Goal: Communication & Community: Answer question/provide support

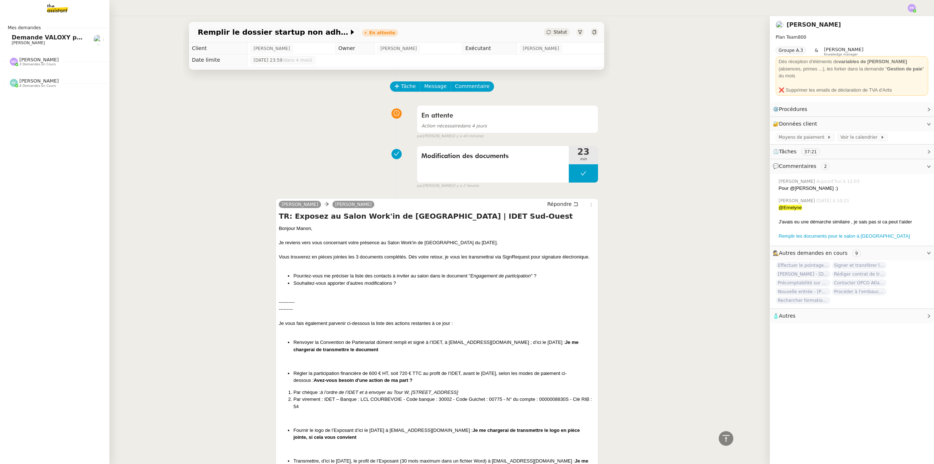
scroll to position [1354, 0]
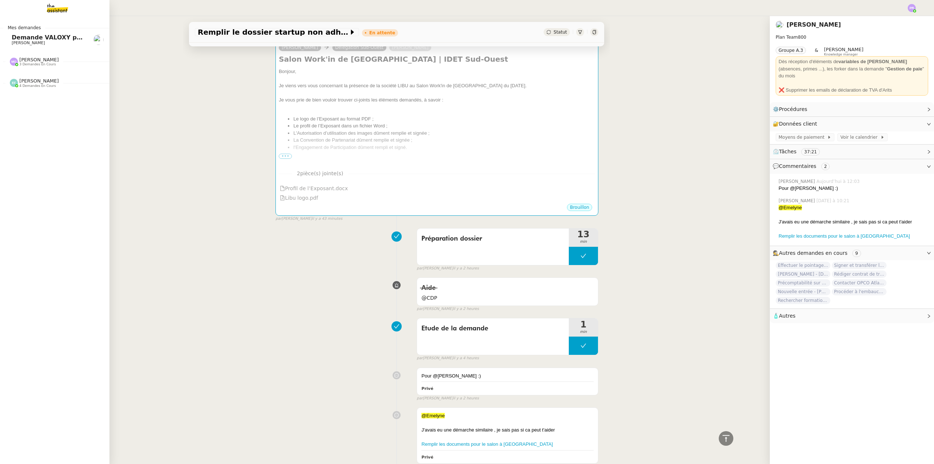
click at [55, 47] on link "Demande VALOXY pour Pennylane - Montants importants sans justificatifs [PERSON_…" at bounding box center [54, 39] width 109 height 17
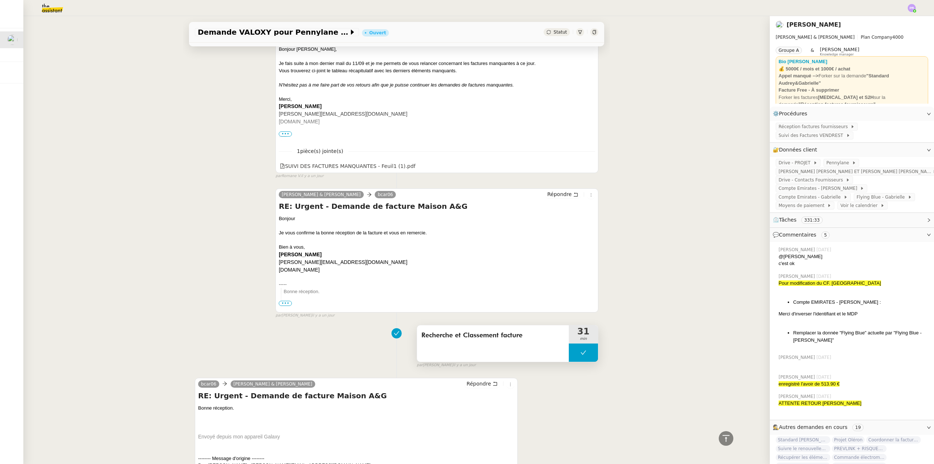
scroll to position [620, 0]
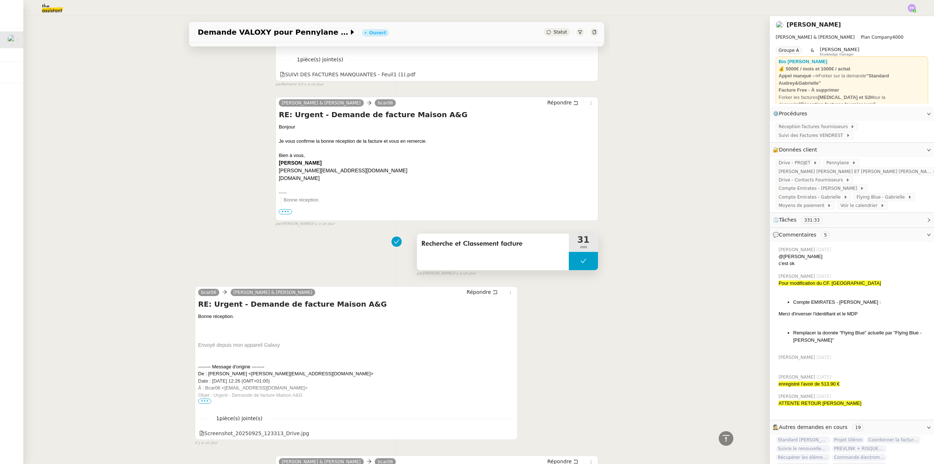
click at [569, 264] on button at bounding box center [583, 261] width 29 height 18
click at [573, 264] on icon at bounding box center [576, 261] width 6 height 6
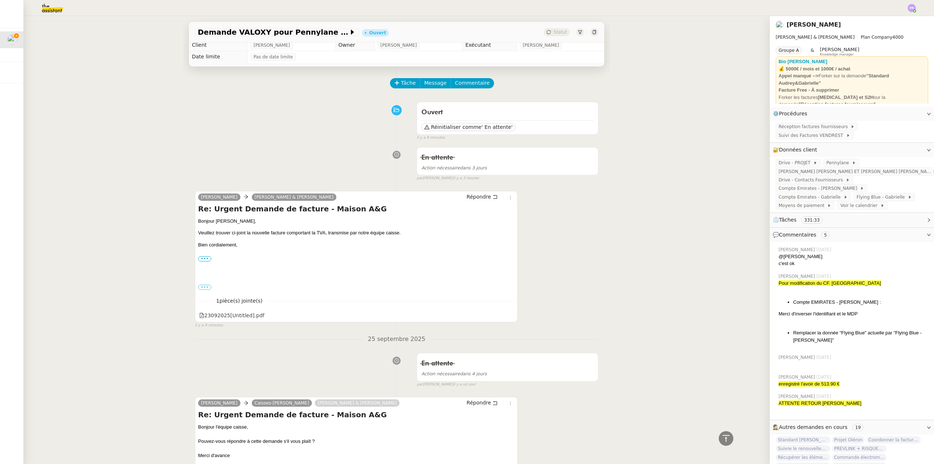
scroll to position [0, 0]
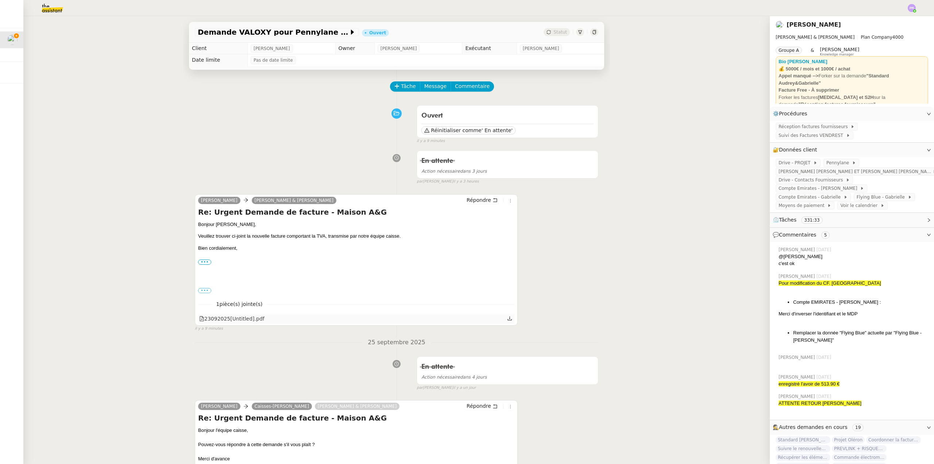
click at [239, 319] on div "23092025[Untitled].pdf" at bounding box center [231, 318] width 65 height 8
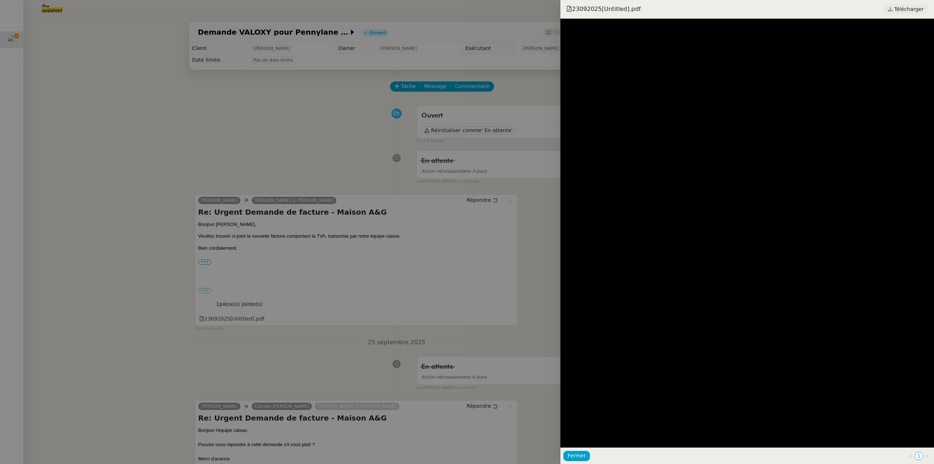
click at [906, 10] on span "Télécharger" at bounding box center [909, 8] width 30 height 9
drag, startPoint x: 347, startPoint y: 118, endPoint x: 440, endPoint y: 123, distance: 93.9
click at [350, 117] on div at bounding box center [467, 232] width 934 height 464
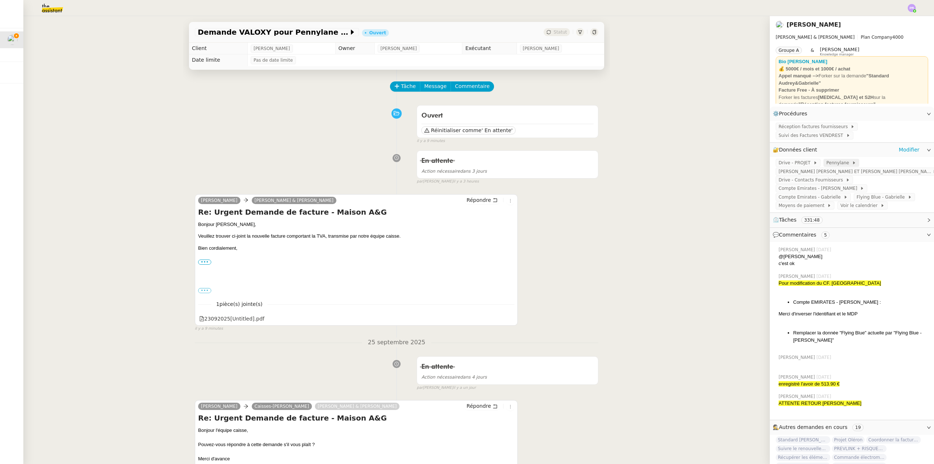
click at [830, 159] on span "Pennylane" at bounding box center [839, 162] width 26 height 7
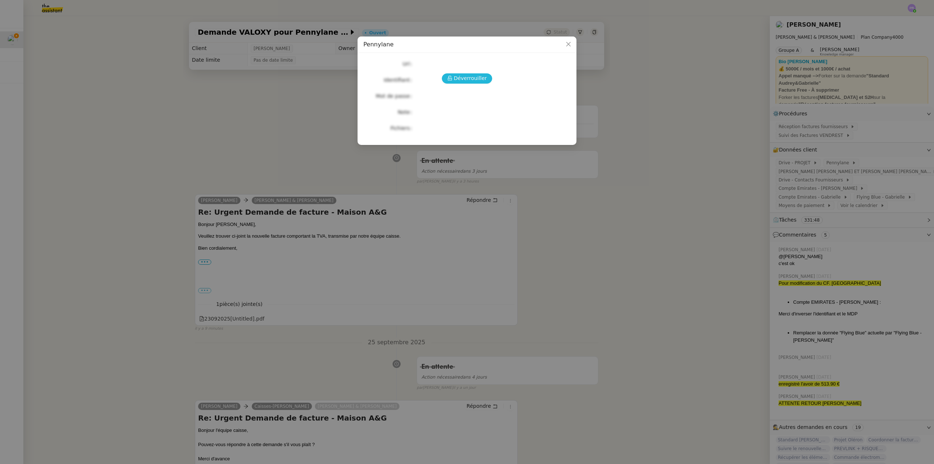
click at [462, 80] on span "Déverrouiller" at bounding box center [470, 78] width 33 height 8
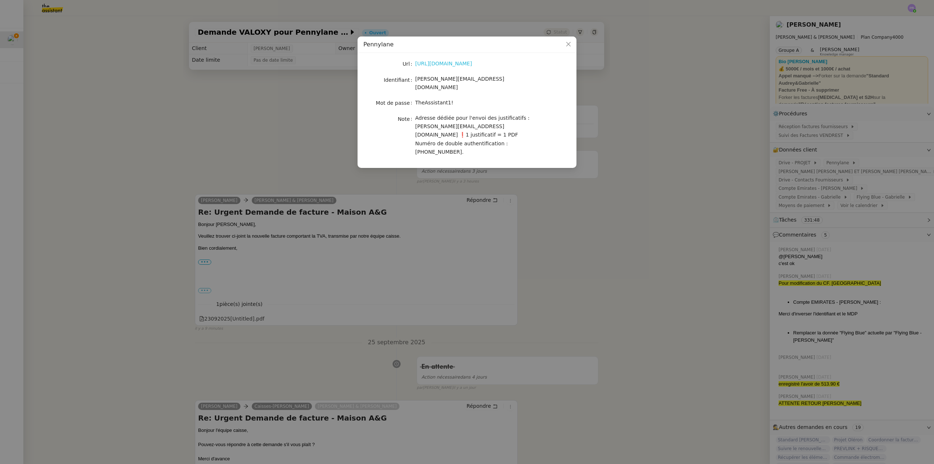
click at [456, 65] on link "[URL][DOMAIN_NAME]" at bounding box center [443, 64] width 57 height 6
click at [99, 113] on nz-modal-container "Pennylane Url [URL][DOMAIN_NAME] Identifiant [PERSON_NAME][EMAIL_ADDRESS][DOMAI…" at bounding box center [467, 232] width 934 height 464
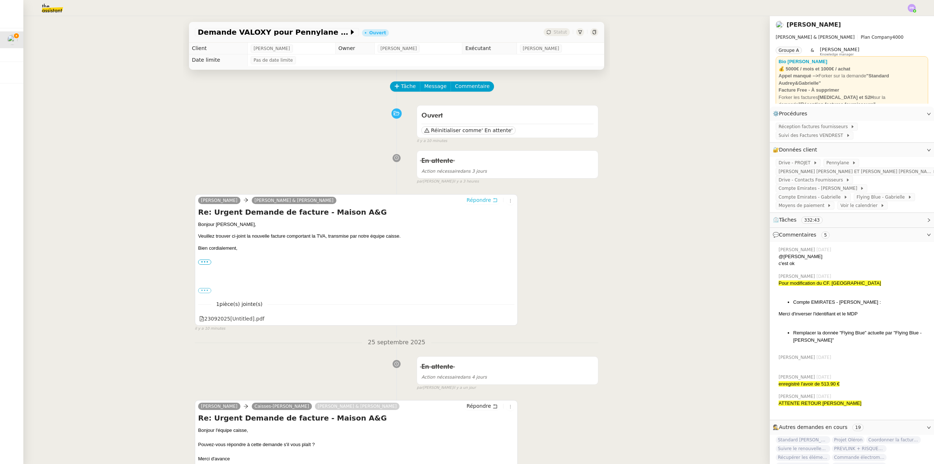
click at [480, 199] on span "Répondre" at bounding box center [479, 199] width 24 height 7
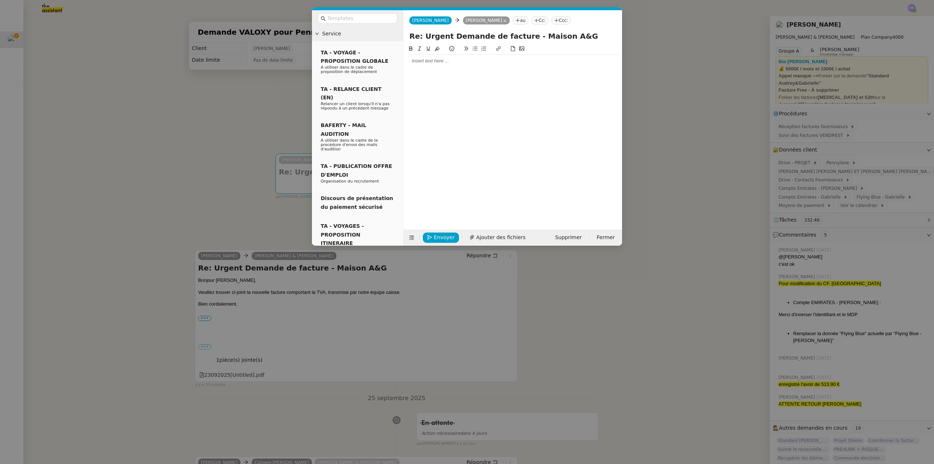
click at [430, 63] on div at bounding box center [512, 61] width 213 height 7
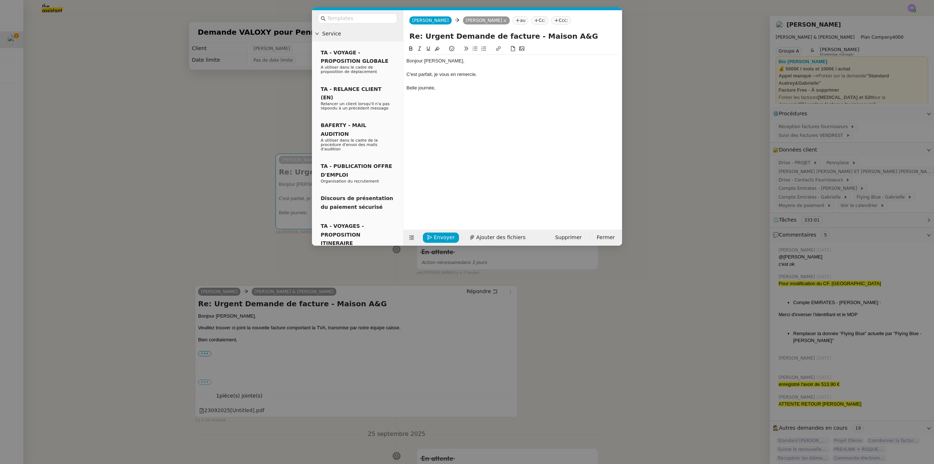
click at [445, 63] on div "Bonjour [PERSON_NAME]," at bounding box center [512, 61] width 213 height 7
click at [449, 90] on div "Belle journée," at bounding box center [512, 88] width 213 height 7
click at [443, 231] on div "Envoyer Ajouter des fichiers Supprimer Fermer" at bounding box center [512, 237] width 219 height 16
click at [442, 234] on span "Envoyer" at bounding box center [444, 237] width 21 height 8
click at [442, 231] on span "Confirmer l'envoi" at bounding box center [456, 227] width 44 height 8
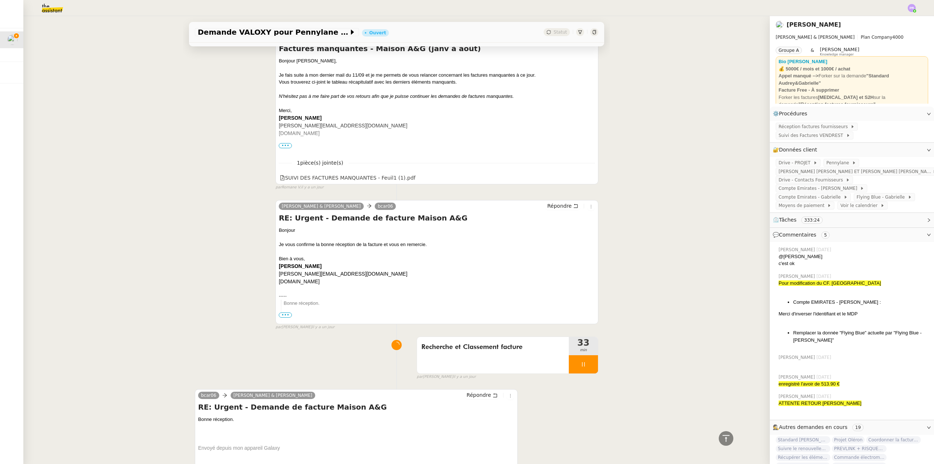
scroll to position [716, 0]
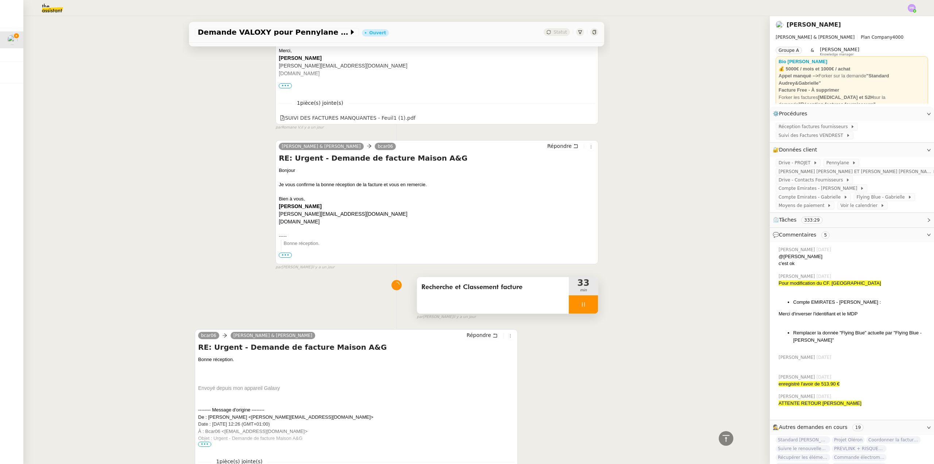
click at [585, 302] on div at bounding box center [583, 304] width 29 height 18
click at [588, 306] on icon at bounding box center [591, 304] width 6 height 6
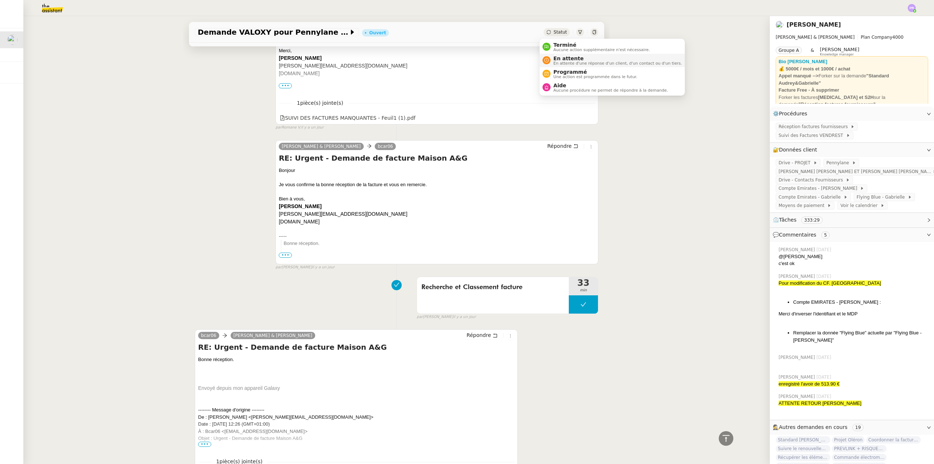
click at [567, 55] on span "En attente" at bounding box center [617, 58] width 128 height 6
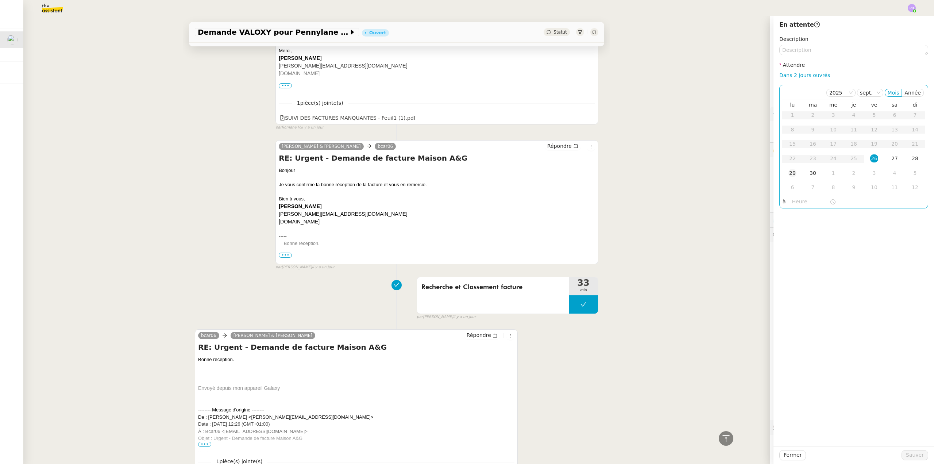
click at [788, 173] on div "29" at bounding box center [792, 173] width 8 height 8
click at [909, 453] on span "Sauver" at bounding box center [915, 455] width 18 height 8
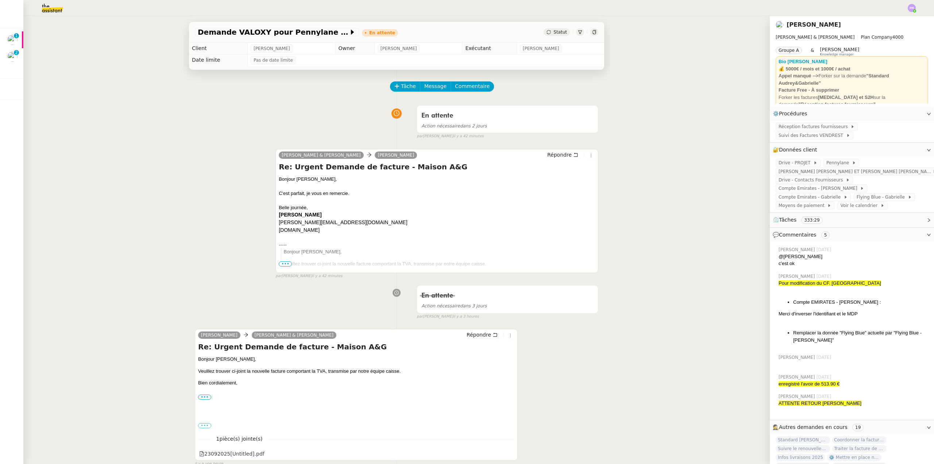
click at [107, 171] on div "Demande VALOXY pour Pennylane - Montants importants sans justificatifs En atten…" at bounding box center [396, 240] width 746 height 448
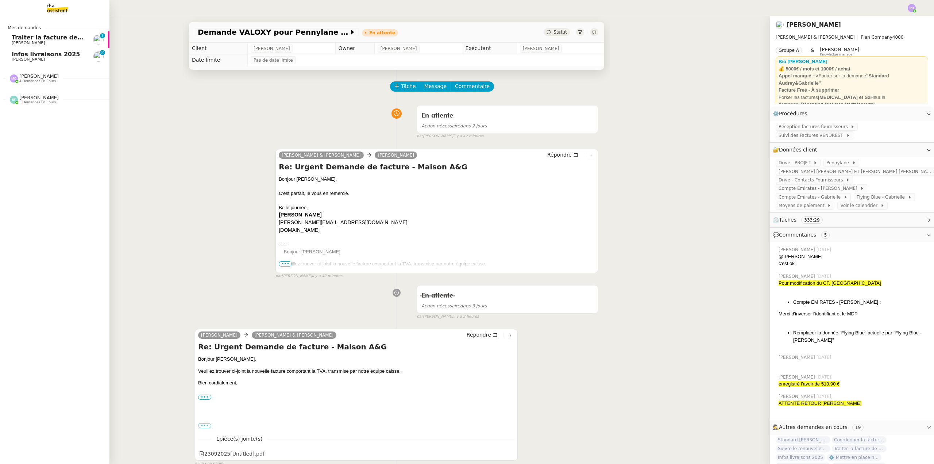
click at [47, 56] on span "Infos livraisons 2025" at bounding box center [46, 54] width 69 height 7
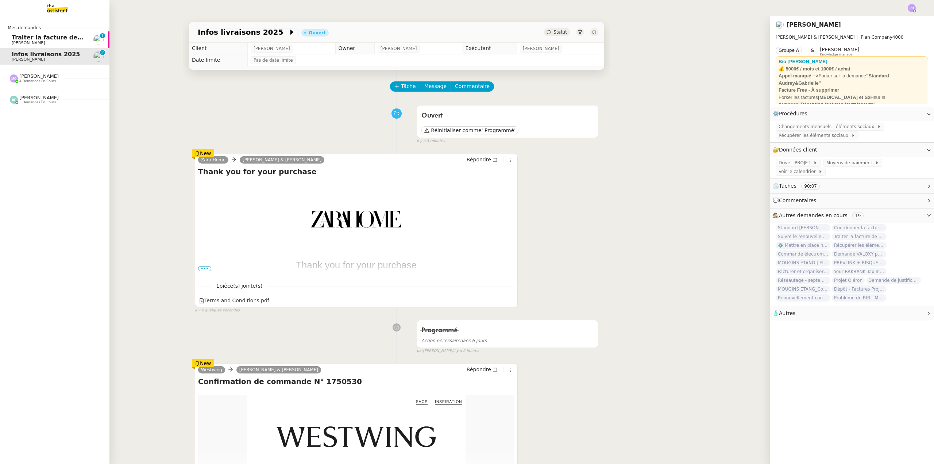
click at [61, 36] on span "Traiter la facture de septembre 2025" at bounding box center [72, 37] width 121 height 7
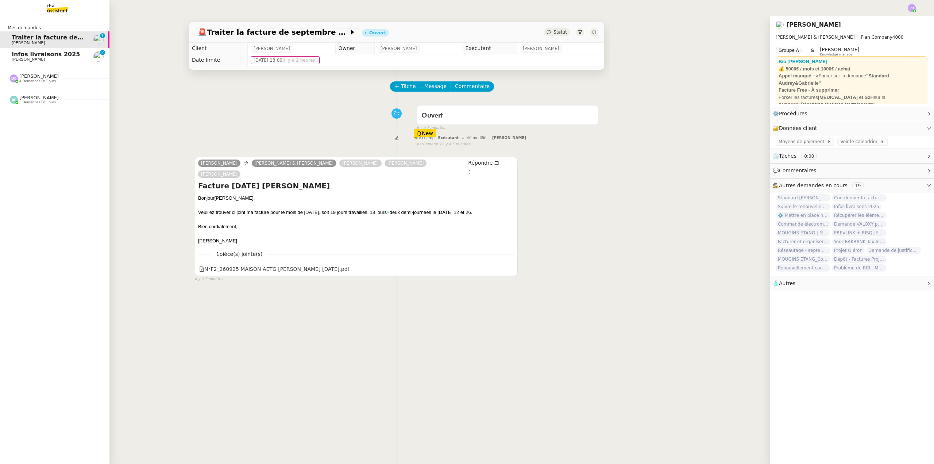
click at [40, 75] on span "[PERSON_NAME]" at bounding box center [38, 75] width 39 height 5
click at [59, 93] on span "Coordonner la facturation à [GEOGRAPHIC_DATA]" at bounding box center [94, 92] width 165 height 7
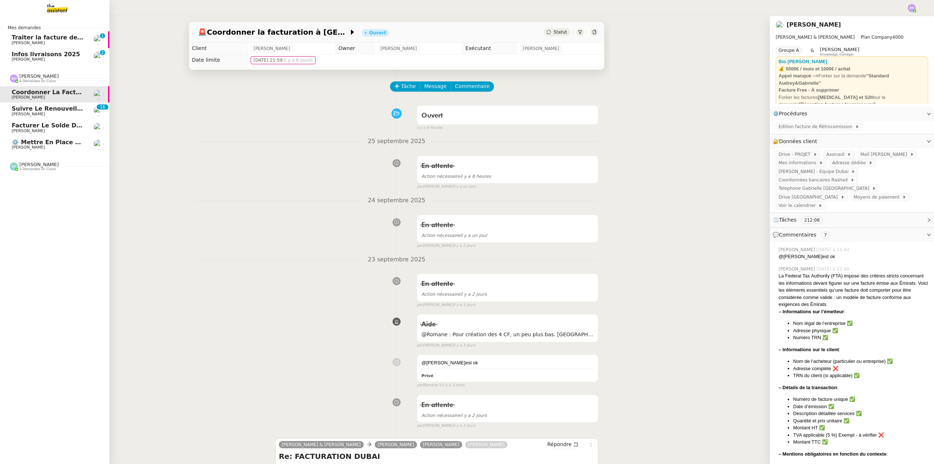
click at [58, 109] on span "Suivre le renouvellement produit Trimble" at bounding box center [81, 108] width 139 height 7
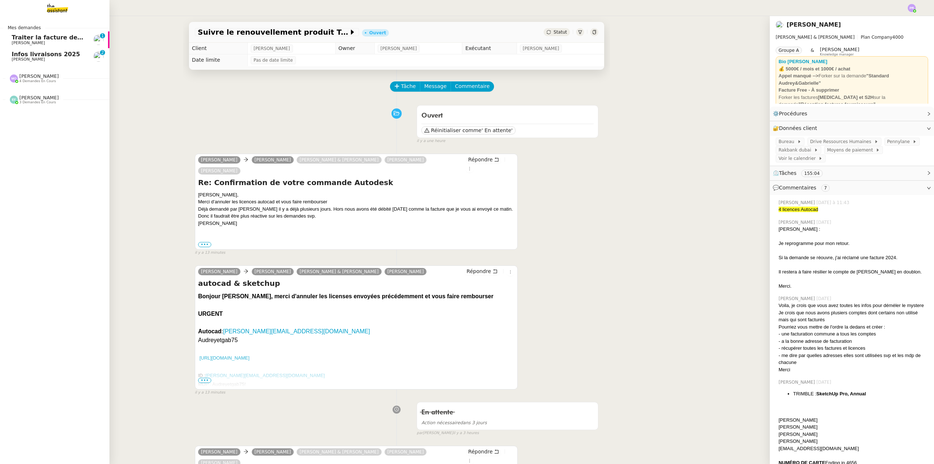
click at [50, 78] on span "[PERSON_NAME] 4 demandes en cours" at bounding box center [34, 77] width 58 height 9
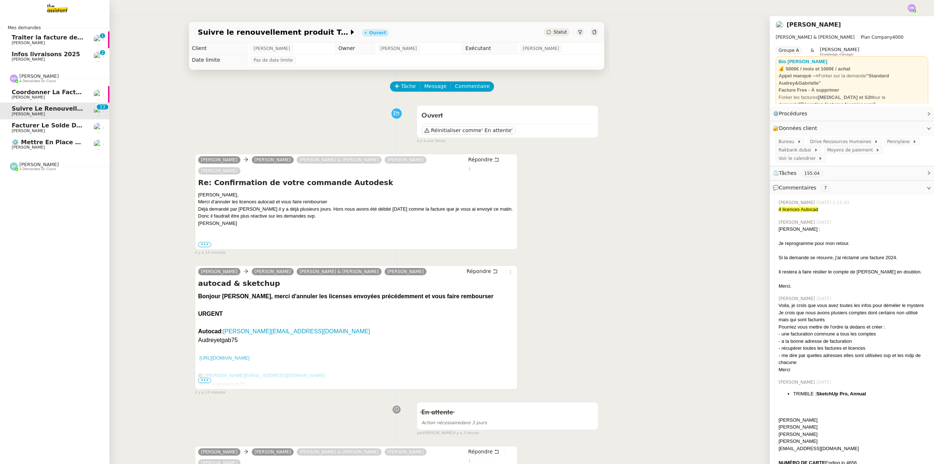
click at [47, 143] on span "⚙️ Mettre en place nouveaux processus facturation" at bounding box center [97, 142] width 171 height 7
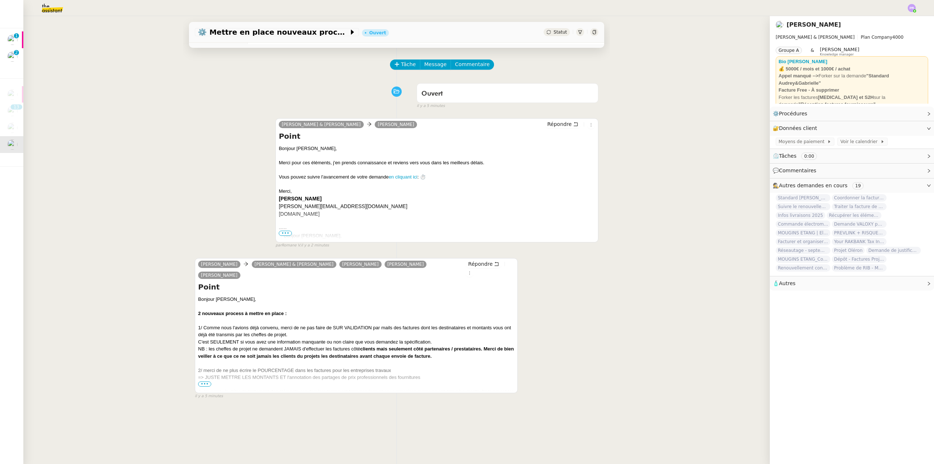
scroll to position [97, 0]
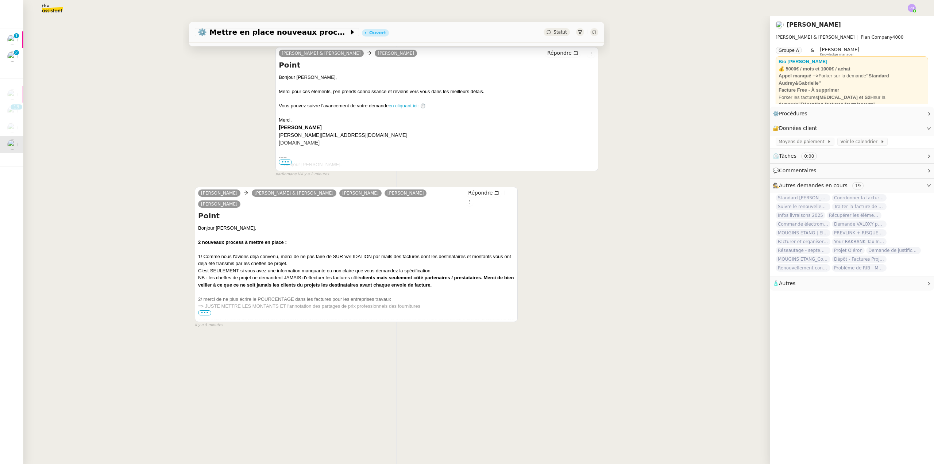
click at [198, 310] on span "•••" at bounding box center [204, 312] width 13 height 5
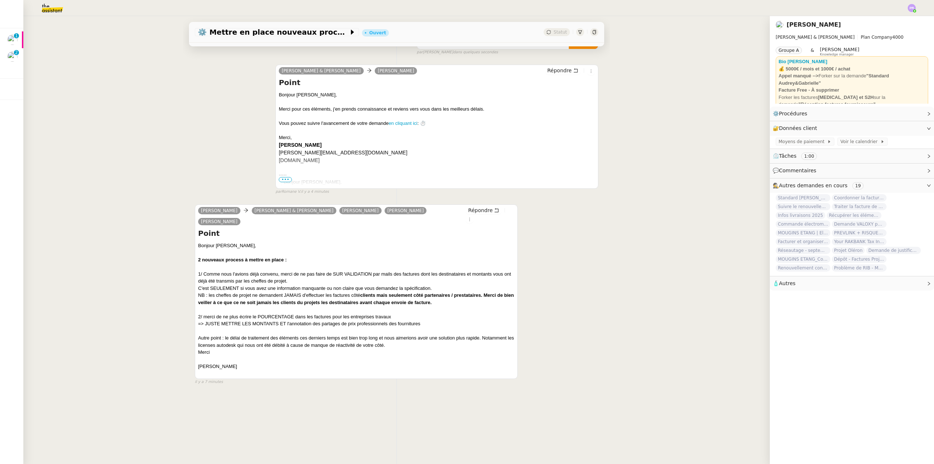
scroll to position [0, 0]
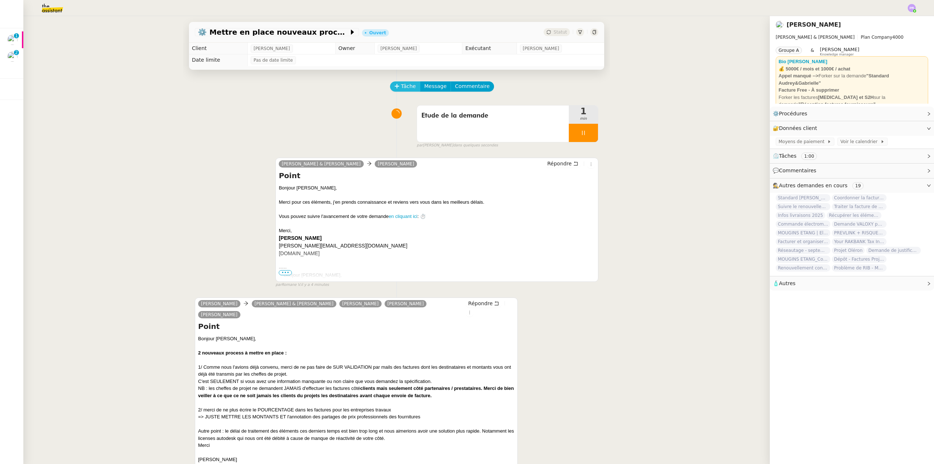
click at [401, 84] on span "Tâche" at bounding box center [408, 86] width 15 height 8
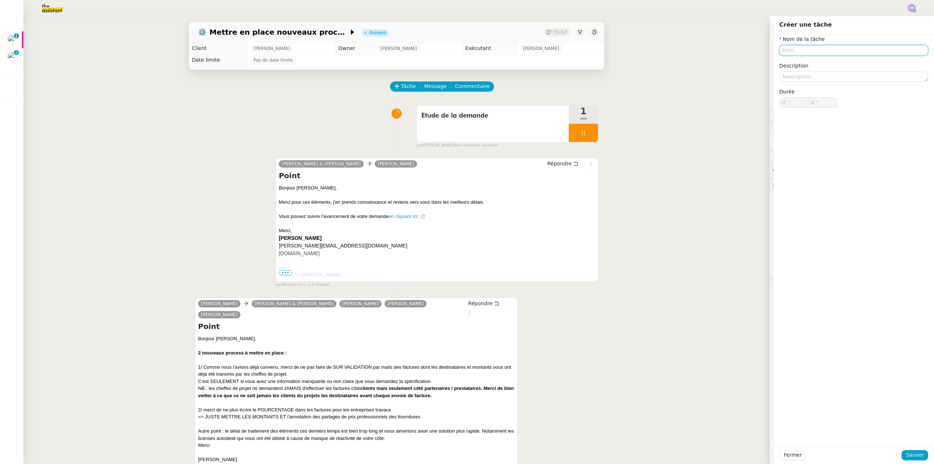
click at [779, 50] on input "text" at bounding box center [853, 50] width 149 height 11
click at [797, 64] on div "Etude de la demande" at bounding box center [848, 64] width 143 height 7
type input "Etude de la demande"
click at [912, 457] on span "Sauver" at bounding box center [915, 455] width 18 height 8
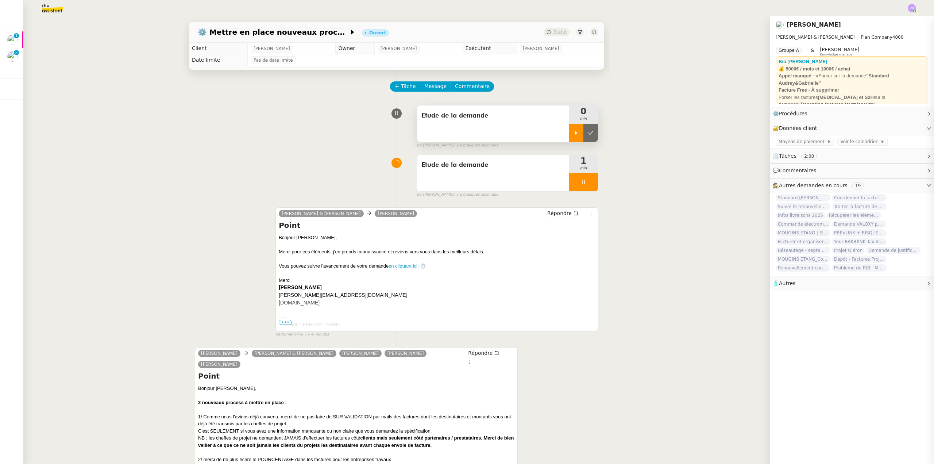
click at [573, 132] on icon at bounding box center [576, 133] width 6 height 6
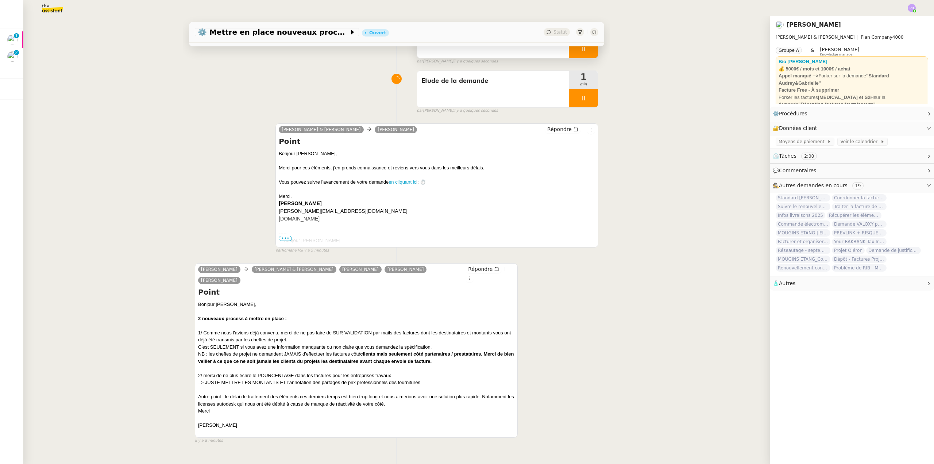
scroll to position [97, 0]
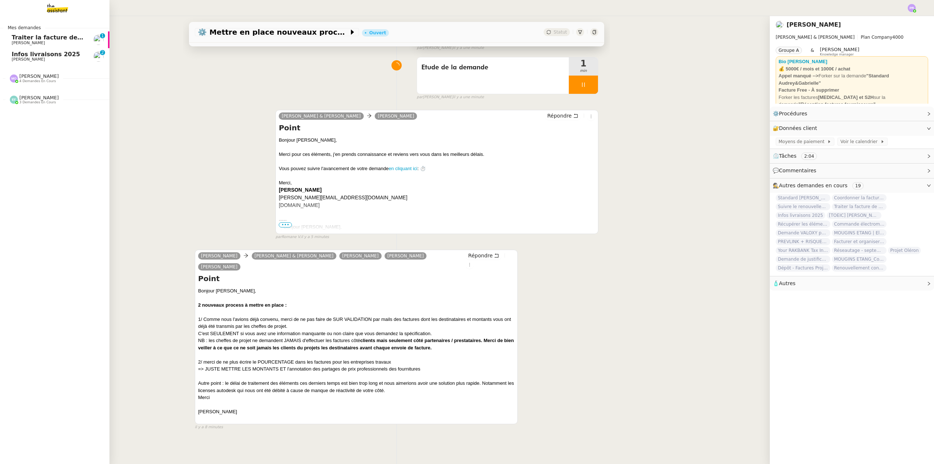
click at [70, 32] on link "Traiter la facture de [DATE] [PERSON_NAME] 0 1 2 3 4 5 6 7 8 9" at bounding box center [54, 39] width 109 height 17
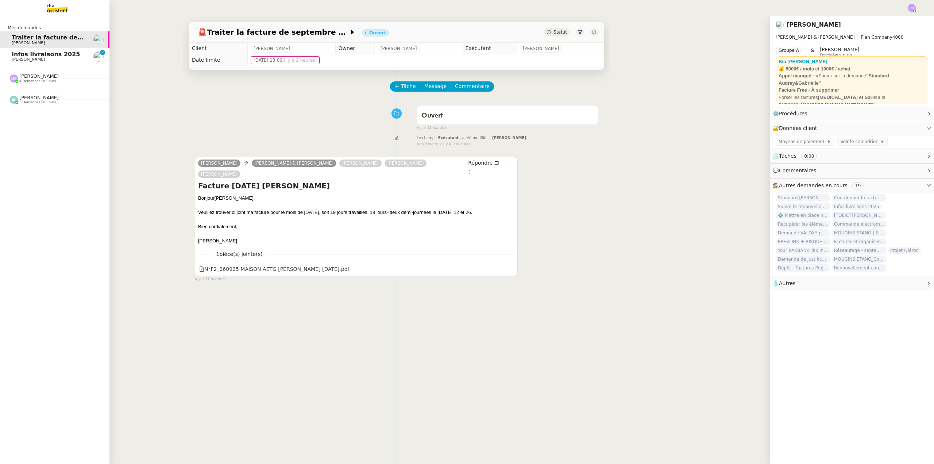
click at [57, 81] on nz-divider "[PERSON_NAME] 4 demandes en cours" at bounding box center [57, 77] width 109 height 9
click at [69, 142] on span "⚙️ Mettre en place nouveaux processus facturation" at bounding box center [97, 142] width 171 height 7
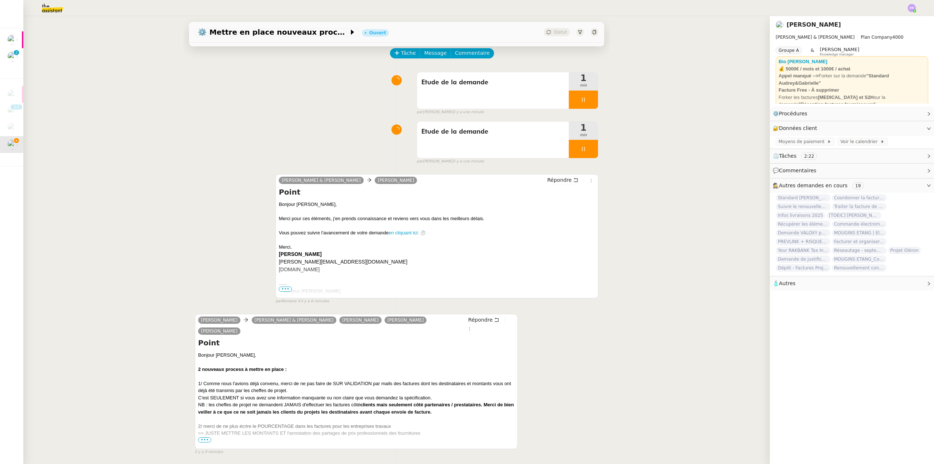
scroll to position [36, 0]
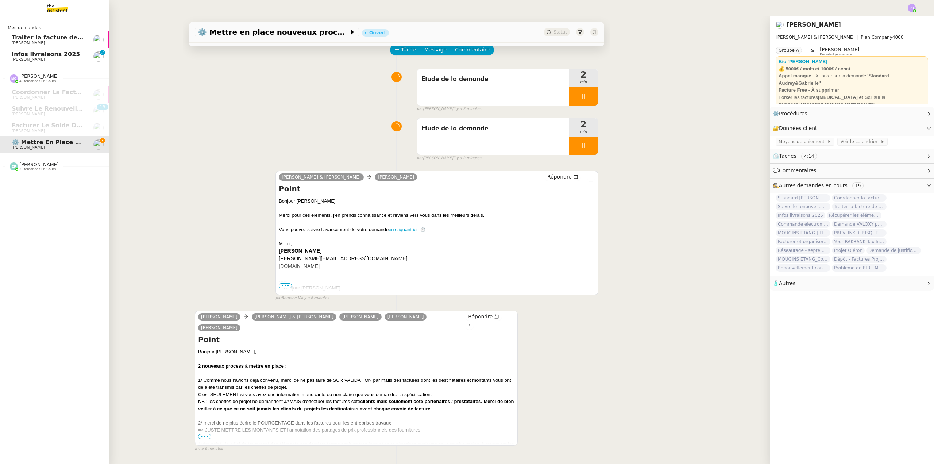
click at [71, 57] on span "[PERSON_NAME]" at bounding box center [49, 59] width 74 height 4
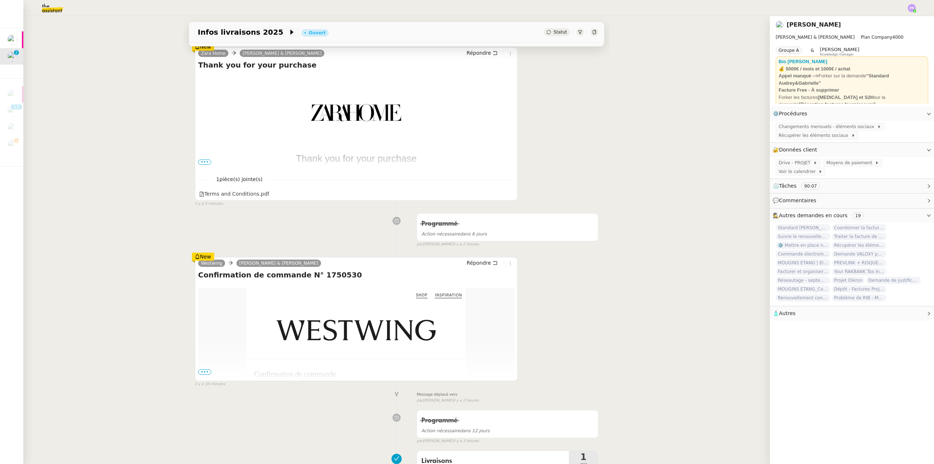
scroll to position [146, 0]
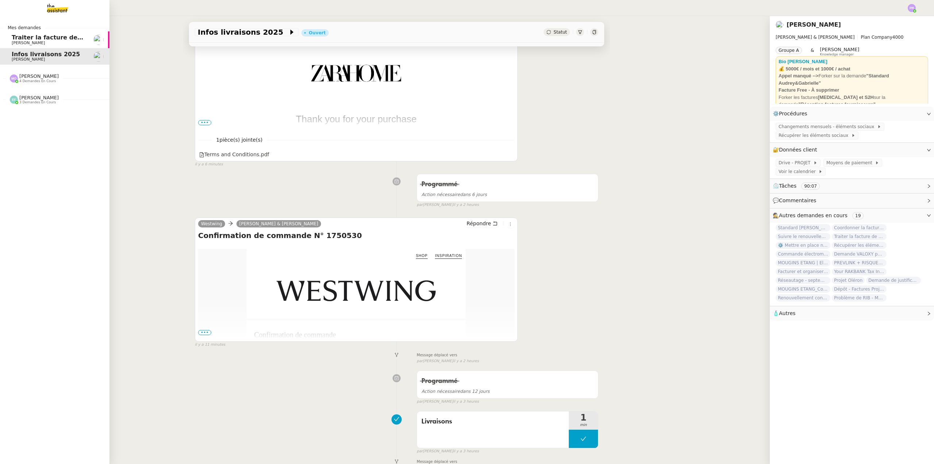
click at [47, 81] on span "4 demandes en cours" at bounding box center [37, 81] width 36 height 4
click at [69, 144] on span "⚙️ Mettre en place nouveaux processus facturation" at bounding box center [97, 142] width 171 height 7
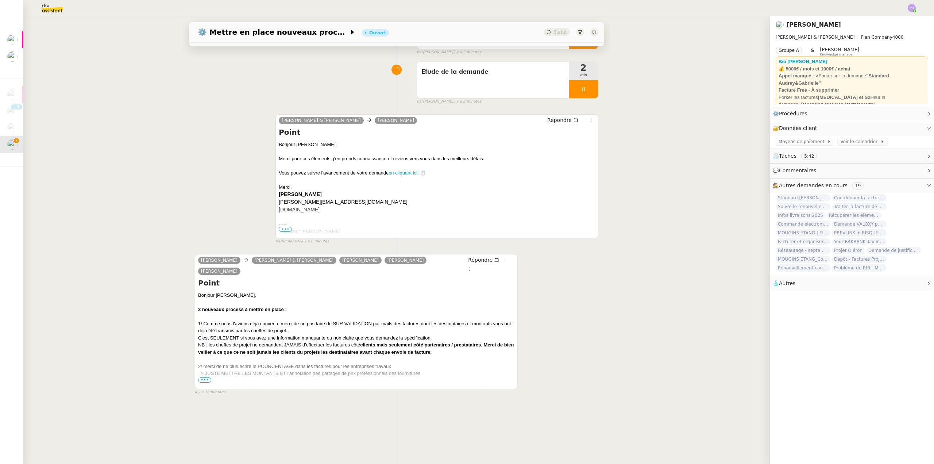
click at [203, 377] on span "•••" at bounding box center [204, 379] width 13 height 5
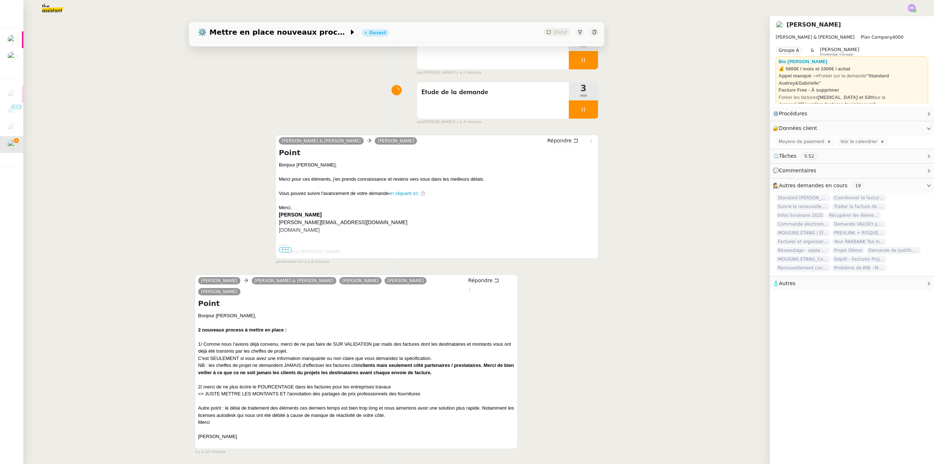
scroll to position [73, 0]
click at [474, 280] on span "Répondre" at bounding box center [480, 279] width 24 height 7
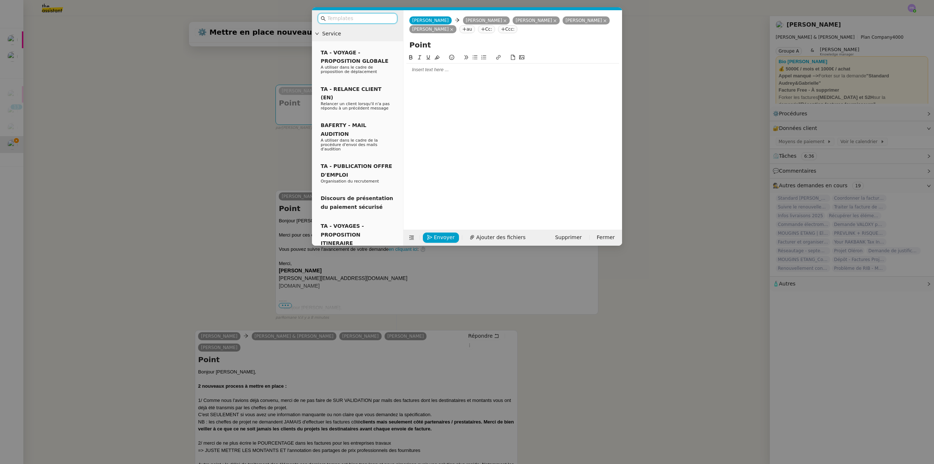
click at [441, 71] on div at bounding box center [512, 69] width 213 height 7
click at [68, 139] on nz-modal-container "Service TA - VOYAGE - PROPOSITION GLOBALE A utiliser dans le cadre de propositi…" at bounding box center [467, 232] width 934 height 464
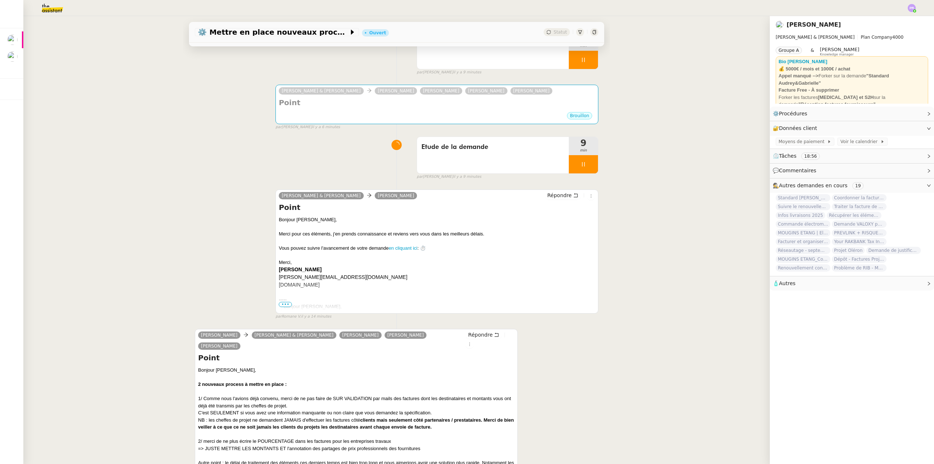
click at [156, 184] on div "⚙️ Mettre en place nouveaux processus facturation Ouvert Statut Client [PERSON_…" at bounding box center [396, 240] width 746 height 448
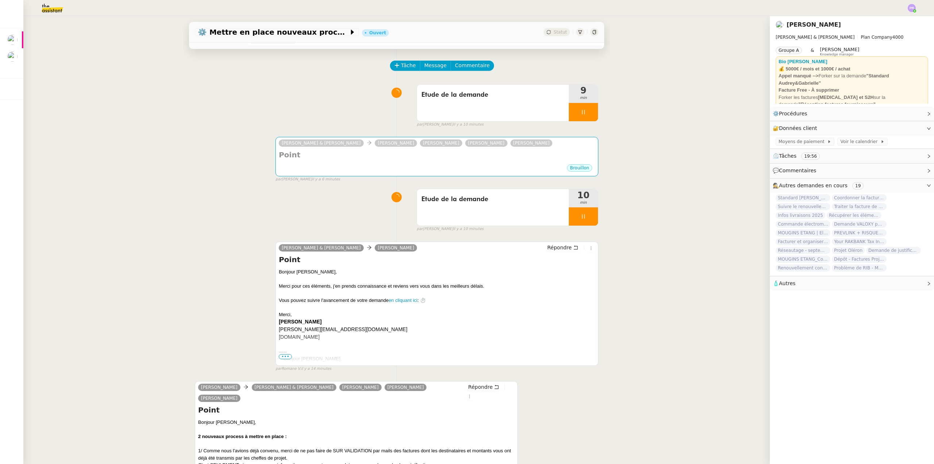
scroll to position [0, 0]
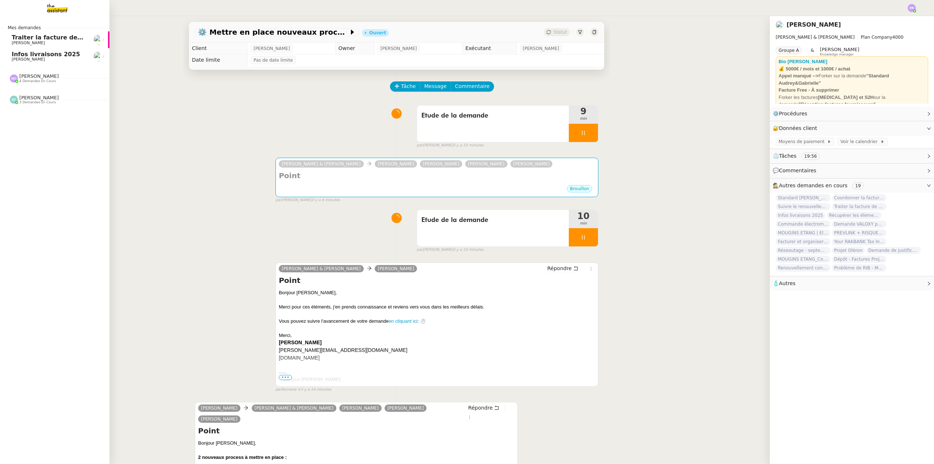
click at [67, 36] on span "Traiter la facture de septembre 2025" at bounding box center [72, 37] width 121 height 7
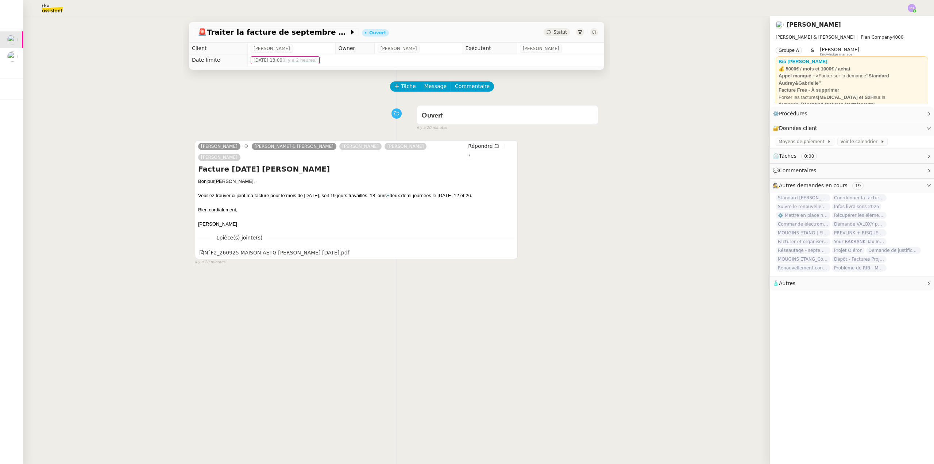
click at [50, 8] on img at bounding box center [46, 8] width 57 height 16
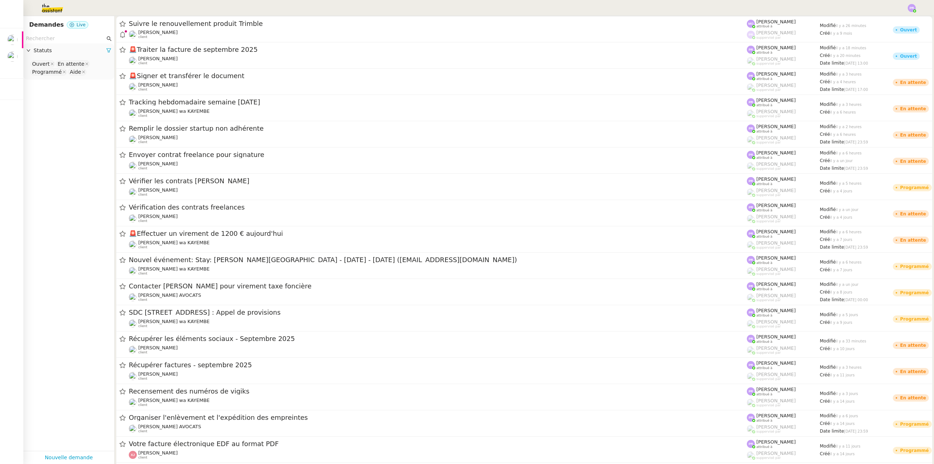
click at [48, 37] on input "text" at bounding box center [65, 38] width 79 height 8
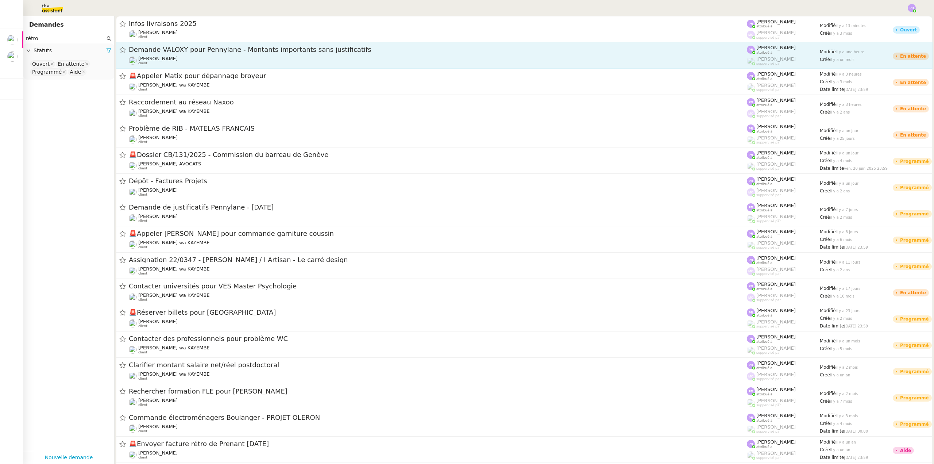
type input "rétro"
click at [246, 58] on div "[PERSON_NAME] client" at bounding box center [438, 60] width 618 height 9
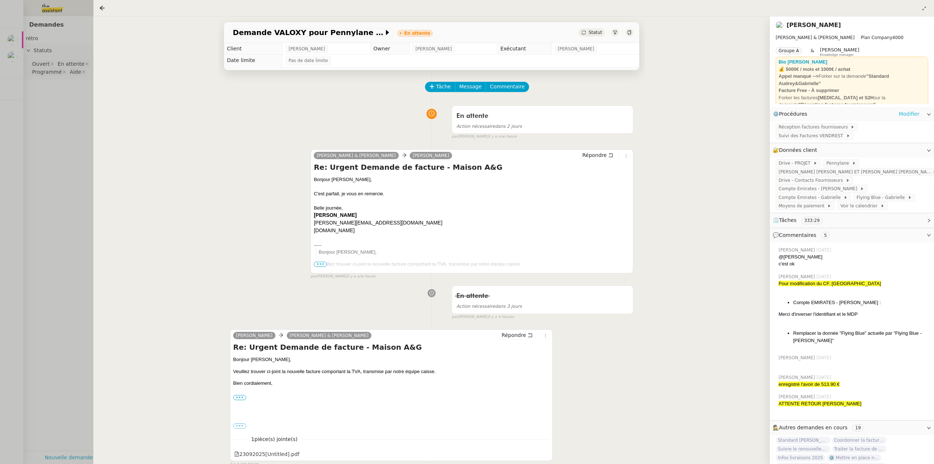
click at [910, 114] on link "Modifier" at bounding box center [908, 114] width 21 height 8
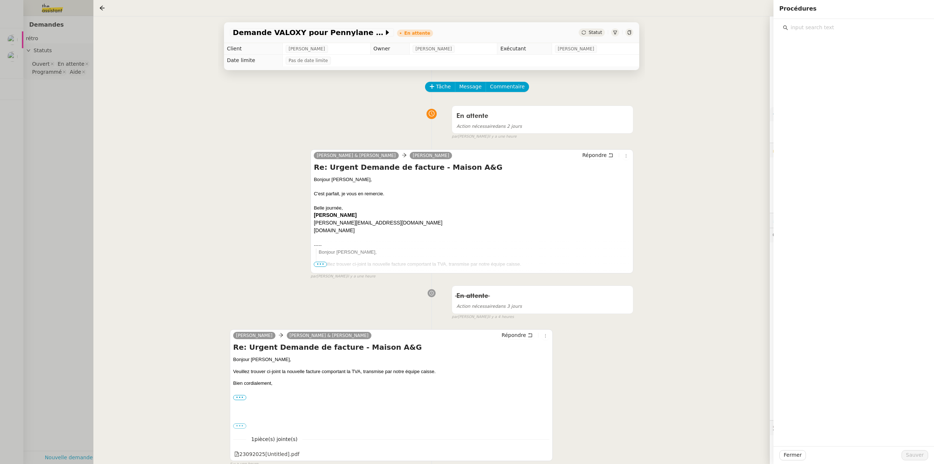
click at [822, 25] on input "text" at bounding box center [856, 28] width 136 height 10
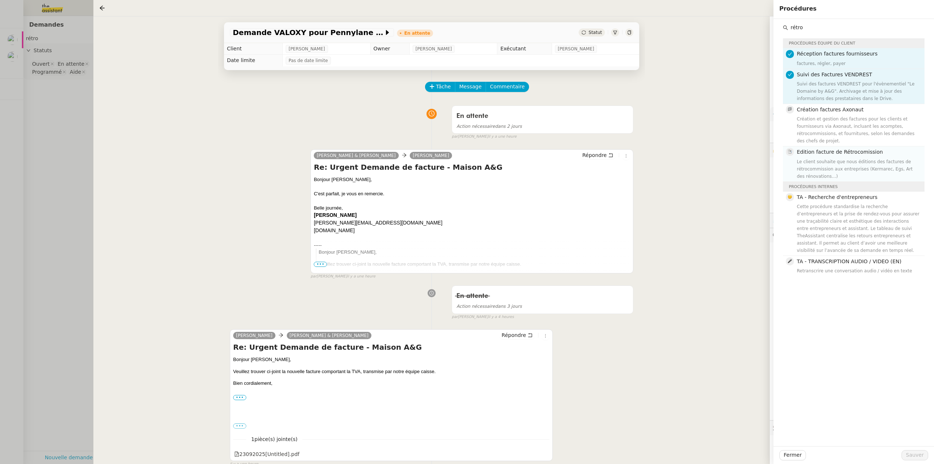
type input "rétro"
click at [851, 158] on div "Le client souhaite que nous éditions des factures de rétrocommission aux entrep…" at bounding box center [858, 169] width 123 height 22
click at [915, 462] on div "Fermer Sauver" at bounding box center [853, 455] width 161 height 18
click at [915, 453] on span "Sauver" at bounding box center [915, 455] width 18 height 8
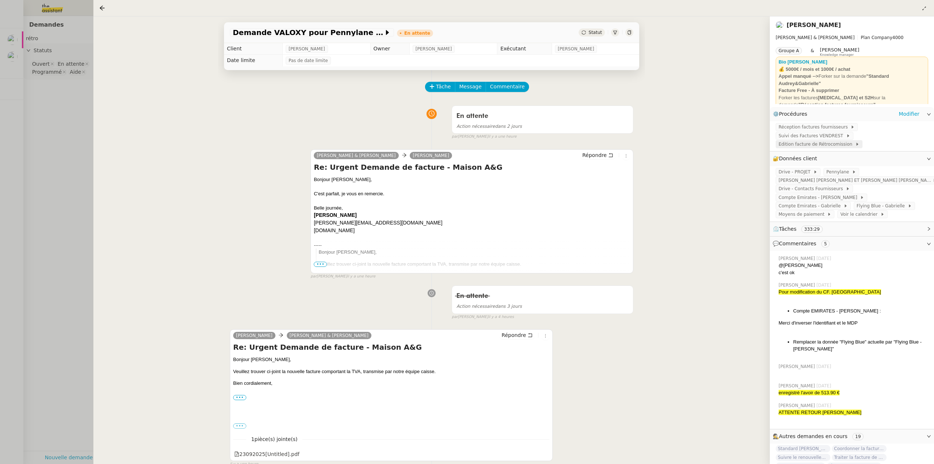
click at [822, 140] on span "Edition facture de Rétrocomission" at bounding box center [816, 143] width 77 height 7
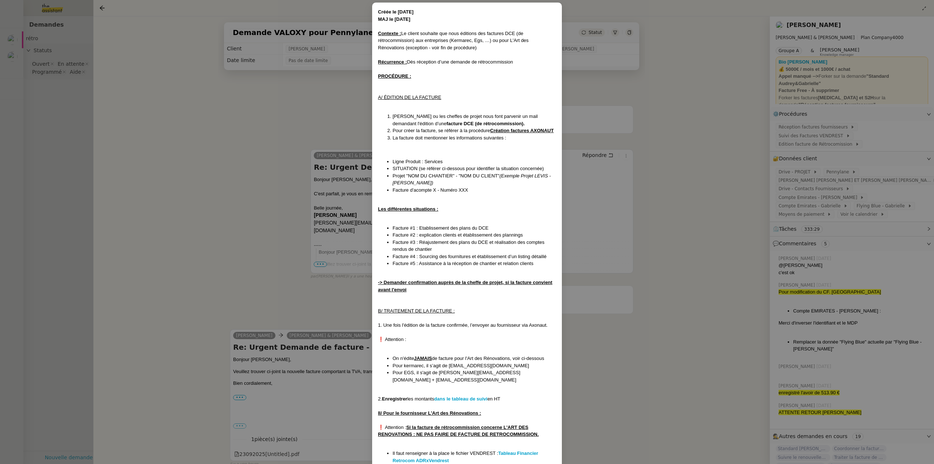
scroll to position [36, 0]
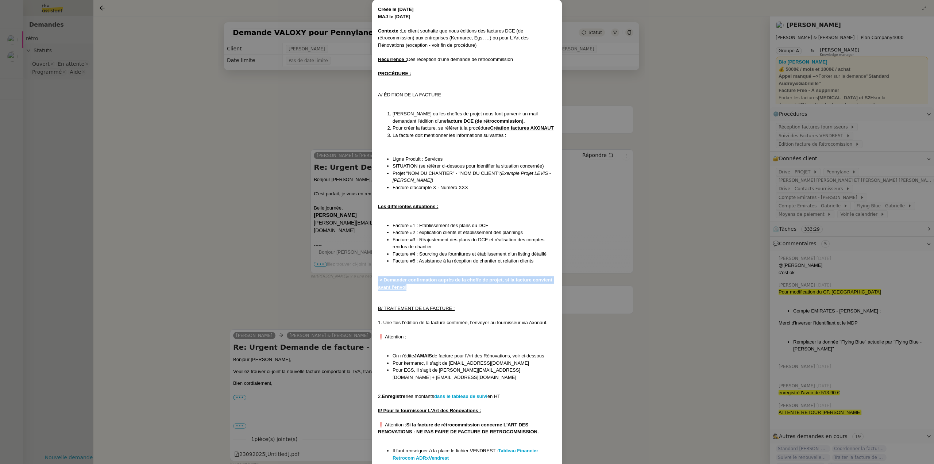
drag, startPoint x: 406, startPoint y: 287, endPoint x: 364, endPoint y: 279, distance: 43.3
click at [364, 279] on nz-modal-container "Créée le [DATE] MAJ le [DATE] Contexte : Le client souhaite que nous éditions d…" at bounding box center [467, 232] width 934 height 464
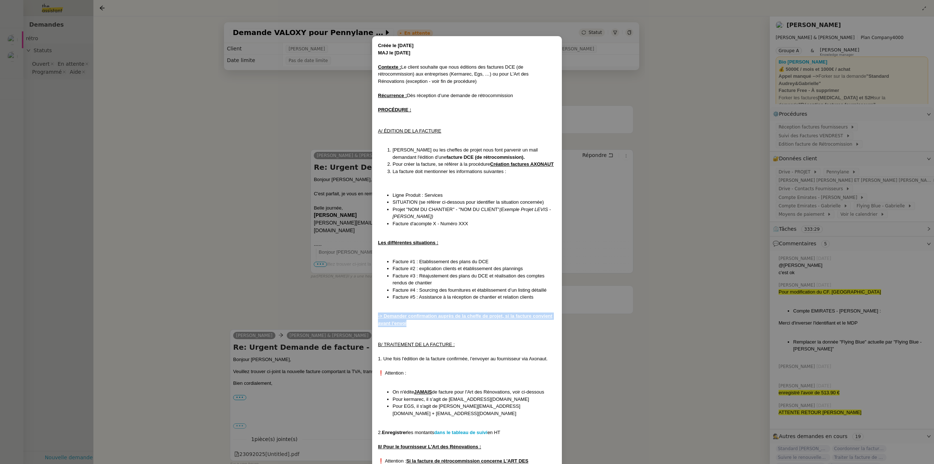
scroll to position [0, 0]
click at [408, 321] on div "-> Demander confirmation auprès de la cheffe de projet, si la facture convient …" at bounding box center [467, 320] width 178 height 14
click at [36, 111] on nz-modal-container "Créée le [DATE] MAJ le [DATE] Contexte : Le client souhaite que nous éditions d…" at bounding box center [467, 232] width 934 height 464
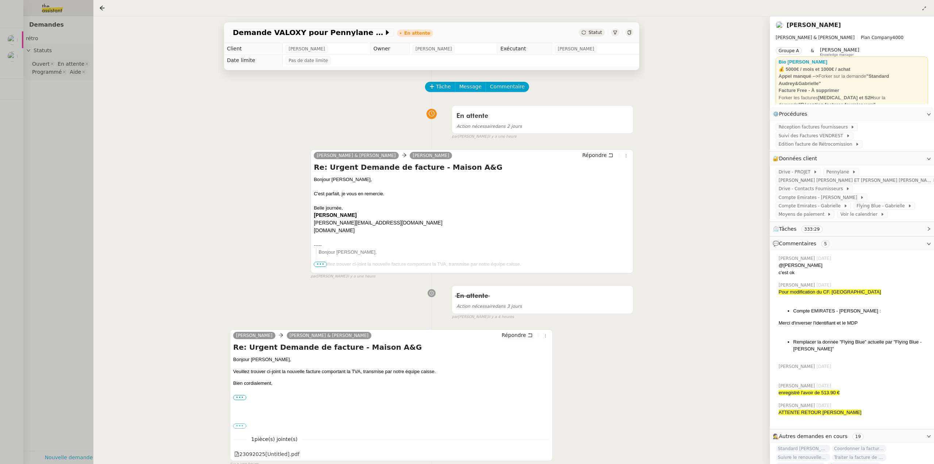
click at [35, 98] on div at bounding box center [467, 232] width 934 height 464
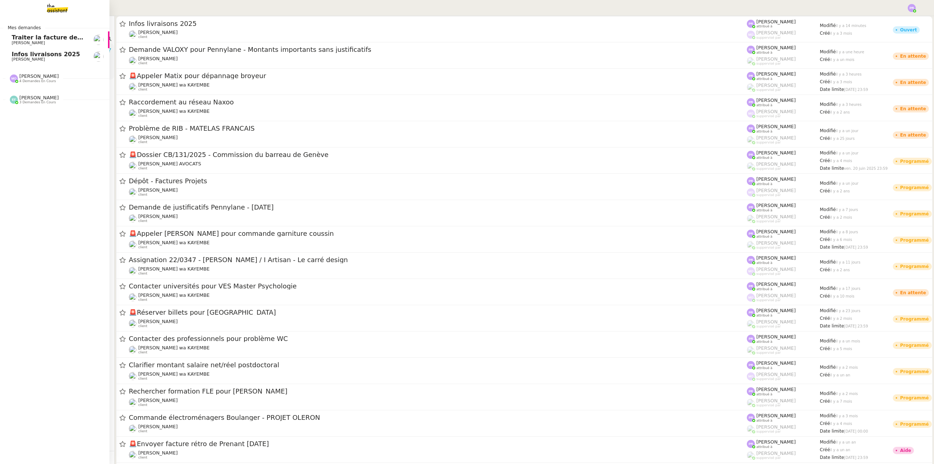
click at [40, 107] on div "[PERSON_NAME] 3 demandes en cours" at bounding box center [54, 96] width 109 height 21
click at [41, 79] on span "4 demandes en cours" at bounding box center [37, 81] width 36 height 4
click at [54, 145] on span "[PERSON_NAME]" at bounding box center [49, 147] width 74 height 4
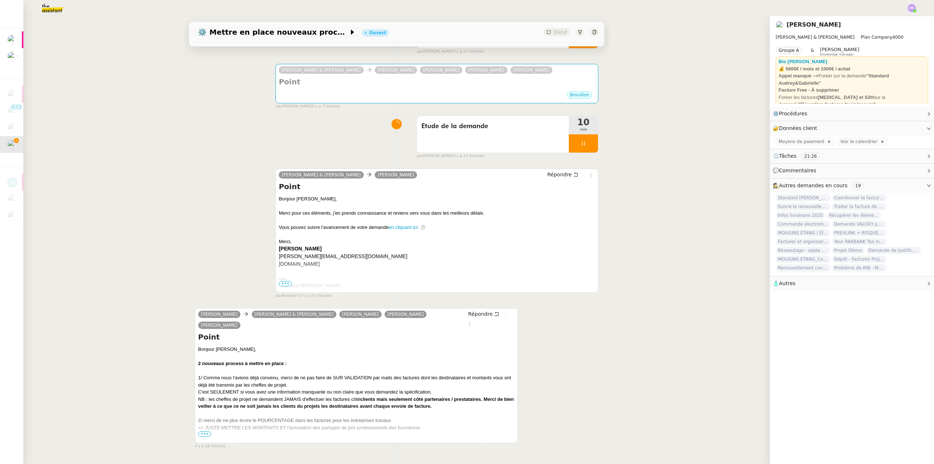
scroll to position [108, 0]
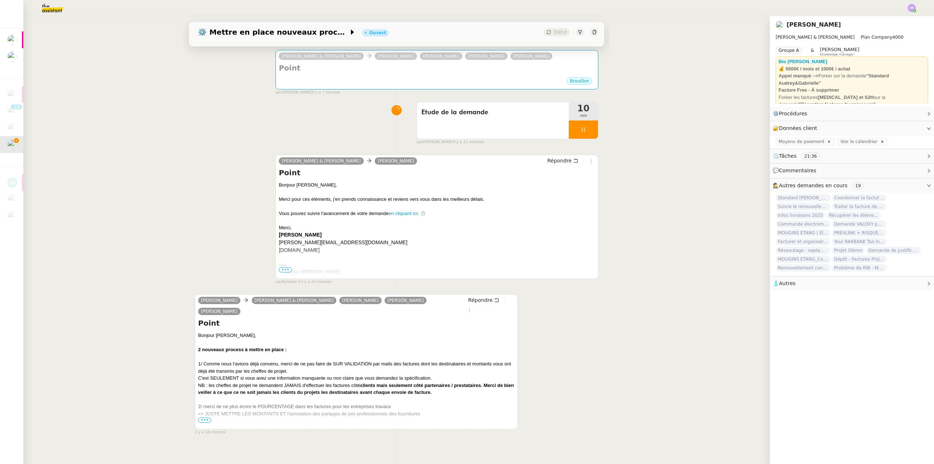
click at [204, 417] on span "•••" at bounding box center [204, 419] width 13 height 5
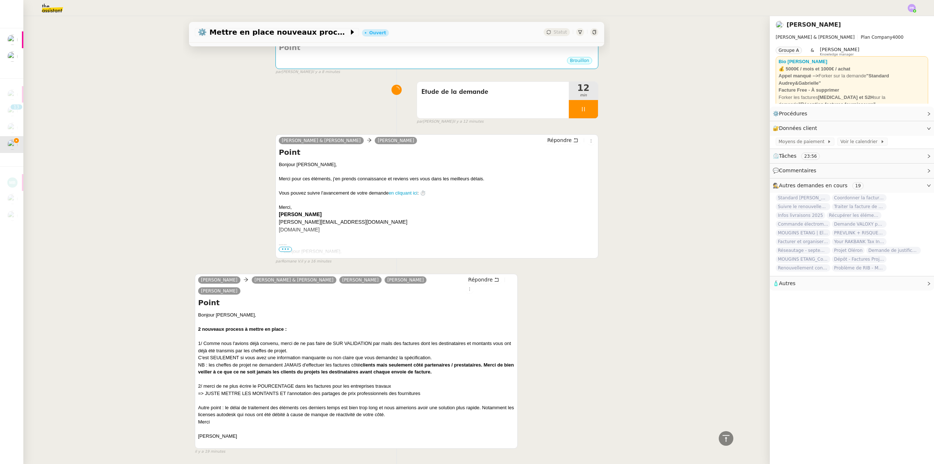
scroll to position [0, 0]
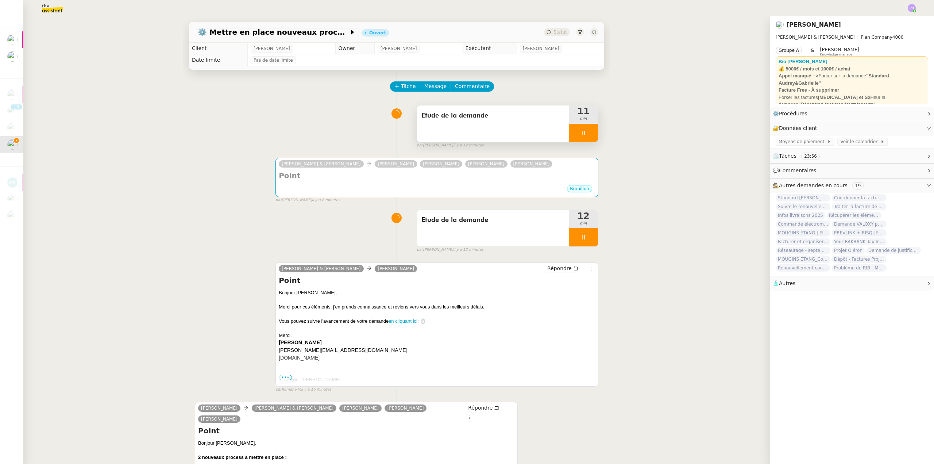
click at [480, 117] on span "Etude de la demande" at bounding box center [492, 115] width 143 height 11
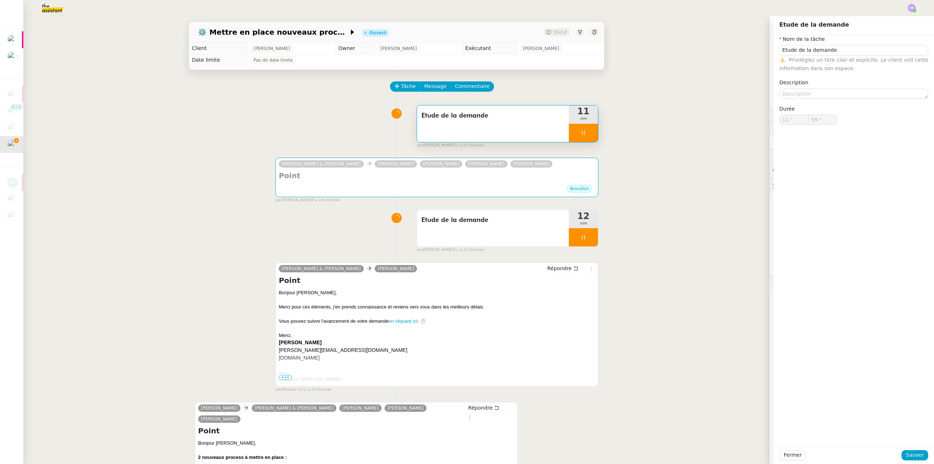
type input "12 '"
drag, startPoint x: 840, startPoint y: 51, endPoint x: 757, endPoint y: 52, distance: 83.5
click at [757, 52] on app-ticket "⚙️ Mettre en place nouveaux processus facturation Ouvert Statut Client [PERSON_…" at bounding box center [478, 240] width 911 height 448
type input "2 ""
type input "Recher"
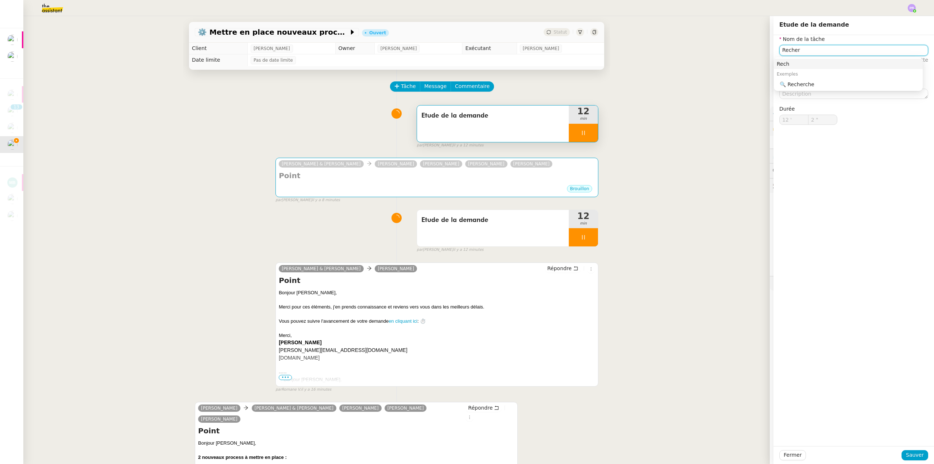
type input "3 ""
type input "Recherche"
click at [811, 88] on nz-auto-option "🔍 Recherche" at bounding box center [848, 84] width 149 height 10
type input "5 ""
click at [916, 451] on span "Sauver" at bounding box center [915, 455] width 18 height 8
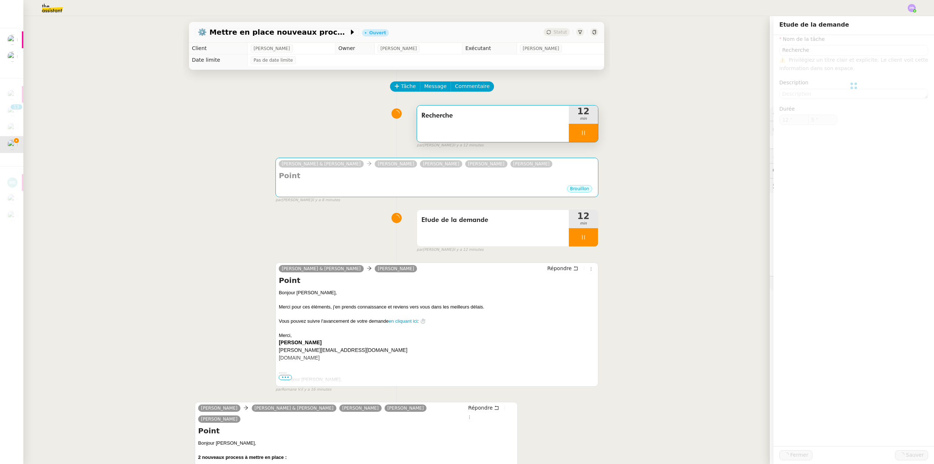
type input "Recherche"
type input "12 '"
type input "6 ""
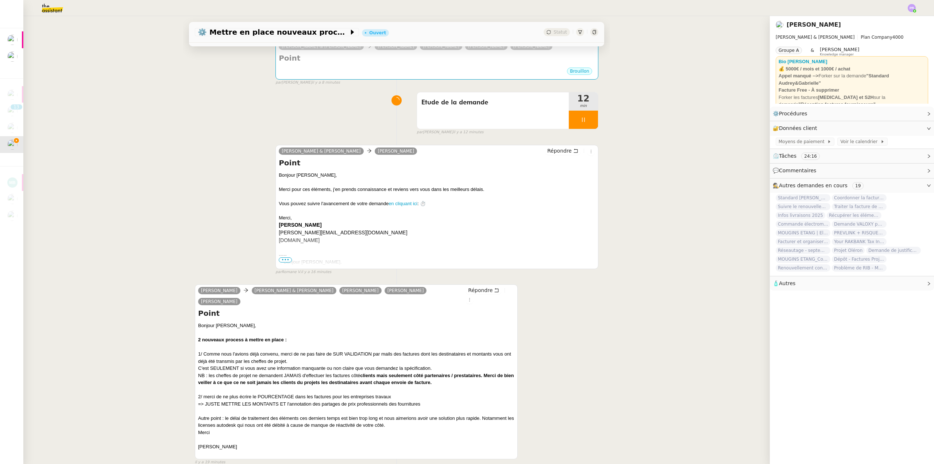
scroll to position [146, 0]
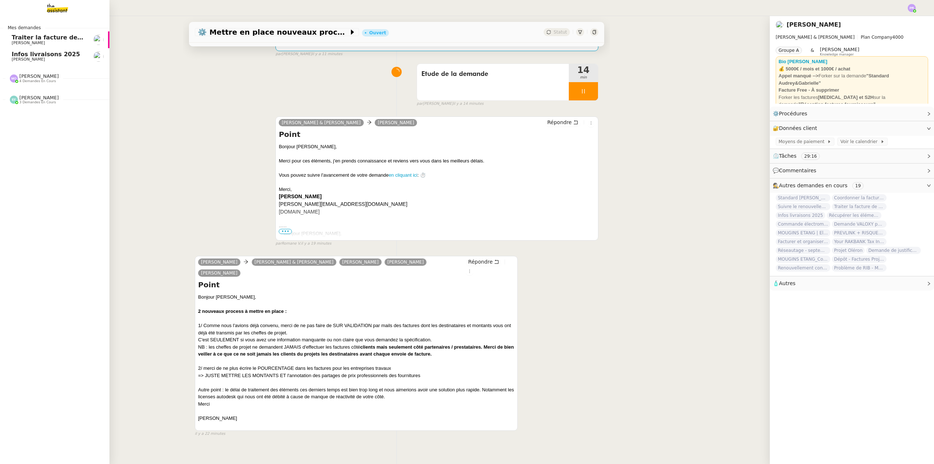
click at [72, 44] on span "[PERSON_NAME]" at bounding box center [49, 43] width 74 height 4
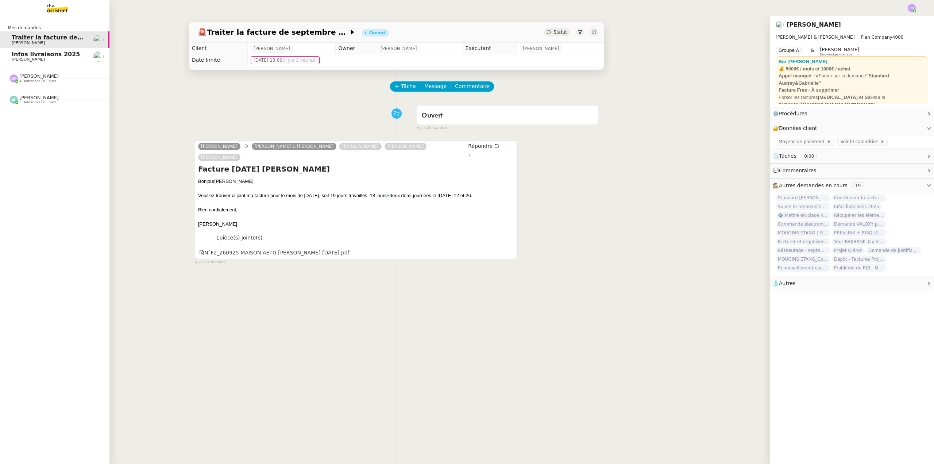
click at [59, 77] on nz-divider "[PERSON_NAME] 4 demandes en cours" at bounding box center [57, 77] width 109 height 9
click at [71, 143] on span "⚙️ Mettre en place nouveaux processus facturation" at bounding box center [97, 142] width 171 height 7
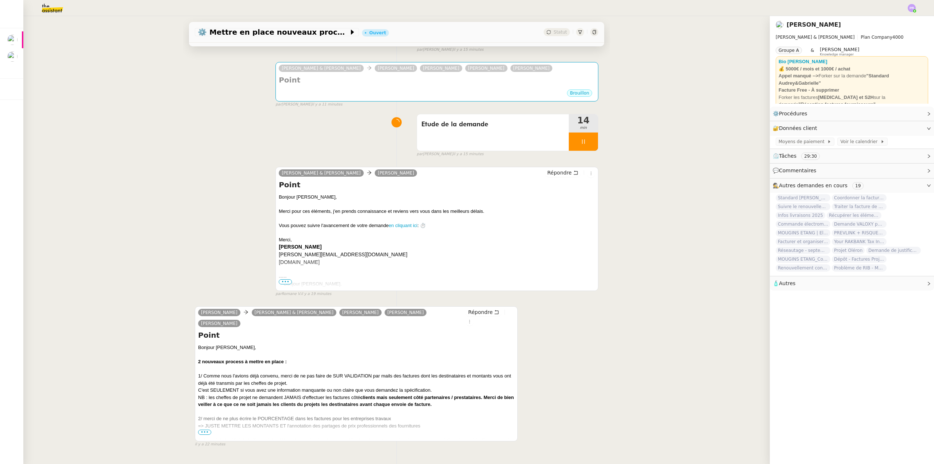
scroll to position [108, 0]
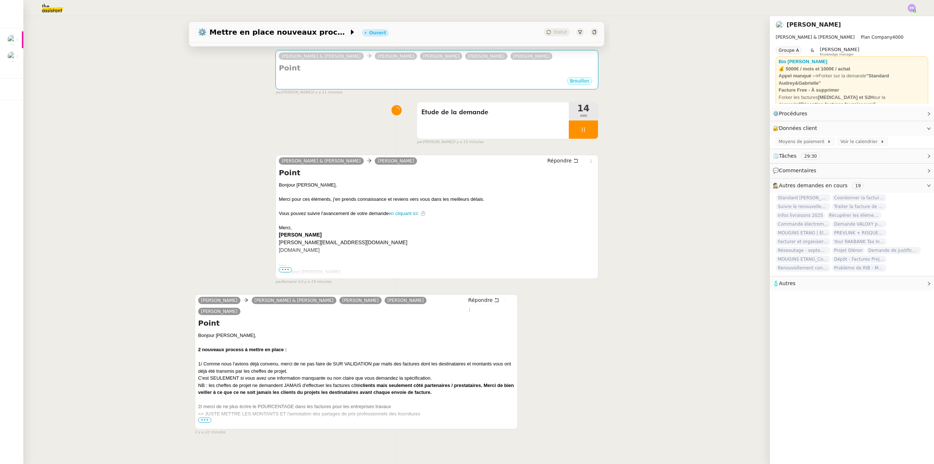
drag, startPoint x: 204, startPoint y: 411, endPoint x: 195, endPoint y: 404, distance: 10.9
click at [204, 417] on span "•••" at bounding box center [204, 419] width 13 height 5
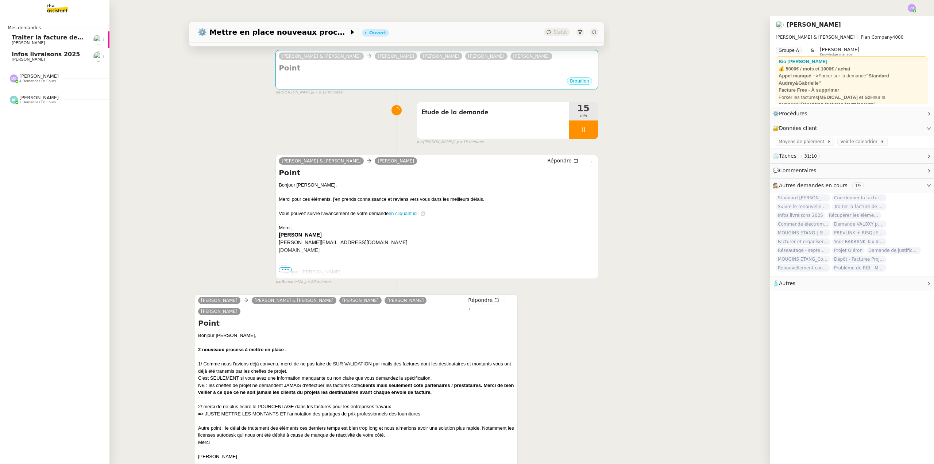
click at [76, 56] on span "Infos livraisons 2025" at bounding box center [49, 54] width 74 height 7
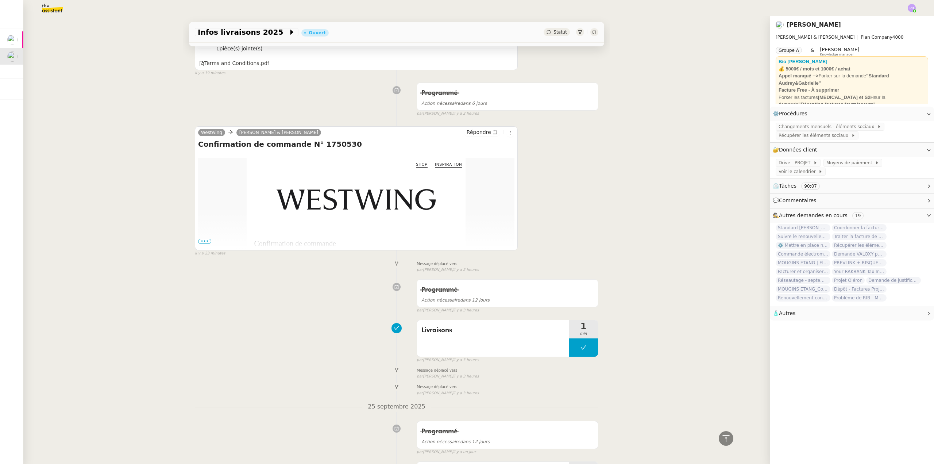
scroll to position [219, 0]
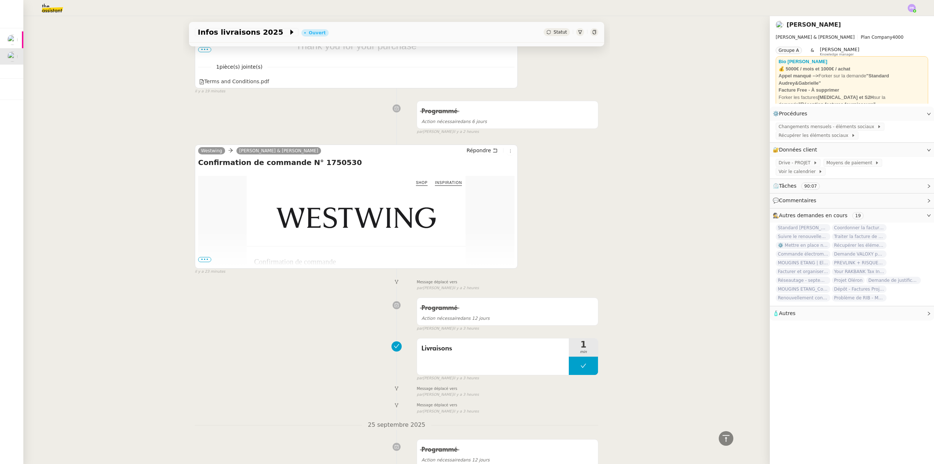
click at [208, 260] on td at bounding box center [222, 448] width 49 height 519
click at [206, 262] on span "•••" at bounding box center [204, 259] width 13 height 5
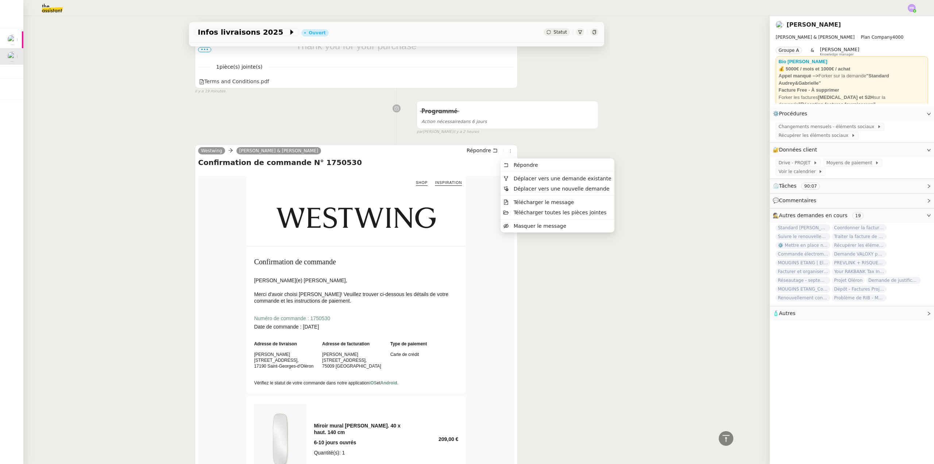
drag, startPoint x: 521, startPoint y: 167, endPoint x: 521, endPoint y: 171, distance: 4.0
click at [521, 169] on li "Répondre" at bounding box center [556, 165] width 113 height 10
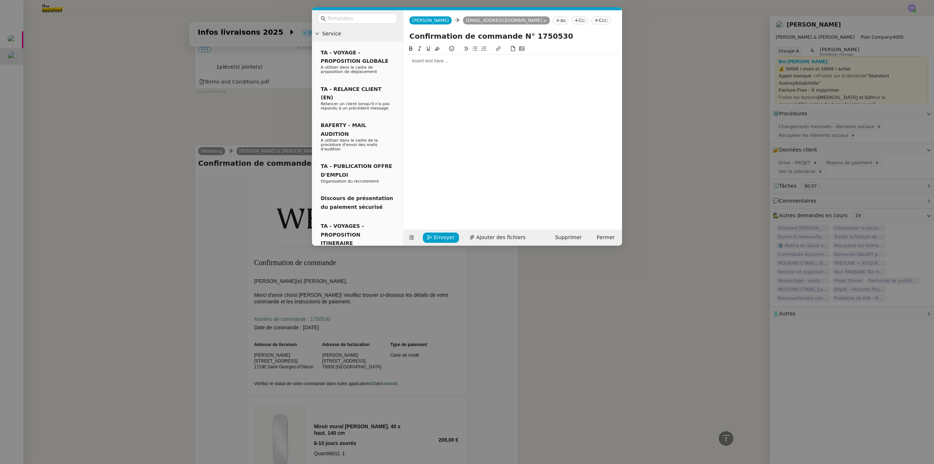
scroll to position [275, 0]
click at [140, 126] on nz-modal-container "Service TA - VOYAGE - PROPOSITION GLOBALE A utiliser dans le cadre de propositi…" at bounding box center [467, 232] width 934 height 464
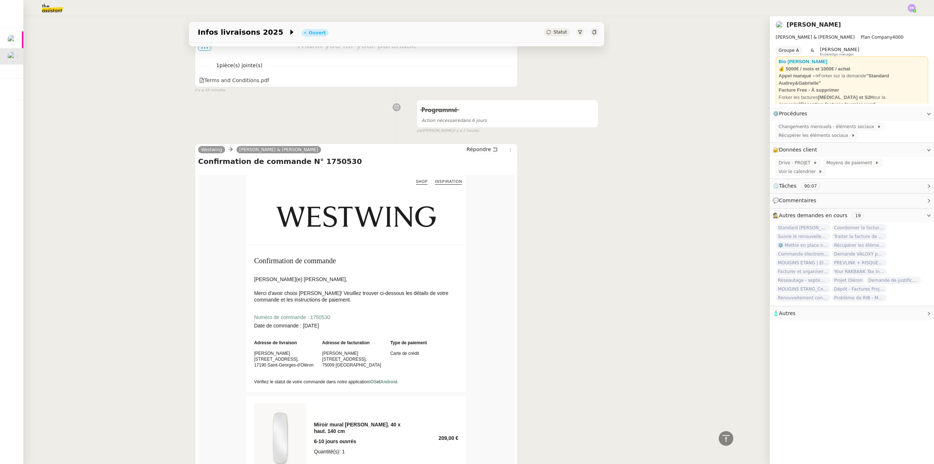
scroll to position [274, 0]
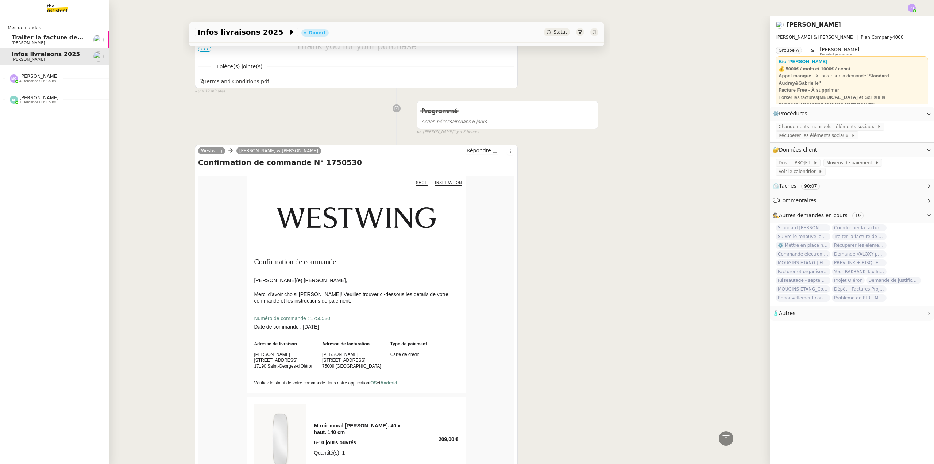
click at [55, 79] on nz-divider "[PERSON_NAME] 4 demandes en cours" at bounding box center [57, 77] width 109 height 9
drag, startPoint x: 72, startPoint y: 151, endPoint x: 71, endPoint y: 141, distance: 10.2
click at [72, 151] on link "⚙️ Mettre en place nouveaux processus facturation [PERSON_NAME]" at bounding box center [54, 144] width 109 height 17
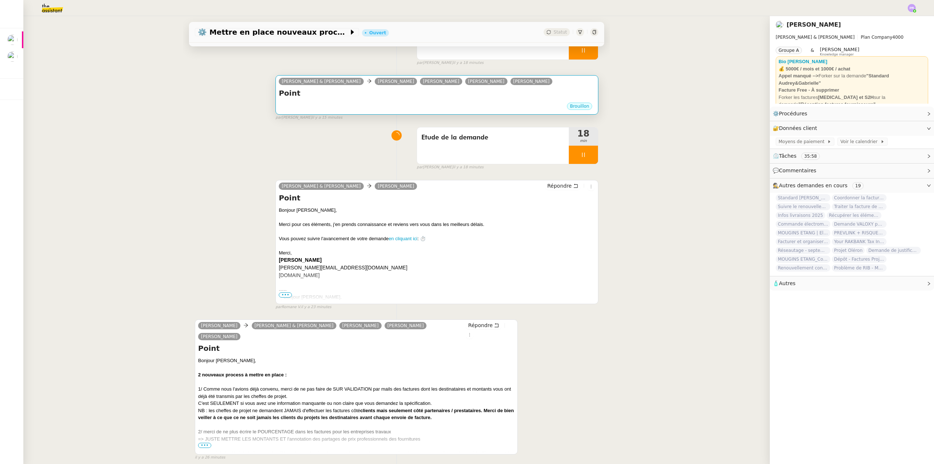
scroll to position [108, 0]
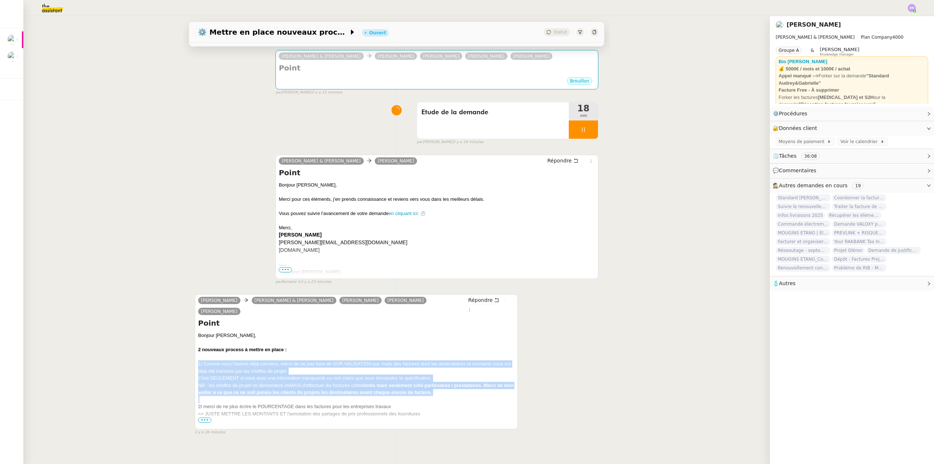
drag, startPoint x: 450, startPoint y: 386, endPoint x: 184, endPoint y: 355, distance: 267.7
click at [184, 355] on div "Tâche Message Commentaire Veuillez patienter une erreur s'est produite 👌👌👌 mess…" at bounding box center [396, 204] width 427 height 485
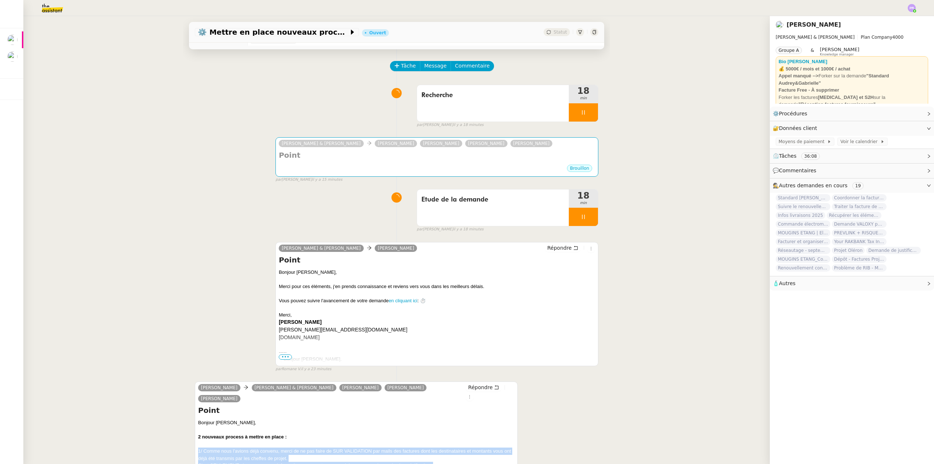
scroll to position [0, 0]
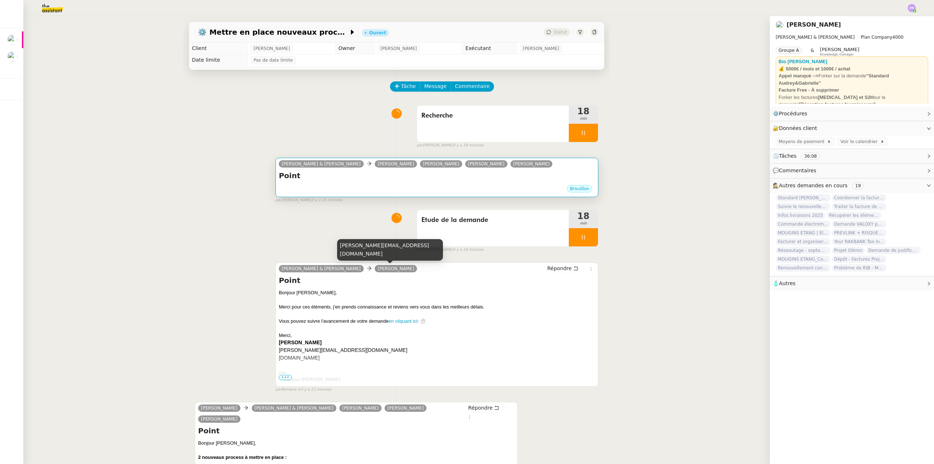
click at [344, 183] on div "Point •••" at bounding box center [437, 177] width 316 height 14
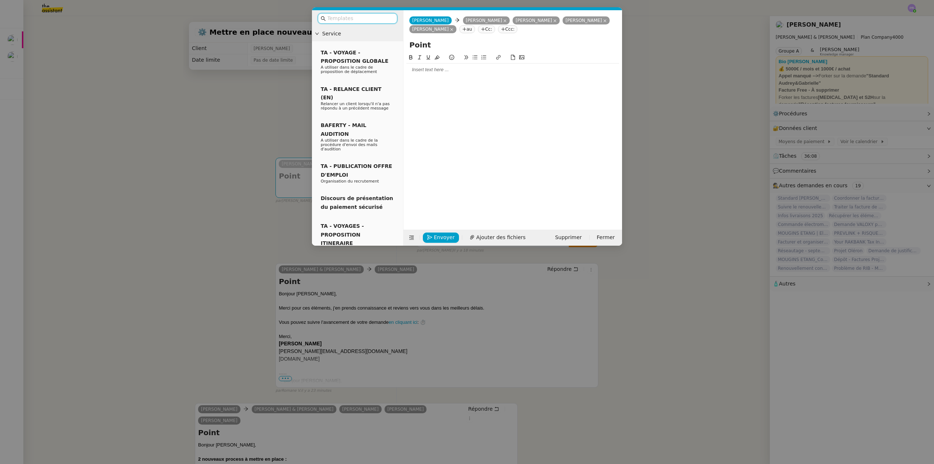
click at [438, 69] on div at bounding box center [512, 69] width 213 height 7
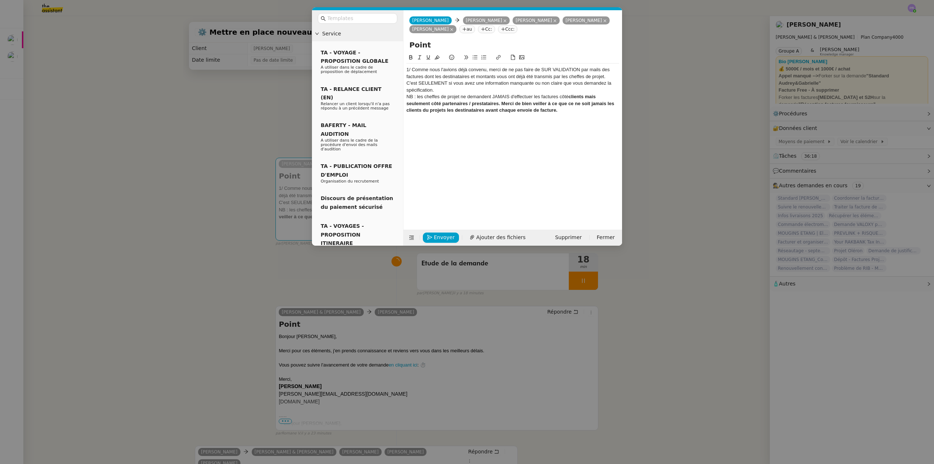
click at [406, 69] on div "1/ Comme nous l'avions déjà convenu, merci de ne pas faire de SUR VALIDATION pa…" at bounding box center [512, 72] width 213 height 13
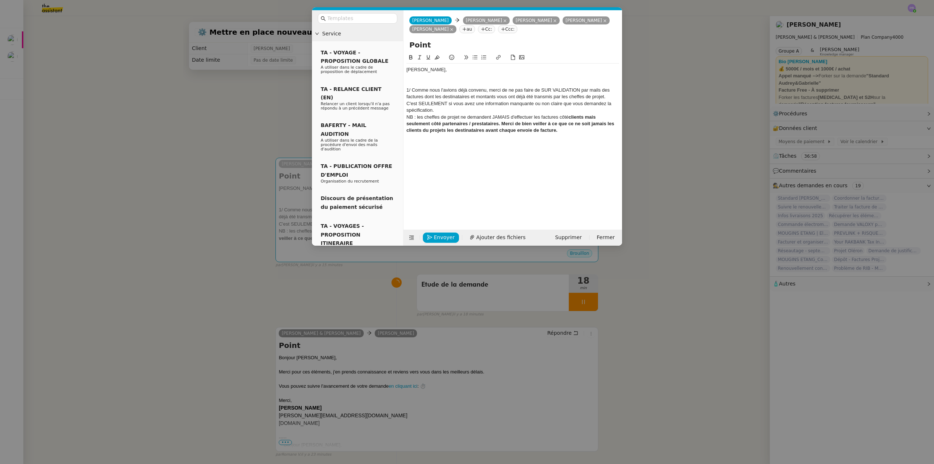
click at [447, 66] on div "[PERSON_NAME]," at bounding box center [512, 69] width 213 height 7
click at [413, 89] on div "1/ Comme nous l'avions déjà convenu, merci de ne pas faire de SUR VALIDATION pa…" at bounding box center [512, 93] width 213 height 13
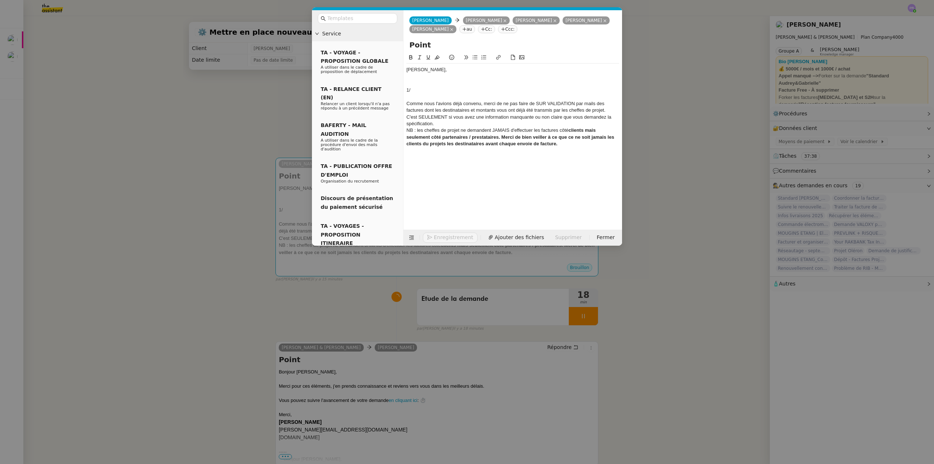
click at [431, 91] on div "1/" at bounding box center [512, 90] width 213 height 7
click at [432, 90] on div "1/" at bounding box center [512, 90] width 213 height 7
click at [417, 90] on div "1/ J4ai bien pris note que la procédure acteulle" at bounding box center [512, 90] width 213 height 7
click at [438, 87] on div "1/ J'ai bien pris note que la procédure acteulle" at bounding box center [512, 90] width 213 height 7
click at [506, 90] on div "1/ J'ai bien pris note que la procédure acteulle" at bounding box center [512, 90] width 213 height 7
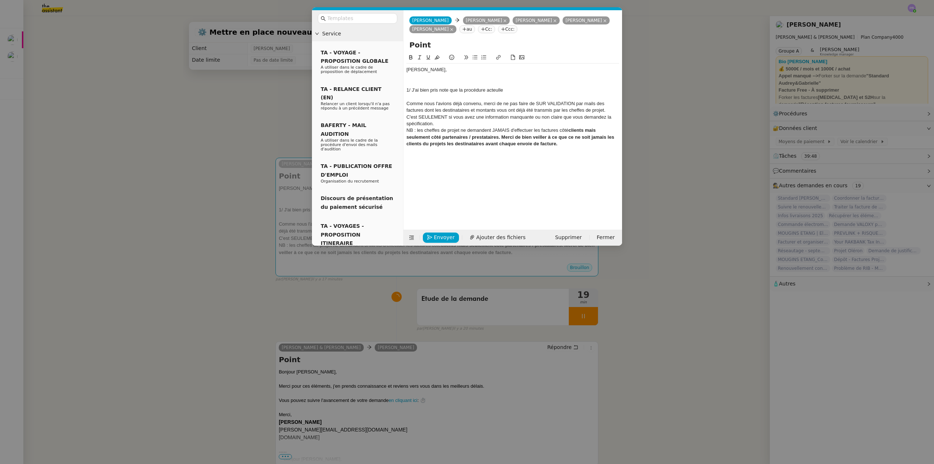
click at [495, 89] on div "1/ J'ai bien pris note que la procédure acteulle" at bounding box center [512, 90] width 213 height 7
click at [0, 0] on lt-strong "ue" at bounding box center [0, 0] width 0 height 0
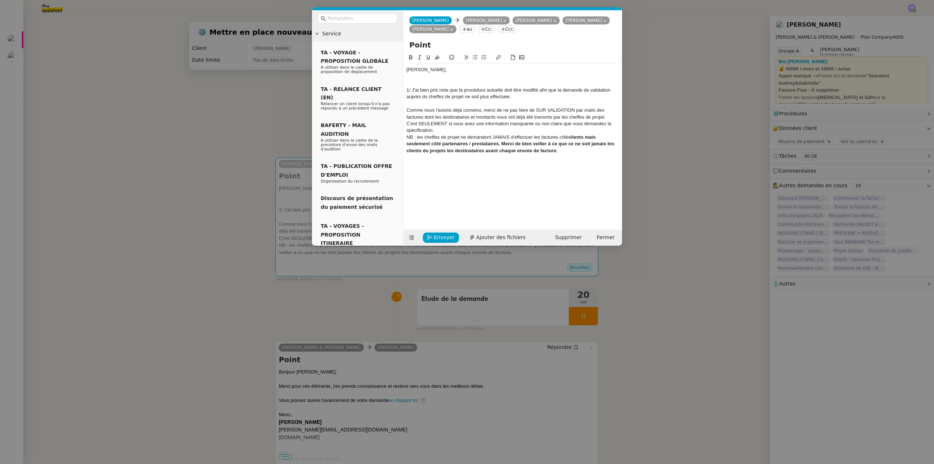
click at [425, 96] on div "1/ J'ai bien pris note que la procédure actuelle doit être modifié afin que la …" at bounding box center [512, 93] width 213 height 13
click at [519, 95] on div "1/ J'ai bien pris note que la procédure actuelle doit être modifié afin que la …" at bounding box center [512, 93] width 213 height 13
click at [538, 90] on div "1/ J'ai bien pris note que la procédure actuelle doit être modifié afin que la …" at bounding box center [512, 93] width 213 height 13
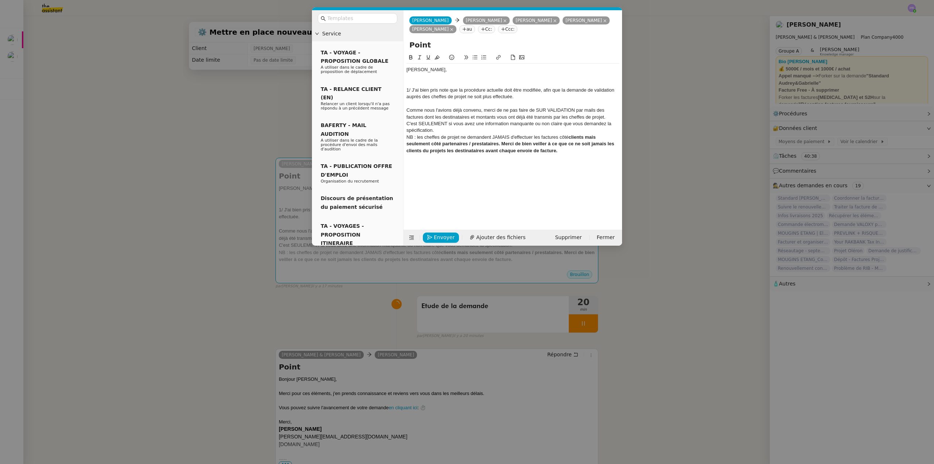
click at [542, 95] on div "1/ J'ai bien pris note que la procédure actuelle doit être modifiée, afin que l…" at bounding box center [512, 93] width 213 height 13
click at [614, 88] on div "1/ J'ai bien pris note que la procédure actuelle doit être modifiée, afin que l…" at bounding box center [512, 93] width 213 height 13
click at [546, 98] on div "1/ J'ai bien pris note que la procédure actuelle doit être modifiée, afin que l…" at bounding box center [512, 93] width 213 height 13
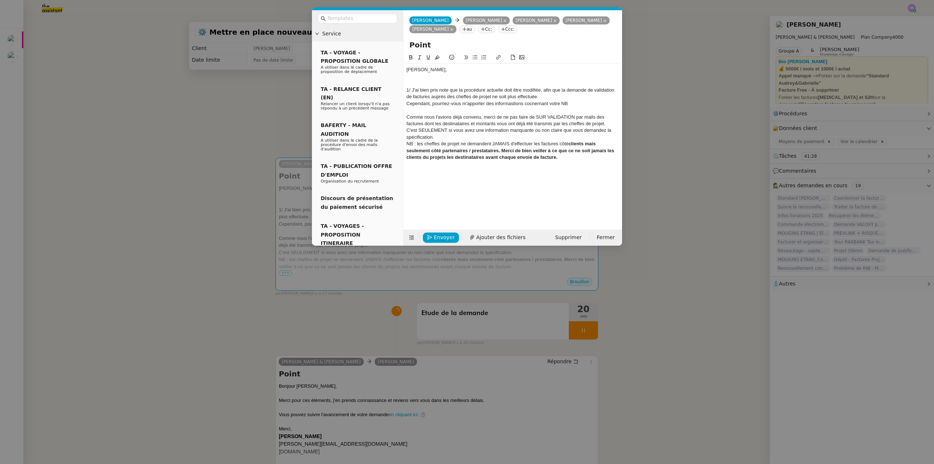
click at [515, 105] on div "Cependant, pourriez-vous m'apporter des informastions cocnernant votre NB" at bounding box center [512, 103] width 213 height 7
click at [0, 0] on lt-strong "at" at bounding box center [0, 0] width 0 height 0
click at [540, 104] on div "Cependant, pourriez-vous m'apporter des informations cocnernant votre NB" at bounding box center [512, 103] width 213 height 7
click at [0, 0] on lt-span "co nc ernant" at bounding box center [0, 0] width 0 height 0
click at [575, 104] on div "Cependant, pourriez-vous m'apporter des informations concernant votre NB" at bounding box center [512, 103] width 213 height 7
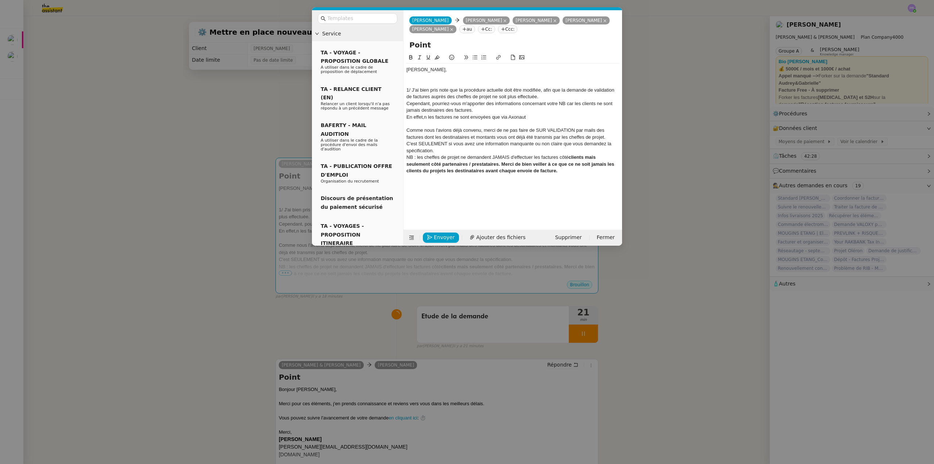
click at [427, 117] on div "En effet,n les factures ne sont envoyées que via Axonaut" at bounding box center [512, 117] width 213 height 7
click at [437, 107] on div "Cependant, pourriez-vous m'apporter des informations concernant votre NB car le…" at bounding box center [512, 106] width 213 height 13
click at [438, 111] on div "Cependant, pourriez-vous m'apporter des informations concernant votre NB car le…" at bounding box center [512, 106] width 213 height 13
click at [496, 108] on div "Cependant, pourriez-vous m'apporter des informations concernant votre NB car le…" at bounding box center [512, 106] width 213 height 13
click at [438, 109] on div "Cependant, pourriez-vous m'apporter des informations concernant votre NB car le…" at bounding box center [512, 106] width 213 height 13
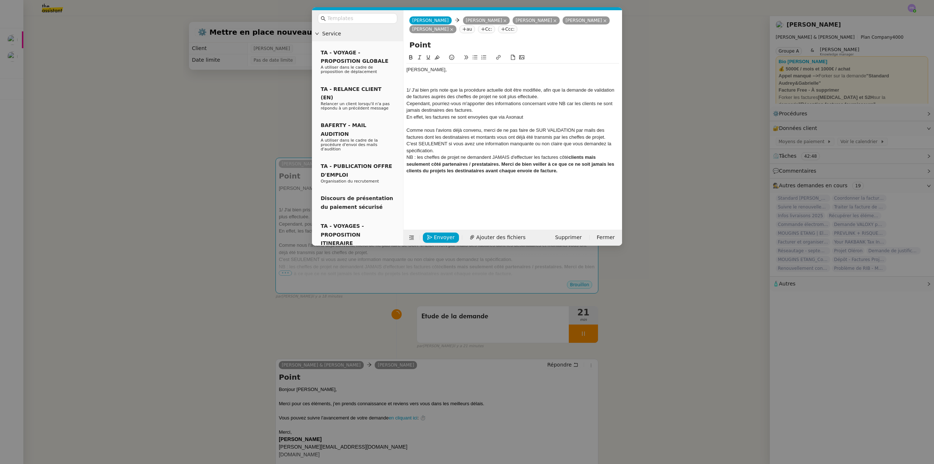
click at [471, 109] on div "Cependant, pourriez-vous m'apporter des informations concernant votre NB car le…" at bounding box center [512, 106] width 213 height 13
click at [436, 109] on div "Cependant, pourriez-vous m'apporter des informations concernant votre NB car le…" at bounding box center [512, 106] width 213 height 13
click at [482, 113] on div "Cependant, pourriez-vous m'apporter des informations concernant votre NB car le…" at bounding box center [512, 106] width 213 height 13
click at [459, 117] on div "En effet, les factures ne sont envoyées que via Axonaut" at bounding box center [512, 117] width 213 height 7
click at [459, 116] on div "En effet, les factures ne sont envoyées que via Axonaut" at bounding box center [512, 117] width 213 height 7
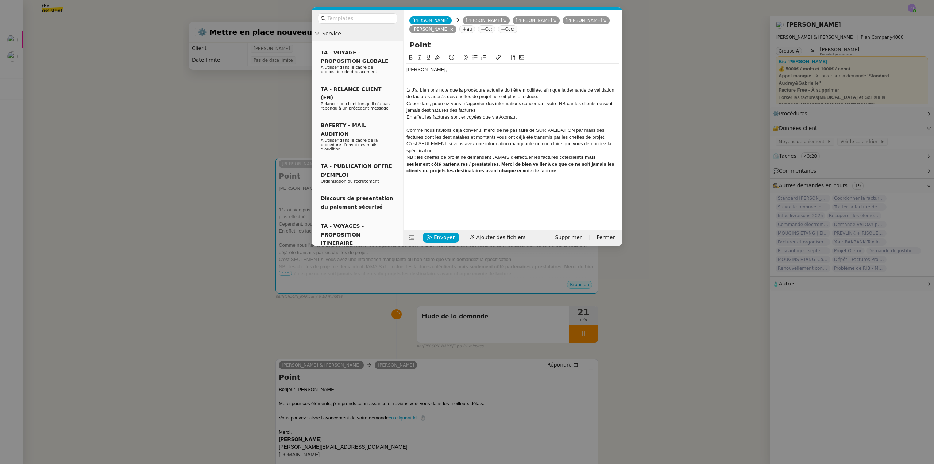
click at [530, 120] on div "En effet, les factures sont envoyées que via Axonaut" at bounding box center [512, 117] width 213 height 7
click at [493, 116] on div "En effet, les factures sont envoyées que via Axonaut" at bounding box center [512, 117] width 213 height 7
click at [526, 116] on div "En effet, les factures sont envoyées via Axonaut" at bounding box center [512, 117] width 213 height 7
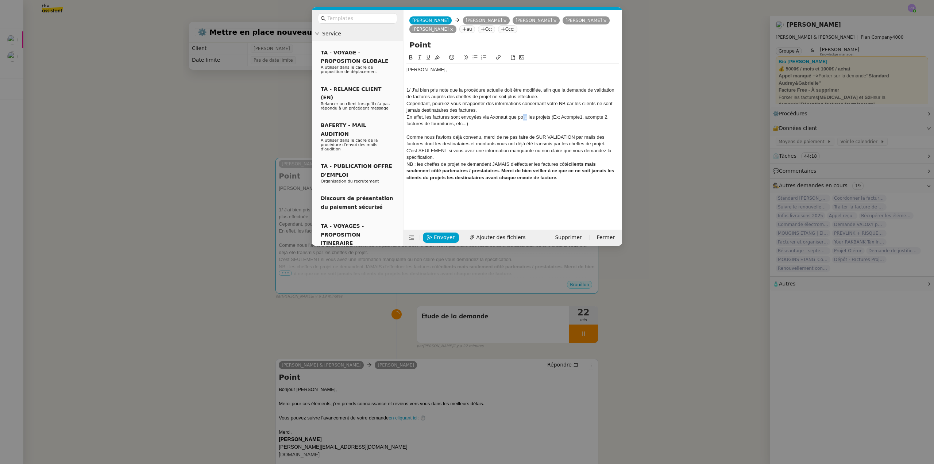
drag, startPoint x: 527, startPoint y: 117, endPoint x: 523, endPoint y: 117, distance: 3.7
click at [523, 117] on div "En effet, les factures sont envoyées via Axonaut que poru les projets (Ex: Acom…" at bounding box center [512, 120] width 213 height 13
click at [495, 124] on div "En effet, les factures sont envoyées via Axonaut que pour les projets (Ex: Acom…" at bounding box center [512, 120] width 213 height 13
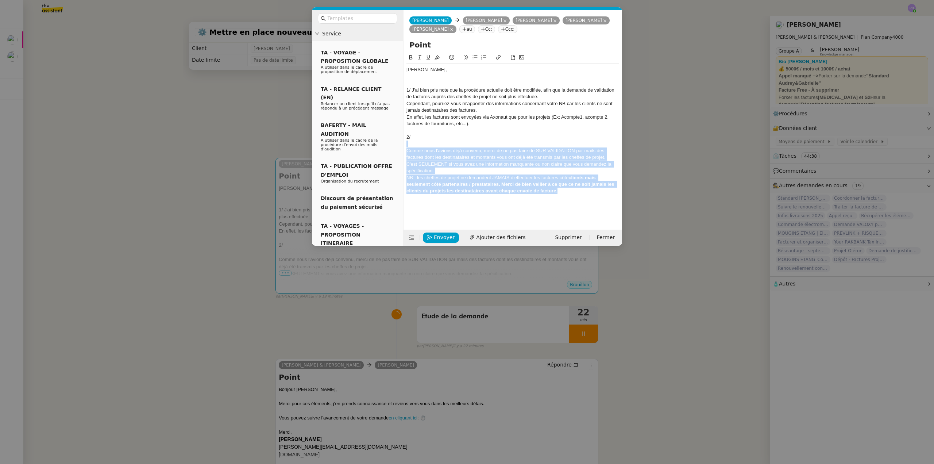
drag, startPoint x: 564, startPoint y: 190, endPoint x: 399, endPoint y: 144, distance: 170.8
click at [399, 144] on nz-layout "Service TA - VOYAGE - PROPOSITION GLOBALE A utiliser dans le cadre de propositi…" at bounding box center [467, 127] width 310 height 235
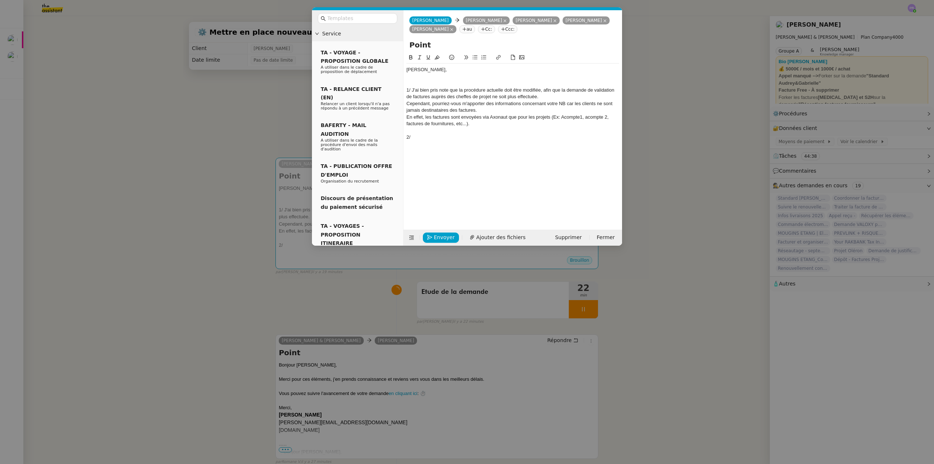
click at [240, 144] on nz-modal-container "Service TA - VOYAGE - PROPOSITION GLOBALE A utiliser dans le cadre de propositi…" at bounding box center [467, 232] width 934 height 464
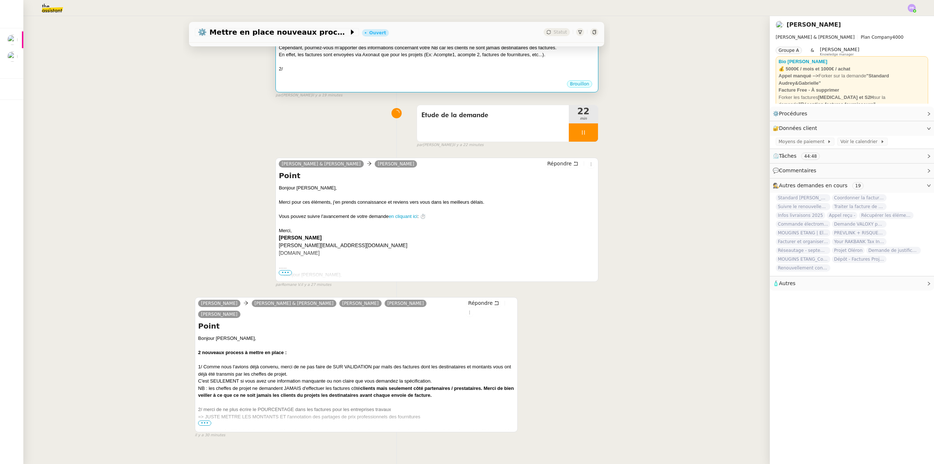
scroll to position [179, 0]
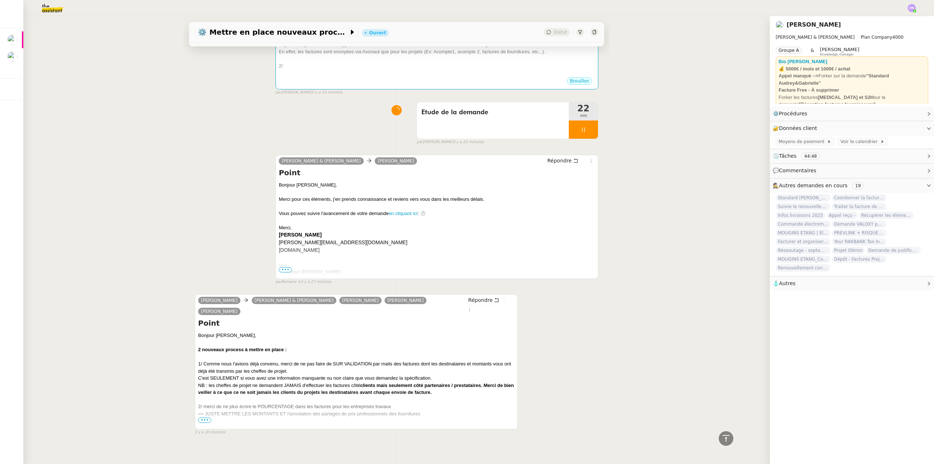
click at [204, 417] on span "•••" at bounding box center [204, 419] width 13 height 5
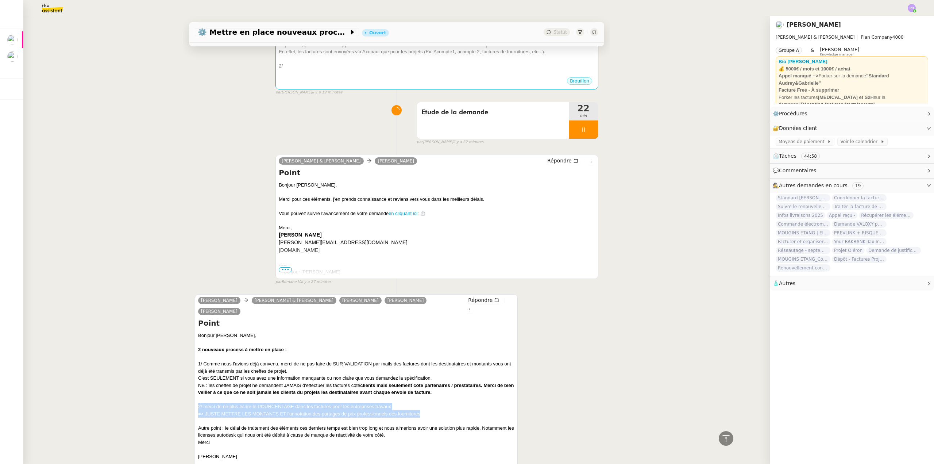
copy div "2/ merci de ne plus écrire le POURCENTAGE dans les factures pour les entreprise…"
drag, startPoint x: 413, startPoint y: 405, endPoint x: 192, endPoint y: 397, distance: 221.9
click at [192, 397] on div "Tâche Message Commentaire Veuillez patienter une erreur s'est produite 👌👌👌 mess…" at bounding box center [396, 189] width 427 height 596
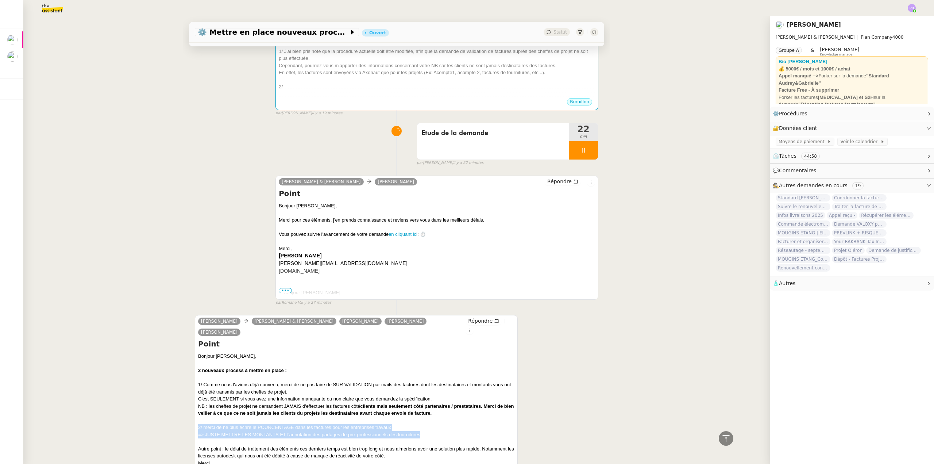
scroll to position [33, 0]
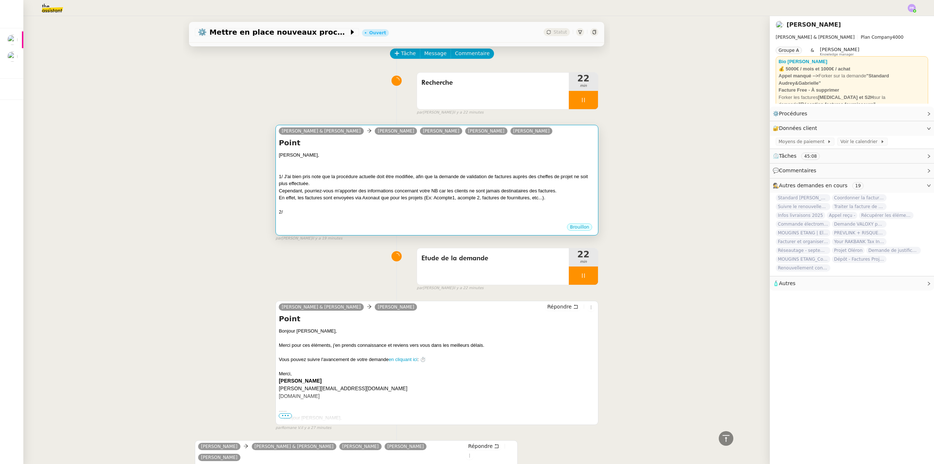
click at [318, 193] on div "Cependant, pourriez-vous m'apporter des informations concernant votre NB car le…" at bounding box center [437, 190] width 316 height 7
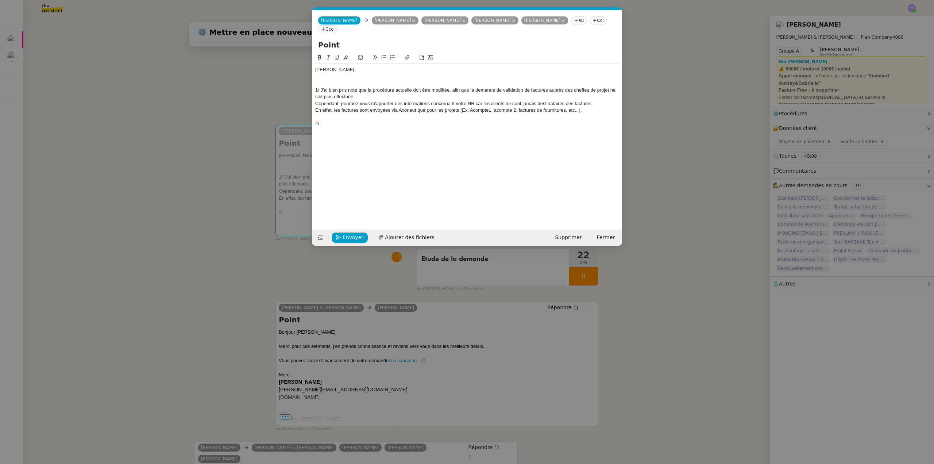
scroll to position [0, 15]
click at [337, 122] on div "2/" at bounding box center [467, 123] width 304 height 7
drag, startPoint x: 321, startPoint y: 122, endPoint x: 330, endPoint y: 118, distance: 9.8
click at [322, 121] on div "2/ 2/ merci de ne plus écrire le POURCENTAGE dans les factures pour les entrepr…" at bounding box center [467, 123] width 304 height 7
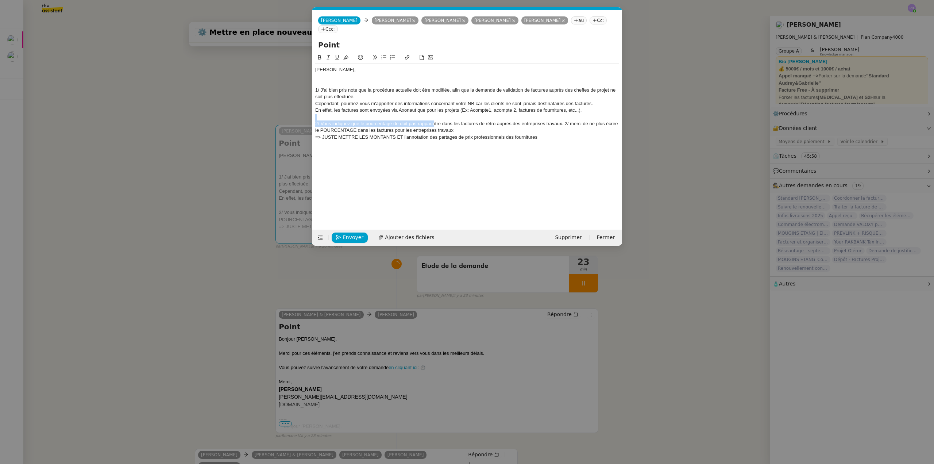
drag, startPoint x: 433, startPoint y: 120, endPoint x: 432, endPoint y: 124, distance: 4.2
click at [433, 121] on div "[PERSON_NAME], 1/ J'ai bien pris note que la procédure actuelle doit être modif…" at bounding box center [467, 103] width 304 height 80
click at [408, 125] on div "2/ Vous indiquez que le pourcentage de doit pas rapparaitre dans les factures d…" at bounding box center [467, 126] width 304 height 13
click at [396, 122] on div "2/ Vous indiquez que le pourcentage de doit pas rapparaitre dans les factures d…" at bounding box center [467, 126] width 304 height 13
click at [420, 122] on div "2/ Vous indiquez que le pourcentage ne doit pas rapparaitre dans les factures d…" at bounding box center [467, 126] width 304 height 13
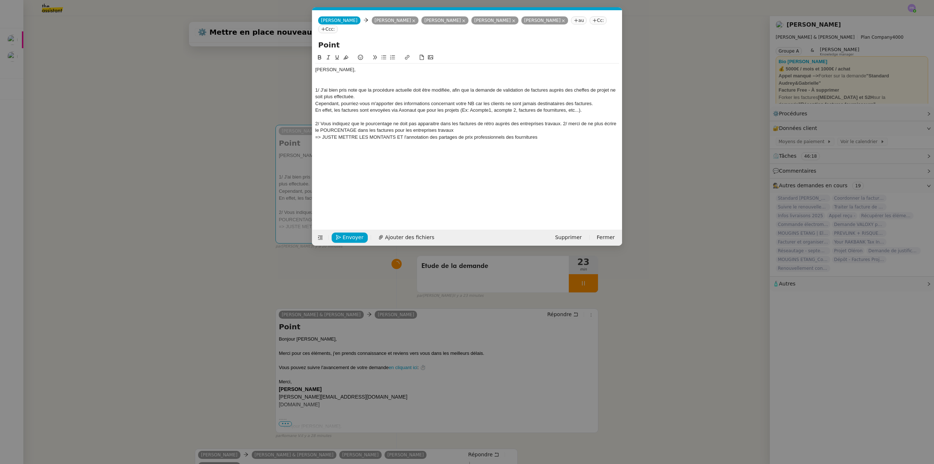
click at [563, 121] on div "2/ Vous indiquez que le pourcentage ne doit pas apparaitre dans les factures de…" at bounding box center [467, 126] width 304 height 13
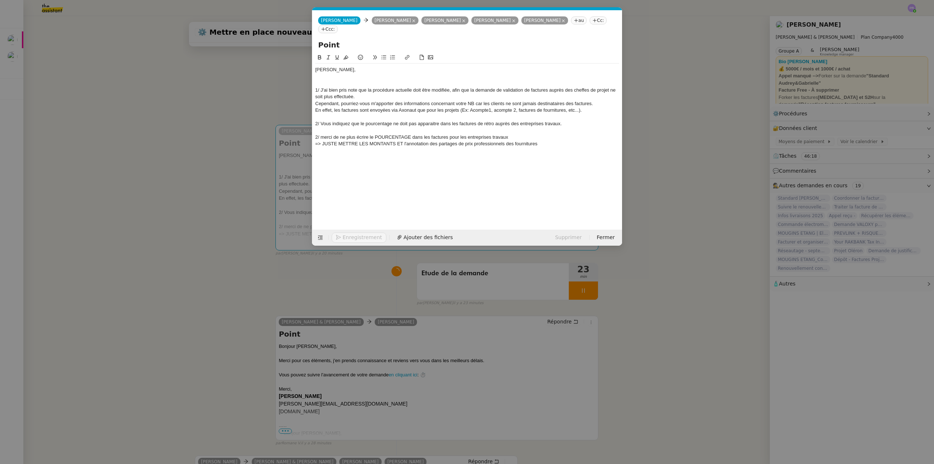
click at [569, 124] on div "2/ Vous indiquez que le pourcentage ne doit pas apparaitre dans les factures de…" at bounding box center [467, 123] width 304 height 7
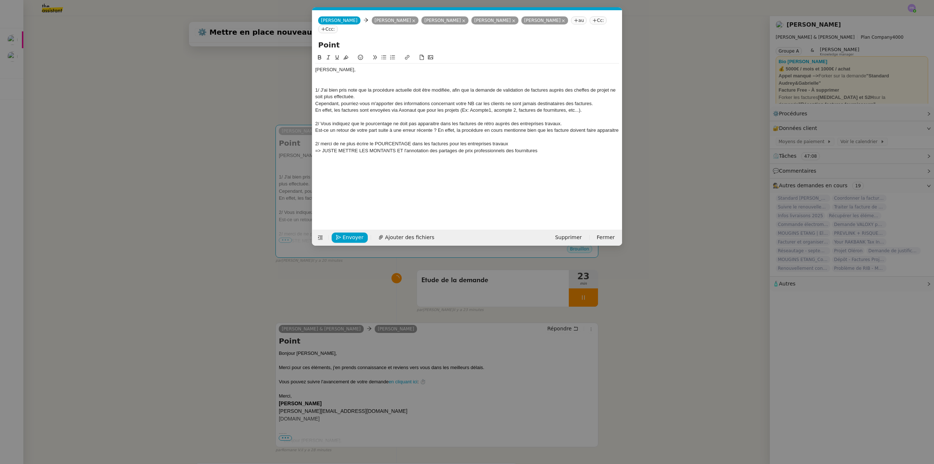
click at [770, 129] on nz-modal-container "Service TA - VOYAGE - PROPOSITION GLOBALE A utiliser dans le cadre de propositi…" at bounding box center [467, 232] width 934 height 464
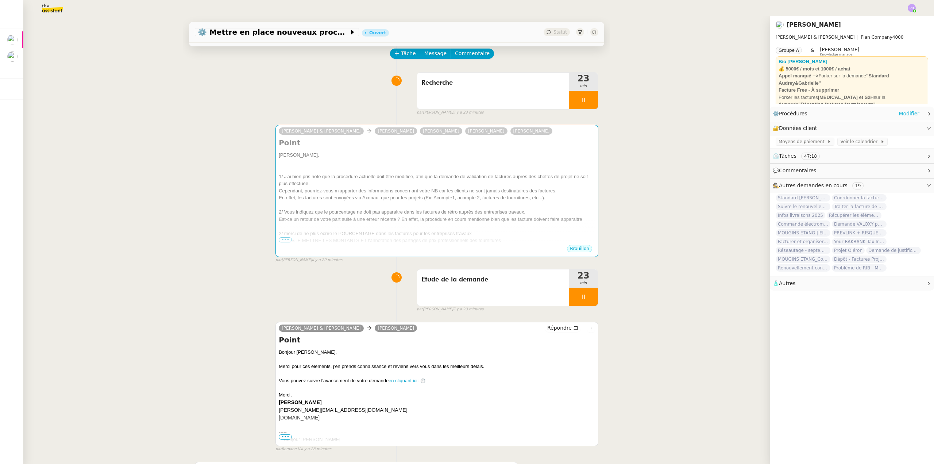
click at [901, 111] on link "Modifier" at bounding box center [908, 113] width 21 height 8
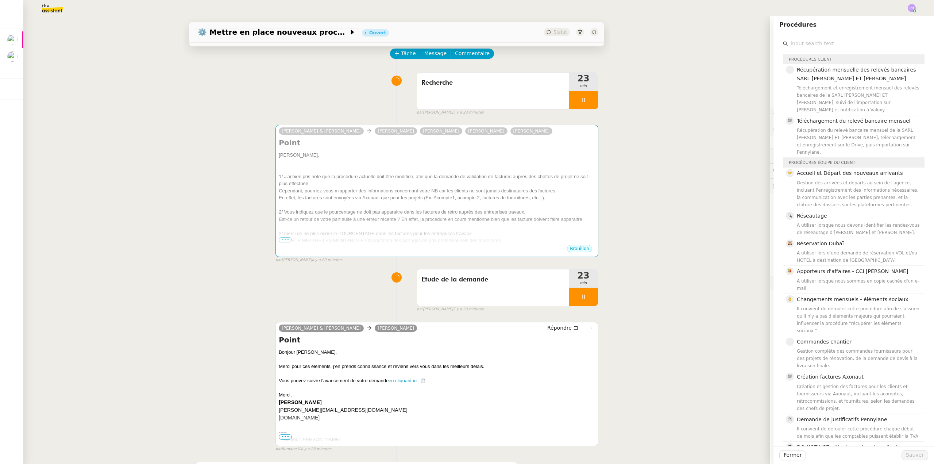
click at [796, 43] on input "text" at bounding box center [856, 44] width 136 height 10
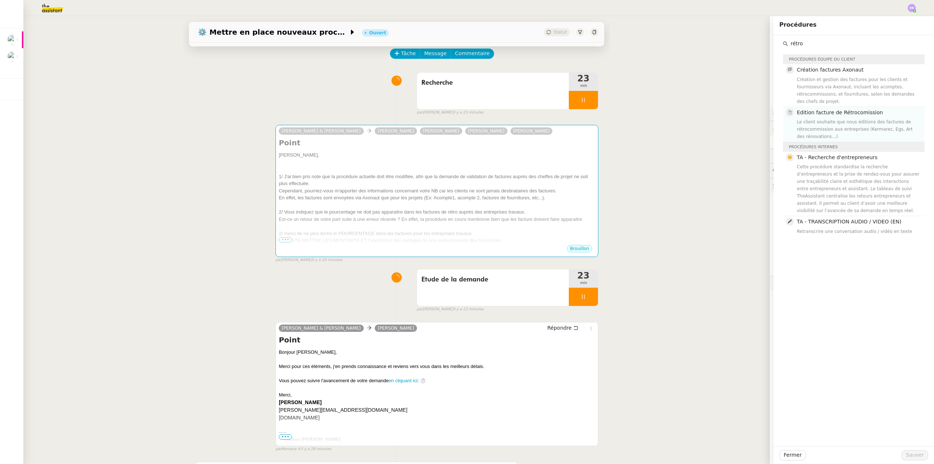
type input "rétro"
click at [847, 118] on div "Le client souhaite que nous éditions des factures de rétrocommission aux entrep…" at bounding box center [858, 129] width 123 height 22
click at [908, 450] on button "Sauver" at bounding box center [914, 455] width 27 height 10
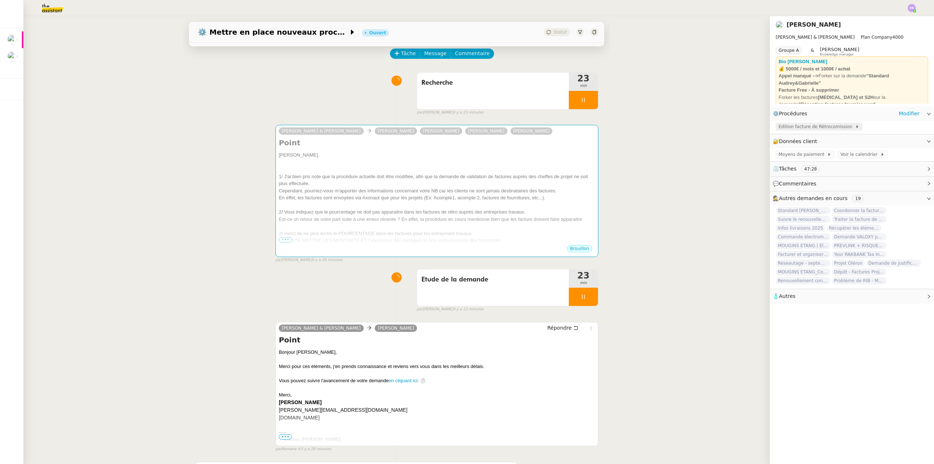
click at [818, 127] on span "Edition facture de Rétrocomission" at bounding box center [816, 126] width 77 height 7
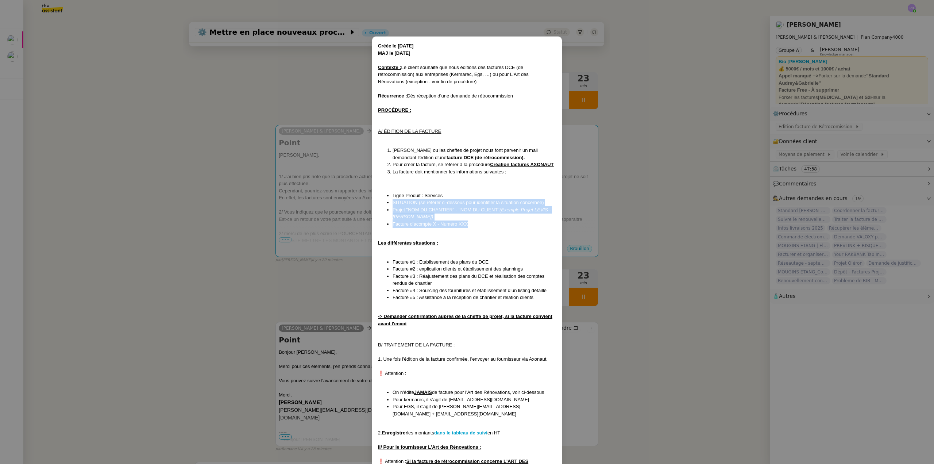
copy ul "SITUATION (se référer ci-dessous pour identifier la situation concernée) Projet…"
drag, startPoint x: 393, startPoint y: 201, endPoint x: 478, endPoint y: 222, distance: 88.0
click at [478, 222] on ul "Ligne Produit : Services SITUATION (se référer ci-dessous pour identifier la si…" at bounding box center [467, 210] width 178 height 36
click at [338, 198] on nz-modal-container "Créée le [DATE] MAJ le [DATE] Contexte : Le client souhaite que nous éditions d…" at bounding box center [467, 232] width 934 height 464
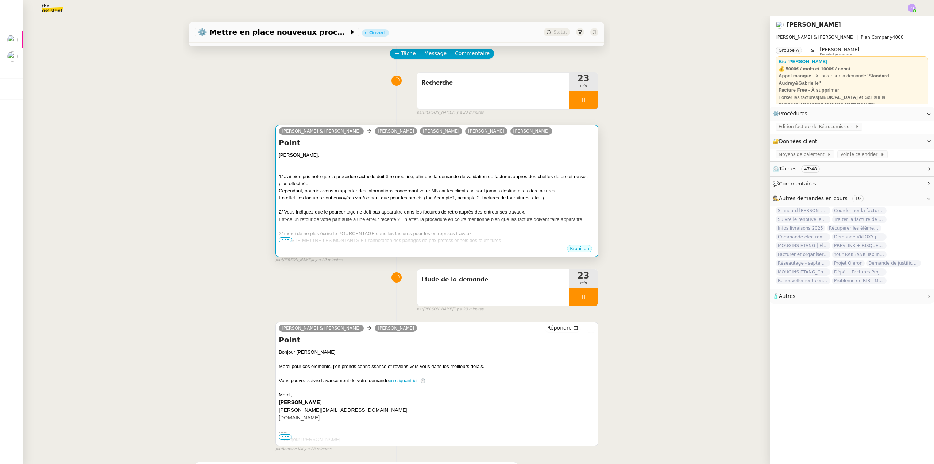
click at [421, 198] on div "En effet, les factures sont envoyées via Axonaut que pour les projets (Ex: Acom…" at bounding box center [437, 197] width 316 height 7
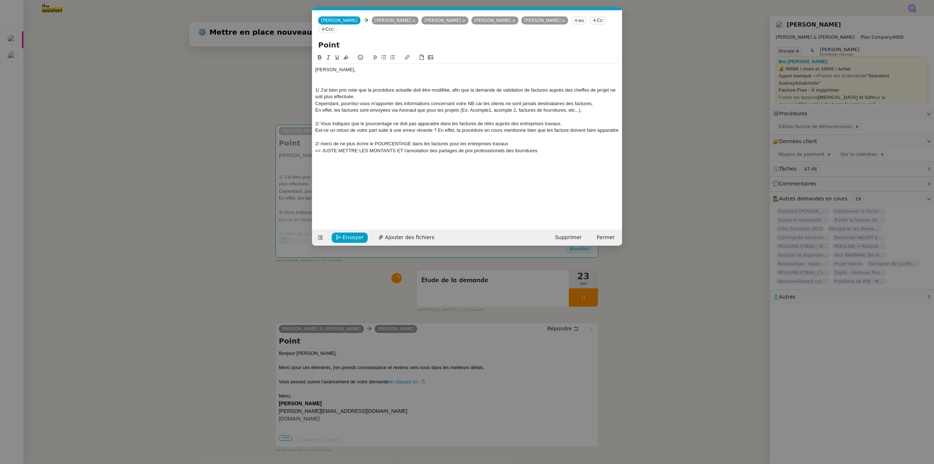
scroll to position [0, 15]
click at [618, 129] on div "Est-ce un retour de votre part suite à une erreur récente ? En effet, la procéd…" at bounding box center [467, 130] width 304 height 7
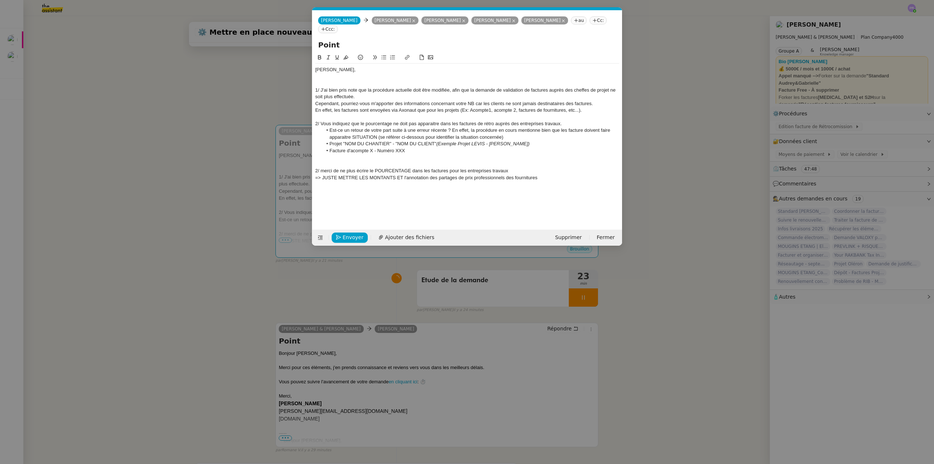
scroll to position [0, 0]
drag, startPoint x: 330, startPoint y: 130, endPoint x: 336, endPoint y: 127, distance: 6.7
click at [331, 129] on li "Est-ce un retour de votre part suite à une erreur récente ? En effet, la procéd…" at bounding box center [470, 133] width 297 height 13
click at [316, 136] on div "Est-ce un retour de votre part suite à une erreur récente ? En effet, la procéd…" at bounding box center [467, 133] width 304 height 13
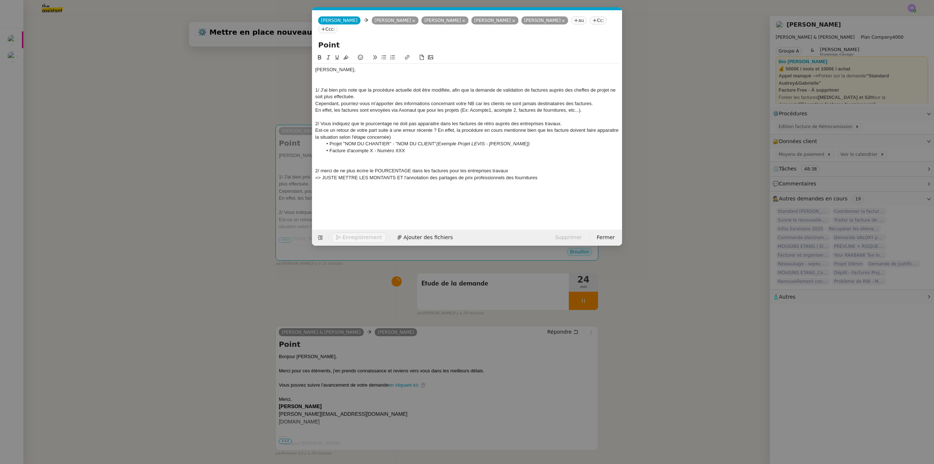
click at [394, 136] on div "Est-ce un retour de votre part suite à une erreur récente ? En effet, la procéd…" at bounding box center [467, 133] width 304 height 13
drag, startPoint x: 410, startPoint y: 154, endPoint x: 311, endPoint y: 143, distance: 99.9
click at [311, 143] on nz-modal-container "Service TA - VOYAGE - PROPOSITION GLOBALE A utiliser dans le cadre de propositi…" at bounding box center [467, 232] width 934 height 464
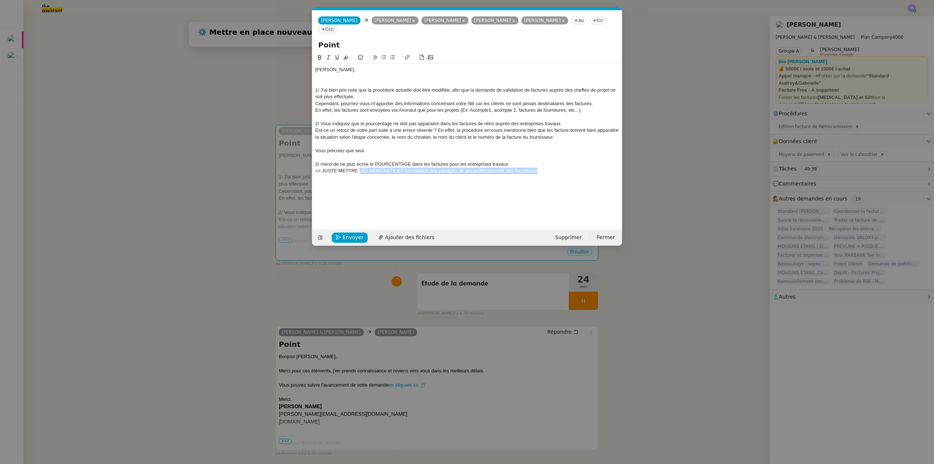
drag, startPoint x: 544, startPoint y: 172, endPoint x: 359, endPoint y: 173, distance: 184.2
click at [359, 173] on div "=> JUSTE METTRE LES MONTANTS ET l'annotation des partages de prix professionnel…" at bounding box center [467, 170] width 304 height 7
copy div "LES MONTANTS ET l'annotation des partages de prix professionnels des fournitures"
click at [380, 150] on div "Vous précisez que seul" at bounding box center [467, 150] width 304 height 7
click at [366, 148] on div "[PERSON_NAME] précisez que seul LES MONTANTS ET l'annotation des partages de pr…" at bounding box center [467, 150] width 304 height 7
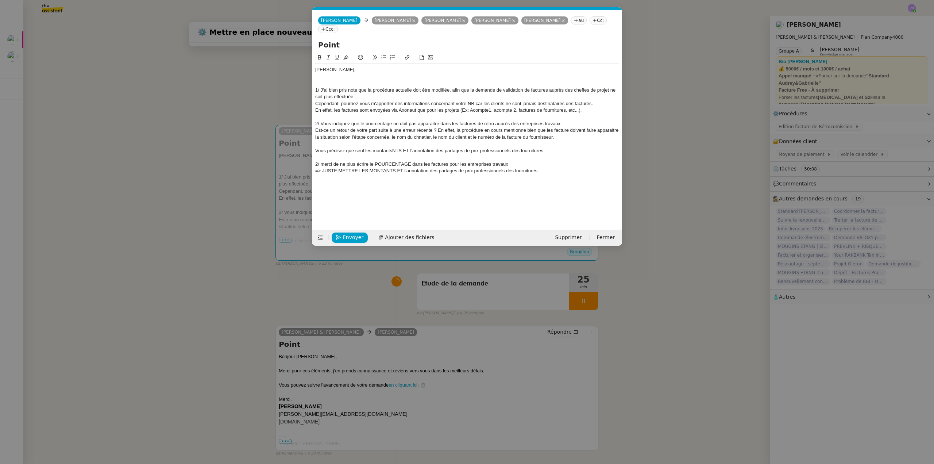
click at [364, 150] on div "Vous précisez que seul les montantsNTS ET l'annotation des partages de prix pro…" at bounding box center [467, 150] width 304 height 7
drag, startPoint x: 394, startPoint y: 150, endPoint x: 412, endPoint y: 150, distance: 17.9
click at [412, 150] on div "Vous précisez que seuls les montantsNTS ET l'annotation des partages de prix pr…" at bounding box center [467, 150] width 304 height 7
click at [534, 152] on div "Vous précisez que seuls les montants et l'annotation des partages de prix profe…" at bounding box center [467, 150] width 304 height 7
click at [321, 157] on div "Vous précisez que seuls les montants et l'annotation des partages de prix profe…" at bounding box center [467, 153] width 304 height 13
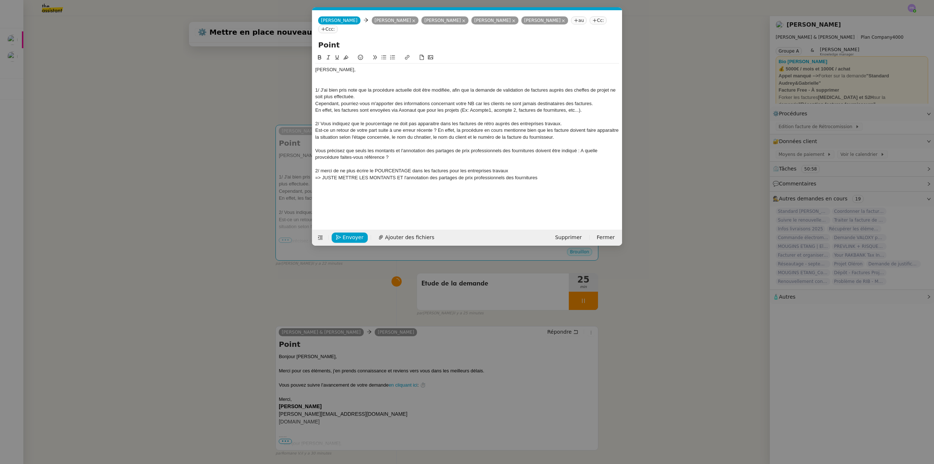
click at [0, 0] on lt-span "pr oc édure" at bounding box center [0, 0] width 0 height 0
click at [403, 157] on div "Vous précisez que seuls les montants et l'annotation des partages de prix profe…" at bounding box center [467, 153] width 304 height 13
click at [581, 150] on div "Vous précisez que seuls les montants et l'annotation des partages de prix profe…" at bounding box center [467, 153] width 304 height 13
click at [0, 0] on lt-span "À" at bounding box center [0, 0] width 0 height 0
drag, startPoint x: 546, startPoint y: 179, endPoint x: 305, endPoint y: 168, distance: 240.7
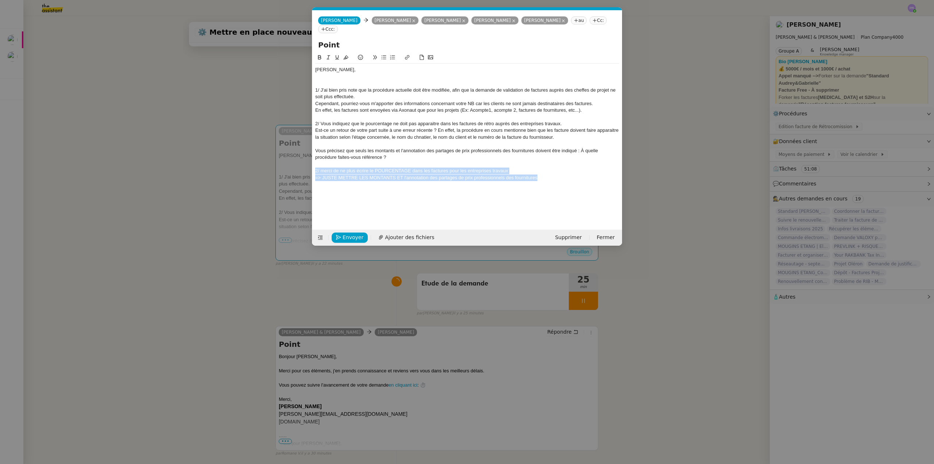
click at [305, 168] on nz-modal-container "Service TA - VOYAGE - PROPOSITION GLOBALE A utiliser dans le cadre de propositi…" at bounding box center [467, 232] width 934 height 464
drag, startPoint x: 235, startPoint y: 183, endPoint x: 289, endPoint y: 191, distance: 54.6
click at [235, 183] on nz-modal-container "Service TA - VOYAGE - PROPOSITION GLOBALE A utiliser dans le cadre de propositi…" at bounding box center [467, 232] width 934 height 464
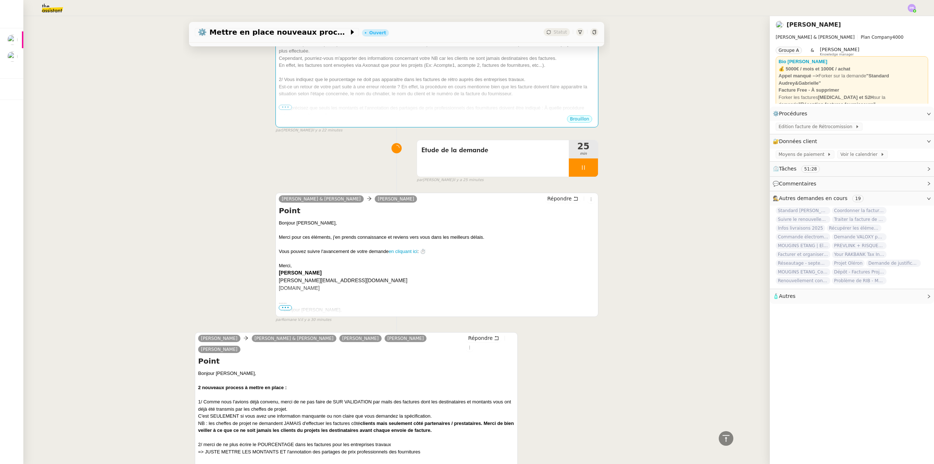
scroll to position [134, 0]
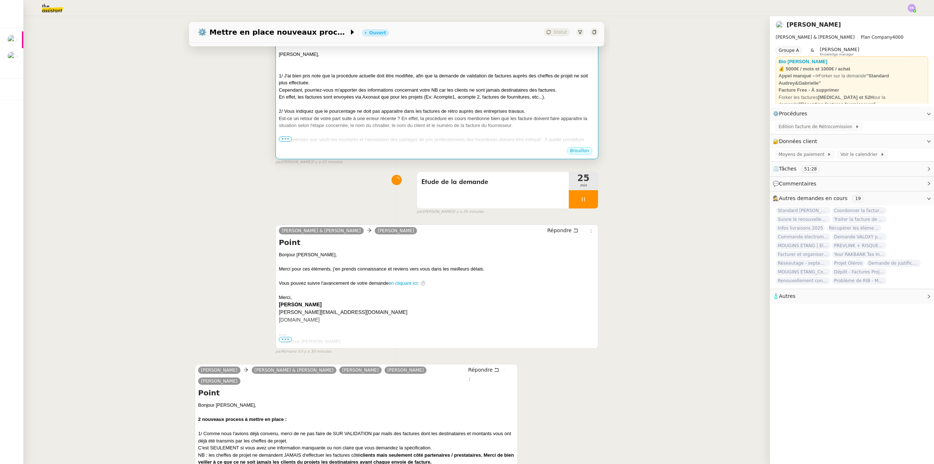
click at [335, 127] on div "Est-ce un retour de votre part suite à une erreur récente ? En effet, la procéd…" at bounding box center [437, 122] width 316 height 14
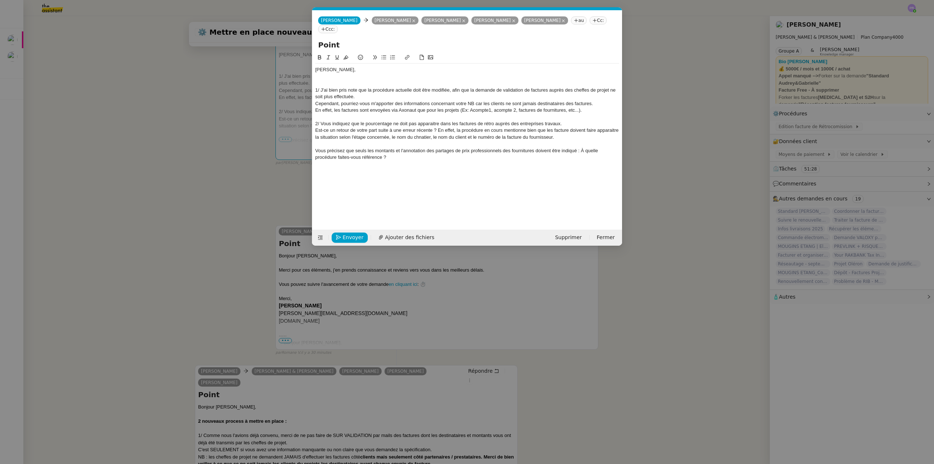
scroll to position [0, 15]
click at [329, 170] on div "[PERSON_NAME], 1/ J'ai bien pris note que la procédure actuelle doit être modif…" at bounding box center [467, 116] width 304 height 107
click at [324, 181] on div "Cocnernant" at bounding box center [467, 177] width 304 height 7
click at [348, 178] on div "Concernant" at bounding box center [467, 177] width 304 height 7
drag, startPoint x: 385, startPoint y: 175, endPoint x: 366, endPoint y: 176, distance: 19.3
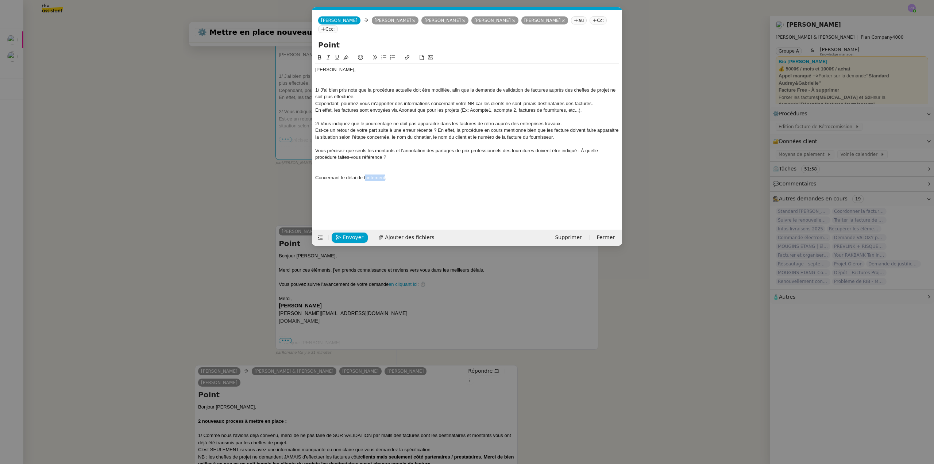
click at [366, 176] on div "Concernant le délai de taritement," at bounding box center [467, 177] width 304 height 7
drag, startPoint x: 236, startPoint y: 198, endPoint x: 240, endPoint y: 197, distance: 4.4
click at [237, 198] on nz-modal-container "Service TA - VOYAGE - PROPOSITION GLOBALE A utiliser dans le cadre de propositi…" at bounding box center [467, 232] width 934 height 464
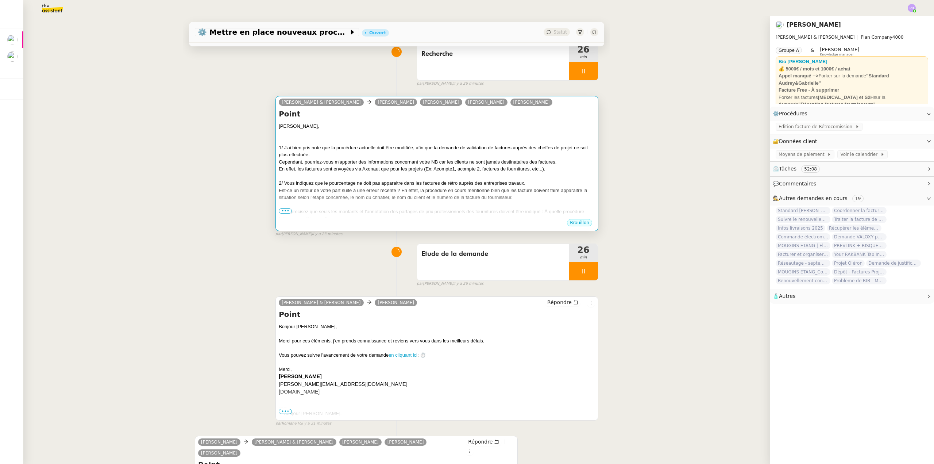
scroll to position [24, 0]
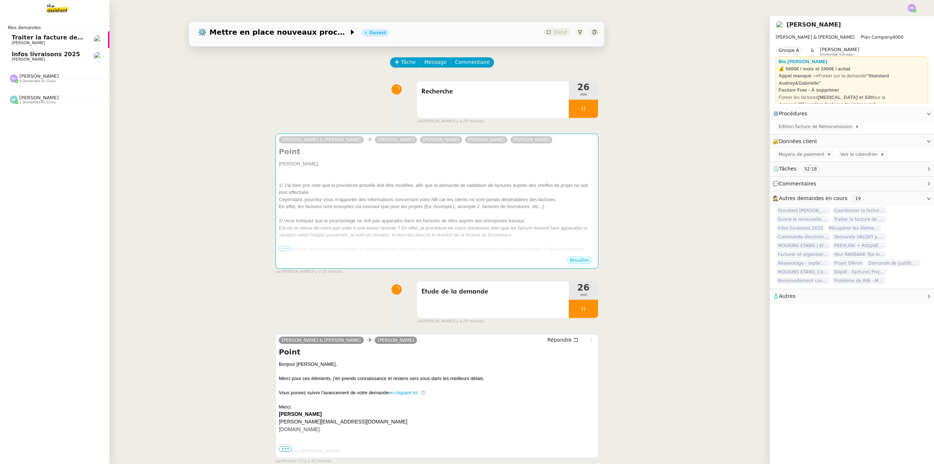
click at [63, 51] on span "Infos livraisons 2025" at bounding box center [46, 54] width 69 height 7
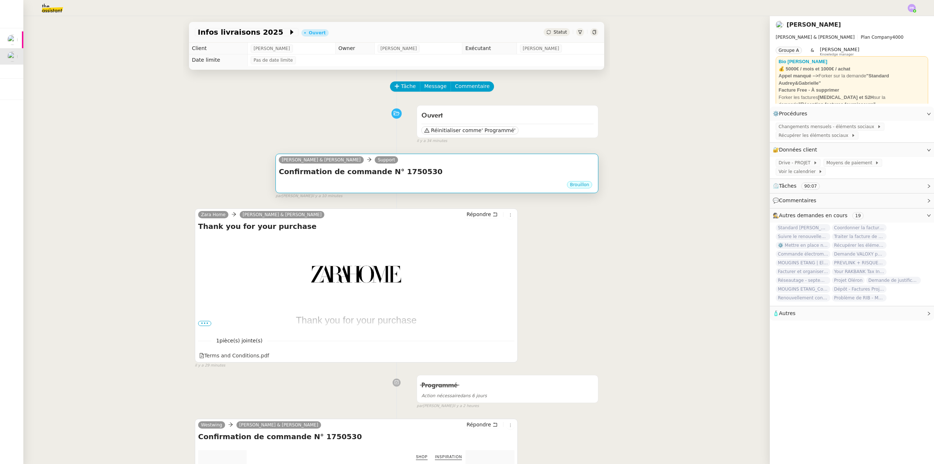
click at [479, 165] on div "[PERSON_NAME] & [PERSON_NAME] Support" at bounding box center [437, 160] width 316 height 11
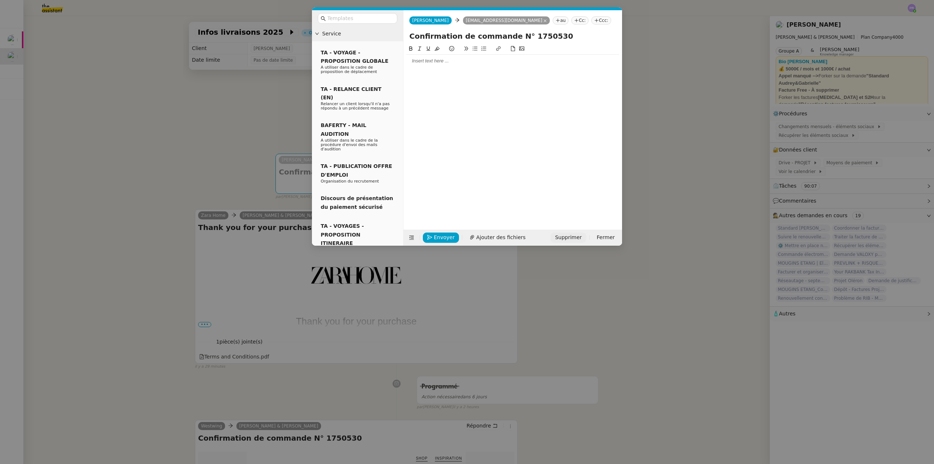
click at [574, 240] on span "Supprimer" at bounding box center [568, 237] width 27 height 8
click at [634, 217] on button "OK" at bounding box center [640, 218] width 13 height 8
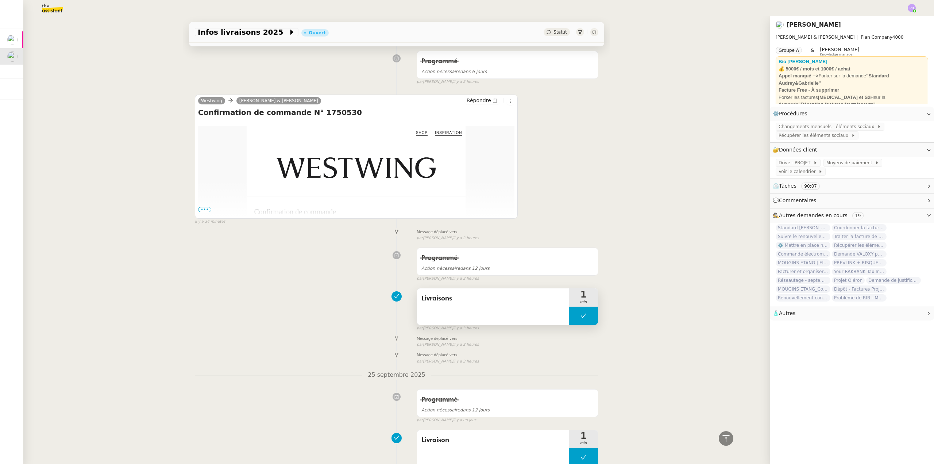
scroll to position [292, 0]
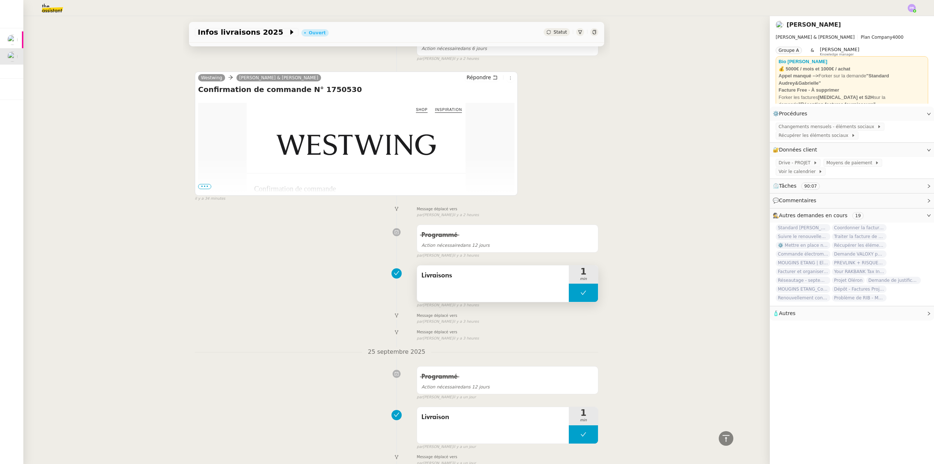
click at [571, 293] on button at bounding box center [583, 292] width 29 height 18
click at [573, 293] on icon at bounding box center [576, 293] width 6 height 6
click at [204, 186] on span "•••" at bounding box center [204, 186] width 13 height 5
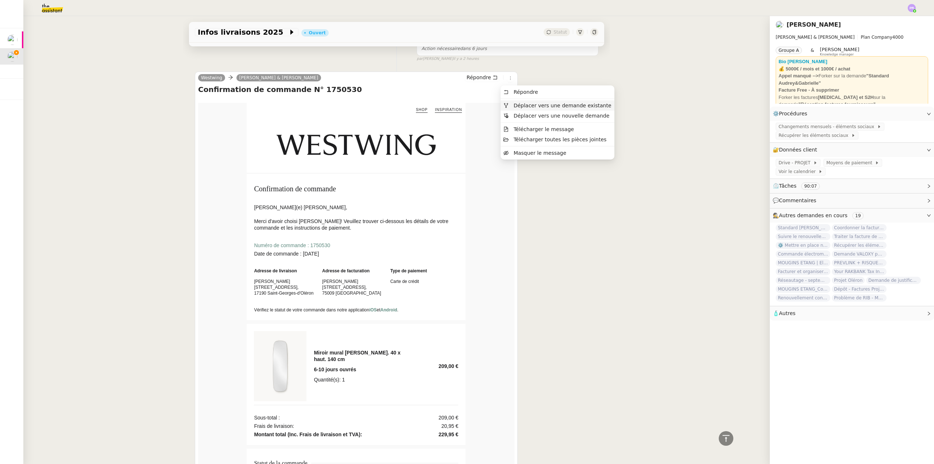
click at [522, 105] on span "Déplacer vers une demande existante" at bounding box center [563, 106] width 98 height 6
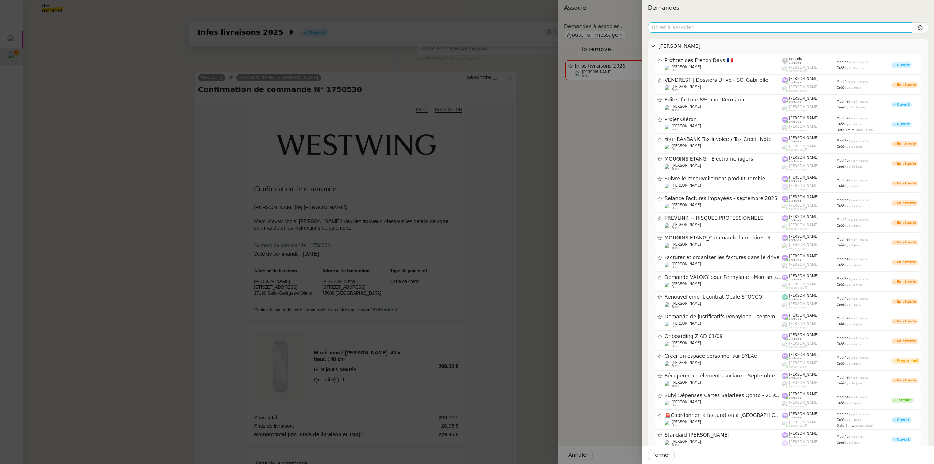
click at [669, 29] on input "text" at bounding box center [780, 27] width 264 height 11
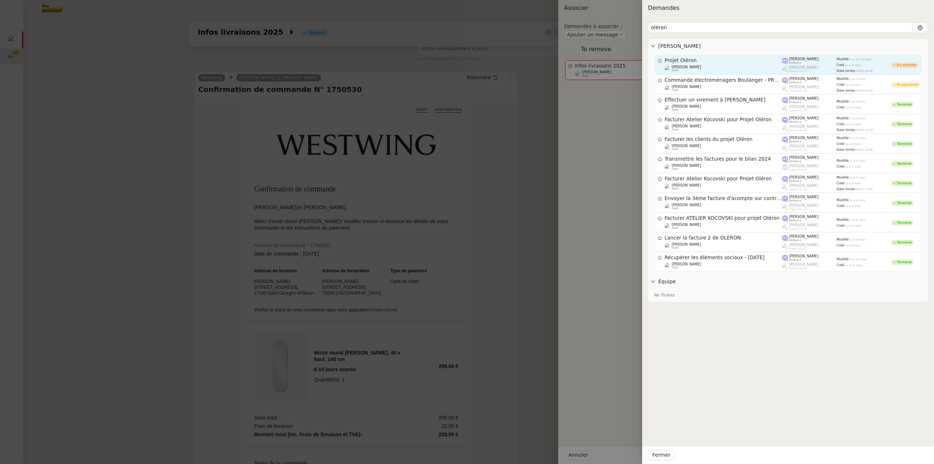
type input "oléron"
click at [714, 63] on div "Projet Oléron" at bounding box center [723, 60] width 117 height 6
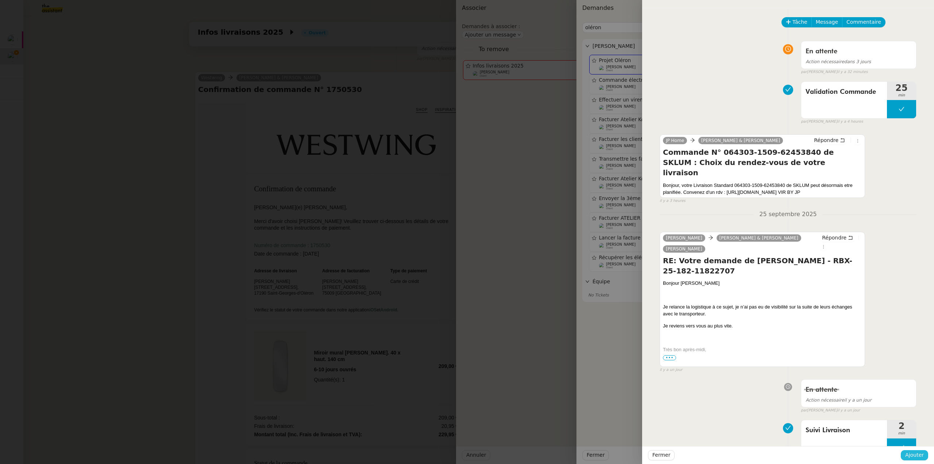
click at [919, 457] on span "Ajouter" at bounding box center [914, 455] width 19 height 8
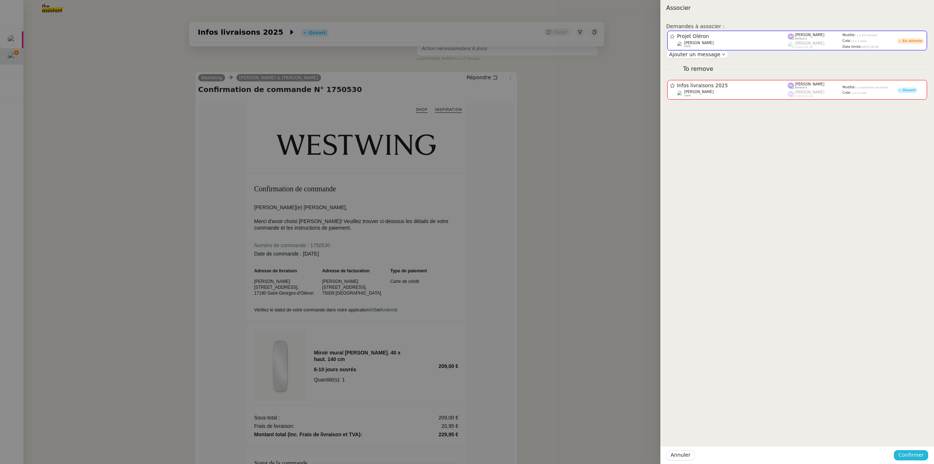
click at [919, 457] on span "Confirmer" at bounding box center [911, 455] width 26 height 8
click at [915, 436] on span "Ajouter" at bounding box center [911, 435] width 19 height 7
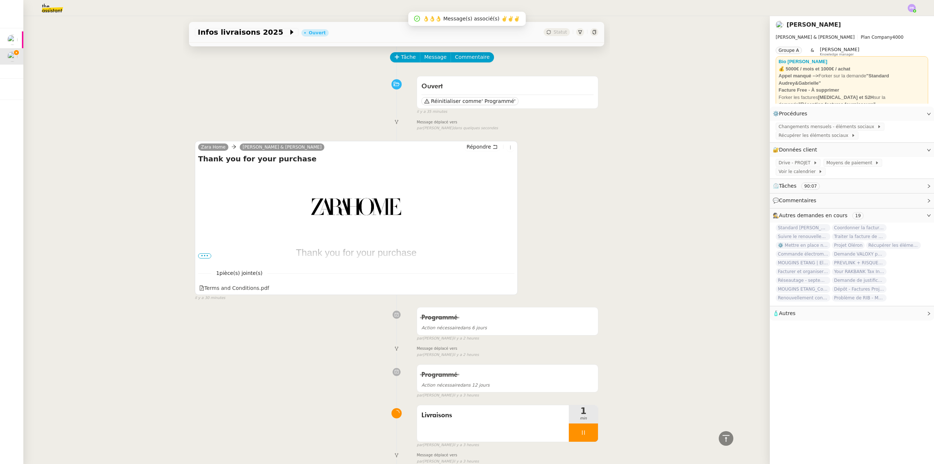
scroll to position [16, 0]
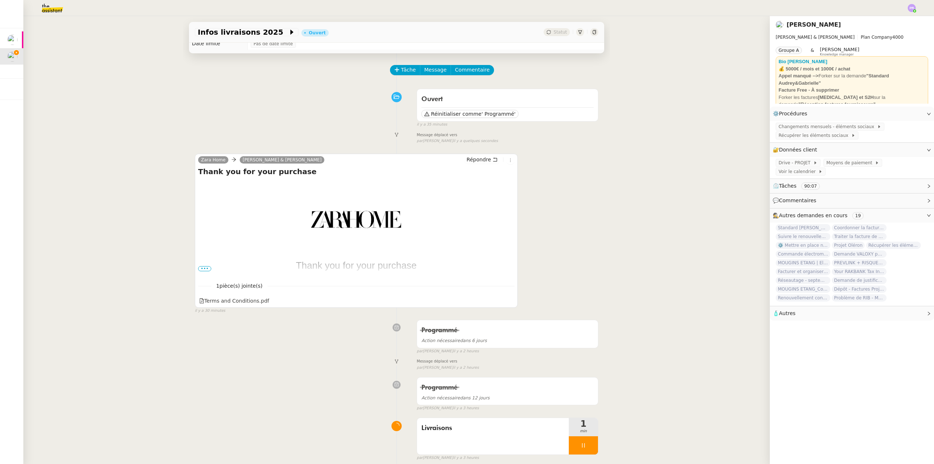
click at [202, 268] on span "•••" at bounding box center [204, 268] width 13 height 5
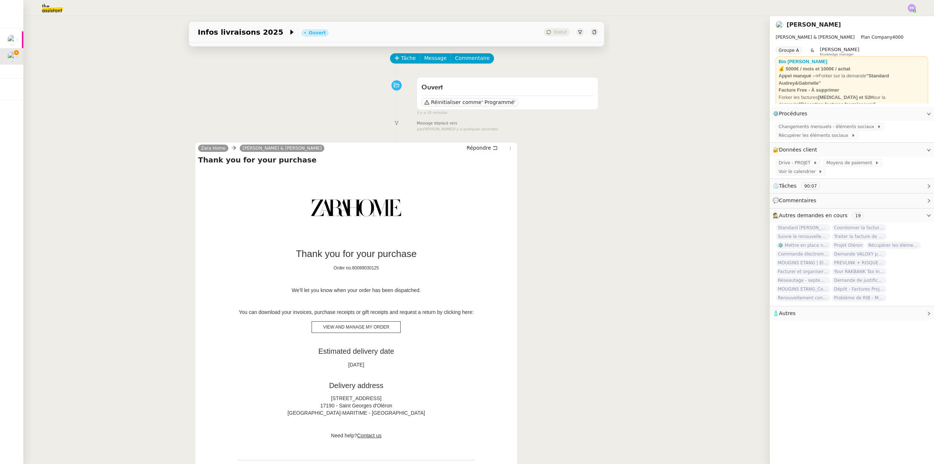
scroll to position [53, 0]
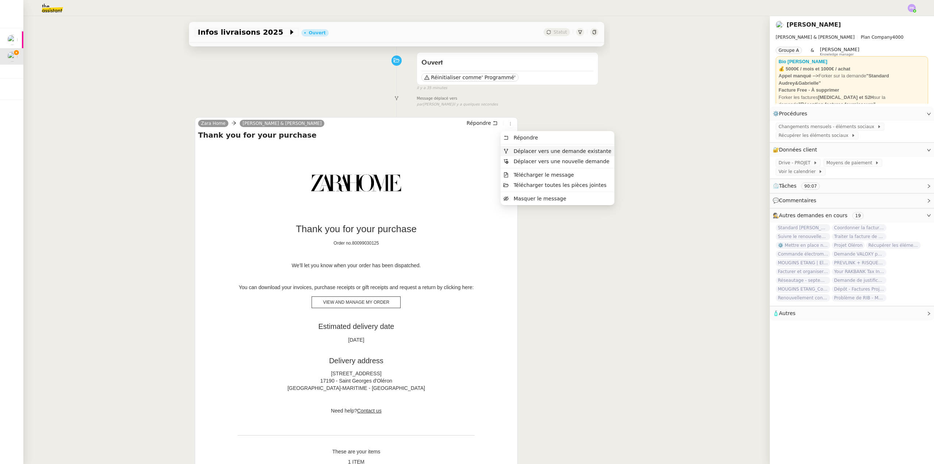
click at [528, 149] on span "Déplacer vers une demande existante" at bounding box center [563, 151] width 98 height 6
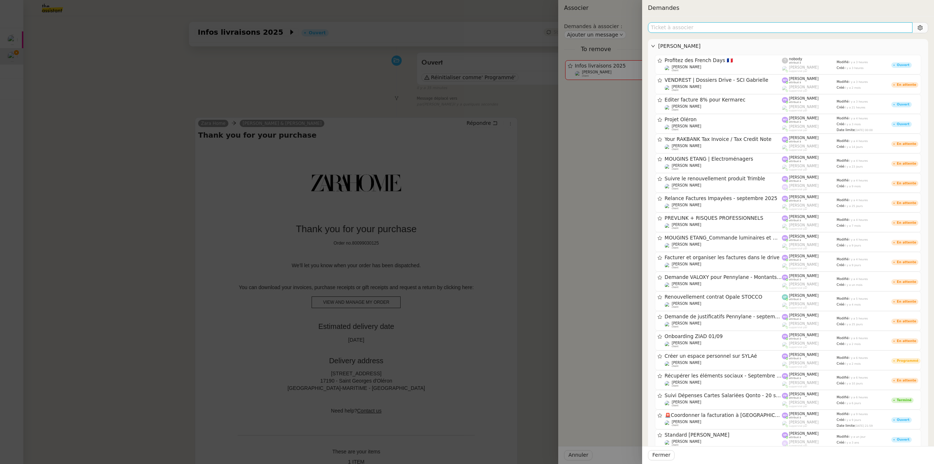
click at [670, 29] on input "text" at bounding box center [780, 27] width 264 height 11
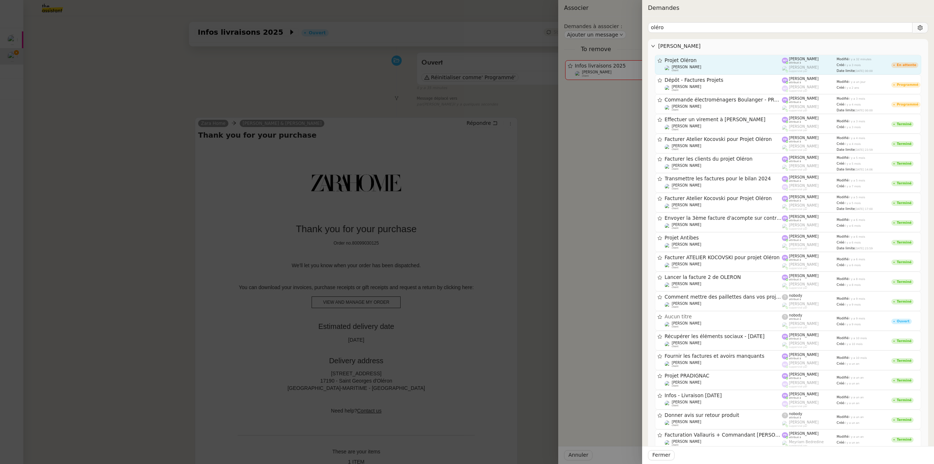
type input "oléro"
click at [742, 66] on div "[PERSON_NAME] client" at bounding box center [723, 68] width 117 height 7
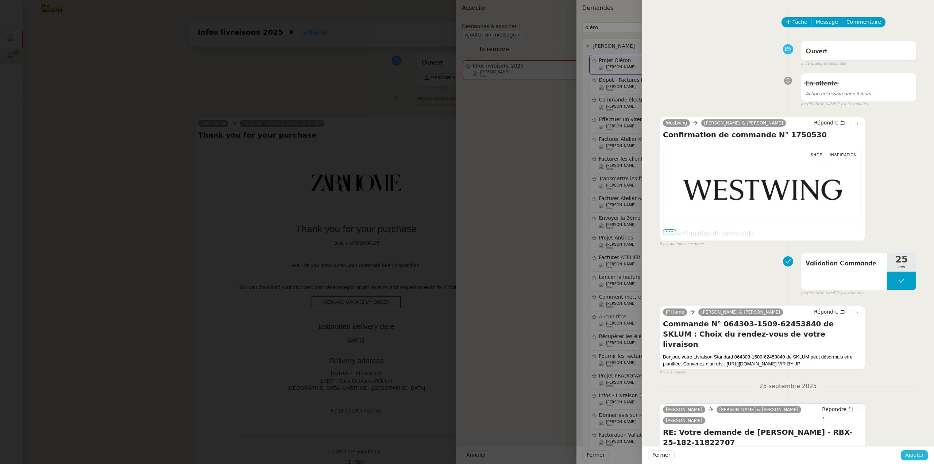
click at [922, 457] on span "Ajouter" at bounding box center [914, 455] width 19 height 8
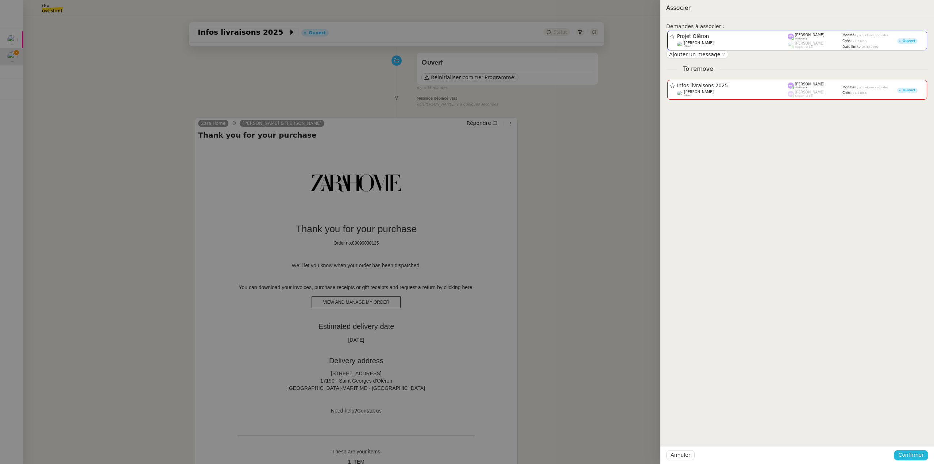
click at [922, 457] on span "Confirmer" at bounding box center [911, 455] width 26 height 8
click at [916, 436] on span "Ajouter" at bounding box center [911, 435] width 19 height 7
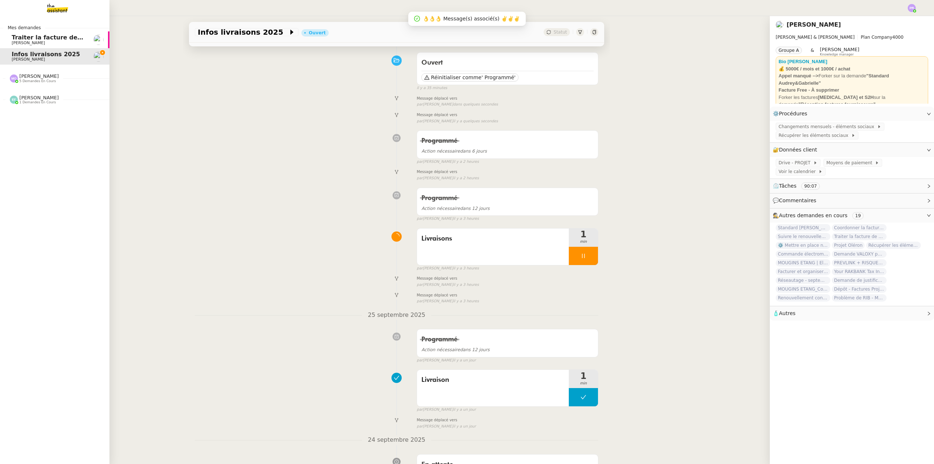
click at [51, 80] on span "[PERSON_NAME] 5 demandes en cours" at bounding box center [34, 77] width 58 height 9
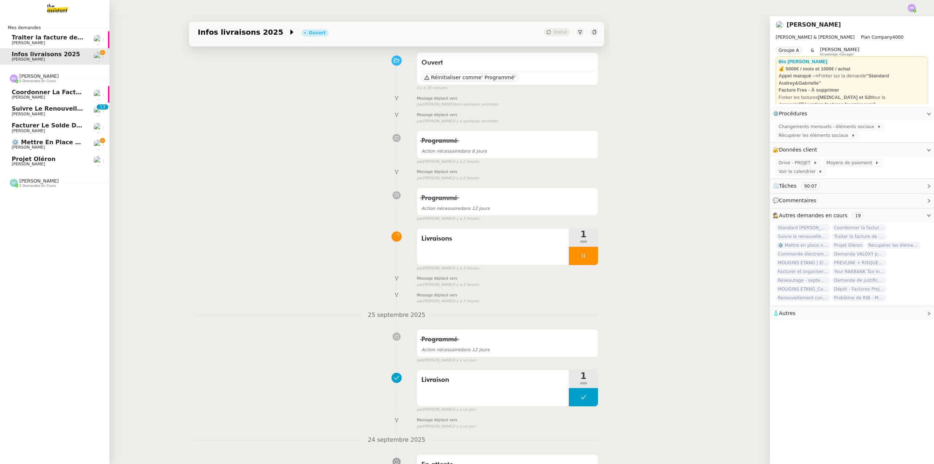
click at [69, 143] on span "⚙️ Mettre en place nouveaux processus facturation" at bounding box center [97, 142] width 171 height 7
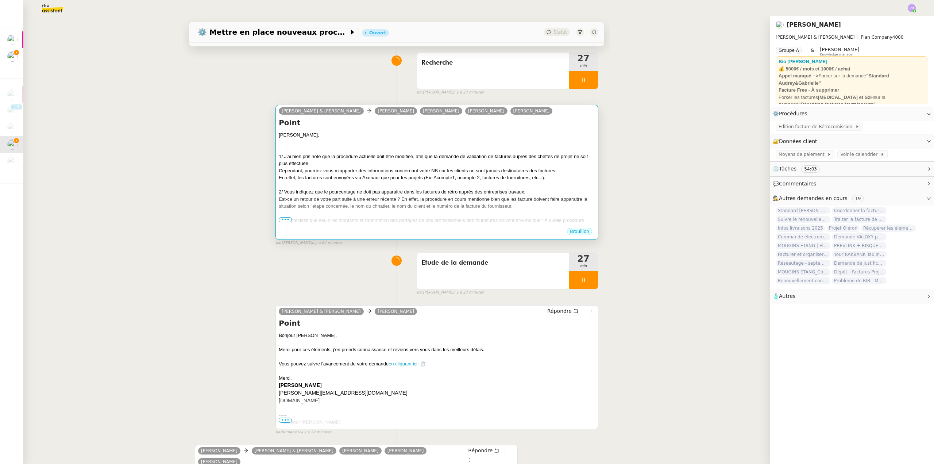
click at [305, 178] on div "En effet, les factures sont envoyées via Axonaut que pour les projets (Ex: Acom…" at bounding box center [437, 177] width 316 height 7
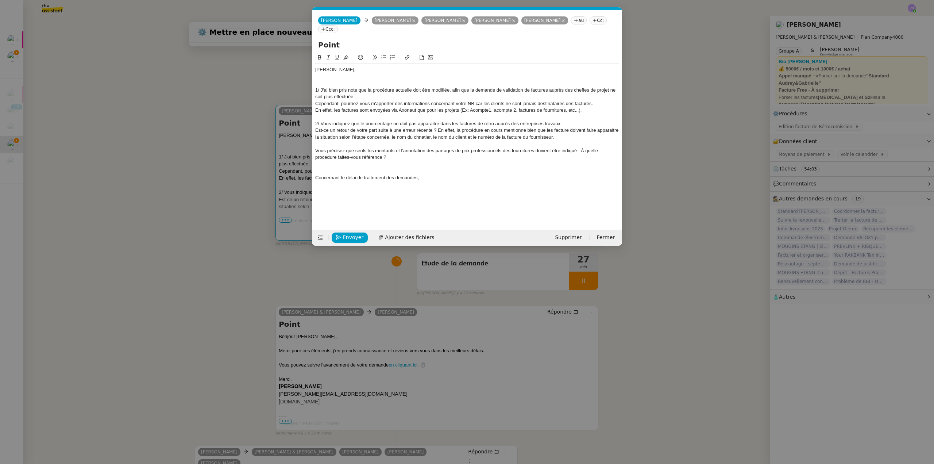
scroll to position [0, 15]
click at [208, 165] on nz-modal-container "Service TA - VOYAGE - PROPOSITION GLOBALE A utiliser dans le cadre de propositi…" at bounding box center [467, 232] width 934 height 464
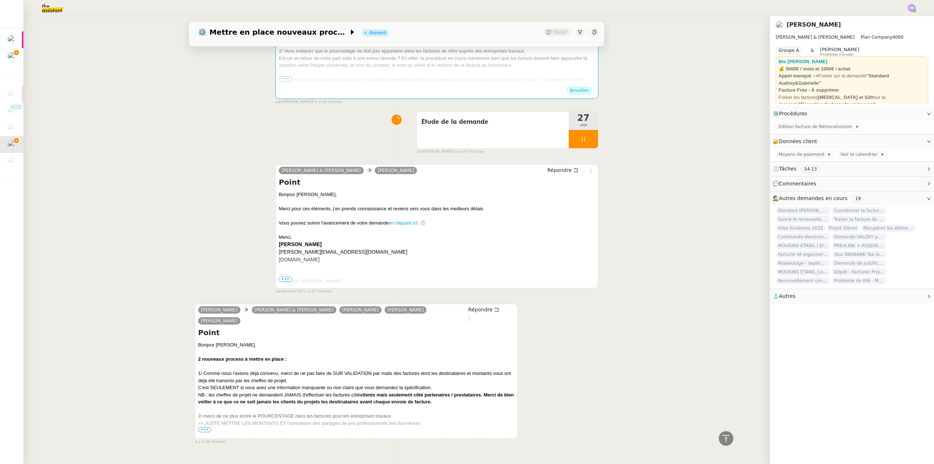
scroll to position [203, 0]
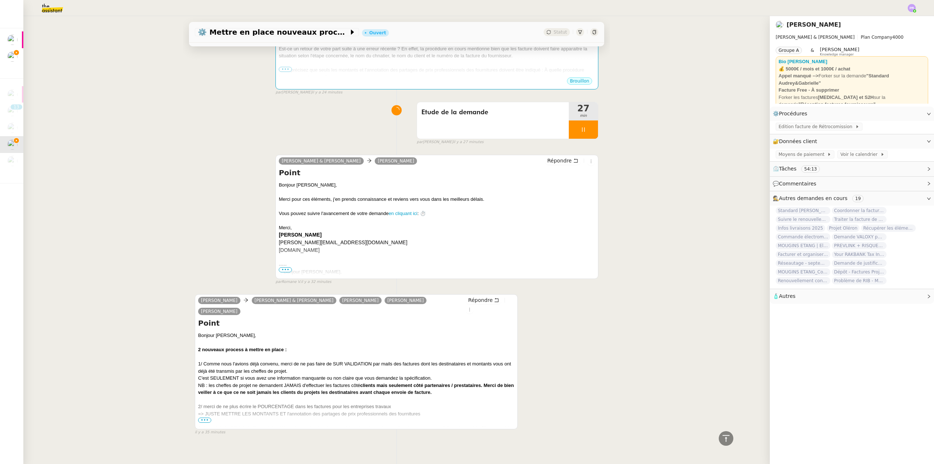
click at [203, 417] on span "•••" at bounding box center [204, 419] width 13 height 5
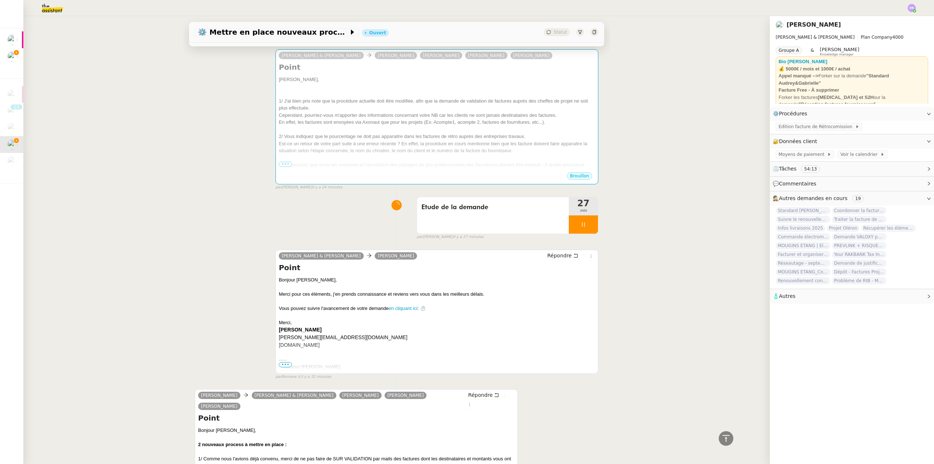
scroll to position [61, 0]
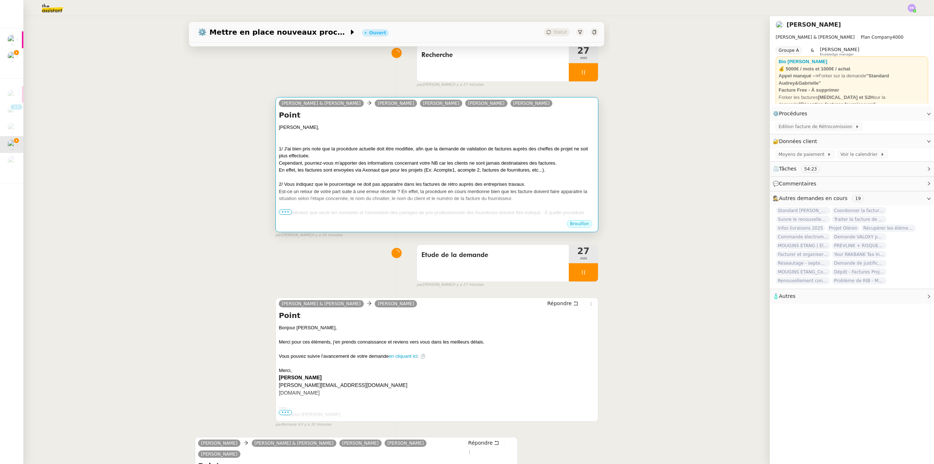
click at [332, 176] on div at bounding box center [437, 177] width 316 height 7
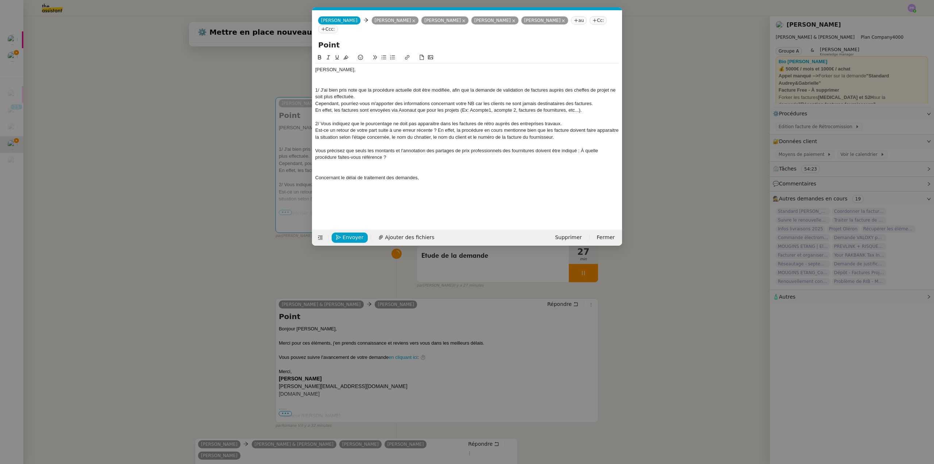
scroll to position [0, 15]
click at [436, 176] on div "Concernant le délai de traitement des demandes," at bounding box center [467, 177] width 304 height 7
click at [495, 178] on div "Concernant le délai de traitement des demandes, je suis navrée de votre insatis…" at bounding box center [467, 177] width 304 height 7
drag, startPoint x: 517, startPoint y: 177, endPoint x: 500, endPoint y: 176, distance: 16.5
click at [500, 176] on div "Concernant le délai de traitement des demandes, je suis navrée de votre insatis…" at bounding box center [467, 177] width 304 height 7
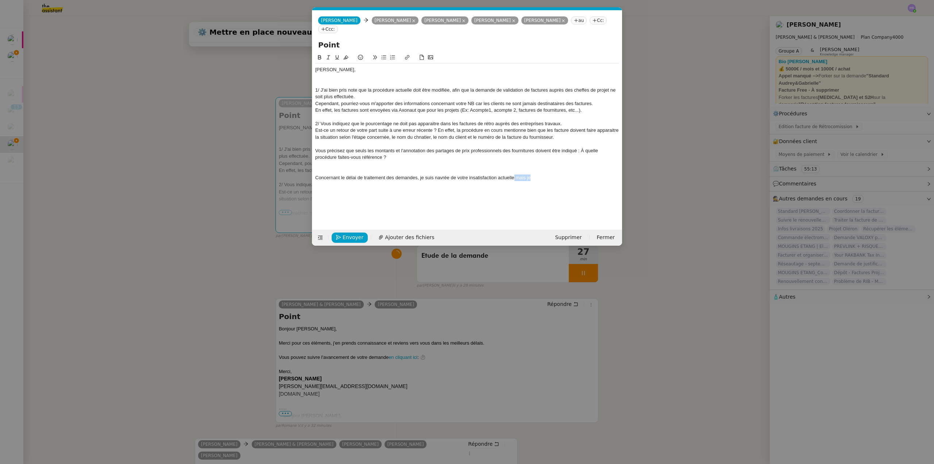
drag, startPoint x: 523, startPoint y: 177, endPoint x: 514, endPoint y: 176, distance: 8.9
click at [514, 176] on div "Concernant le délai de traitement des demandes, je suis navrée de votre insatis…" at bounding box center [467, 177] width 304 height 7
click at [33, 66] on nz-modal-container "Service TA - VOYAGE - PROPOSITION GLOBALE A utiliser dans le cadre de propositi…" at bounding box center [467, 232] width 934 height 464
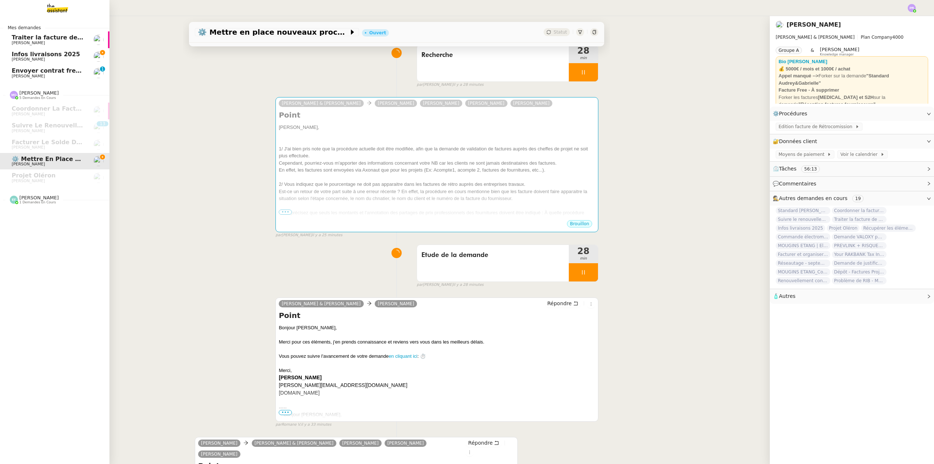
click at [40, 56] on span "Infos livraisons 2025" at bounding box center [46, 54] width 69 height 7
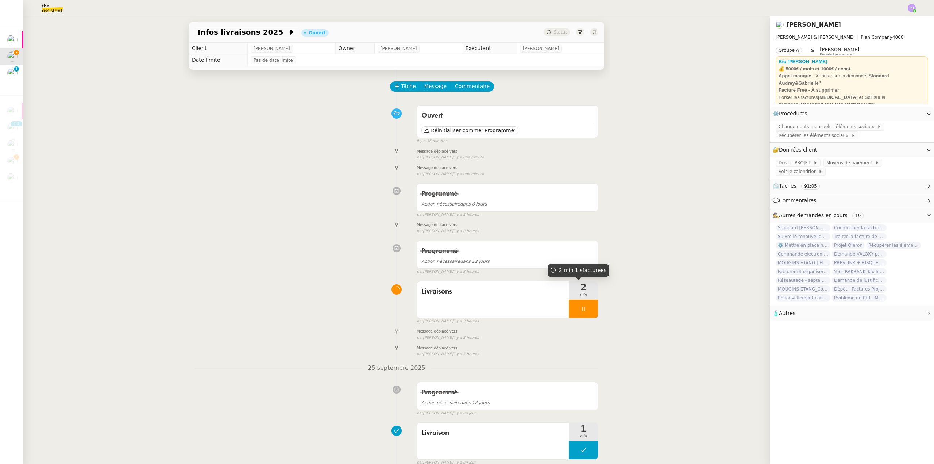
click at [586, 310] on div at bounding box center [583, 308] width 29 height 18
click at [587, 312] on button at bounding box center [590, 308] width 15 height 18
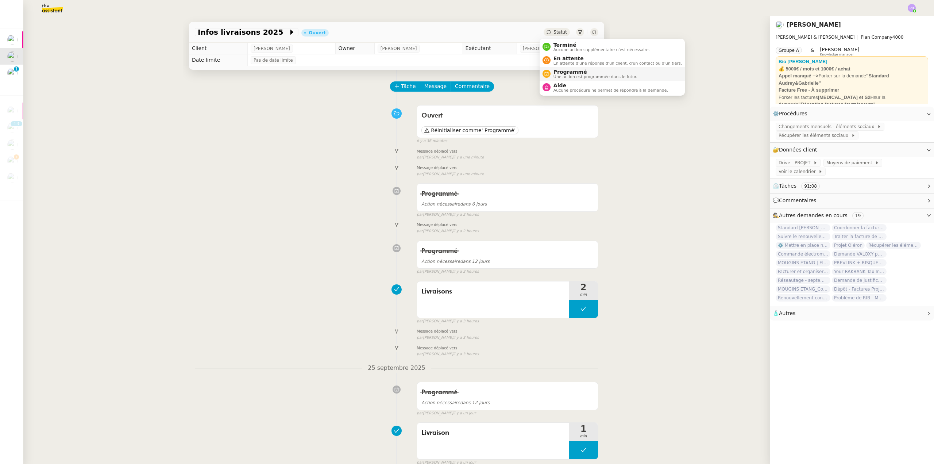
click at [571, 73] on span "Programmé" at bounding box center [595, 72] width 84 height 6
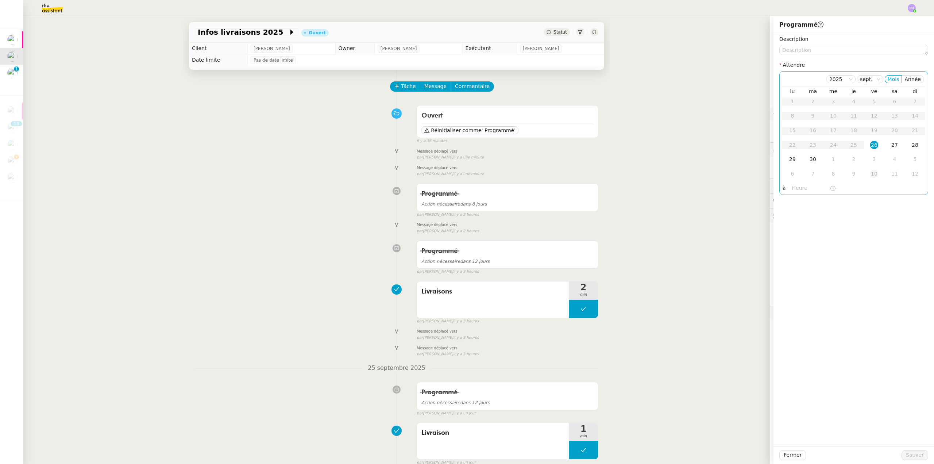
click at [872, 180] on td "10" at bounding box center [874, 174] width 20 height 15
click at [909, 454] on span "Sauver" at bounding box center [915, 455] width 18 height 8
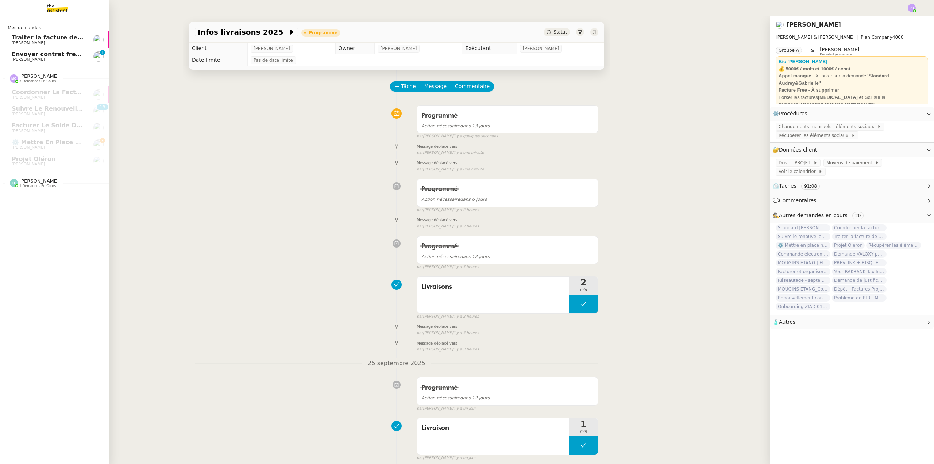
click at [63, 54] on span "Envoyer contrat freelance pour signature" at bounding box center [80, 54] width 136 height 7
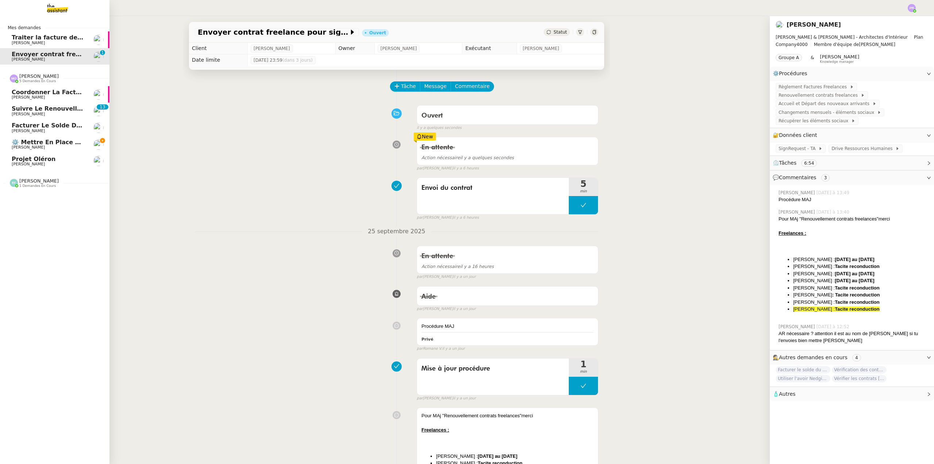
click at [66, 138] on link "⚙️ Mettre en place nouveaux processus facturation [PERSON_NAME]" at bounding box center [54, 144] width 109 height 17
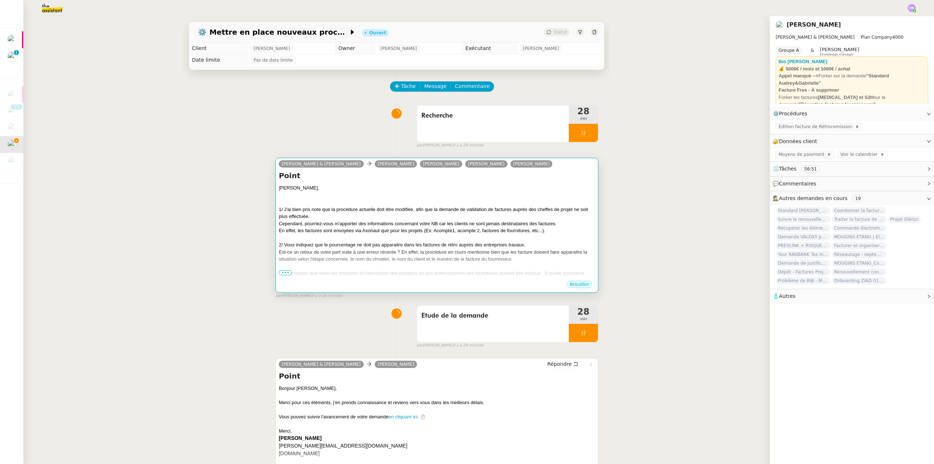
click at [446, 192] on div "[PERSON_NAME]," at bounding box center [437, 187] width 316 height 7
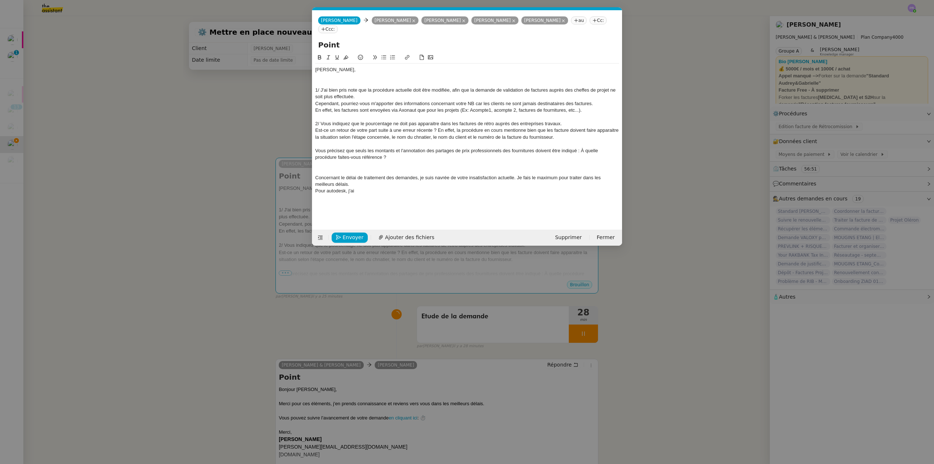
scroll to position [0, 15]
click at [343, 78] on div at bounding box center [467, 76] width 304 height 7
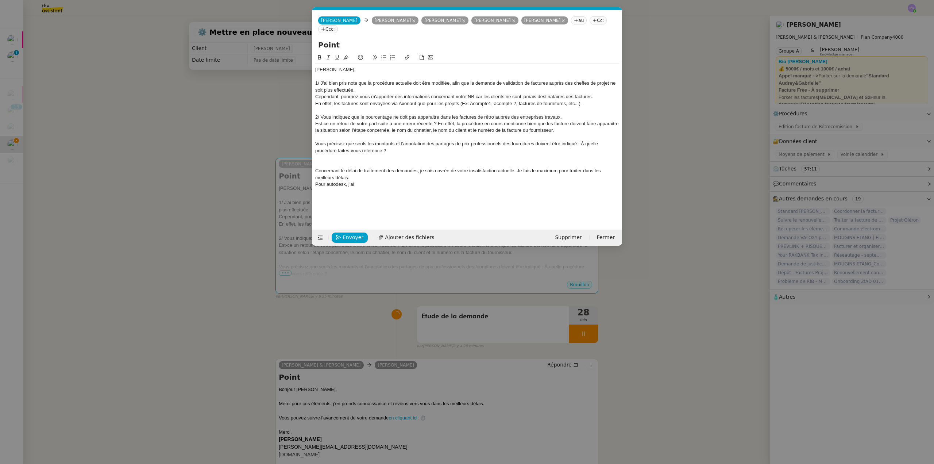
click at [362, 177] on div "Concernant le délai de traitement des demandes, je suis navrée de votre insatis…" at bounding box center [467, 173] width 304 height 13
click at [424, 129] on div "Est-ce un retour de votre part suite à une erreur récente ? En effet, la procéd…" at bounding box center [467, 126] width 304 height 13
click at [0, 0] on lt-strong "an" at bounding box center [0, 0] width 0 height 0
drag, startPoint x: 352, startPoint y: 176, endPoint x: 308, endPoint y: 170, distance: 44.9
click at [309, 170] on nz-modal-container "Service TA - VOYAGE - PROPOSITION GLOBALE A utiliser dans le cadre de propositi…" at bounding box center [467, 232] width 934 height 464
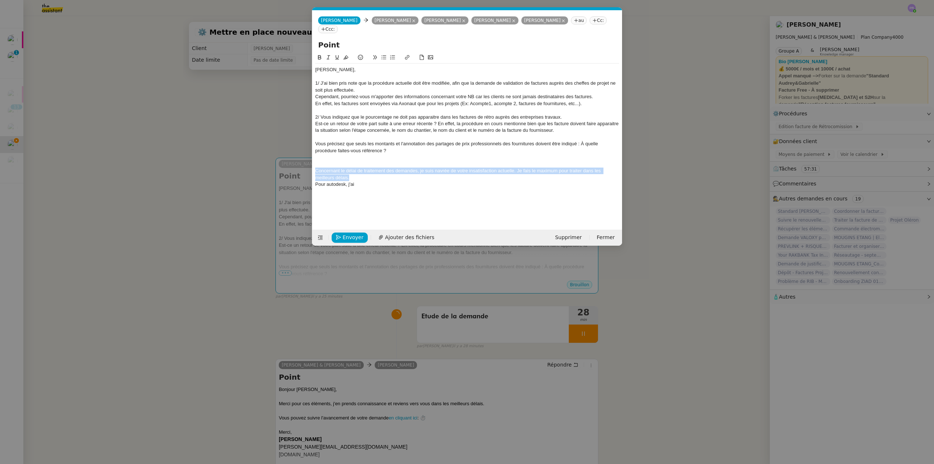
copy div "Concernant le délai de traitement des demandes, je suis navrée de votre insatis…"
click at [324, 159] on div at bounding box center [467, 157] width 304 height 7
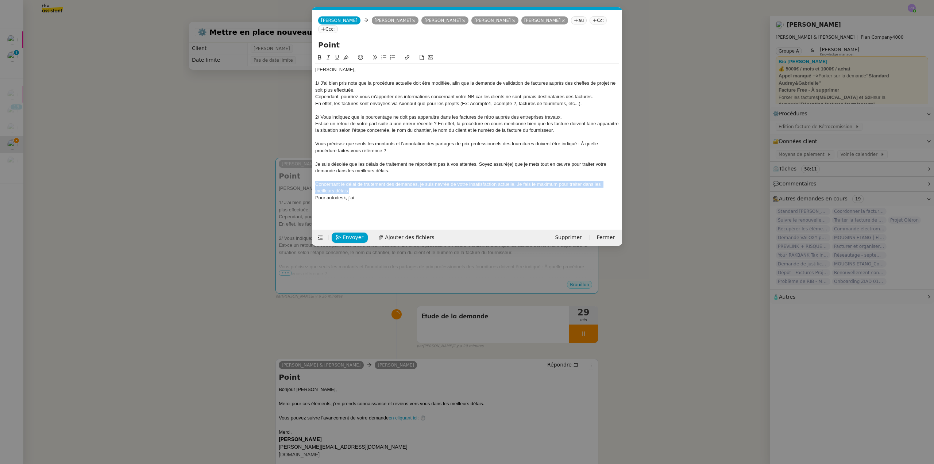
drag, startPoint x: 358, startPoint y: 191, endPoint x: 307, endPoint y: 183, distance: 52.1
click at [307, 183] on nz-modal-container "Service TA - VOYAGE - PROPOSITION GLOBALE A utiliser dans le cadre de propositi…" at bounding box center [467, 232] width 934 height 464
click at [252, 178] on nz-modal-container "Service TA - VOYAGE - PROPOSITION GLOBALE A utiliser dans le cadre de propositi…" at bounding box center [467, 232] width 934 height 464
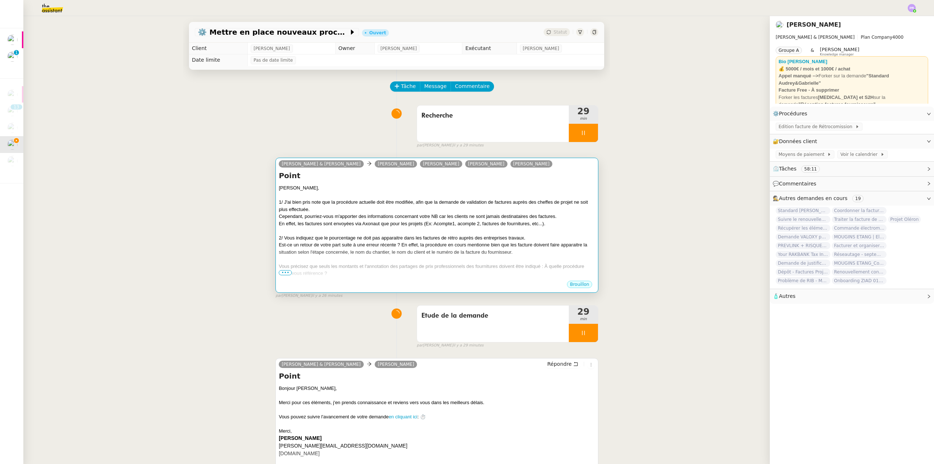
click at [339, 209] on div "1/ J'ai bien pris note que la procédure actuelle doit être modifiée, afin que l…" at bounding box center [437, 205] width 316 height 14
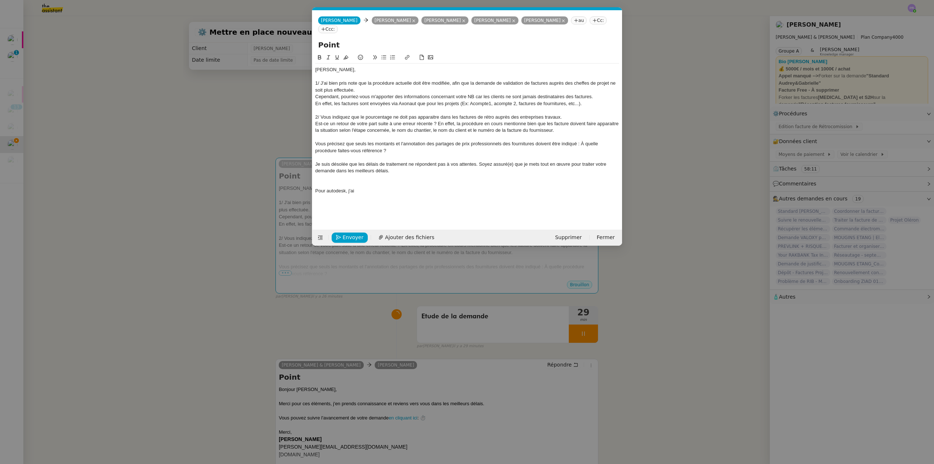
scroll to position [0, 15]
click at [334, 180] on div at bounding box center [467, 177] width 304 height 7
drag, startPoint x: 428, startPoint y: 171, endPoint x: 498, endPoint y: 169, distance: 70.5
click at [429, 171] on div "Je suis désolée que les délais de traitement ne répondent pas à vos attentes. S…" at bounding box center [467, 167] width 304 height 13
click at [513, 163] on div "Je suis désolée que les délais de traitement ne répondent pas à vos attentes. S…" at bounding box center [467, 167] width 304 height 13
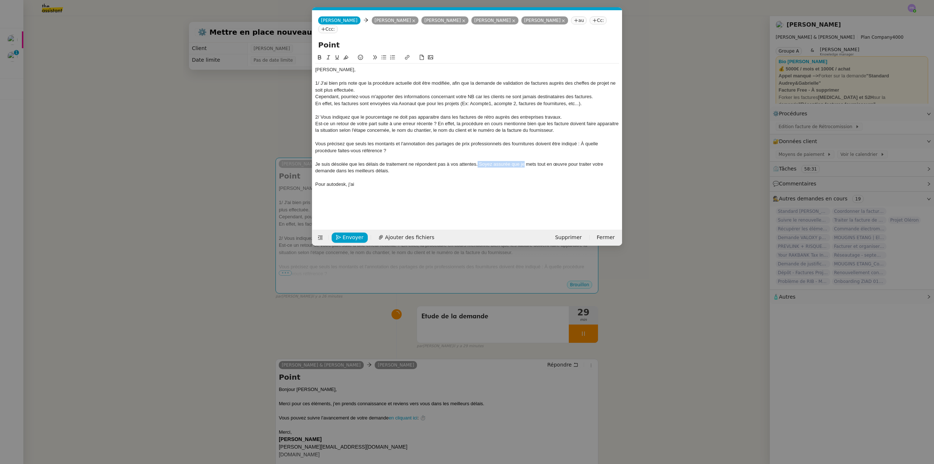
drag, startPoint x: 524, startPoint y: 163, endPoint x: 478, endPoint y: 163, distance: 45.6
click at [479, 163] on div "Je suis désolée que les délais de traitement ne répondent pas à vos attentes. S…" at bounding box center [467, 167] width 304 height 13
click at [517, 174] on div at bounding box center [467, 177] width 304 height 7
click at [558, 163] on div "Je suis désolée que les délais de traitement ne répondent pas à vos attentes. J…" at bounding box center [467, 167] width 304 height 13
click at [581, 164] on div "Je suis désolée que les délais de traitement ne répondent pas à vos attentes. J…" at bounding box center [467, 167] width 304 height 13
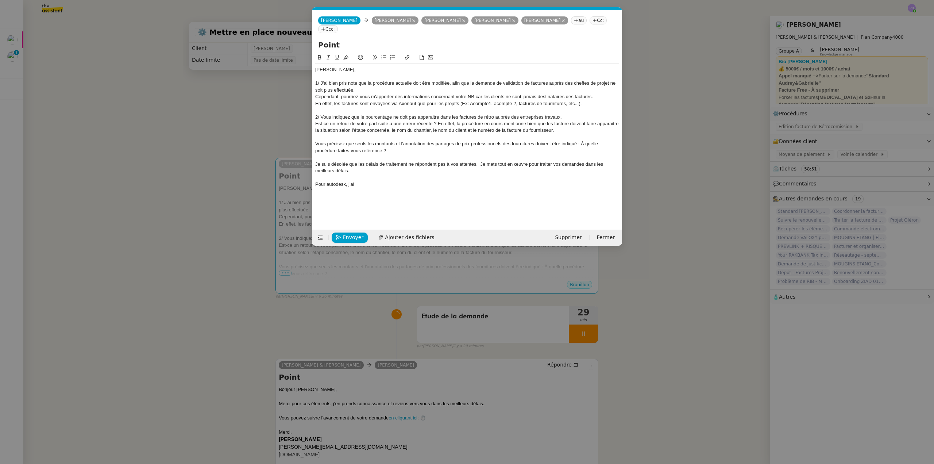
click at [480, 162] on div "Je suis désolée que les délais de traitement ne répondent pas à vos attentes. J…" at bounding box center [467, 167] width 304 height 13
click at [343, 176] on div at bounding box center [467, 177] width 304 height 7
click at [347, 97] on div "Cependant, pourriez-vous m'apporter des informations concernant votre NB car le…" at bounding box center [467, 96] width 304 height 7
drag, startPoint x: 343, startPoint y: 98, endPoint x: 303, endPoint y: 98, distance: 39.8
click at [303, 98] on nz-modal-container "Service TA - VOYAGE - PROPOSITION GLOBALE A utiliser dans le cadre de propositi…" at bounding box center [467, 232] width 934 height 464
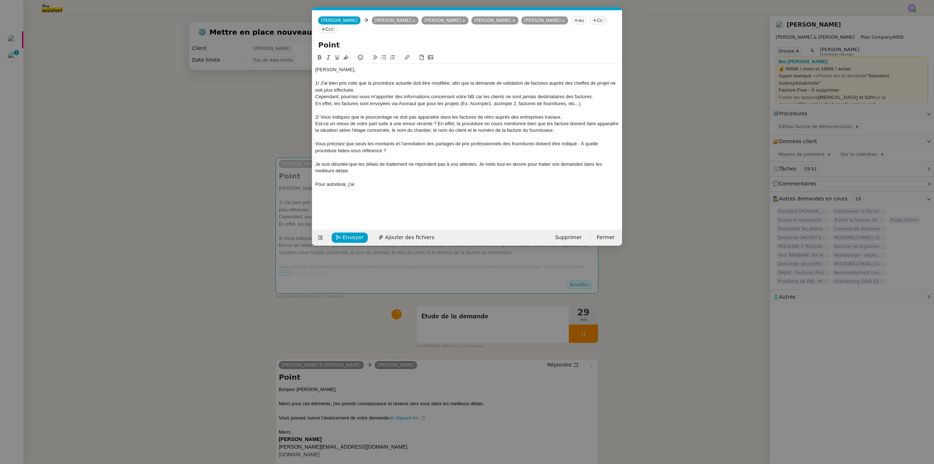
drag, startPoint x: 181, startPoint y: 109, endPoint x: 374, endPoint y: 201, distance: 214.1
click at [181, 109] on nz-modal-container "Service TA - VOYAGE - PROPOSITION GLOBALE A utiliser dans le cadre de propositi…" at bounding box center [467, 232] width 934 height 464
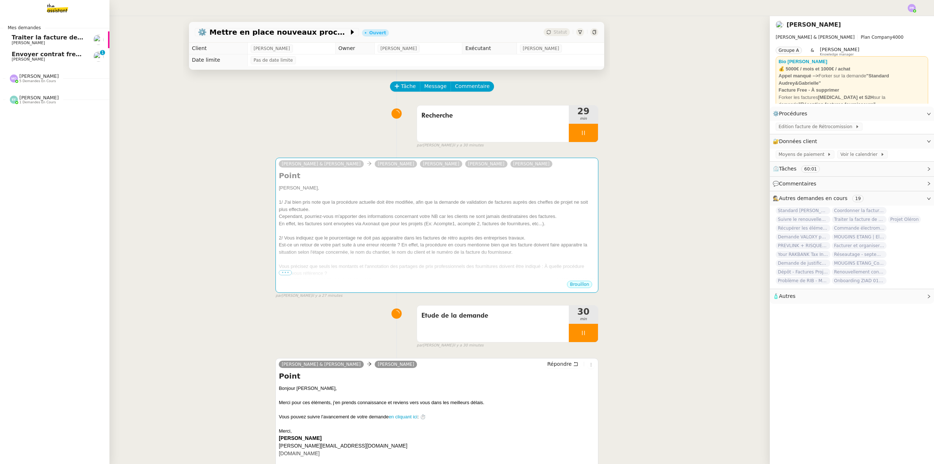
click at [40, 58] on span "[PERSON_NAME]" at bounding box center [28, 59] width 33 height 5
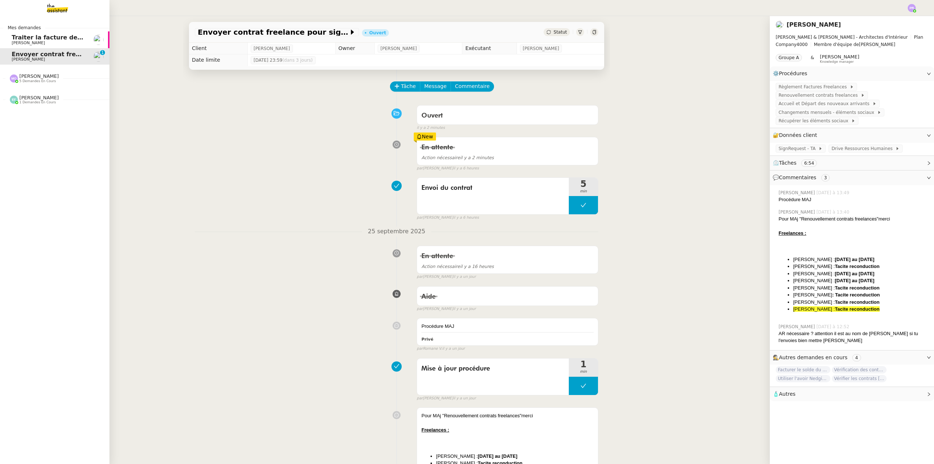
click at [54, 39] on span "Traiter la facture de septembre 2025" at bounding box center [72, 37] width 121 height 7
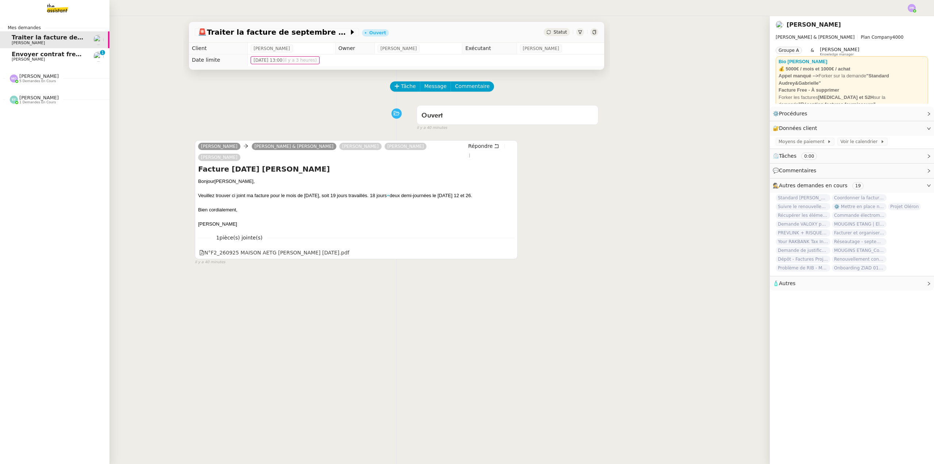
click at [40, 79] on span "5 demandes en cours" at bounding box center [37, 81] width 36 height 4
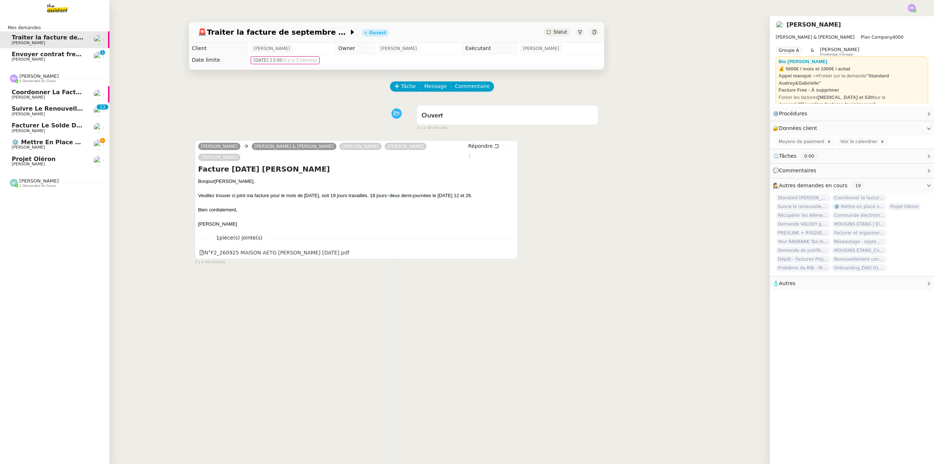
click at [59, 151] on link "⚙️ Mettre en place nouveaux processus facturation [PERSON_NAME]" at bounding box center [54, 144] width 109 height 17
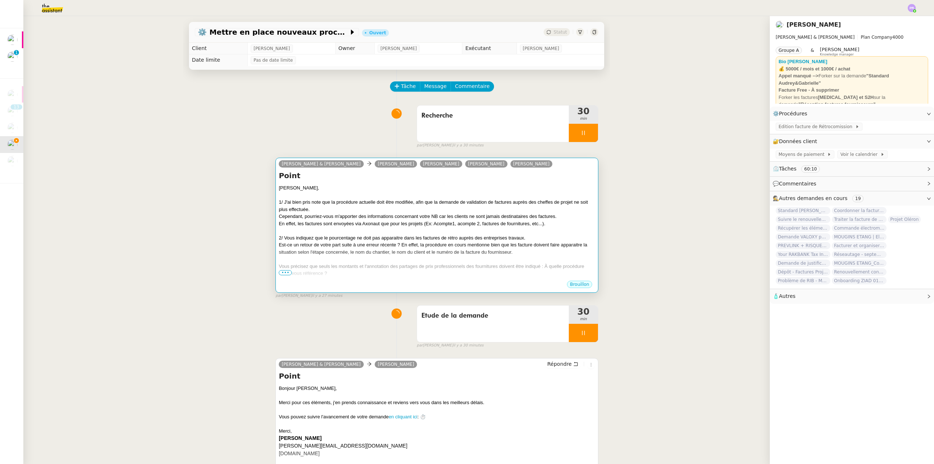
click at [444, 212] on div "1/ J'ai bien pris note que la procédure actuelle doit être modifiée, afin que l…" at bounding box center [437, 205] width 316 height 14
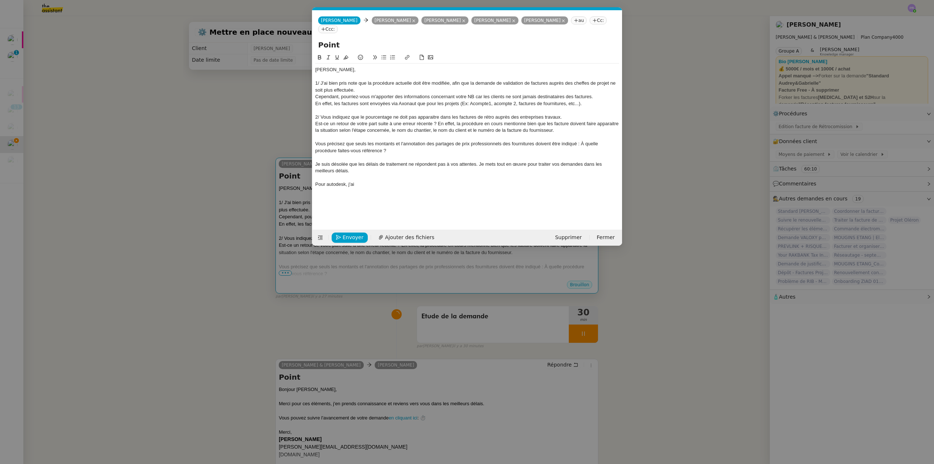
scroll to position [0, 15]
click at [438, 123] on div "Est-ce un retour de votre part suite à une erreur récente ? En effet, la procéd…" at bounding box center [467, 126] width 304 height 13
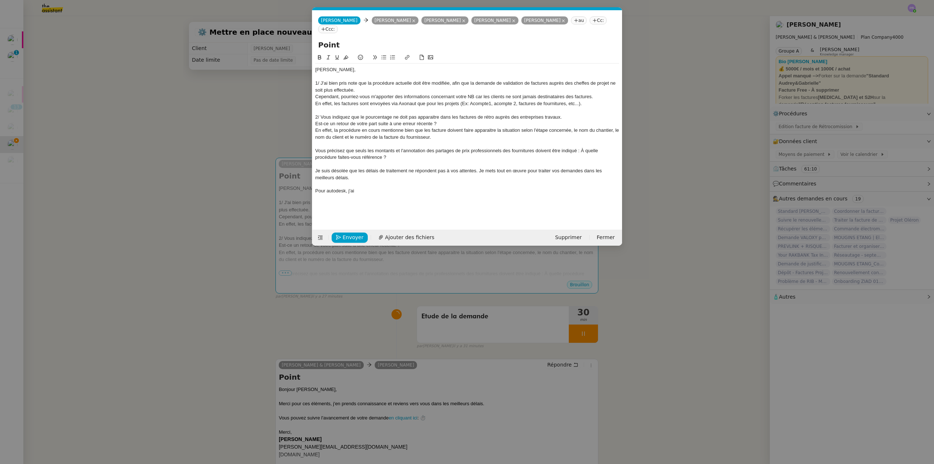
click at [446, 131] on div "En effet, la procédure en cours mentionne bien que les facture doivent faire ap…" at bounding box center [467, 133] width 304 height 13
click at [492, 128] on div "En effet, la procédure en cours mentionne bien que les factures doivent faire a…" at bounding box center [467, 133] width 304 height 13
click at [525, 145] on div at bounding box center [467, 143] width 304 height 7
click at [525, 135] on div "En effet, la procédure en cours mentionne bien que les factures doivent faire a…" at bounding box center [467, 133] width 304 height 13
click at [500, 129] on div "En effet, la procédure en cours mentionne bien que les factures doivent faire a…" at bounding box center [467, 133] width 304 height 13
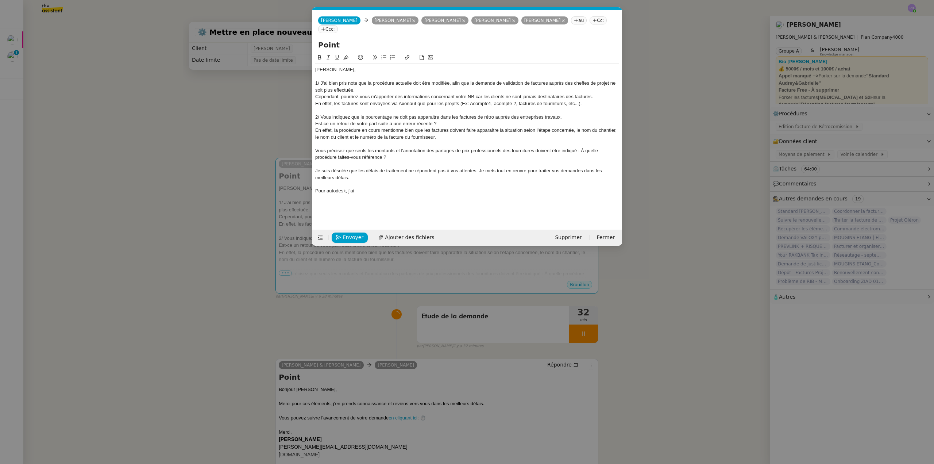
click at [573, 130] on div "En effet, la procédure en cours mentionne bien que les factures doivent faire a…" at bounding box center [467, 133] width 304 height 13
click at [504, 136] on div "En effet, la procédure en cours mentionne bien que les factures doivent faire a…" at bounding box center [467, 133] width 304 height 13
click at [577, 127] on div "En effet, la procédure en cours mentionne bien que les factures doivent faire a…" at bounding box center [467, 133] width 304 height 13
click at [326, 136] on div "En effet, la procédure en cours mentionne bien que les factures doivent faire a…" at bounding box center [467, 133] width 304 height 13
click at [0, 0] on lt-span "par fo is" at bounding box center [0, 0] width 0 height 0
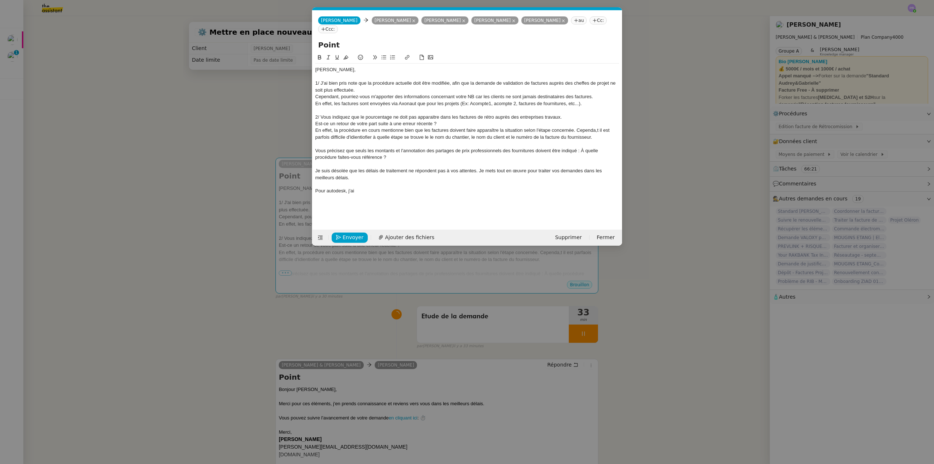
click at [367, 139] on div "En effet, la procédure en cours mentionne bien que les factures doivent faire a…" at bounding box center [467, 133] width 304 height 13
click at [0, 0] on lt-strong "entifier" at bounding box center [0, 0] width 0 height 0
drag, startPoint x: 426, startPoint y: 136, endPoint x: 429, endPoint y: 131, distance: 6.6
click at [426, 136] on div "En effet, la procédure en cours mentionne bien que les factures doivent faire a…" at bounding box center [467, 133] width 304 height 13
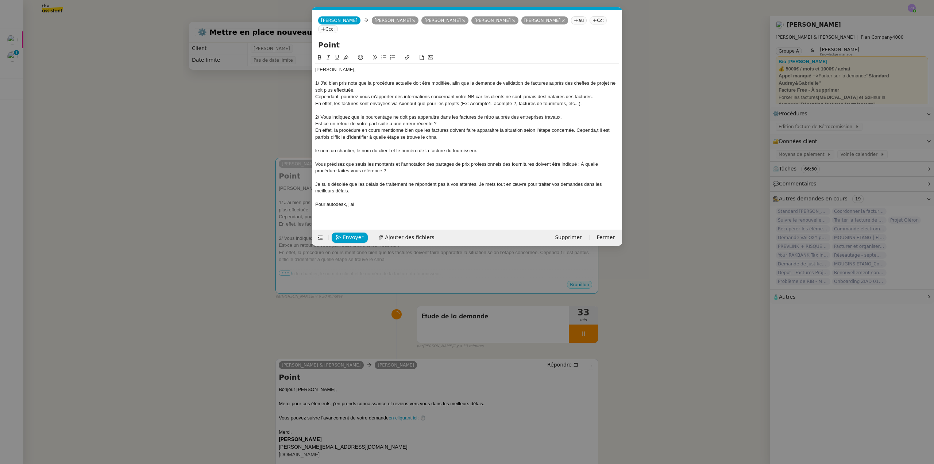
click at [446, 136] on div "En effet, la procédure en cours mentionne bien que les factures doivent faire a…" at bounding box center [467, 133] width 304 height 13
click at [596, 132] on div "En effet, la procédure en cours mentionne bien que les factures doivent faire a…" at bounding box center [467, 133] width 304 height 13
click at [587, 130] on div "En effet, la procédure en cours mentionne bien que les factures doivent faire a…" at bounding box center [467, 133] width 304 height 13
click at [0, 0] on lt-span "Cependant" at bounding box center [0, 0] width 0 height 0
click at [370, 136] on div "En effet, la procédure en cours mentionne bien que les factures doivent faire a…" at bounding box center [467, 133] width 304 height 13
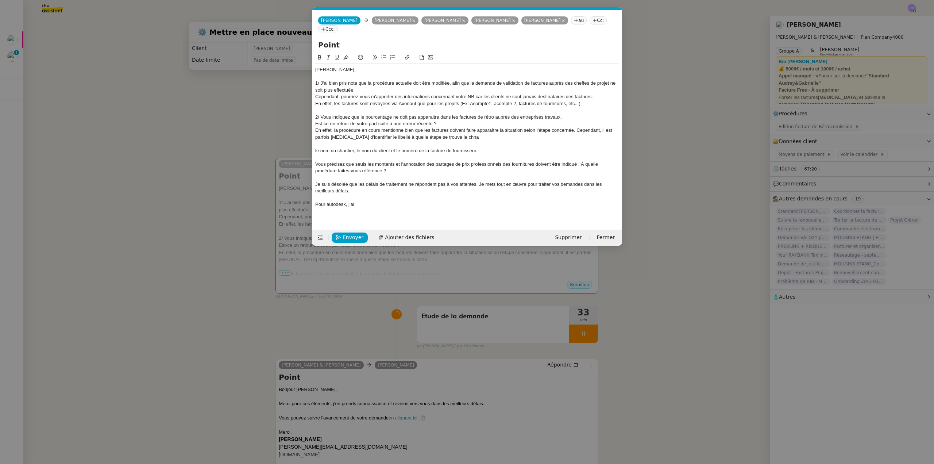
click at [261, 217] on nz-modal-container "Service TA - VOYAGE - PROPOSITION GLOBALE A utiliser dans le cadre de propositi…" at bounding box center [467, 232] width 934 height 464
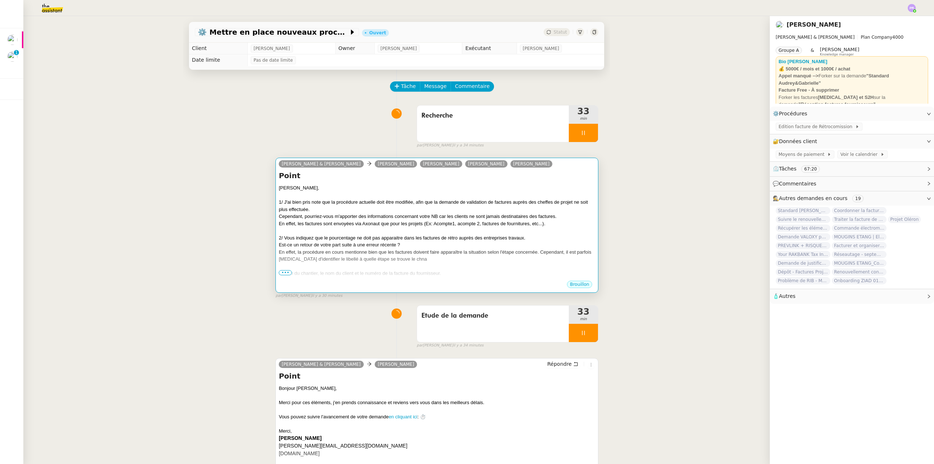
click at [283, 272] on span "•••" at bounding box center [285, 272] width 13 height 5
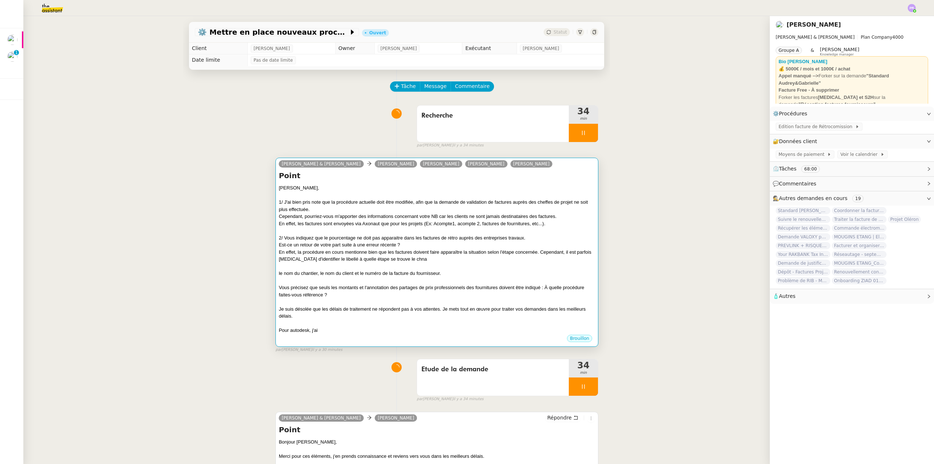
click at [447, 247] on div "Est-ce un retour de votre part suite à une erreur récente ?" at bounding box center [437, 244] width 316 height 7
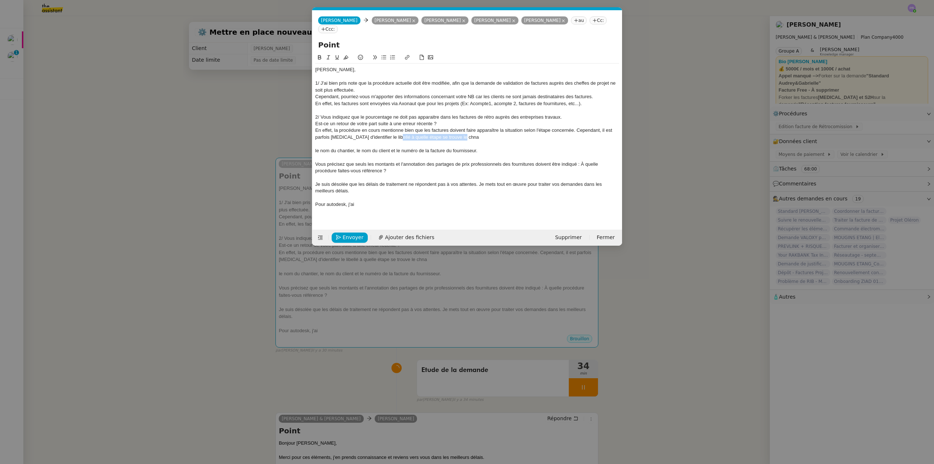
drag, startPoint x: 388, startPoint y: 138, endPoint x: 458, endPoint y: 138, distance: 69.7
click at [458, 138] on div "En effet, la procédure en cours mentionne bien que les factures doivent faire a…" at bounding box center [467, 133] width 304 height 13
click at [437, 138] on div "En effet, la procédure en cours mentionne bien que les factures doivent faire a…" at bounding box center [467, 133] width 304 height 13
click at [0, 0] on lt-span "inf ormations" at bounding box center [0, 0] width 0 height 0
click at [456, 135] on div "En effet, la procédure en cours mentionne bien que les factures doivent faire a…" at bounding box center [467, 133] width 304 height 13
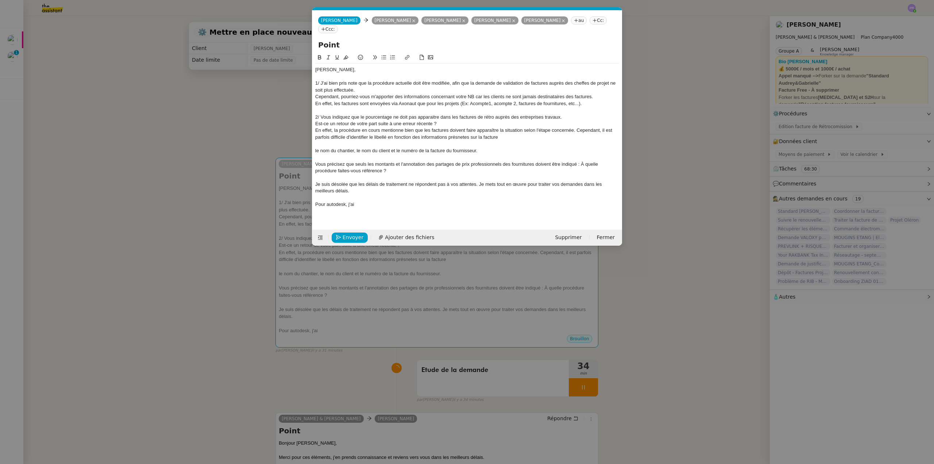
click at [0, 0] on lt-strong "en" at bounding box center [0, 0] width 0 height 0
click at [503, 138] on div "En effet, la procédure en cours mentionne bien que les factures doivent faire a…" at bounding box center [467, 133] width 304 height 13
drag, startPoint x: 498, startPoint y: 150, endPoint x: 304, endPoint y: 153, distance: 194.5
click at [304, 153] on nz-modal-container "Service TA - VOYAGE - PROPOSITION GLOBALE A utiliser dans le cadre de propositi…" at bounding box center [467, 232] width 934 height 464
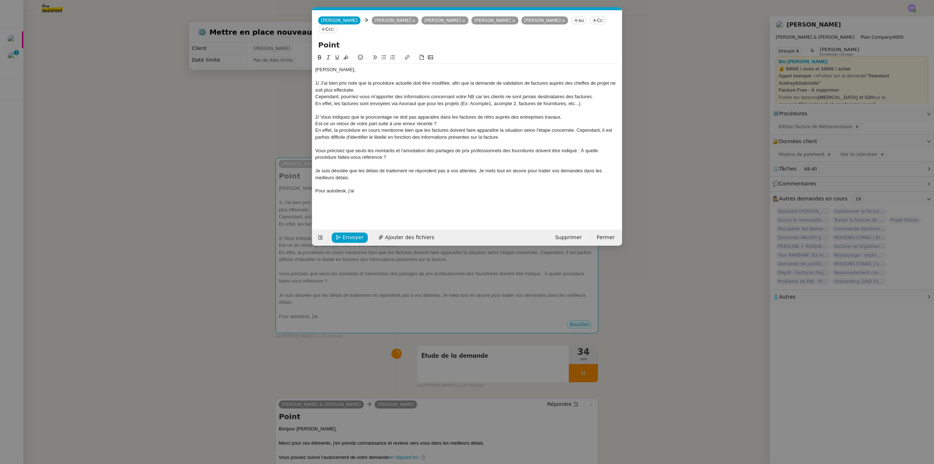
click at [367, 190] on div "Pour autodesk, j'ai" at bounding box center [467, 191] width 304 height 7
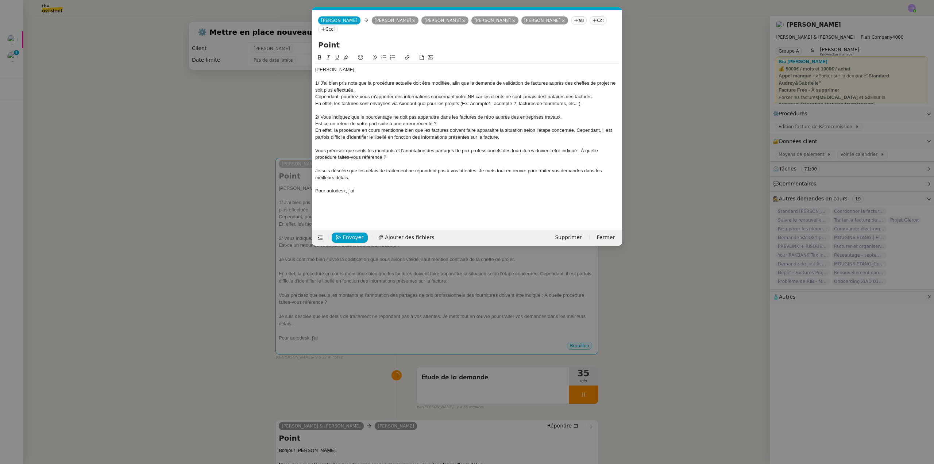
click at [227, 165] on nz-modal-container "Service TA - VOYAGE - PROPOSITION GLOBALE A utiliser dans le cadre de propositi…" at bounding box center [467, 232] width 934 height 464
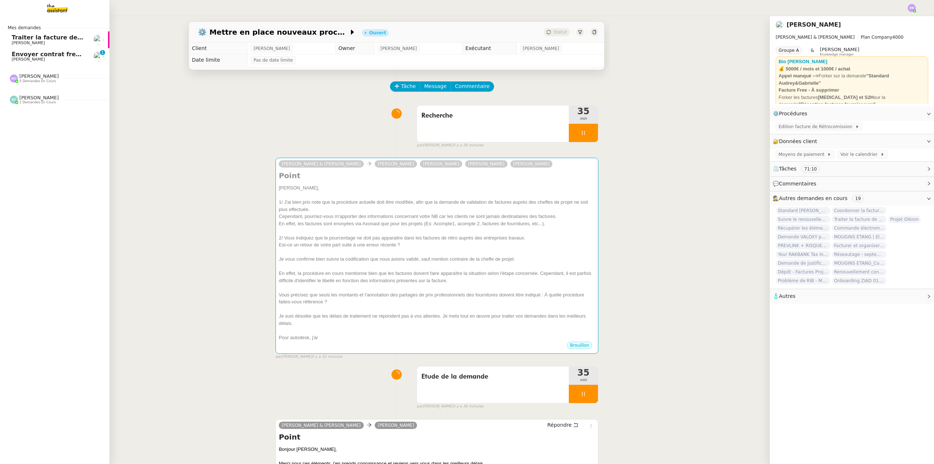
click at [73, 54] on span "Envoyer contrat freelance pour signature" at bounding box center [80, 54] width 136 height 7
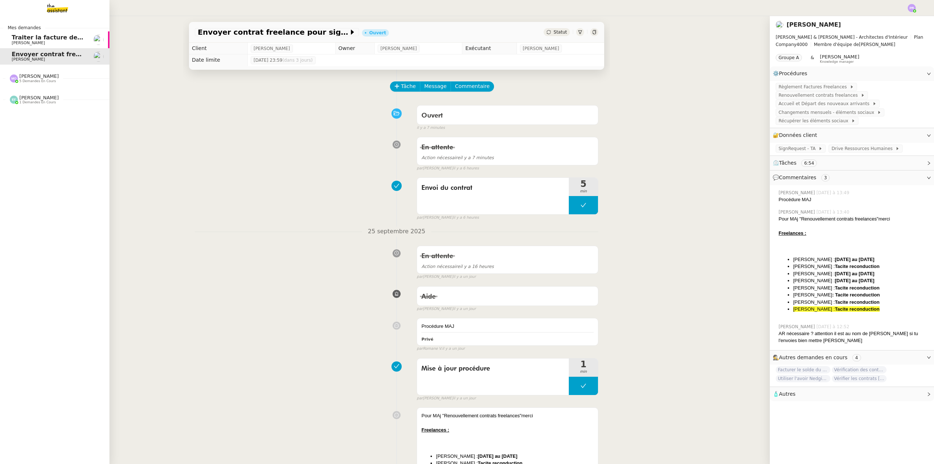
click at [49, 77] on span "[PERSON_NAME] 5 demandes en cours" at bounding box center [34, 77] width 58 height 9
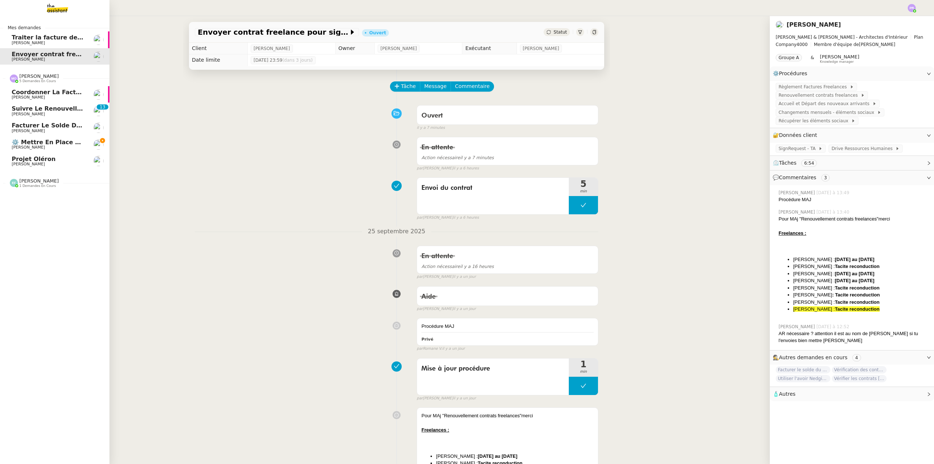
click at [65, 144] on span "⚙️ Mettre en place nouveaux processus facturation" at bounding box center [97, 142] width 171 height 7
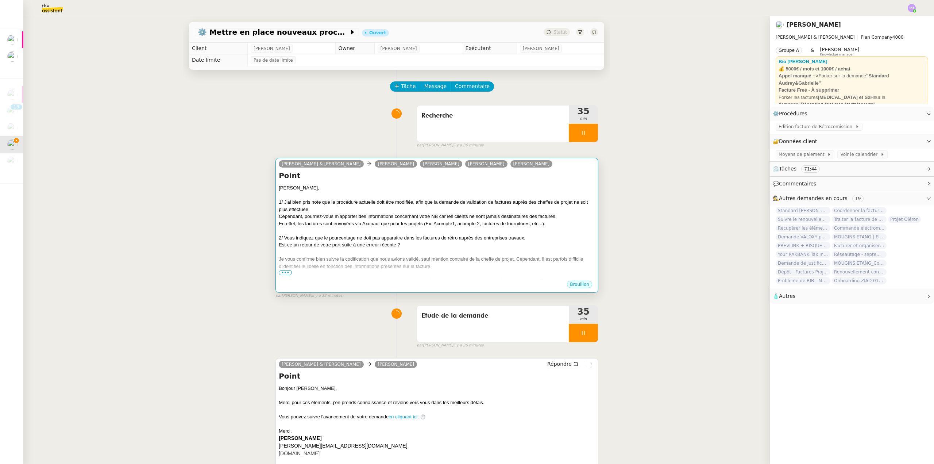
click at [361, 228] on div at bounding box center [437, 230] width 316 height 7
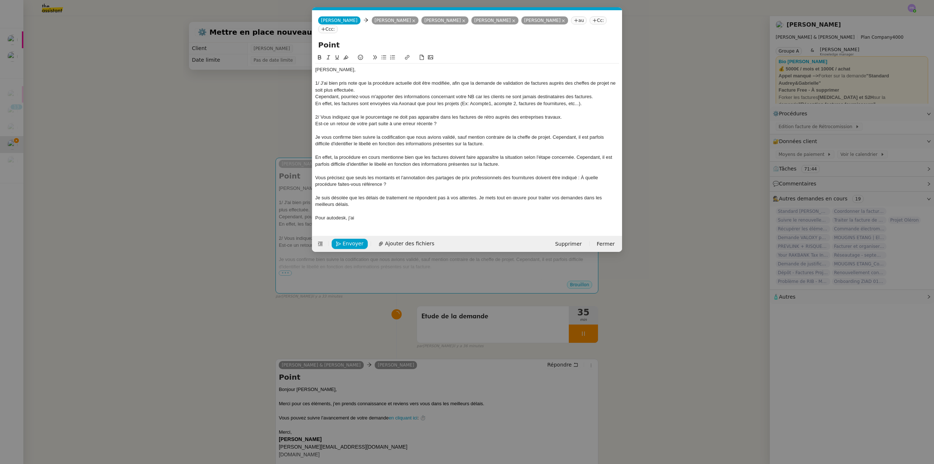
scroll to position [0, 15]
click at [555, 134] on div "Je vous confirme bien suivre la codification que nous avions validé, sauf menti…" at bounding box center [467, 140] width 304 height 13
click at [552, 140] on div "Je vous confirme bien suivre la codification que nous avions validé, sauf menti…" at bounding box center [467, 140] width 304 height 13
drag, startPoint x: 552, startPoint y: 135, endPoint x: 560, endPoint y: 143, distance: 10.6
click at [560, 143] on div "Je vous confirme bien suivre la codification que nous avions validé, sauf menti…" at bounding box center [467, 140] width 304 height 13
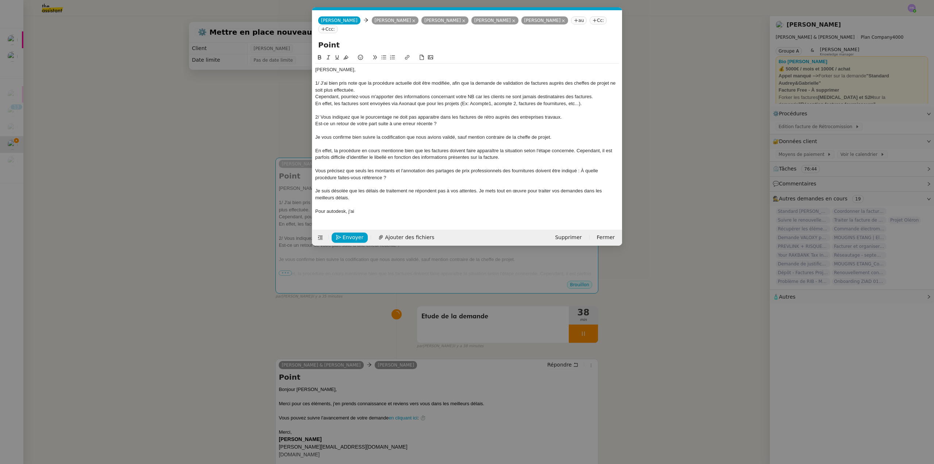
click at [337, 133] on div at bounding box center [467, 130] width 304 height 7
click at [336, 138] on div at bounding box center [467, 137] width 304 height 7
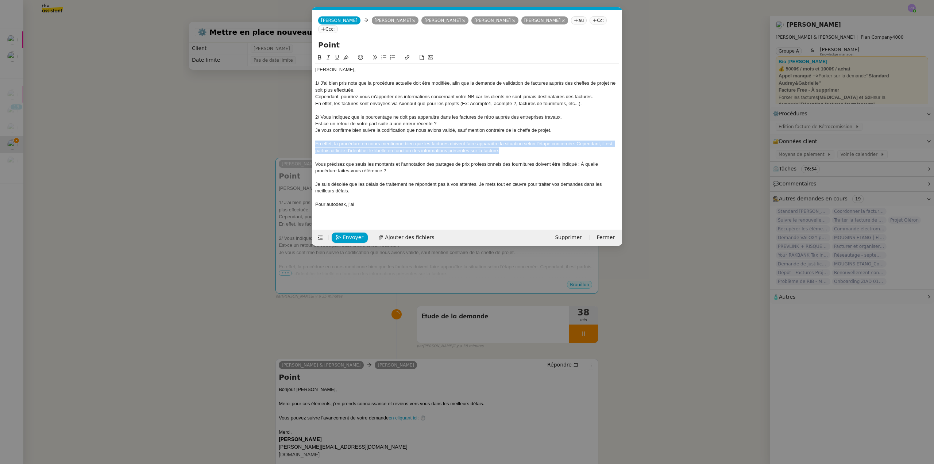
drag, startPoint x: 513, startPoint y: 152, endPoint x: 295, endPoint y: 144, distance: 218.3
click at [295, 144] on nz-modal-container "Service TA - VOYAGE - PROPOSITION GLOBALE A utiliser dans le cadre de propositi…" at bounding box center [467, 232] width 934 height 464
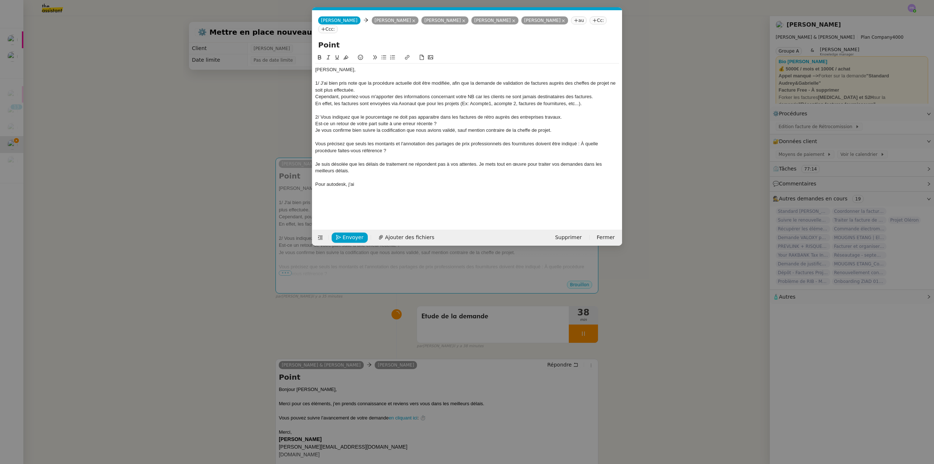
click at [394, 151] on div "Vous précisez que seuls les montants et l'annotation des partages de prix profe…" at bounding box center [467, 146] width 304 height 13
click at [241, 275] on nz-modal-container "Service TA - VOYAGE - PROPOSITION GLOBALE A utiliser dans le cadre de propositi…" at bounding box center [467, 232] width 934 height 464
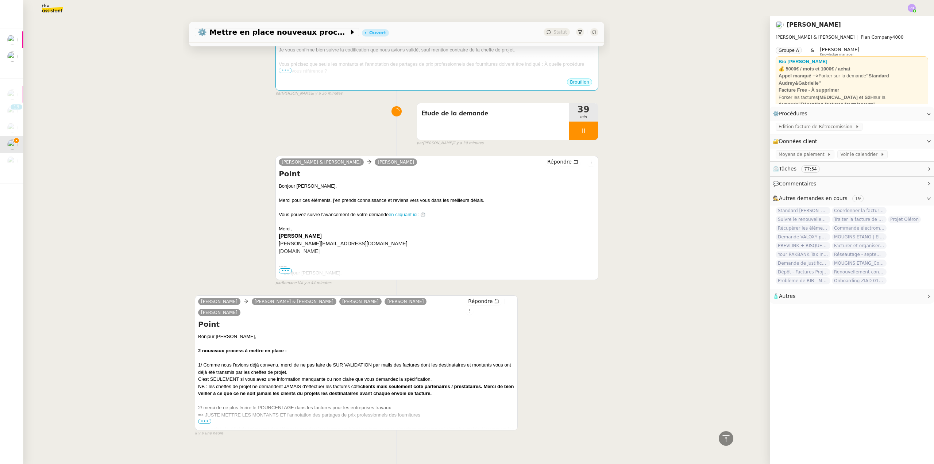
scroll to position [203, 0]
click at [201, 417] on span "•••" at bounding box center [204, 419] width 13 height 5
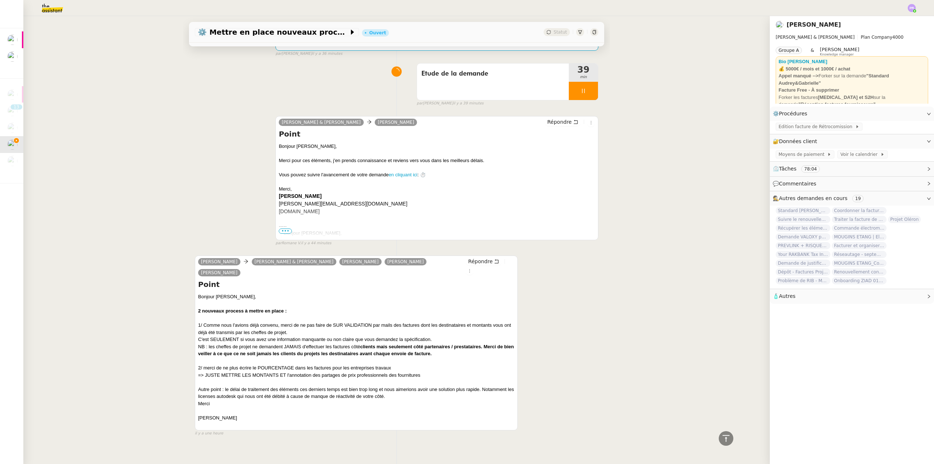
scroll to position [243, 0]
copy div "POURCENTAGE dans les factures pour les entreprises travaux"
drag, startPoint x: 256, startPoint y: 355, endPoint x: 390, endPoint y: 359, distance: 133.9
click at [390, 363] on div "2/ merci de ne plus écrire le POURCENTAGE dans les factures pour les entreprise…" at bounding box center [356, 366] width 316 height 7
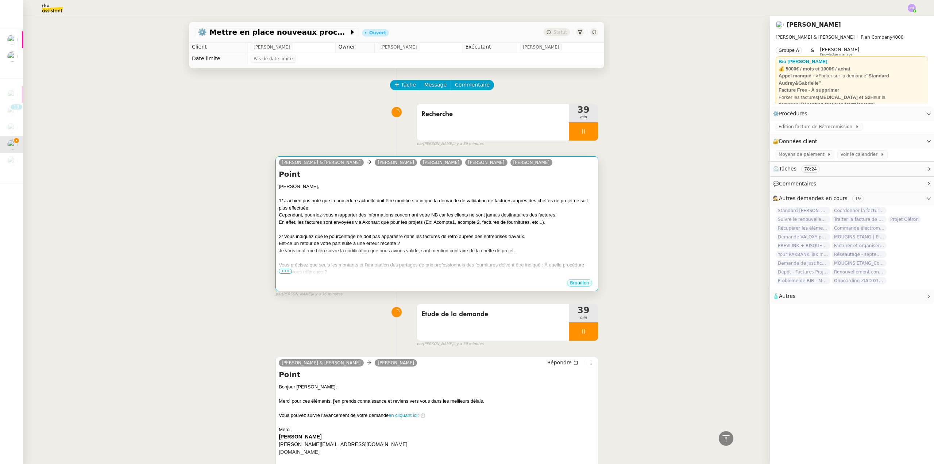
scroll to position [0, 0]
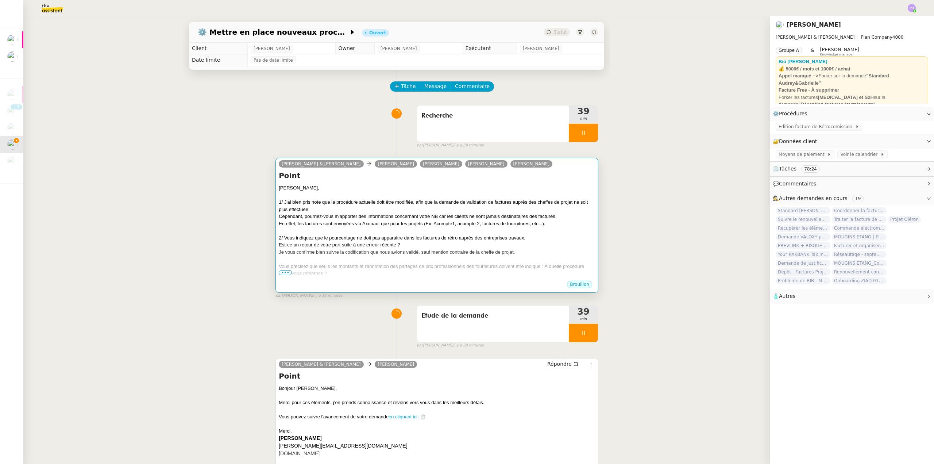
click at [351, 185] on div "[PERSON_NAME]," at bounding box center [437, 187] width 316 height 7
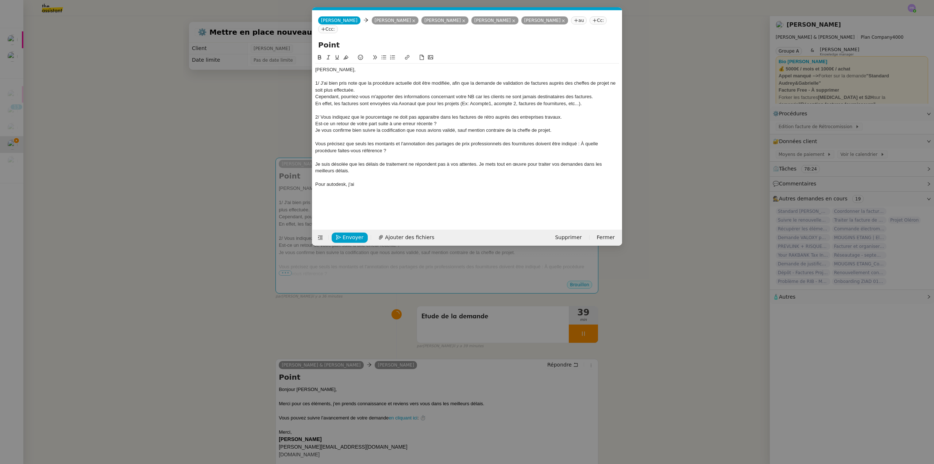
scroll to position [0, 15]
click at [316, 143] on div "Vous précisez que seuls les montants et l'annotation des partages de prix profe…" at bounding box center [467, 146] width 304 height 13
click at [341, 143] on div "Concernant POURCENTAGE dans les factures pour les entreprises travauxVous préci…" at bounding box center [467, 146] width 304 height 13
click at [470, 143] on div "Concernant le pourcentage dans les factures pour les entreprises travauxVous pr…" at bounding box center [467, 146] width 304 height 13
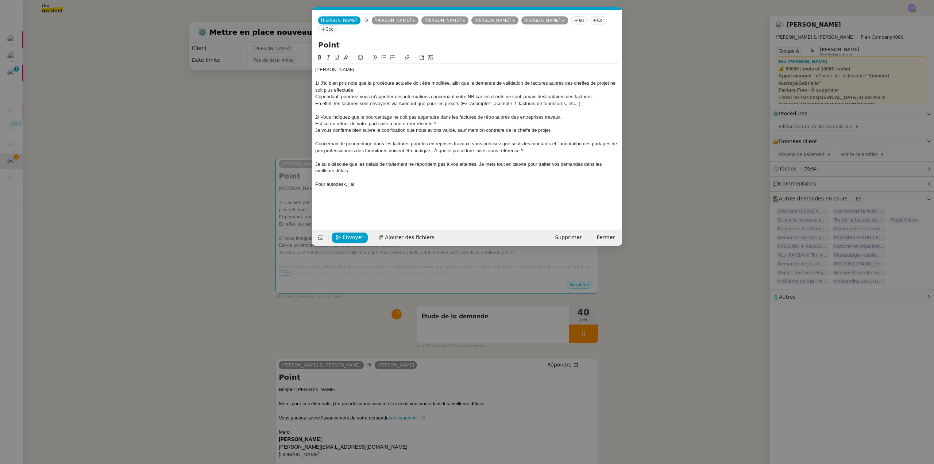
click at [121, 147] on nz-modal-container "Service TA - VOYAGE - PROPOSITION GLOBALE A utiliser dans le cadre de propositi…" at bounding box center [467, 232] width 934 height 464
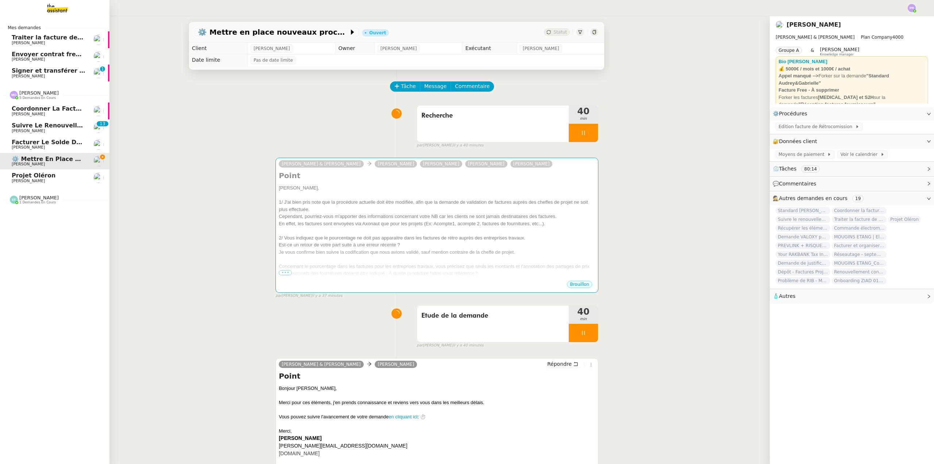
click at [65, 126] on span "Suivre le renouvellement produit Trimble" at bounding box center [81, 125] width 139 height 7
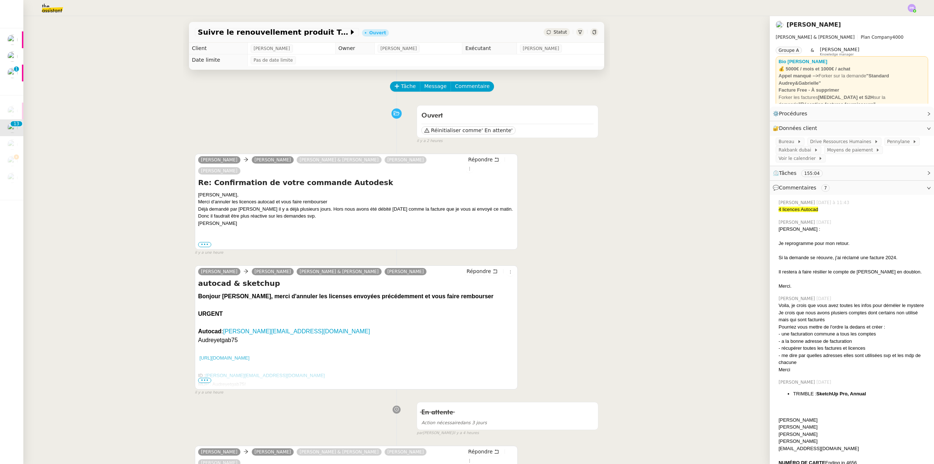
click at [52, 9] on img at bounding box center [46, 8] width 57 height 16
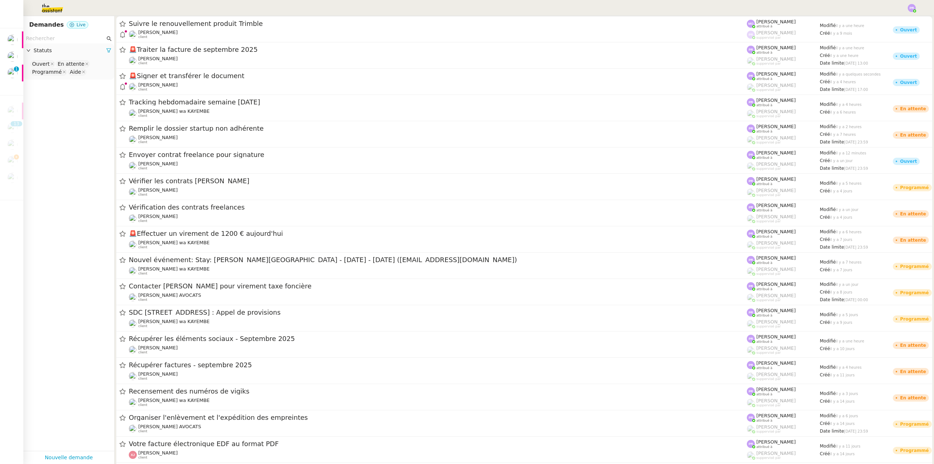
click at [71, 39] on input "text" at bounding box center [65, 38] width 79 height 8
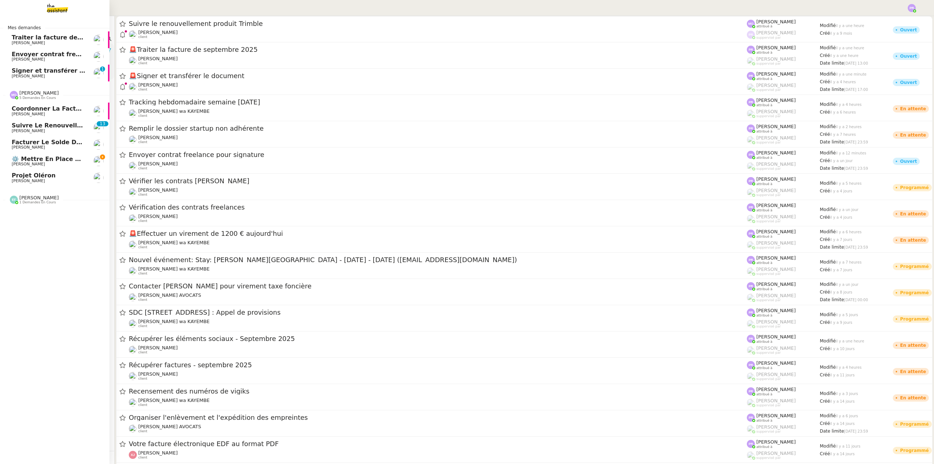
click at [54, 159] on span "⚙️ Mettre en place nouveaux processus facturation" at bounding box center [97, 158] width 171 height 7
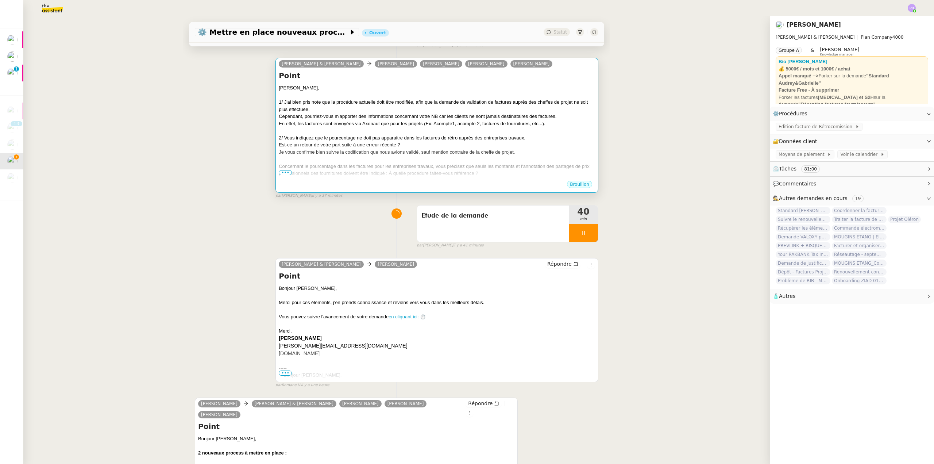
scroll to position [109, 0]
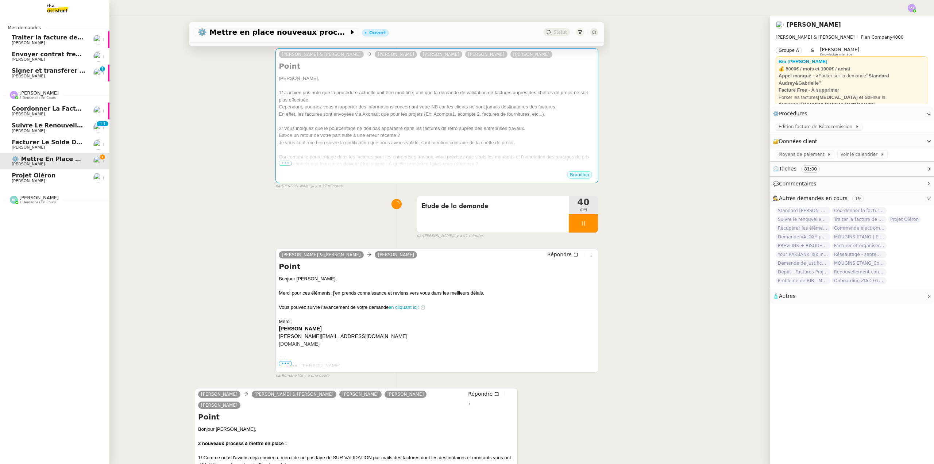
click at [60, 122] on link "Suivre le renouvellement produit Trimble [PERSON_NAME] 0 1 2 3 4 5 6 7 8 9 0 1 …" at bounding box center [54, 127] width 109 height 17
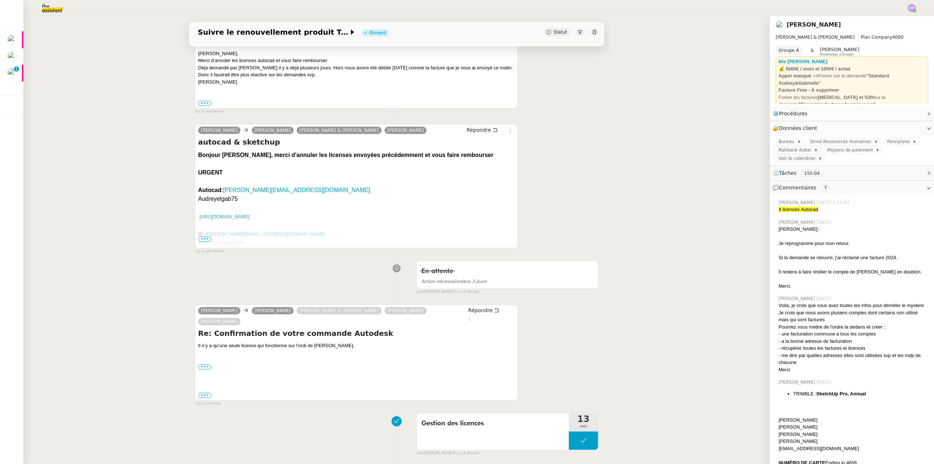
scroll to position [146, 0]
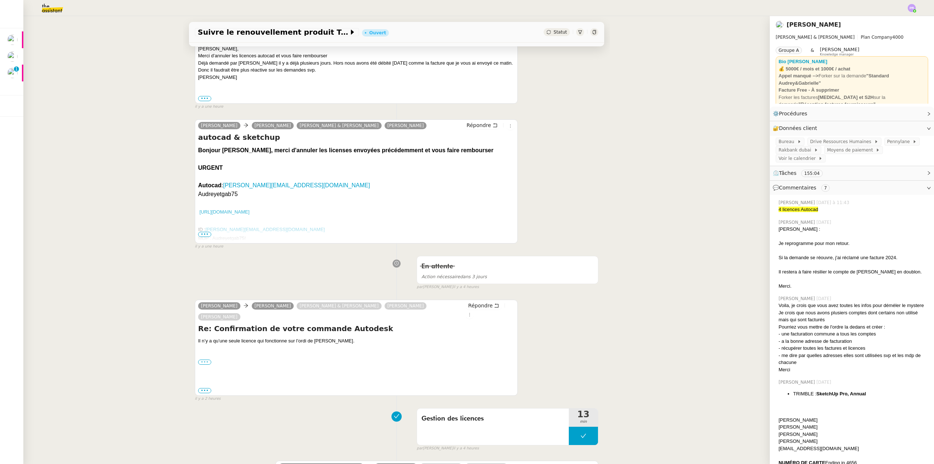
click at [205, 359] on label "•••" at bounding box center [204, 361] width 13 height 5
click at [0, 0] on input "•••" at bounding box center [0, 0] width 0 height 0
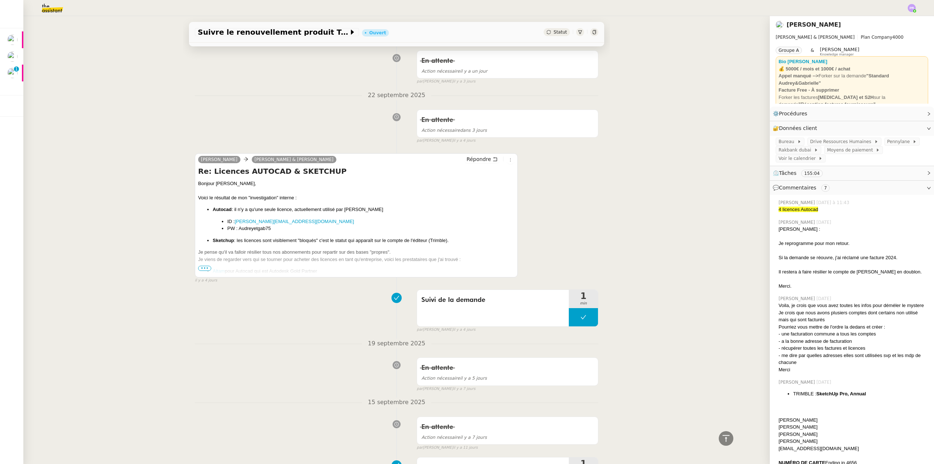
scroll to position [985, 0]
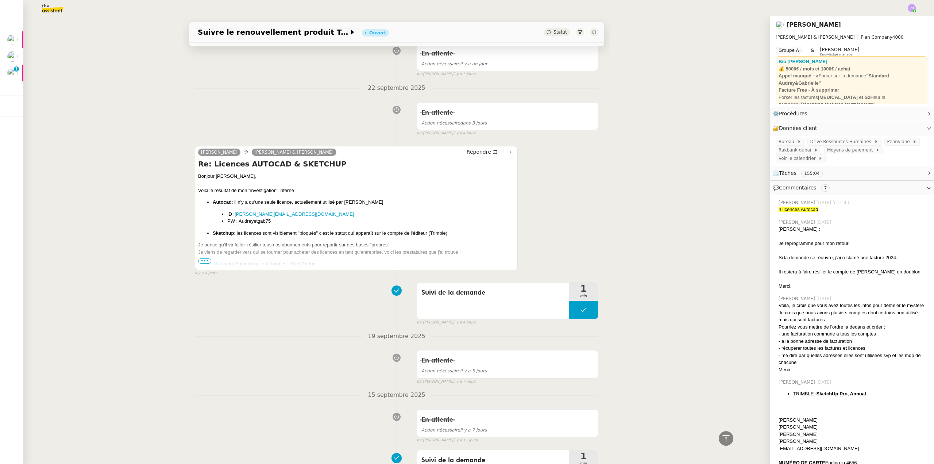
click at [203, 258] on span "•••" at bounding box center [204, 260] width 13 height 5
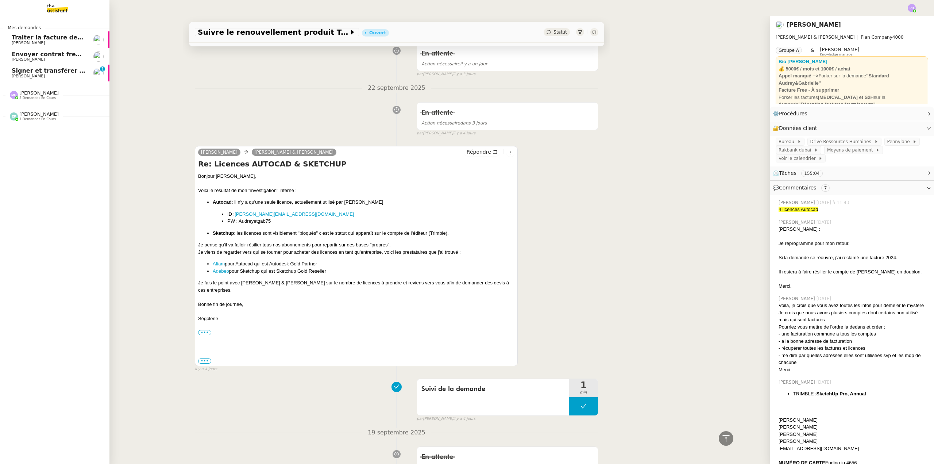
click at [61, 62] on link "Envoyer contrat freelance pour signature Segolène Labinsky" at bounding box center [54, 56] width 109 height 17
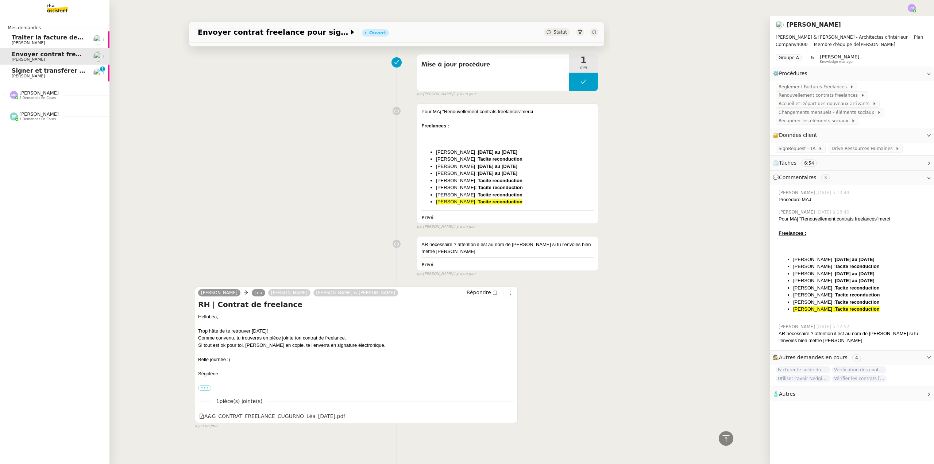
click at [59, 71] on span "Signer et transférer le document" at bounding box center [66, 70] width 108 height 7
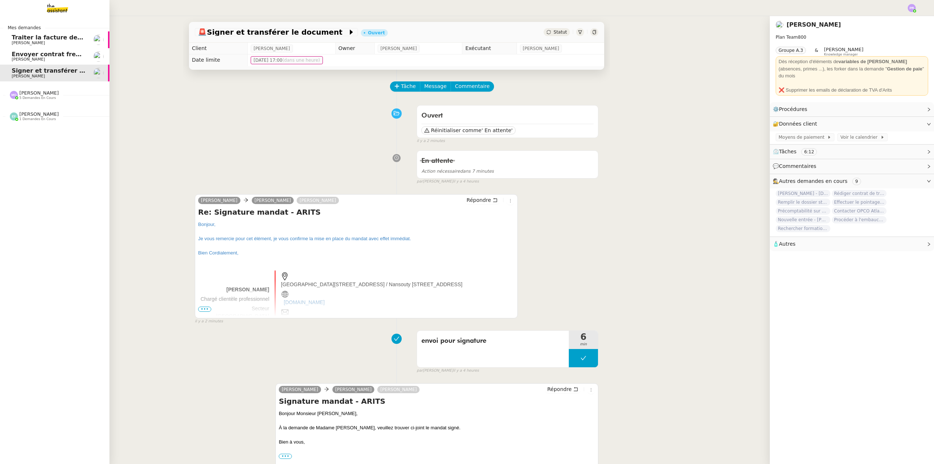
click at [34, 100] on div "[PERSON_NAME] 5 demandes en cours" at bounding box center [54, 91] width 109 height 21
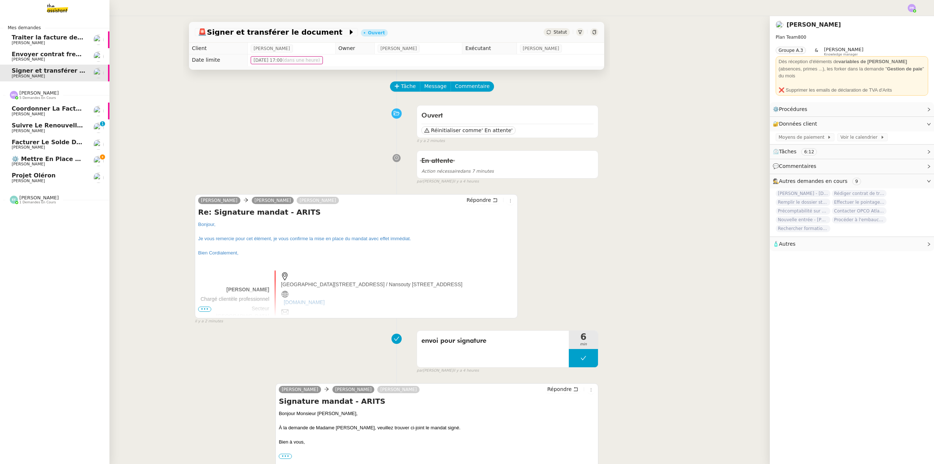
click at [61, 164] on span "[PERSON_NAME]" at bounding box center [49, 164] width 74 height 4
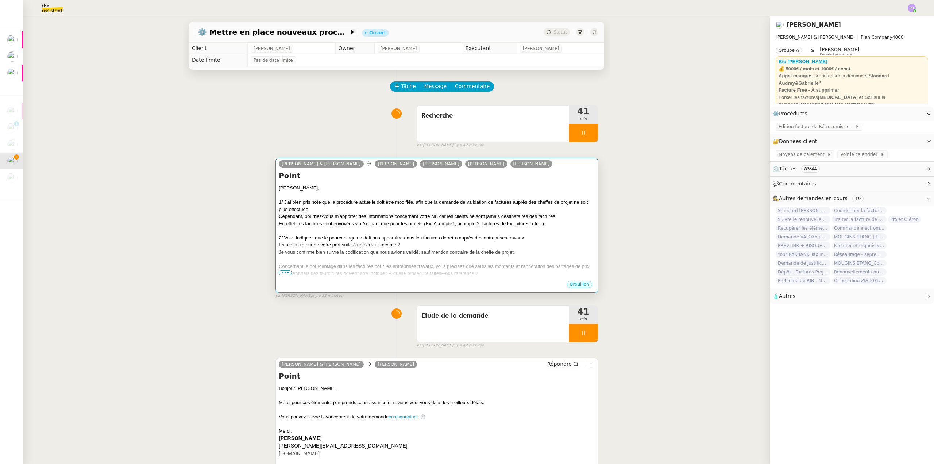
click at [313, 228] on div at bounding box center [437, 230] width 316 height 7
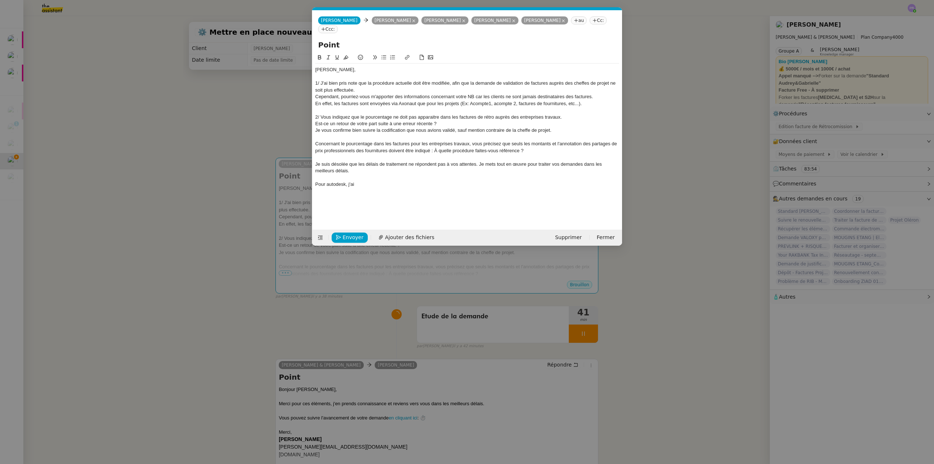
scroll to position [0, 15]
click at [370, 184] on div "Pour autodesk, j'ai" at bounding box center [467, 184] width 304 height 7
click at [282, 106] on nz-modal-container "Service TA - VOYAGE - PROPOSITION GLOBALE A utiliser dans le cadre de propositi…" at bounding box center [467, 232] width 934 height 464
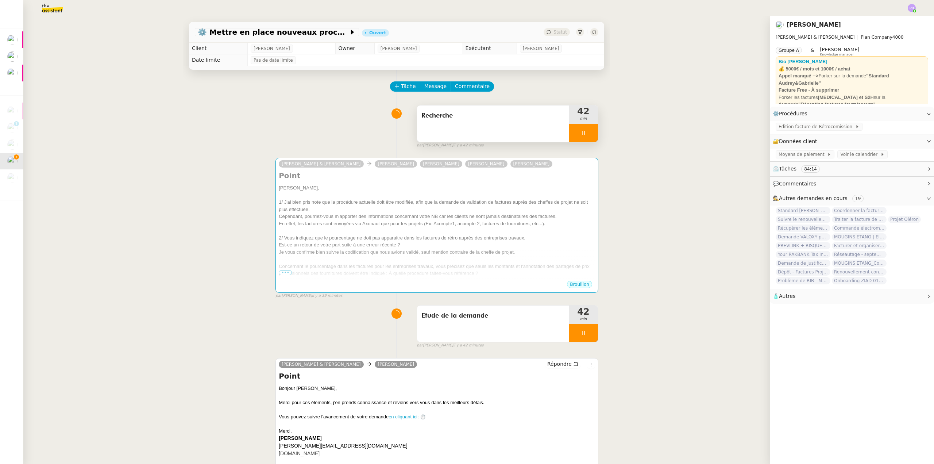
click at [451, 133] on div "Recherche" at bounding box center [493, 123] width 152 height 36
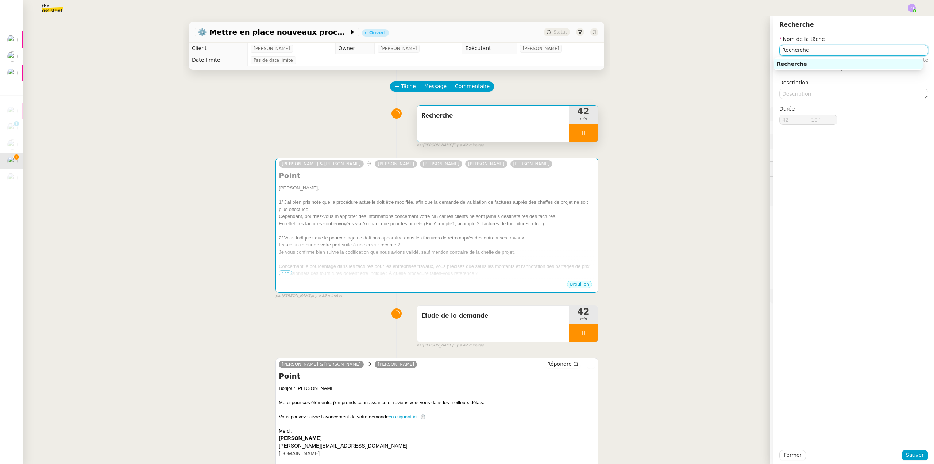
click at [819, 49] on input "Recherche" at bounding box center [853, 50] width 149 height 11
type input "Recherche"
type input "11 ""
type input "Recherche nouve"
type input "12 ""
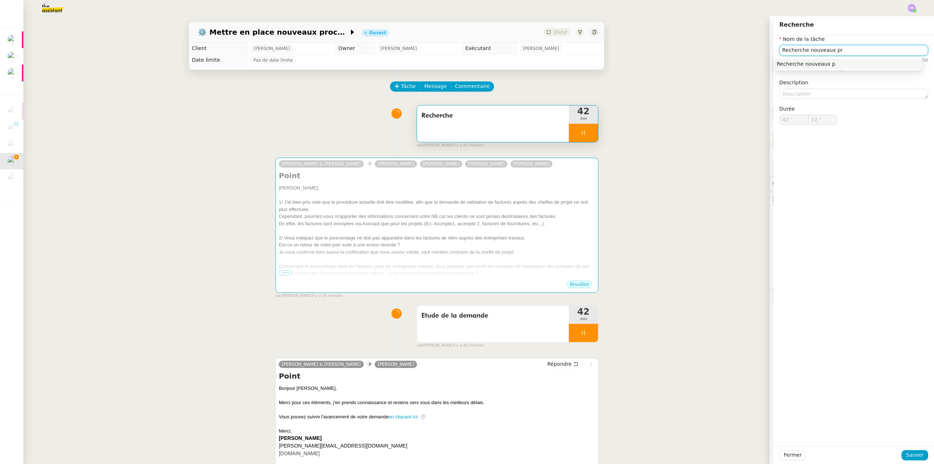
type input "Recherche nouveaux pro"
type input "13 ""
type input "Recherche nouveaux process"
type input "14 ""
click at [824, 62] on div "Recherche nouveaux process" at bounding box center [848, 64] width 143 height 7
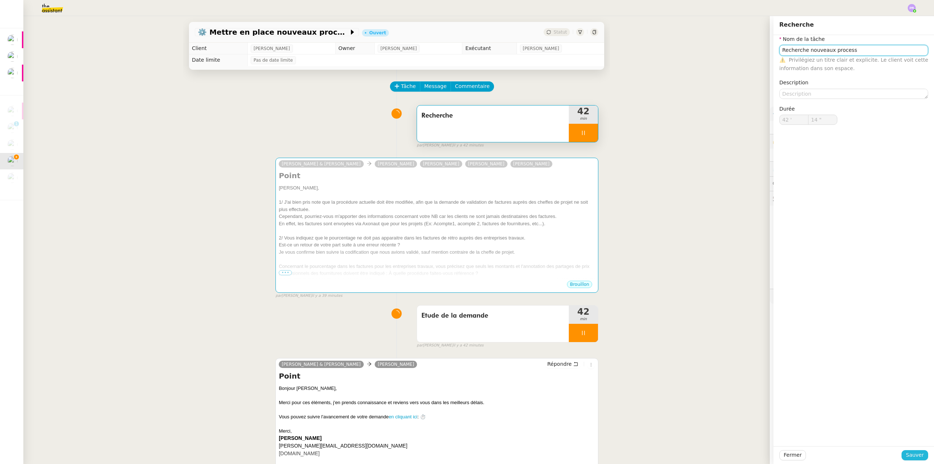
type input "Recherche nouveaux process"
type input "15 ""
click at [909, 455] on span "Sauver" at bounding box center [915, 455] width 18 height 8
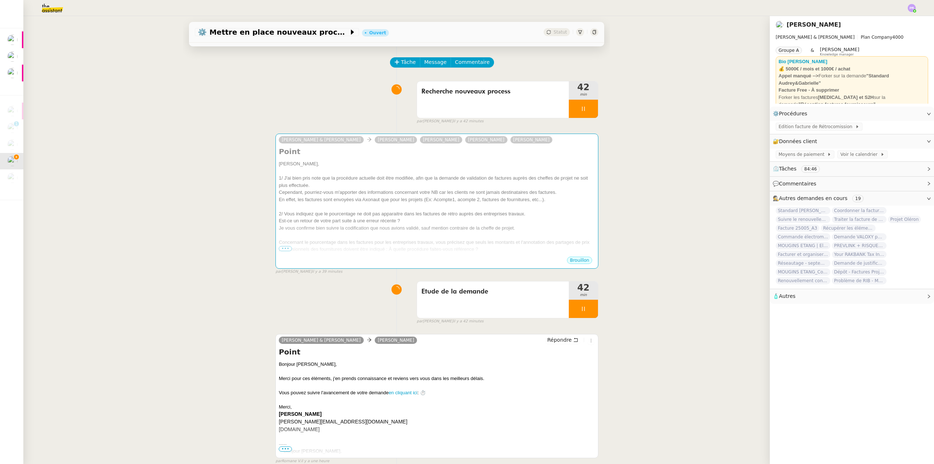
scroll to position [21, 0]
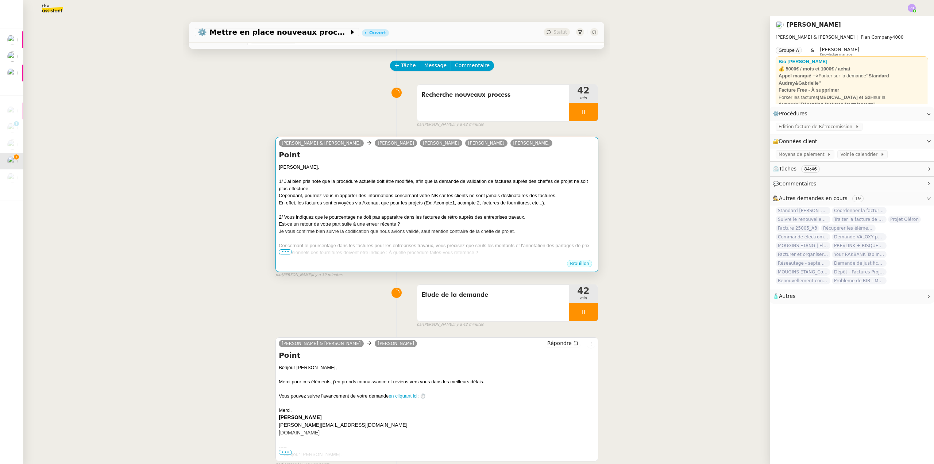
click at [363, 226] on div "Est-ce un retour de votre part suite à une erreur récente ?" at bounding box center [437, 223] width 316 height 7
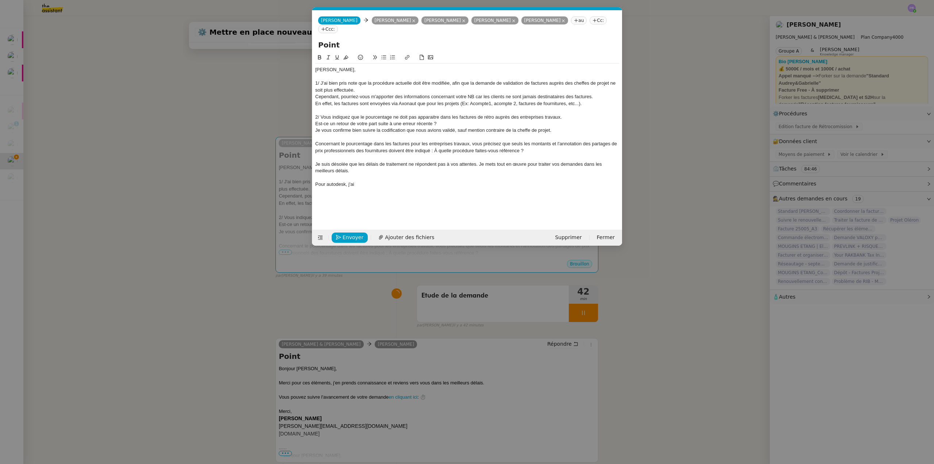
scroll to position [0, 15]
click at [79, 153] on nz-modal-container "Service TA - VOYAGE - PROPOSITION GLOBALE A utiliser dans le cadre de propositi…" at bounding box center [467, 232] width 934 height 464
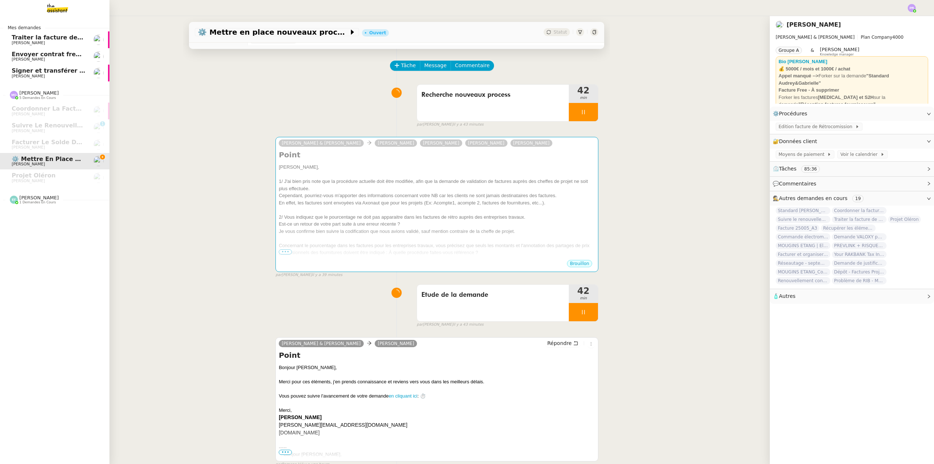
click at [75, 53] on span "Envoyer contrat freelance pour signature" at bounding box center [80, 54] width 136 height 7
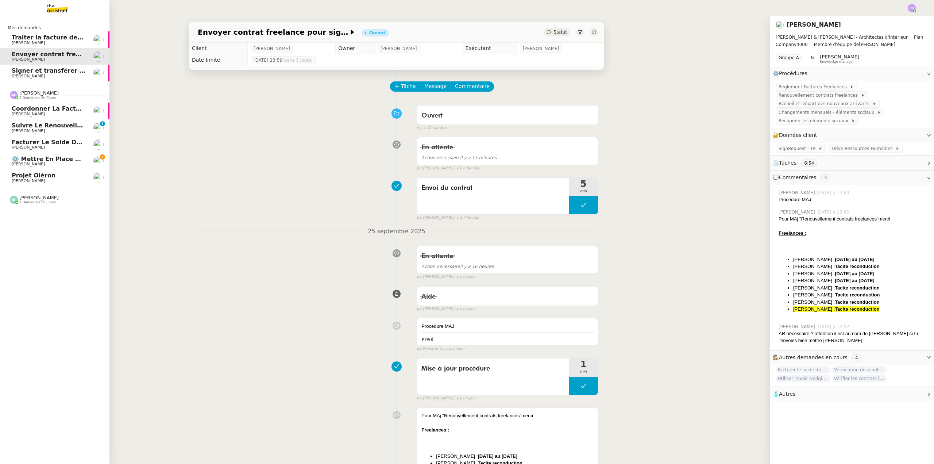
click at [42, 160] on span "⚙️ Mettre en place nouveaux processus facturation" at bounding box center [97, 158] width 171 height 7
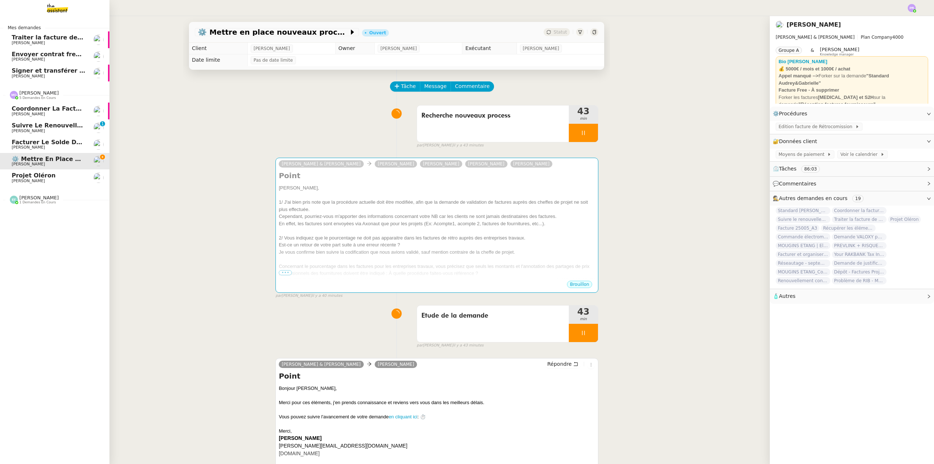
click at [55, 129] on span "[PERSON_NAME]" at bounding box center [49, 131] width 74 height 4
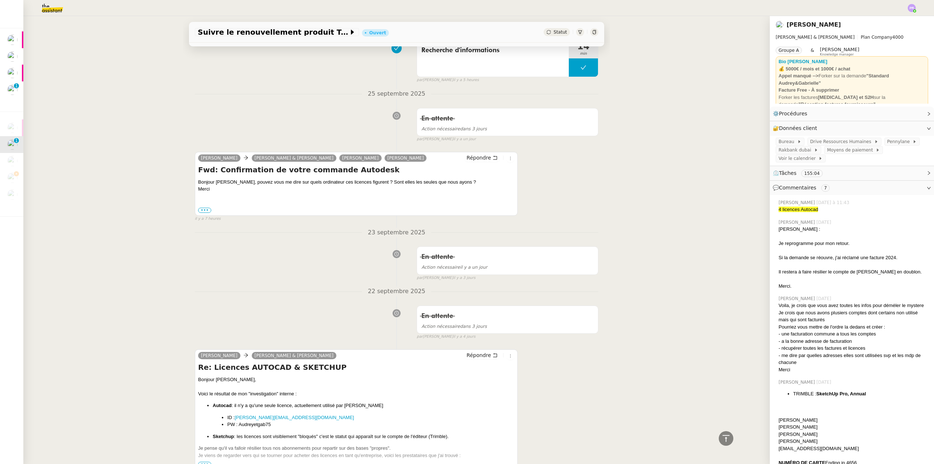
scroll to position [998, 0]
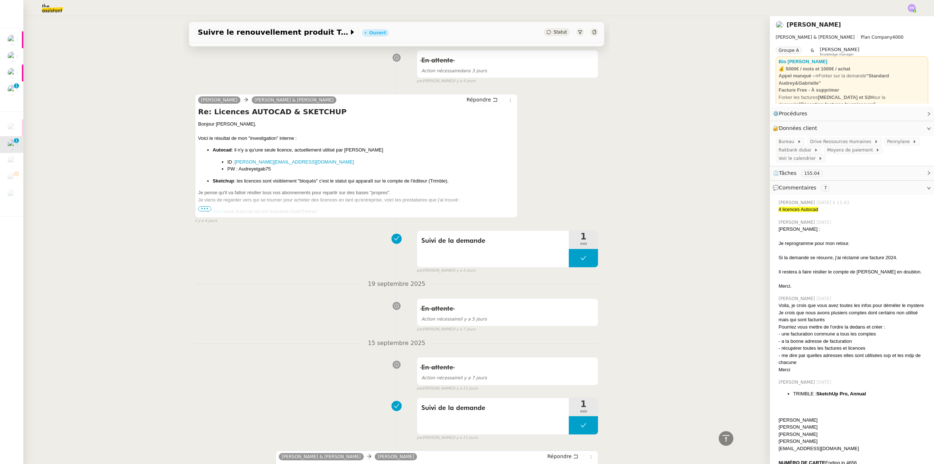
drag, startPoint x: 201, startPoint y: 191, endPoint x: 204, endPoint y: 184, distance: 7.0
click at [201, 208] on ul "Altam pour Autocad qui est Autodesk Gold Partner Adebeo pour Sketchup qui est S…" at bounding box center [356, 215] width 316 height 14
click at [204, 183] on div "Bonjour Camille, Voici le résultat de mon "investigation" interne : Autocad : i…" at bounding box center [356, 205] width 316 height 171
click at [202, 206] on span "•••" at bounding box center [204, 208] width 13 height 5
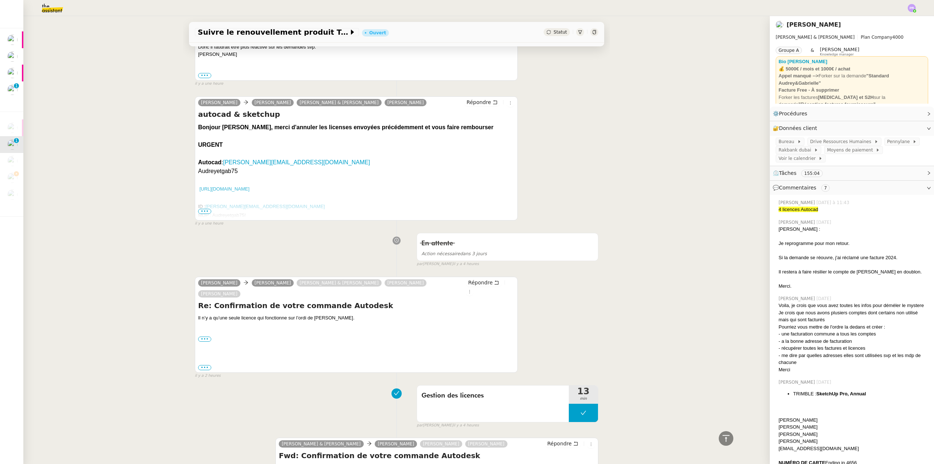
scroll to position [123, 0]
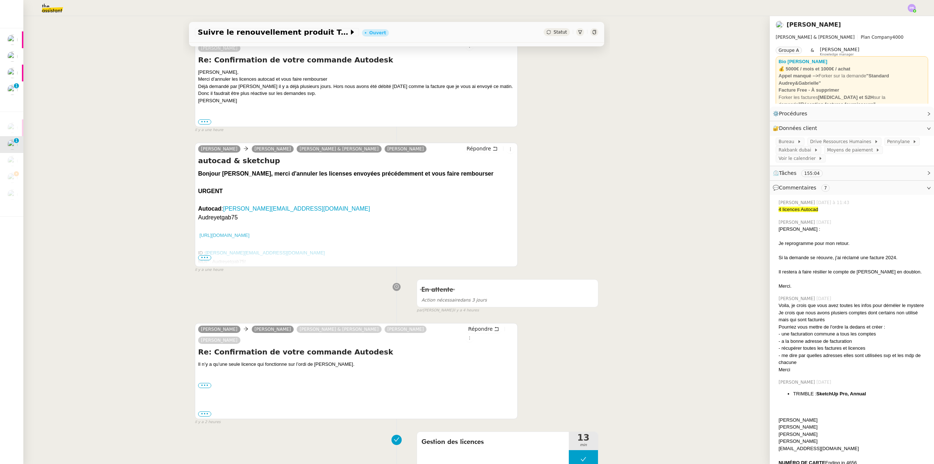
click at [201, 255] on span "•••" at bounding box center [204, 257] width 13 height 5
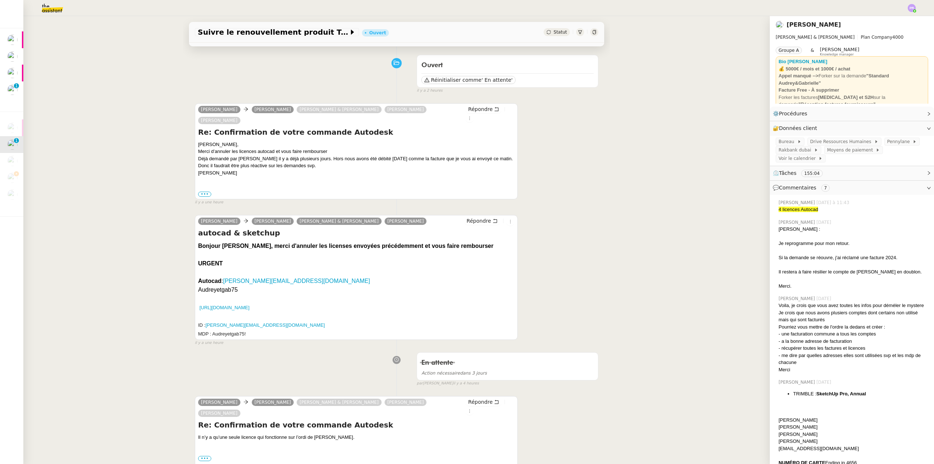
scroll to position [50, 0]
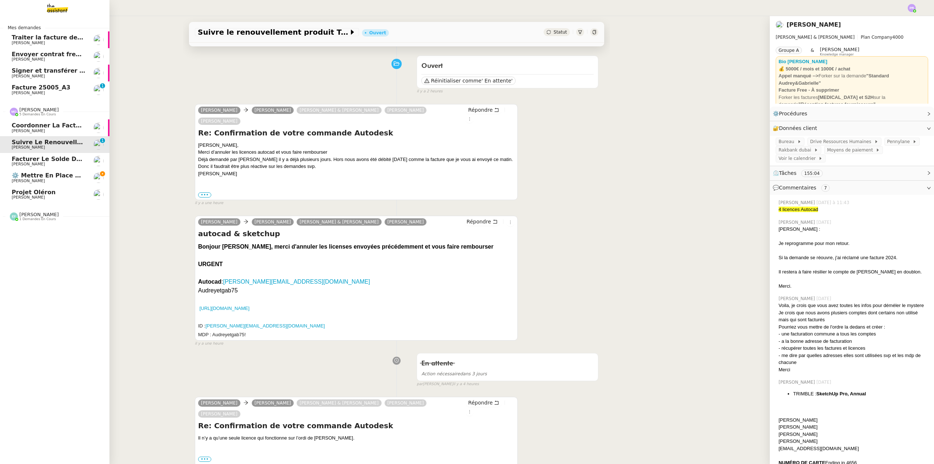
click at [79, 177] on span "⚙️ Mettre en place nouveaux processus facturation" at bounding box center [97, 175] width 171 height 7
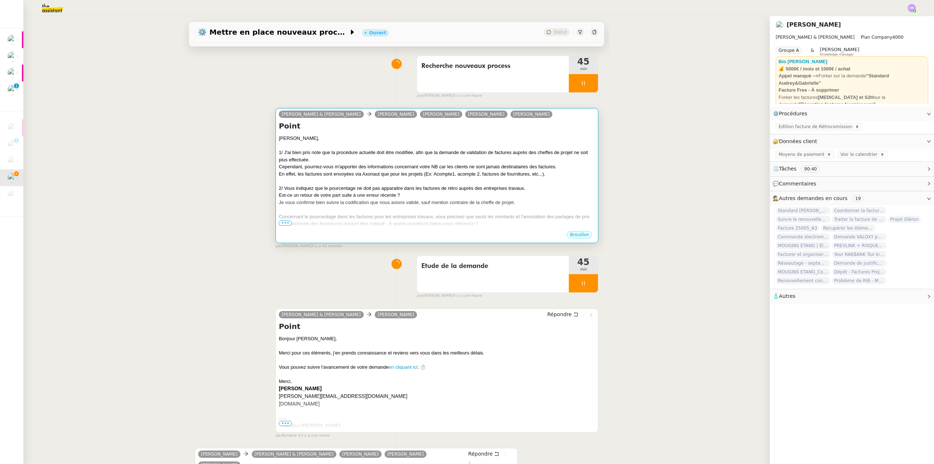
click at [280, 225] on span "•••" at bounding box center [285, 222] width 13 height 5
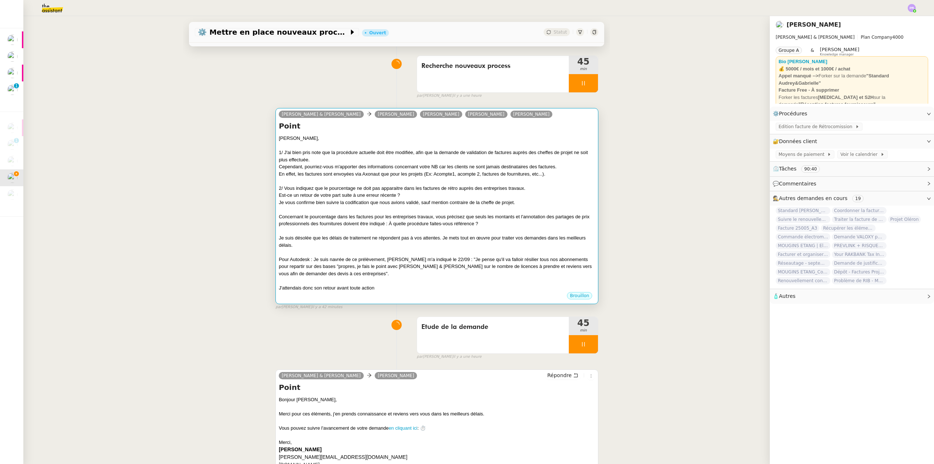
click at [346, 246] on div "Je suis désolée que les délais de traitement ne répondent pas à vos attentes. J…" at bounding box center [437, 241] width 316 height 14
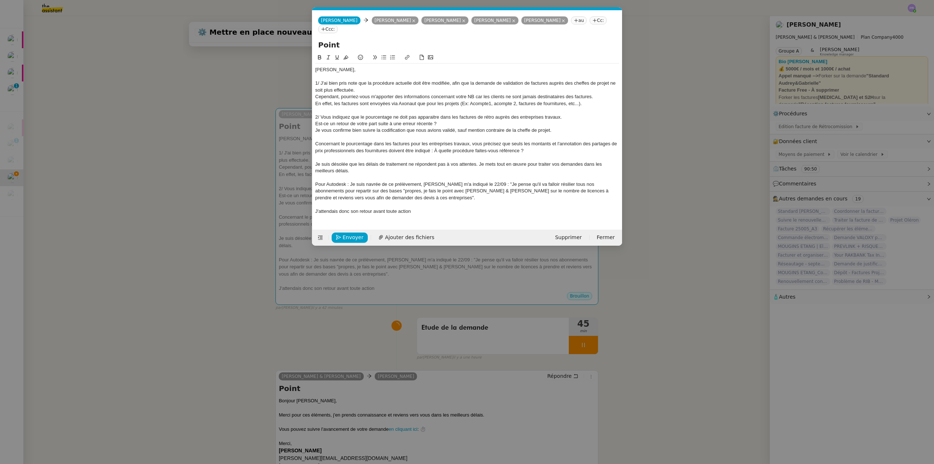
scroll to position [0, 15]
click at [408, 199] on div "Pour Autodesk : Je suis navrée de ce prélèvement, Ségolène m'a indiqué le 22/09…" at bounding box center [467, 191] width 304 height 20
click at [413, 216] on div "Gabrielle, 1/ J'ai bien pris note que la procédure actuelle doit être modifiée,…" at bounding box center [467, 140] width 304 height 154
drag, startPoint x: 179, startPoint y: 214, endPoint x: 286, endPoint y: 221, distance: 106.8
click at [179, 214] on nz-modal-container "Service TA - VOYAGE - PROPOSITION GLOBALE A utiliser dans le cadre de propositi…" at bounding box center [467, 232] width 934 height 464
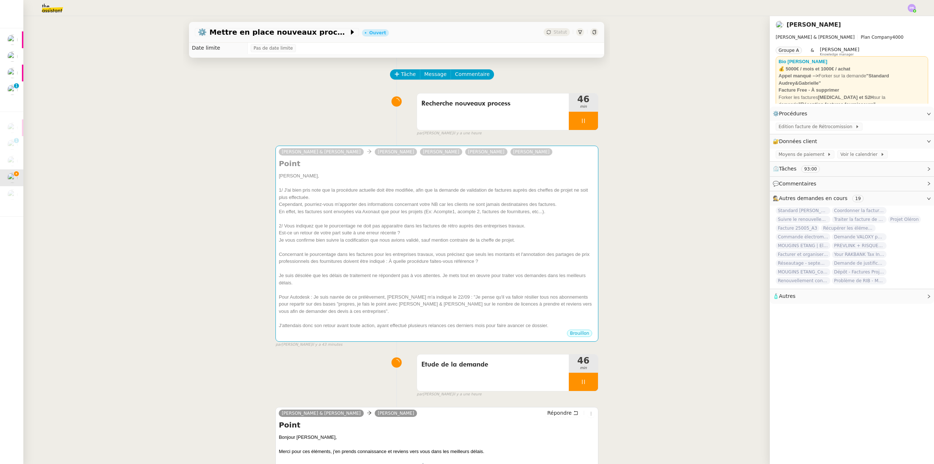
scroll to position [0, 0]
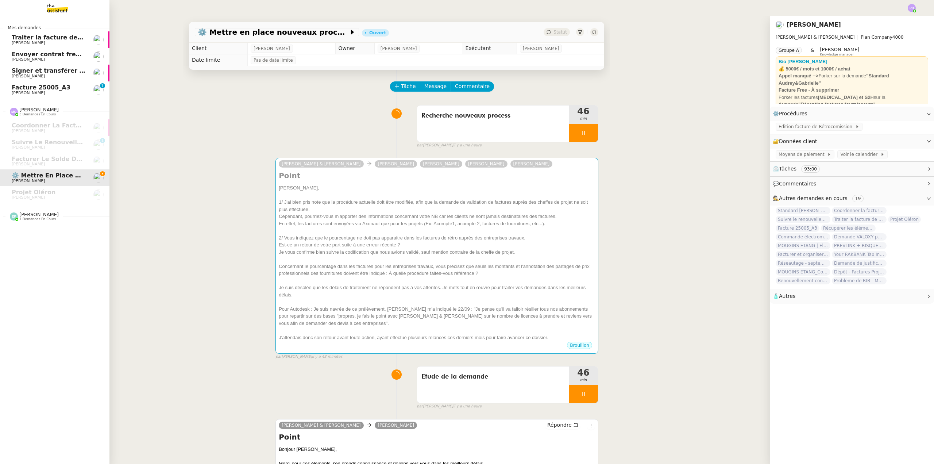
click at [55, 214] on nz-divider "Emelyne Foussier 1 demandes en cours" at bounding box center [57, 216] width 109 height 9
click at [64, 231] on span "Demander et télécharger les factures pour Qonto" at bounding box center [95, 230] width 166 height 7
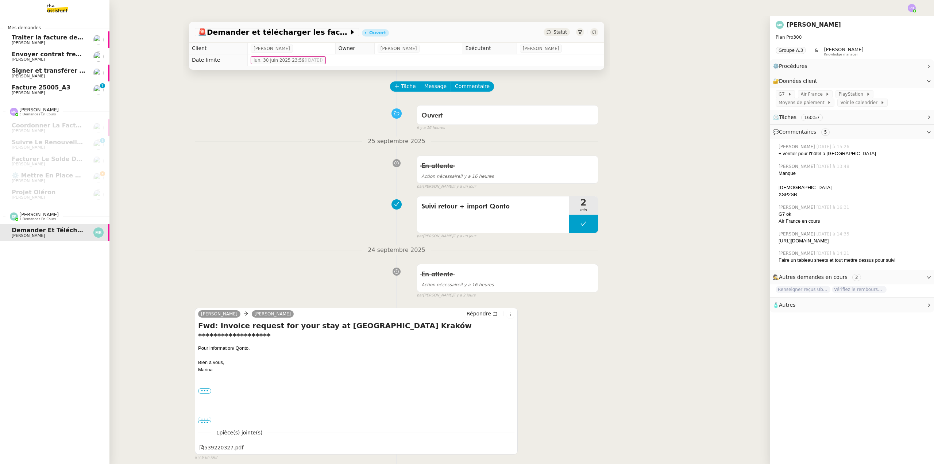
click at [67, 83] on link "Facture 25005_A3 Gabrielle Tavernier 0 1 2 3 4 5 6 7 8 9" at bounding box center [54, 89] width 109 height 17
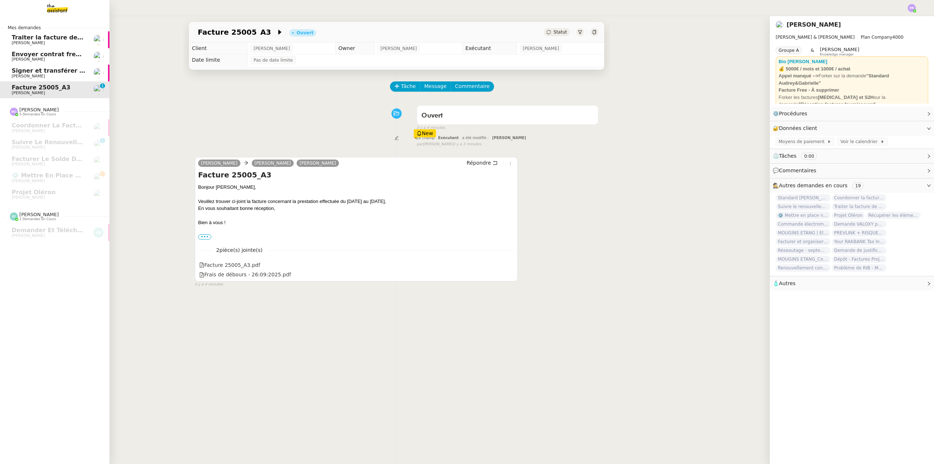
click at [63, 73] on span "Signer et transférer le document" at bounding box center [66, 70] width 108 height 7
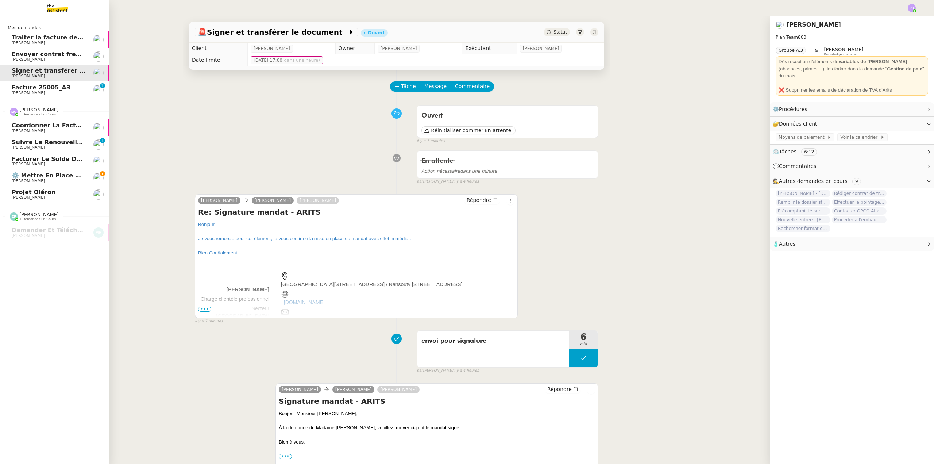
click at [54, 176] on span "⚙️ Mettre en place nouveaux processus facturation" at bounding box center [97, 175] width 171 height 7
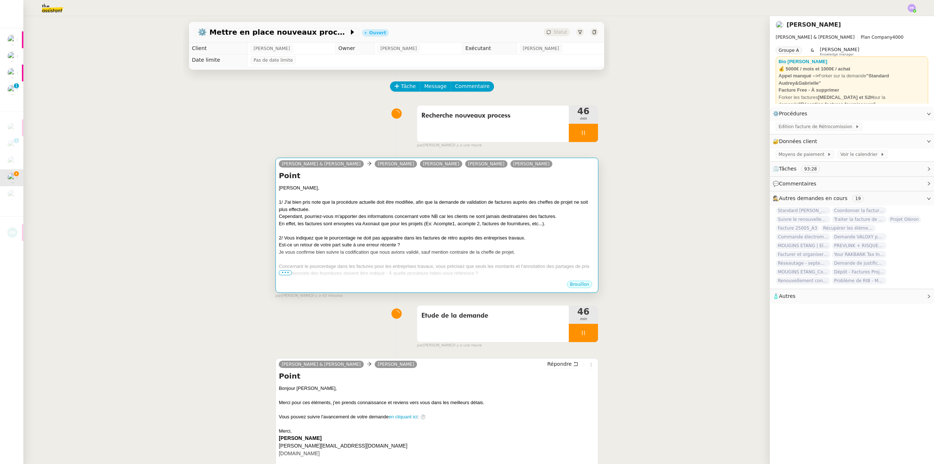
click at [353, 253] on div "Je vous confirme bien suivre la codification que nous avions validé, sauf menti…" at bounding box center [437, 251] width 316 height 7
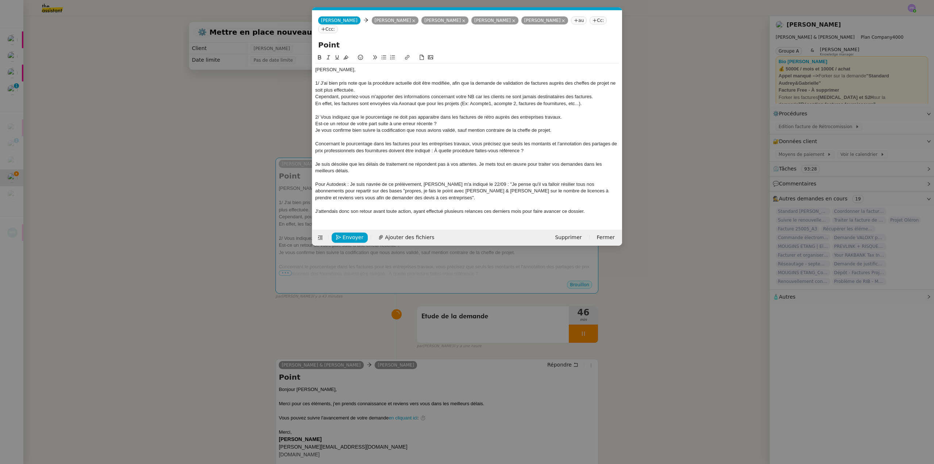
scroll to position [0, 15]
click at [364, 189] on div "Pour Autodesk : Je suis navrée de ce prélèvement, Ségolène m'a indiqué le 22/09…" at bounding box center [467, 191] width 304 height 20
click at [408, 196] on div "Pour Autodesk : Je suis navrée de ce prélèvement, Ségolène m'a indiqué le 22/09…" at bounding box center [467, 191] width 304 height 20
drag, startPoint x: 425, startPoint y: 204, endPoint x: 419, endPoint y: 206, distance: 6.6
click at [426, 204] on div at bounding box center [467, 204] width 304 height 7
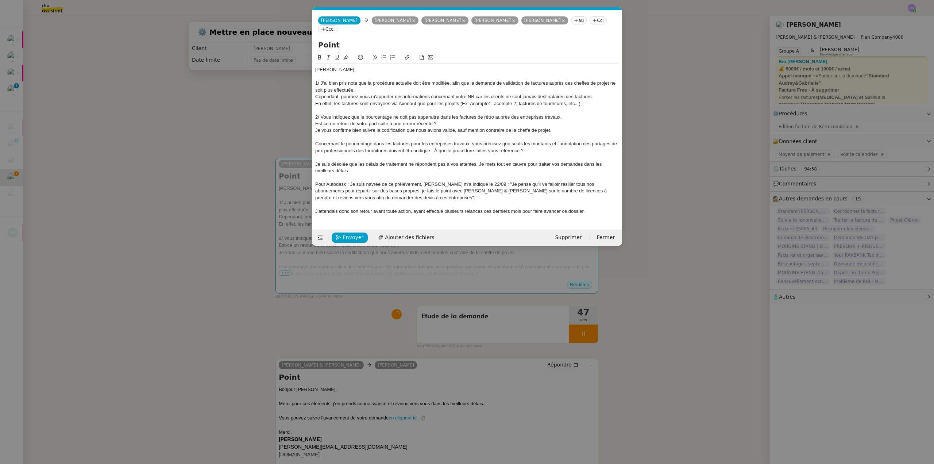
click at [590, 215] on div "Gabrielle, 1/ J'ai bien pris note que la procédure actuelle doit être modifiée,…" at bounding box center [467, 140] width 304 height 154
click at [316, 163] on div "Je suis désolée que les délais de traitement ne répondent pas à vos attentes. J…" at bounding box center [467, 167] width 304 height 13
click at [346, 71] on div "[PERSON_NAME]," at bounding box center [467, 69] width 304 height 7
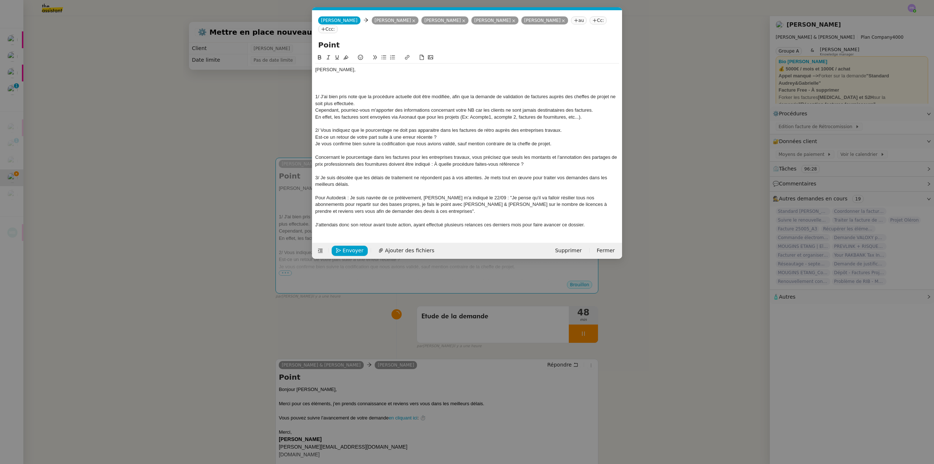
click at [467, 117] on div "En effet, les factures sont envoyées via Axonaut que pour les projets (Ex: Acom…" at bounding box center [467, 117] width 304 height 7
click at [483, 117] on div "En effet, les factures sont envoyées via Axonaut que pour les projets (Ex : Aco…" at bounding box center [467, 117] width 304 height 7
click at [551, 118] on div "En effet, les factures sont envoyées via Axonaut que pour les projets (Ex : Aco…" at bounding box center [467, 117] width 304 height 7
click at [497, 116] on div "En effet, les factures sont envoyées via Axonaut que pour les projets (Ex : Aco…" at bounding box center [467, 117] width 304 height 7
click at [591, 109] on div "Cependant, pourriez-vous m'apporter des informations concernant votre NB car le…" at bounding box center [467, 110] width 304 height 7
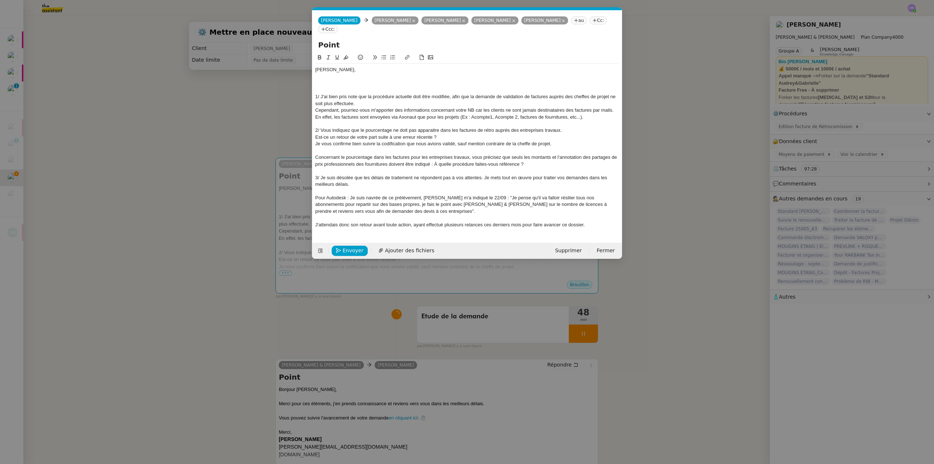
click at [316, 110] on div "Cependant, pourriez-vous m'apporter des informations concernant votre NB car le…" at bounding box center [467, 110] width 304 height 7
click at [384, 57] on icon at bounding box center [383, 57] width 5 height 5
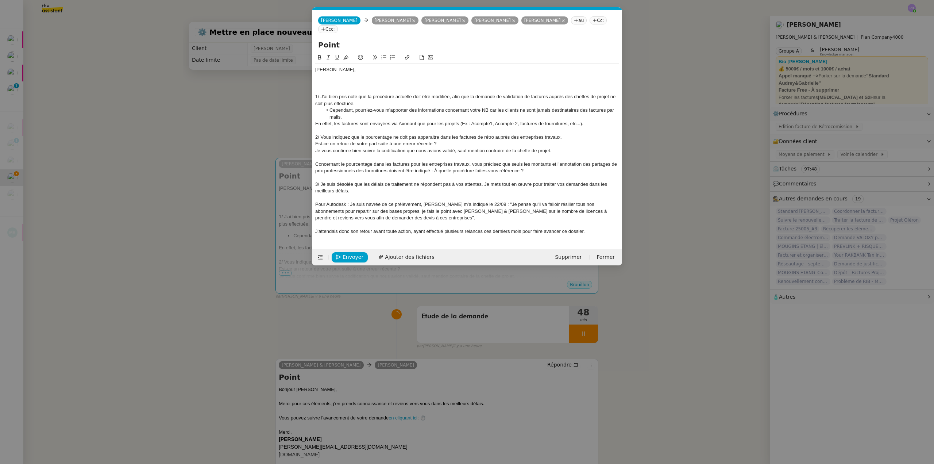
click at [491, 122] on div "En effet, les factures sont envoyées via Axonaut que pour les projets (Ex : Aco…" at bounding box center [467, 123] width 304 height 7
drag, startPoint x: 197, startPoint y: 206, endPoint x: 224, endPoint y: 216, distance: 28.5
click at [198, 206] on nz-modal-container "Service TA - VOYAGE - PROPOSITION GLOBALE A utiliser dans le cadre de propositi…" at bounding box center [467, 232] width 934 height 464
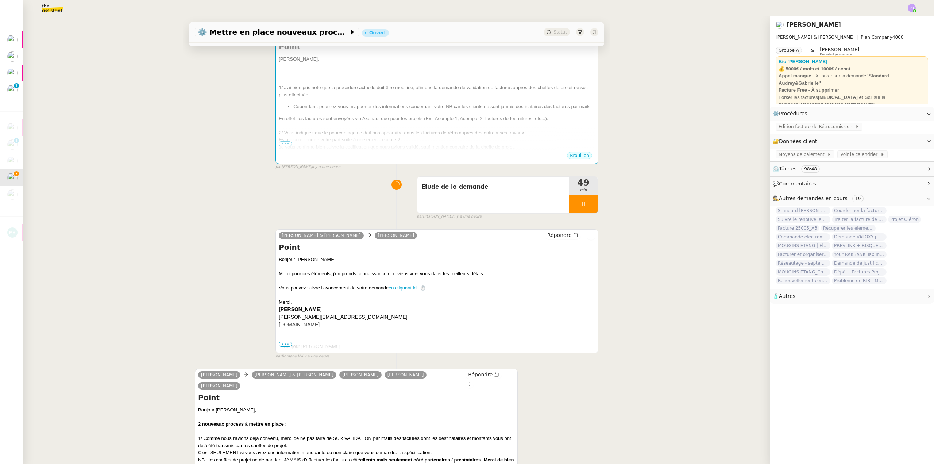
scroll to position [203, 0]
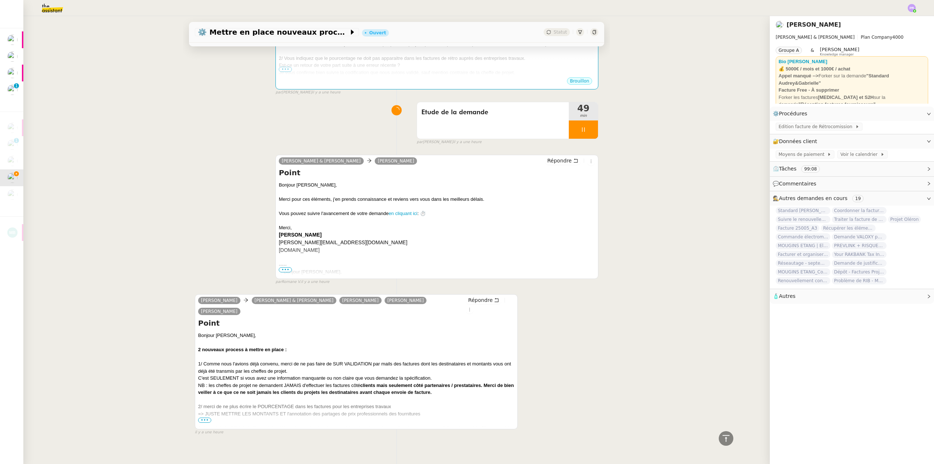
click at [487, 382] on b "clients mais seulement côté partenaires / prestataires. Merci de bien veiller à…" at bounding box center [356, 388] width 316 height 13
drag, startPoint x: 483, startPoint y: 375, endPoint x: 500, endPoint y: 384, distance: 19.6
click at [500, 384] on div "1/ Comme nous l'avions déjà convenu, merci de ne pas faire de SUR VALIDATION pa…" at bounding box center [356, 378] width 316 height 36
copy b "Merci de bien veiller à ce que ce ne soit jamais les clients du projets les des…"
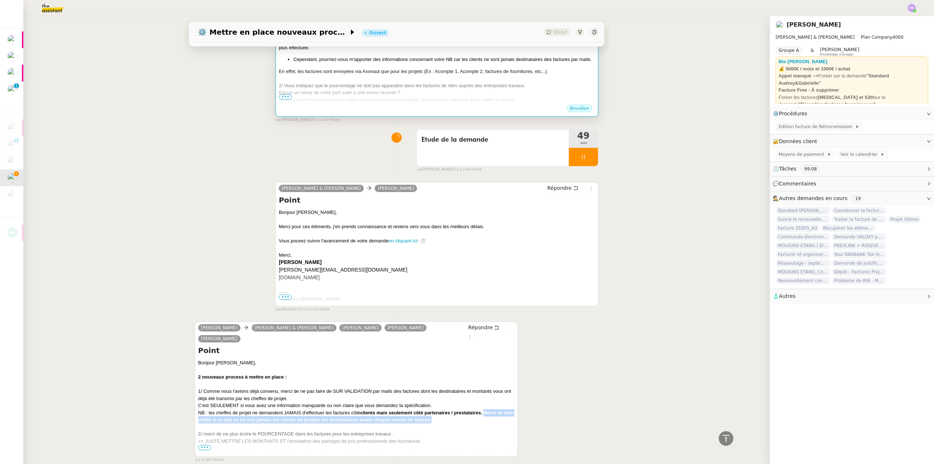
scroll to position [21, 0]
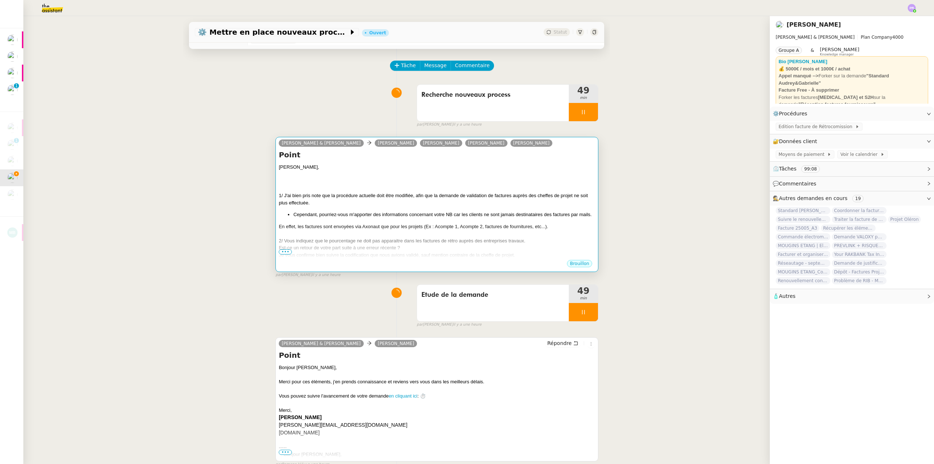
click at [409, 210] on div "Gabrielle, 1/ J'ai bien pris note que la procédure actuelle doit être modifiée,…" at bounding box center [437, 253] width 316 height 180
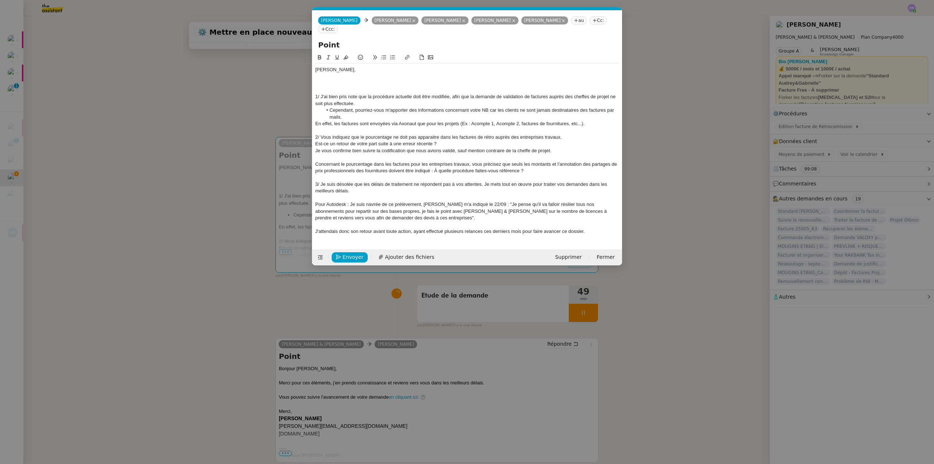
scroll to position [0, 15]
click at [368, 102] on div "1/ J'ai bien pris note que la procédure actuelle doit être modifiée, afin que l…" at bounding box center [467, 99] width 304 height 13
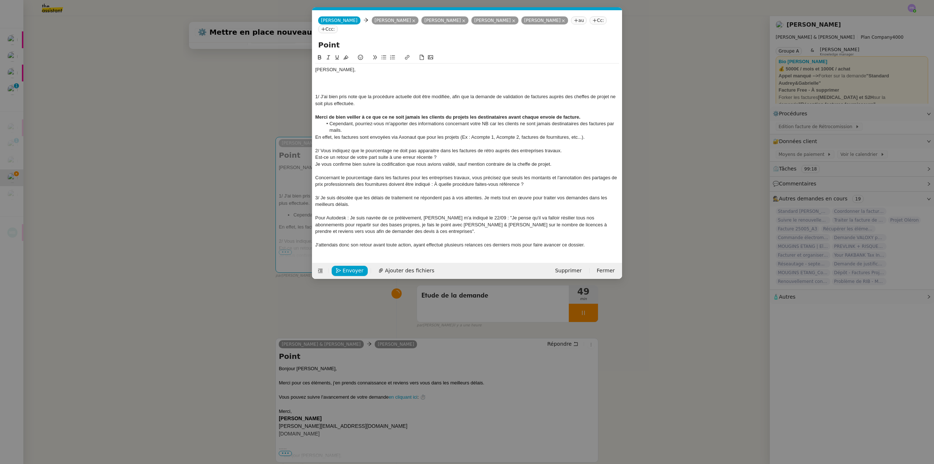
scroll to position [0, 0]
click at [328, 80] on div at bounding box center [467, 83] width 304 height 7
drag, startPoint x: 283, startPoint y: 119, endPoint x: 275, endPoint y: 119, distance: 7.7
click at [282, 119] on nz-modal-container "Service TA - VOYAGE - PROPOSITION GLOBALE A utiliser dans le cadre de propositi…" at bounding box center [467, 232] width 934 height 464
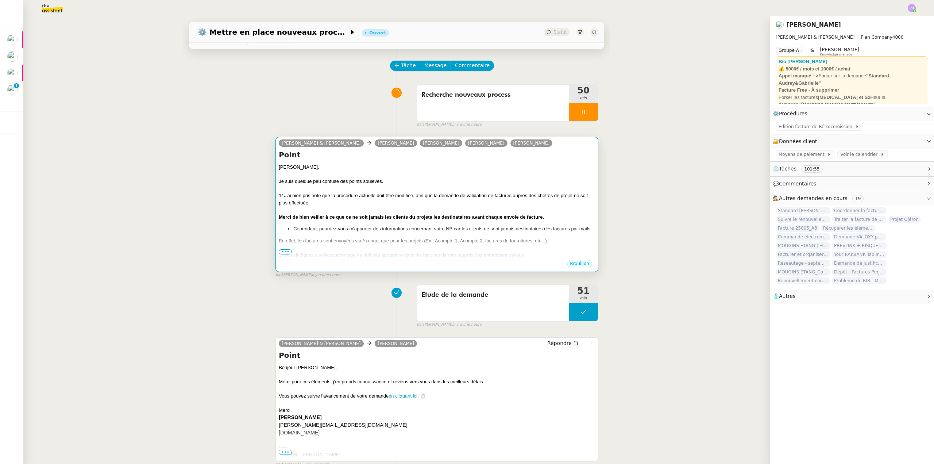
click at [444, 194] on div "1/ J'ai bien pris note que la procédure actuelle doit être modifiée, afin que l…" at bounding box center [437, 199] width 316 height 14
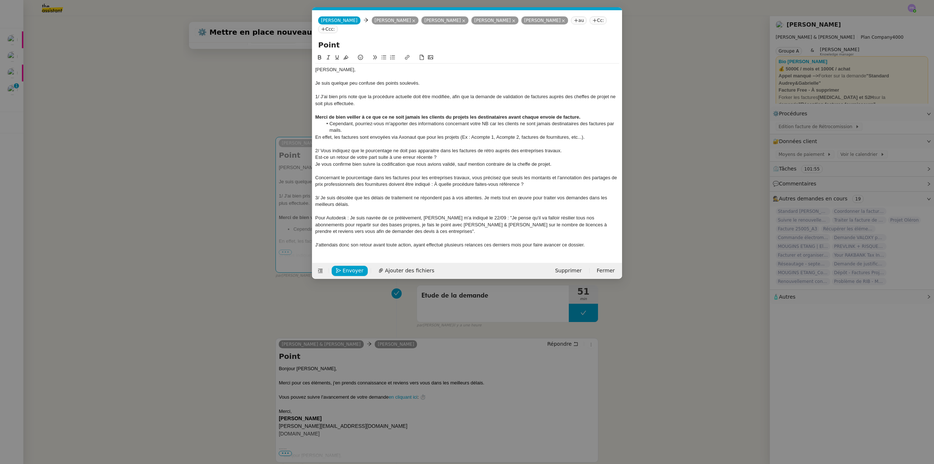
scroll to position [0, 15]
click at [421, 81] on div "Je suis quelque peu confuse des points soulevés." at bounding box center [467, 83] width 304 height 7
click at [255, 96] on nz-modal-container "Service TA - VOYAGE - PROPOSITION GLOBALE A utiliser dans le cadre de propositi…" at bounding box center [467, 232] width 934 height 464
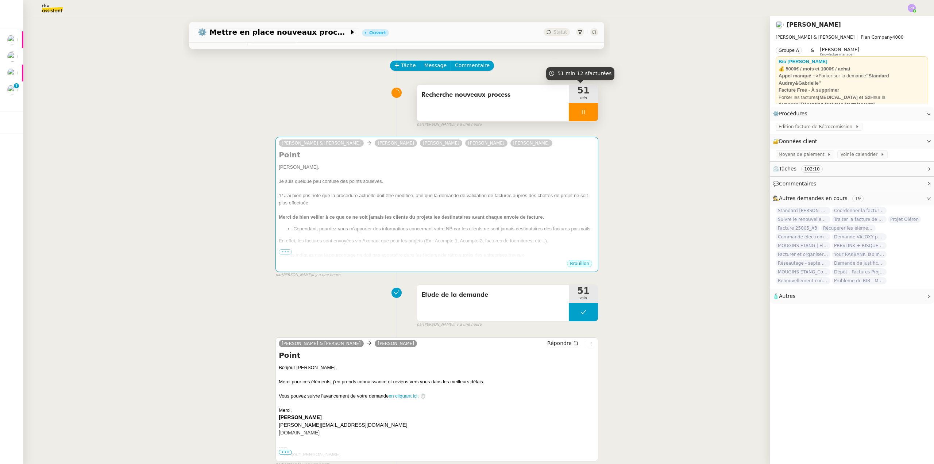
click at [585, 112] on div at bounding box center [583, 112] width 29 height 18
click at [588, 113] on icon at bounding box center [591, 112] width 6 height 6
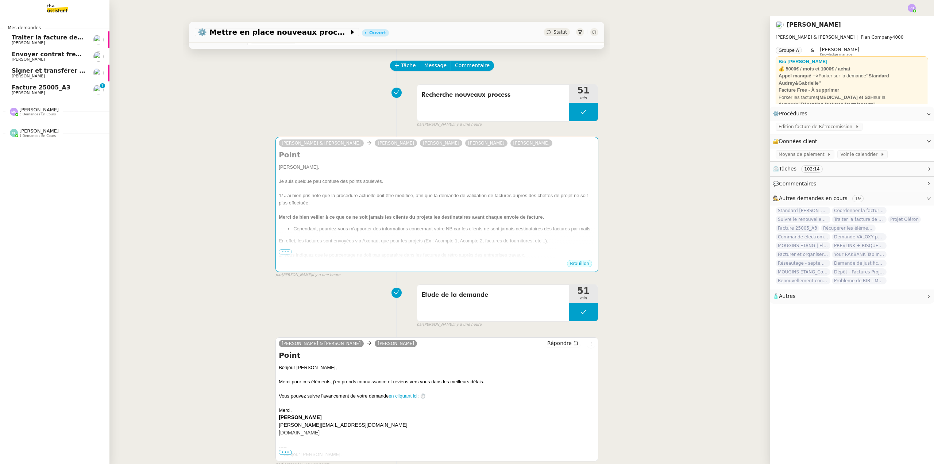
click at [51, 70] on span "Signer et transférer le document" at bounding box center [66, 70] width 108 height 7
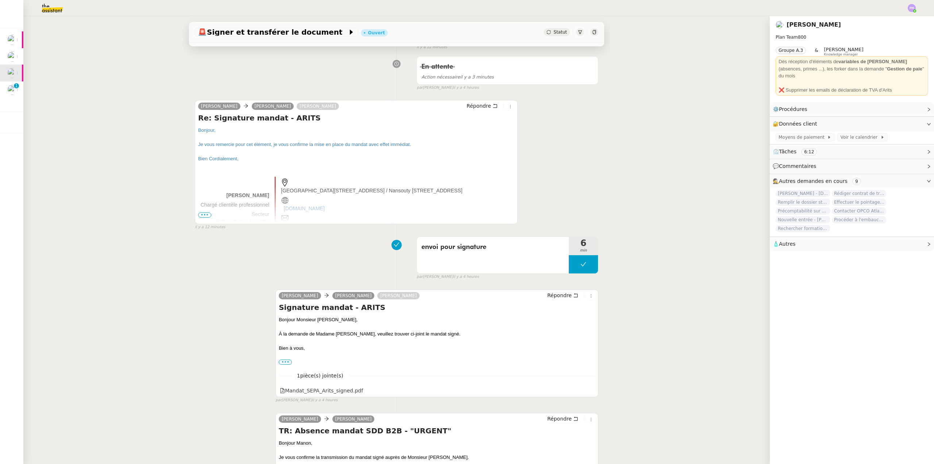
scroll to position [130, 0]
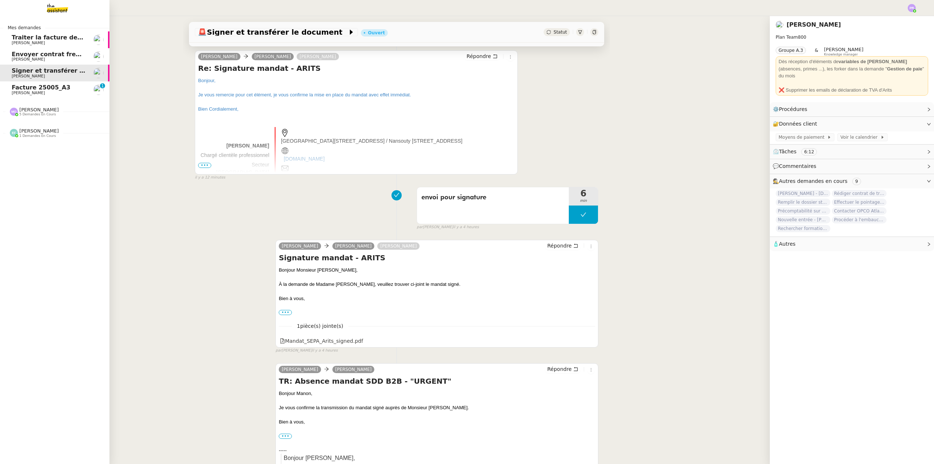
click at [44, 109] on div "[PERSON_NAME] 5 demandes en cours" at bounding box center [38, 111] width 39 height 9
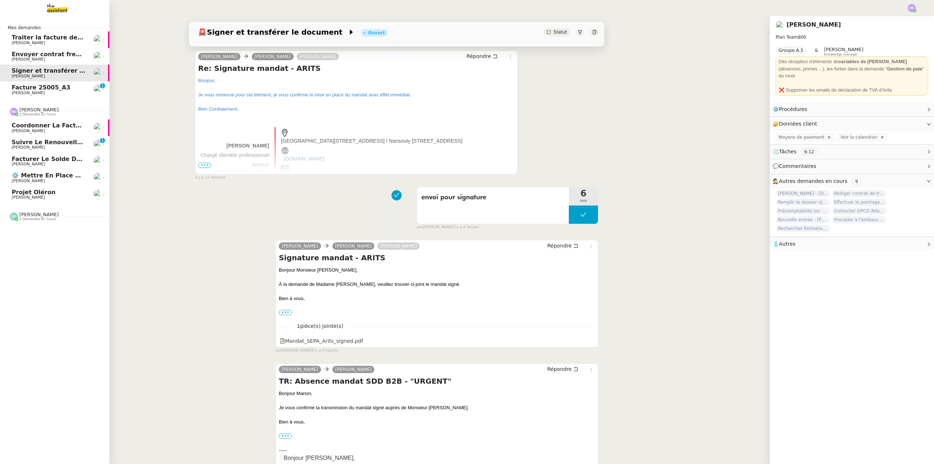
click at [62, 174] on span "⚙️ Mettre en place nouveaux processus facturation" at bounding box center [97, 175] width 171 height 7
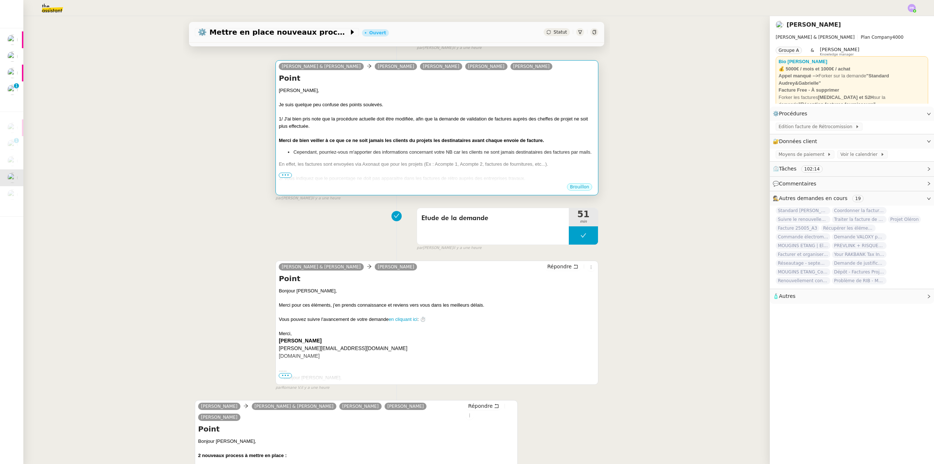
click at [315, 114] on div at bounding box center [437, 111] width 316 height 7
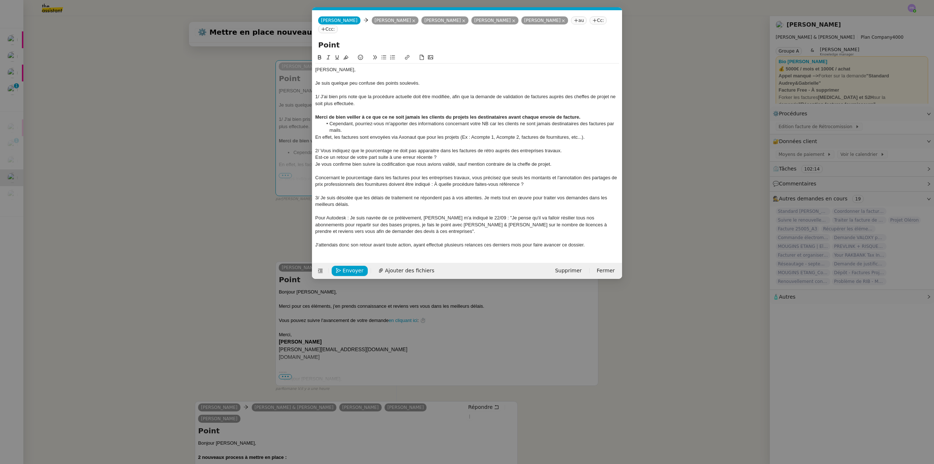
scroll to position [0, 15]
click at [433, 86] on div "Je suis quelque peu confuse des points soulevés." at bounding box center [467, 83] width 304 height 7
click at [227, 118] on nz-modal-container "Service TA - VOYAGE - PROPOSITION GLOBALE A utiliser dans le cadre de propositi…" at bounding box center [467, 232] width 934 height 464
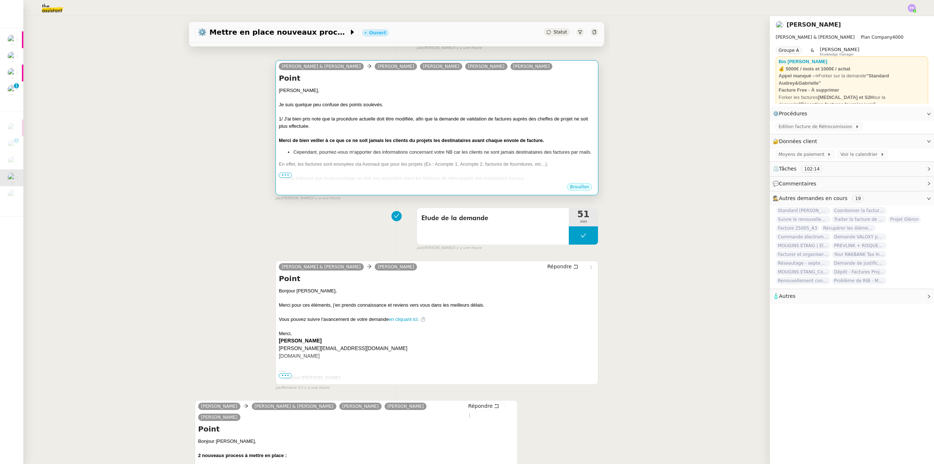
click at [349, 161] on div "Gabrielle, Je suis quelque peu confuse des points soulevés. 1/ J'ai bien pris n…" at bounding box center [437, 196] width 316 height 218
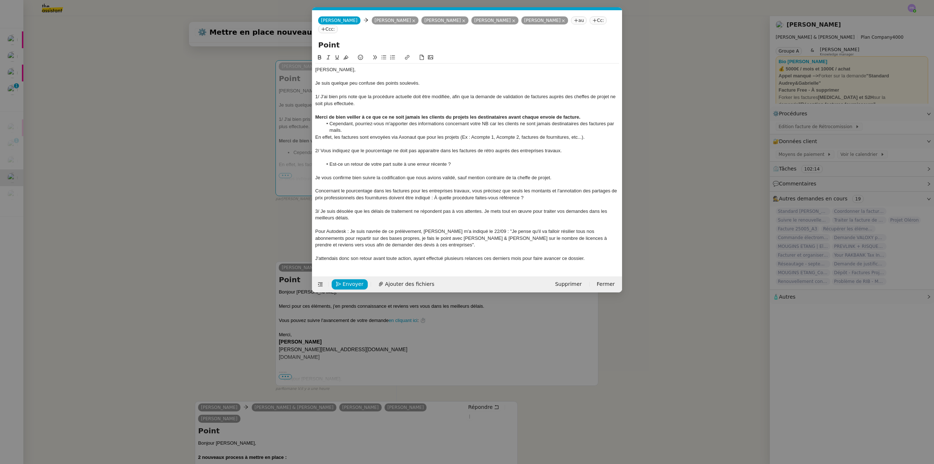
click at [429, 82] on div "Je suis quelque peu confuse des points soulevés." at bounding box center [467, 83] width 304 height 7
click at [420, 106] on div "1/ J'ai bien pris note que la procédure actuelle doit être modifiée, afin que l…" at bounding box center [467, 99] width 304 height 13
click at [369, 104] on div "1/ J'ai bien pris note que la procédure actuelle doit être modifiée, afin que l…" at bounding box center [467, 99] width 304 height 13
click at [318, 116] on strong "Merci de bien veiller à ce que ce ne soit jamais les clients du projets les des…" at bounding box center [447, 116] width 265 height 5
click at [316, 116] on strong "Merci de bien veiller à ce que ce ne soit jamais les clients du projets les des…" at bounding box center [447, 116] width 265 height 5
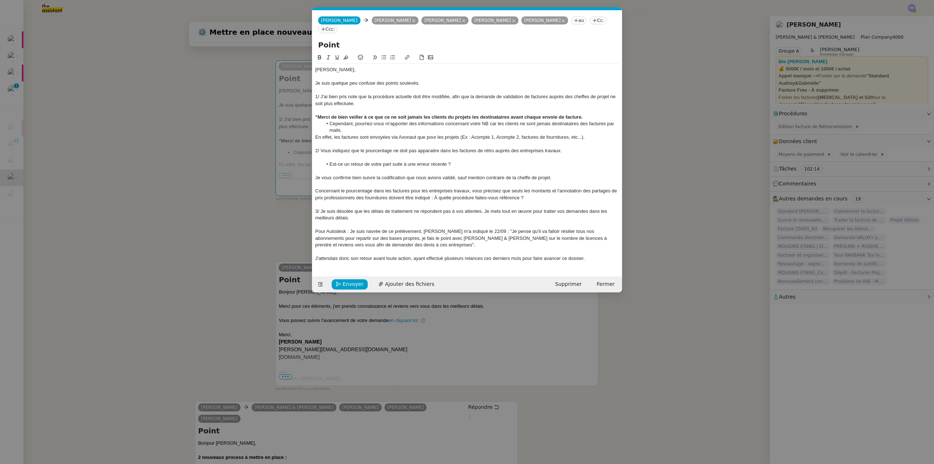
click at [322, 143] on div at bounding box center [467, 143] width 304 height 7
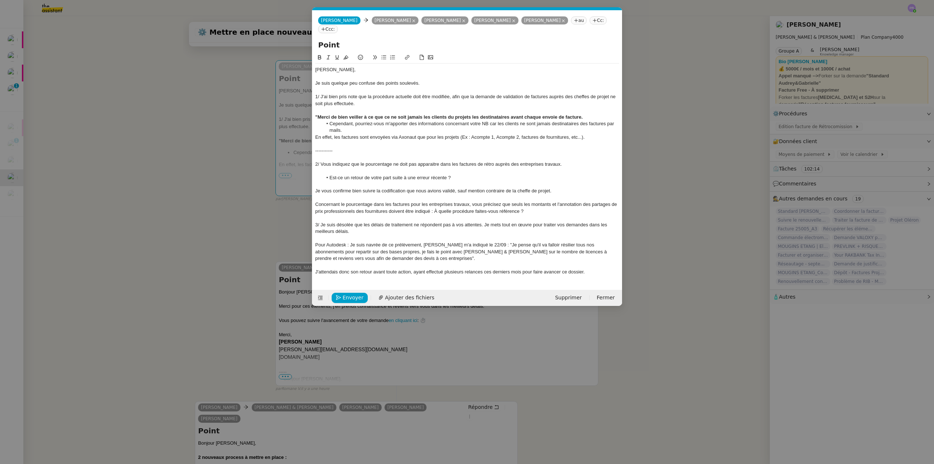
click at [322, 217] on div at bounding box center [467, 217] width 304 height 7
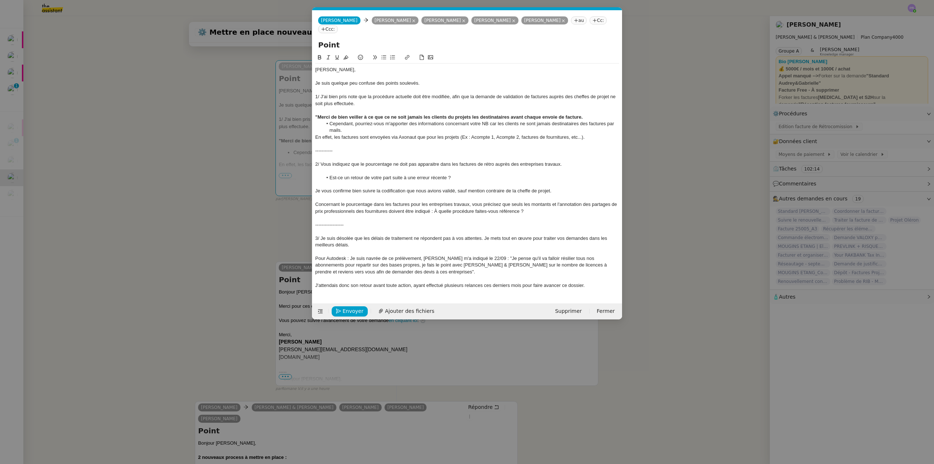
click at [470, 116] on strong ""Merci de bien veiller à ce que ce ne soit jamais les clients du projets les de…" at bounding box center [448, 116] width 267 height 5
click at [554, 116] on strong ""Merci de bien veiller à ce que ce ne soit jamais les clients du projet les des…" at bounding box center [447, 116] width 265 height 5
click at [576, 116] on strong ""Merci de bien veiller à ce que ce ne soit jamais les clients du projet les des…" at bounding box center [446, 116] width 262 height 5
drag, startPoint x: 357, startPoint y: 123, endPoint x: 331, endPoint y: 122, distance: 26.7
click at [331, 122] on li "Cependant, pourriez-vous m'apporter des informations concernant votre NB car le…" at bounding box center [470, 126] width 297 height 13
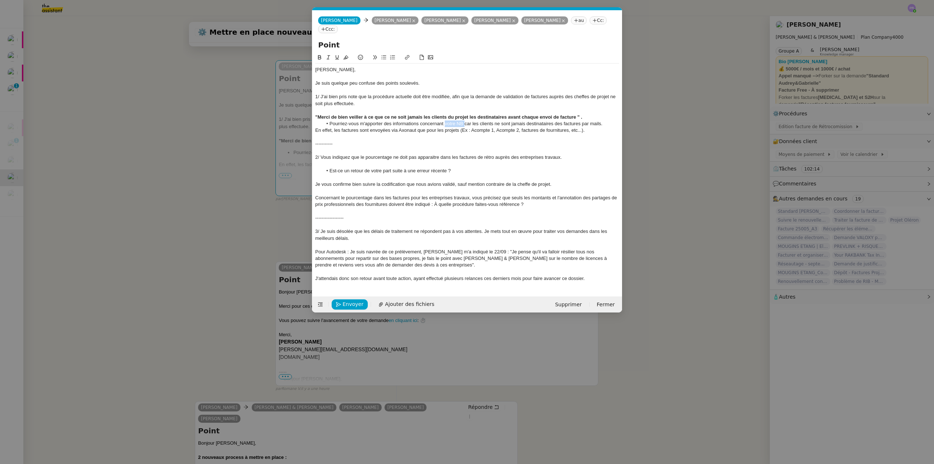
drag, startPoint x: 464, startPoint y: 123, endPoint x: 445, endPoint y: 122, distance: 19.0
click at [445, 122] on li "Pourriez-vous m'apporter des informations concernant votre NB car les clients n…" at bounding box center [470, 123] width 297 height 7
drag, startPoint x: 410, startPoint y: 122, endPoint x: 393, endPoint y: 121, distance: 16.8
click at [393, 121] on li "Pourriez-vous m'apporter des informations concernant cette mention, car les cli…" at bounding box center [470, 123] width 297 height 7
click at [581, 119] on strong ""Merci de bien veiller à ce que ce ne soit jamais les clients du projet les des…" at bounding box center [448, 116] width 267 height 5
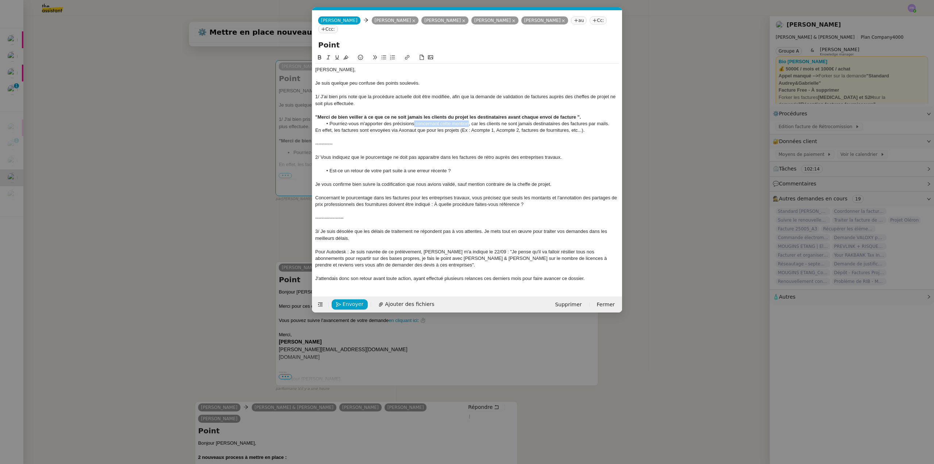
drag, startPoint x: 415, startPoint y: 124, endPoint x: 469, endPoint y: 122, distance: 54.0
click at [469, 122] on li "Pourriez-vous m'apporter des précisions concernant cette mention, car les clien…" at bounding box center [470, 123] width 297 height 7
click at [432, 124] on li "Pourriez-vous m'apporter des précisions car les clients ne sont jamais destinat…" at bounding box center [470, 123] width 297 height 7
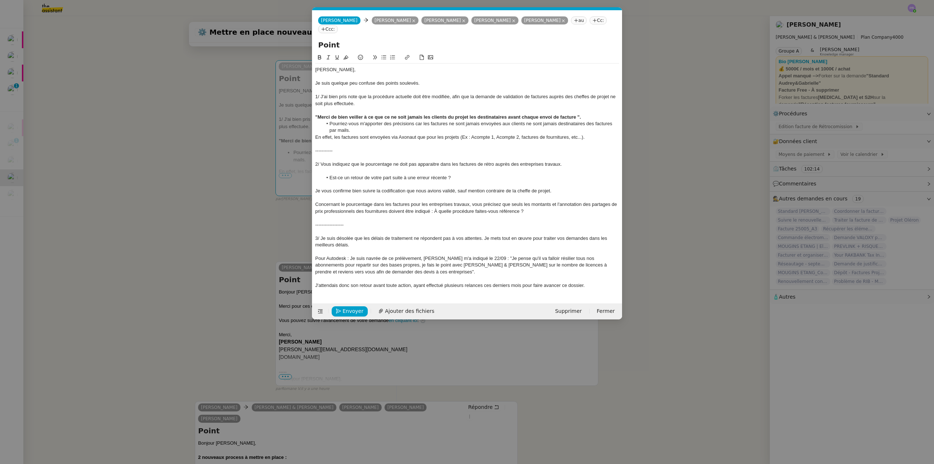
click at [525, 123] on li "Pourriez-vous m'apporter des précisions car les factures ne sont jamais envoyée…" at bounding box center [470, 126] width 297 height 13
click at [474, 126] on li "Pourriez-vous m'apporter des précisions car les factures ne sont jamais envoyée…" at bounding box center [470, 126] width 297 height 13
click at [502, 123] on li "Pourriez-vous m'apporter des précisions car les factures ne sont jamais envoyée…" at bounding box center [470, 126] width 297 height 13
click at [548, 124] on li "Pourriez-vous m'apporter des précisions car les factures ne sont jamais envoyée…" at bounding box center [470, 126] width 297 height 13
drag, startPoint x: 601, startPoint y: 126, endPoint x: 604, endPoint y: 122, distance: 4.5
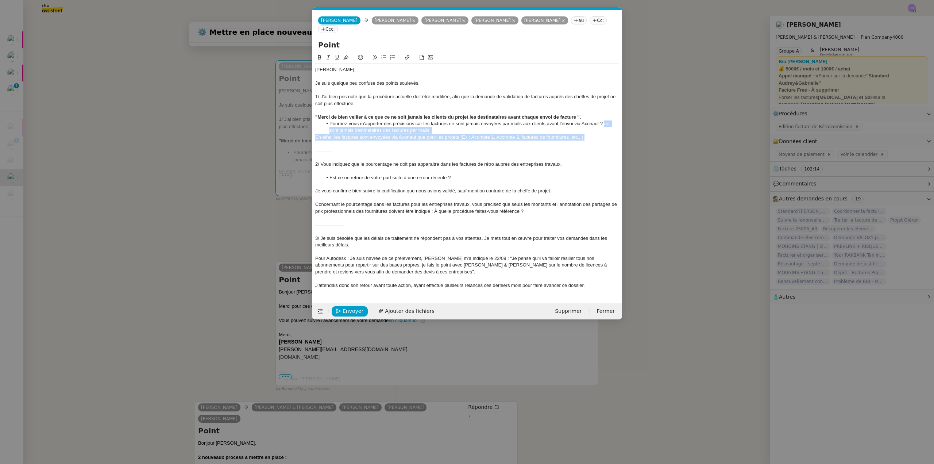
click at [604, 122] on div "Gabrielle, Je suis quelque peu confuse des points soulevés. 1/ J'ai bien pris n…" at bounding box center [467, 177] width 304 height 228
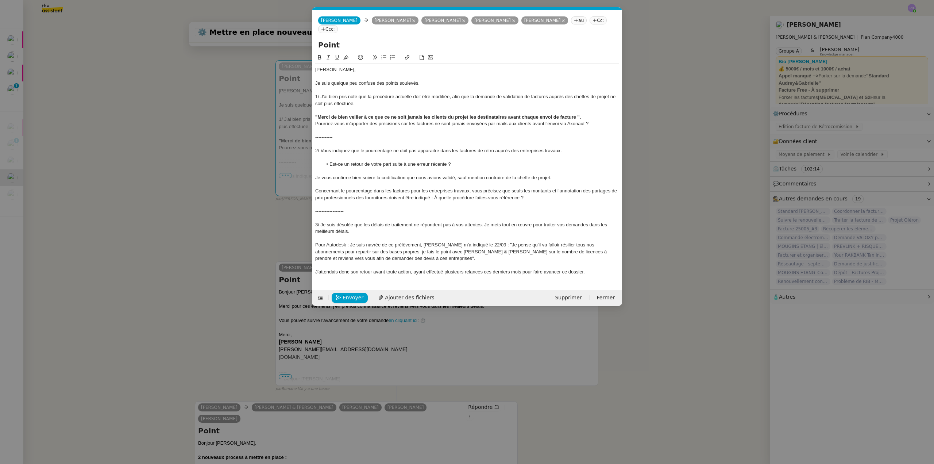
click at [330, 130] on div at bounding box center [467, 130] width 304 height 7
click at [341, 124] on div "Pourriez-vous m'apporter des précisions car les factures ne sont jamais envoyée…" at bounding box center [467, 123] width 304 height 7
click at [384, 59] on icon at bounding box center [384, 57] width 5 height 4
click at [403, 159] on div at bounding box center [467, 157] width 304 height 7
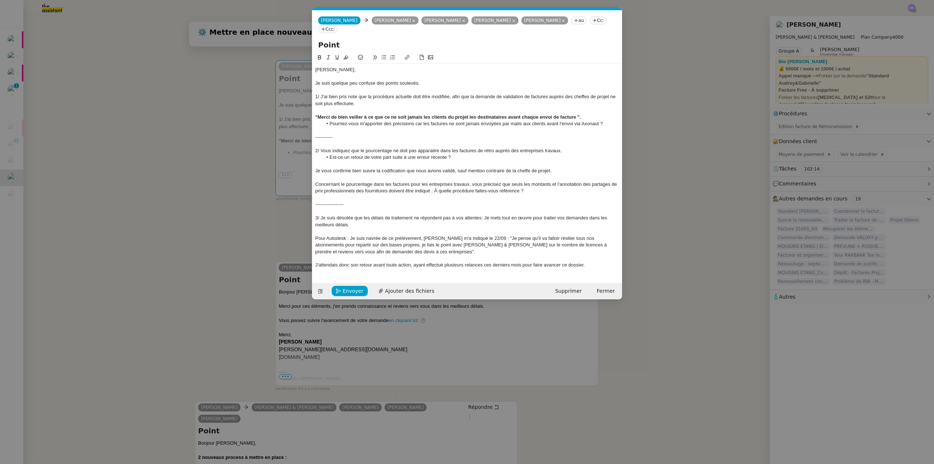
click at [449, 171] on div "Je vous confirme bien suivre la codification que nous avions validé, sauf menti…" at bounding box center [467, 170] width 304 height 7
click at [0, 0] on lt-span "validé e" at bounding box center [0, 0] width 0 height 0
click at [557, 171] on div "Je vous confirme bien suivre la codification que nous avions validée, sauf ment…" at bounding box center [467, 170] width 304 height 7
click at [205, 250] on nz-modal-container "Service TA - VOYAGE - PROPOSITION GLOBALE A utiliser dans le cadre de propositi…" at bounding box center [467, 232] width 934 height 464
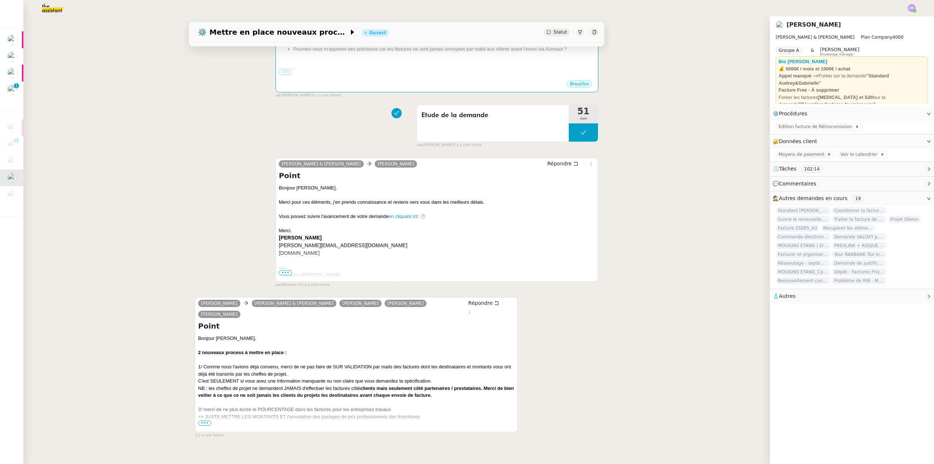
scroll to position [203, 0]
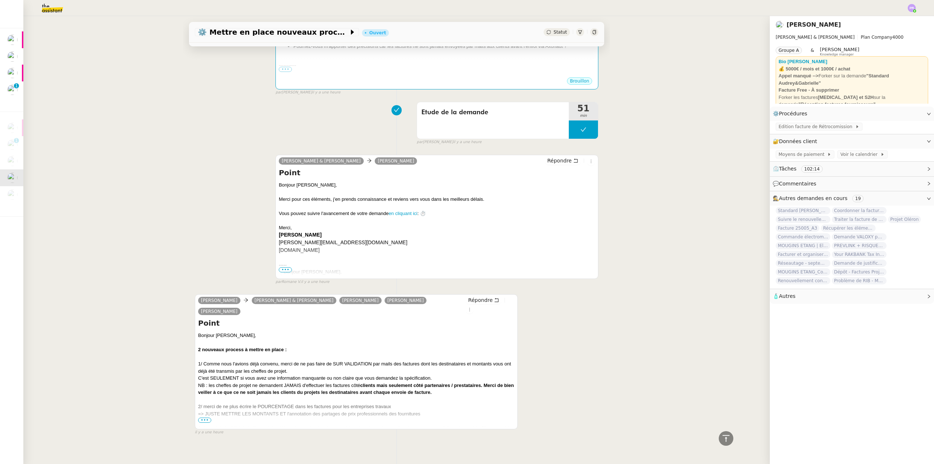
click at [203, 417] on span "•••" at bounding box center [204, 419] width 13 height 5
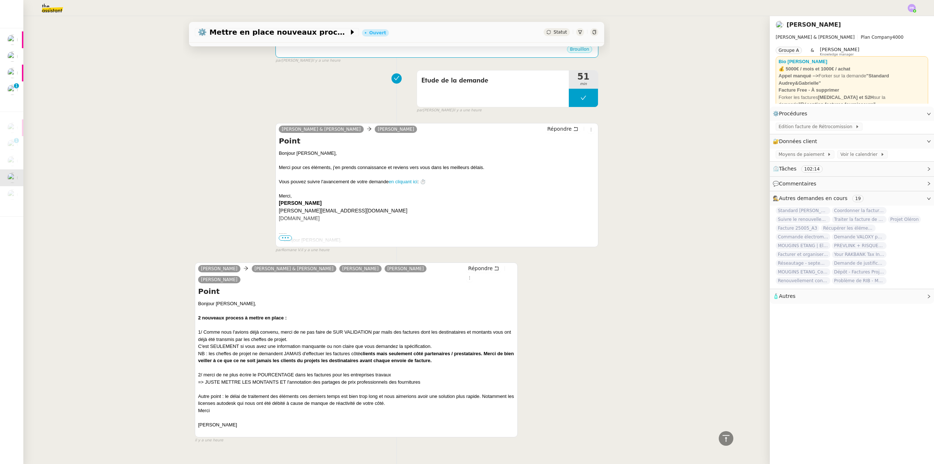
scroll to position [243, 0]
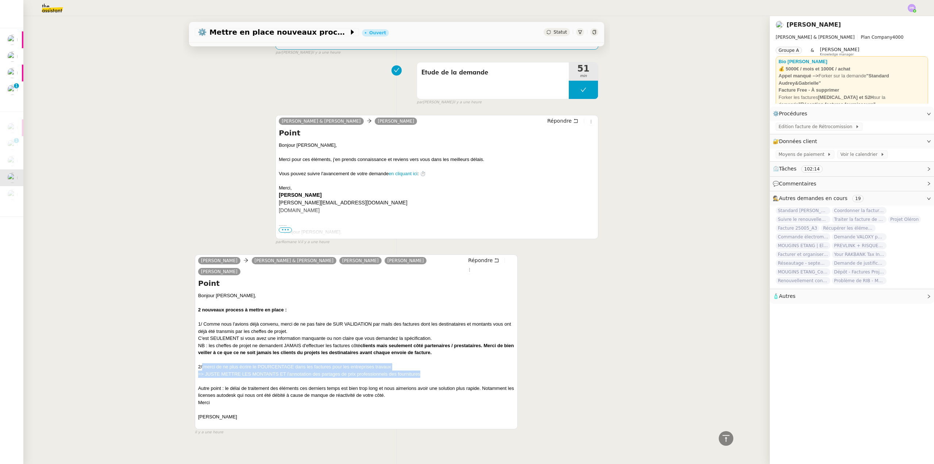
copy div "merci de ne plus écrire le POURCENTAGE dans les factures pour les entreprises t…"
drag, startPoint x: 200, startPoint y: 357, endPoint x: 420, endPoint y: 362, distance: 219.7
click at [420, 362] on div "Bonjour Camille, Marie, 2 nouveaux process à mettre en place : 1/ Comme nous l'…" at bounding box center [356, 359] width 316 height 135
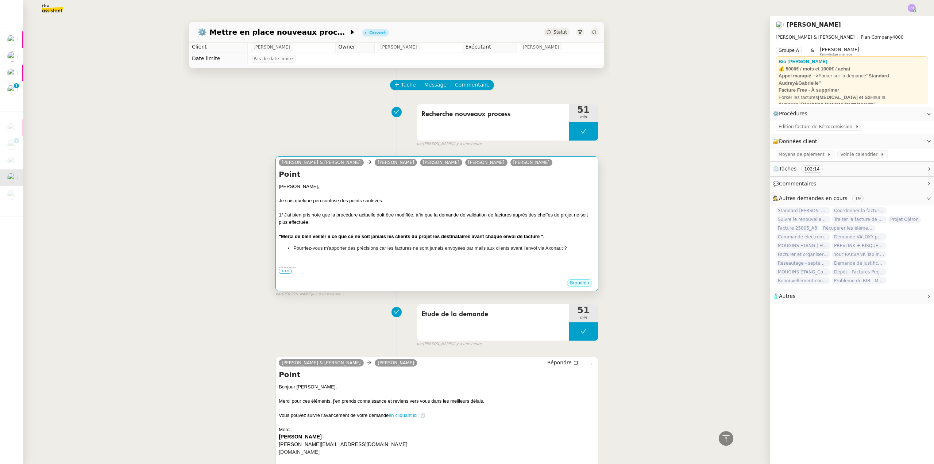
scroll to position [0, 0]
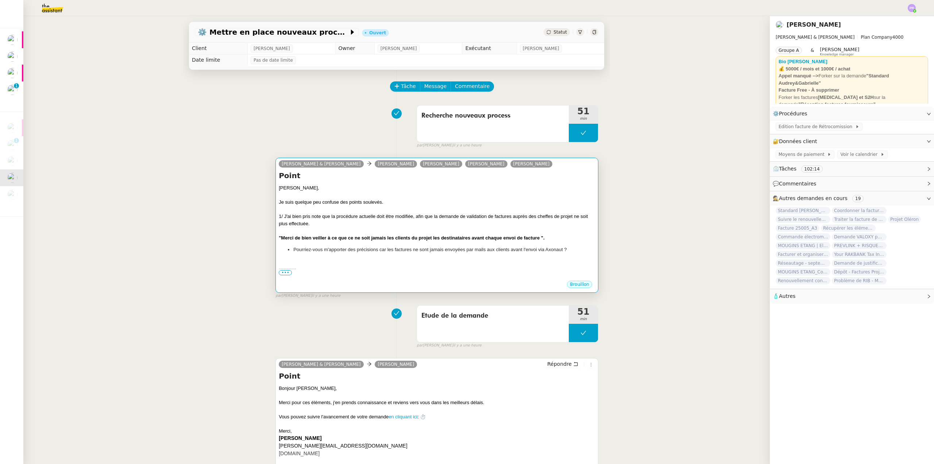
click at [368, 225] on div "1/ J'ai bien pris note que la procédure actuelle doit être modifiée, afin que l…" at bounding box center [437, 220] width 316 height 14
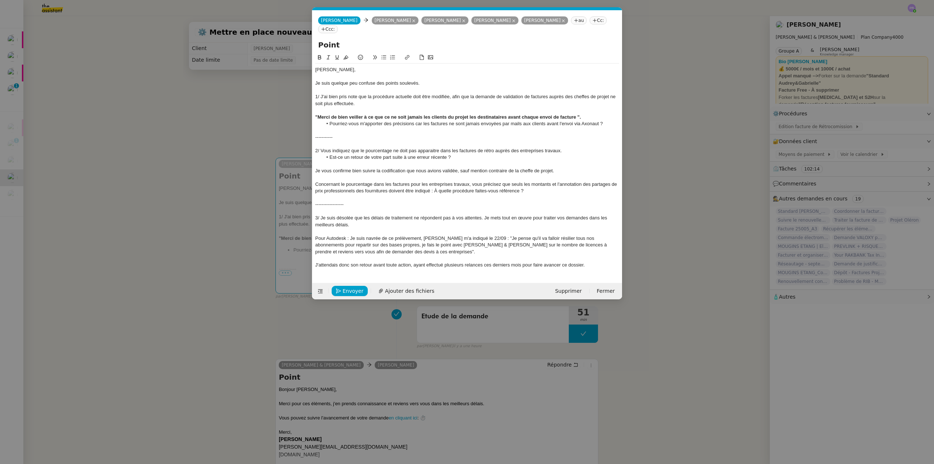
scroll to position [0, 15]
click at [325, 176] on div at bounding box center [467, 177] width 304 height 7
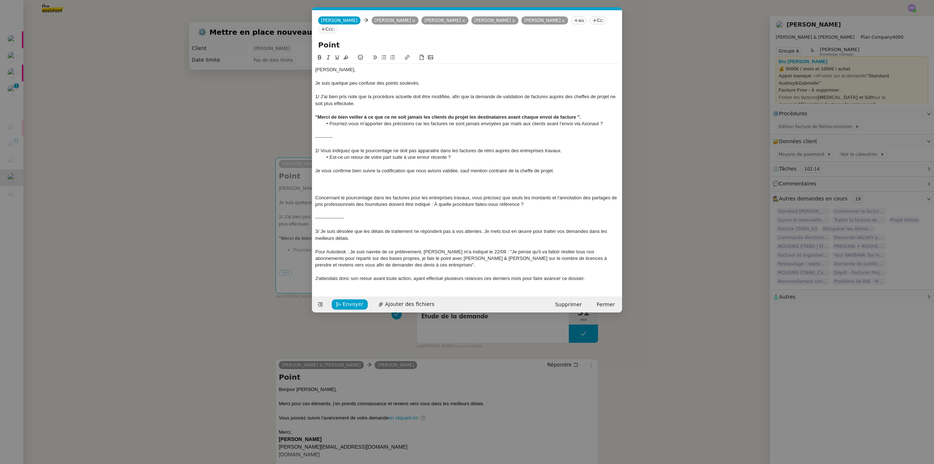
scroll to position [0, 0]
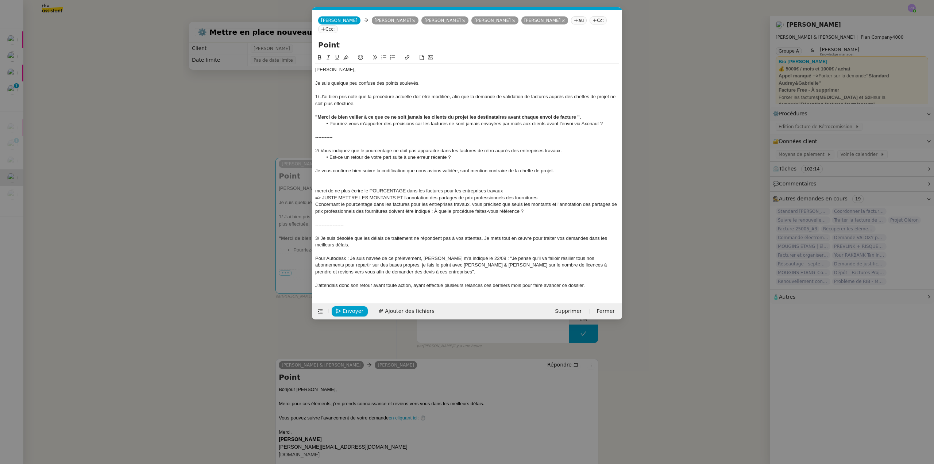
click at [319, 191] on div "merci de ne plus écrire le POURCENTAGE dans les factures pour les entreprises t…" at bounding box center [467, 191] width 304 height 7
click at [316, 190] on div "Merci de ne plus écrire le POURCENTAGE dans les factures pour les entreprises t…" at bounding box center [467, 191] width 304 height 7
drag, startPoint x: 410, startPoint y: 190, endPoint x: 372, endPoint y: 188, distance: 38.4
click at [372, 188] on div ""Merci de ne plus écrire le POURCENTAGE dans les factures pour les entreprises …" at bounding box center [467, 191] width 304 height 7
click at [502, 190] on div ""Merci de ne plus écrire le pourcentaga dans les factures pour les entreprises …" at bounding box center [467, 191] width 304 height 7
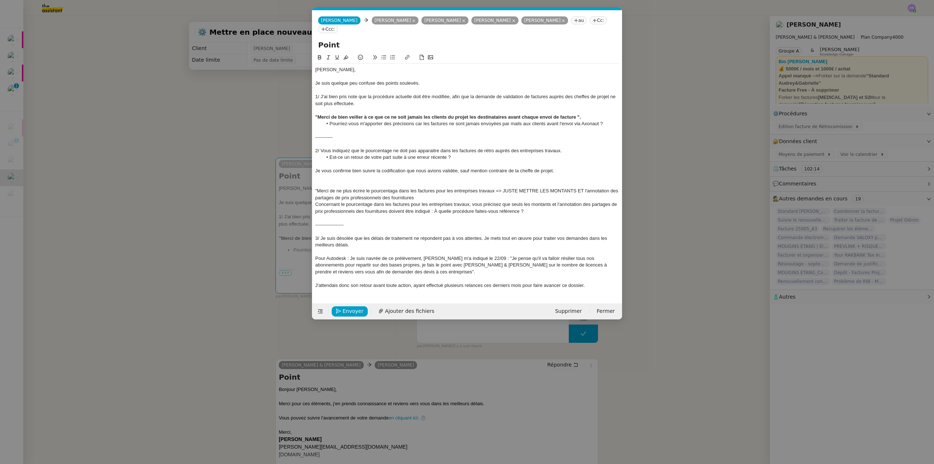
click at [507, 189] on div ""Merci de ne plus écrire le pourcentaga dans les factures pour les entreprises …" at bounding box center [467, 194] width 304 height 13
click at [399, 197] on div ""Merci de ne plus écrire le pourcentaga dans les factures pour les entreprises …" at bounding box center [467, 194] width 304 height 13
drag, startPoint x: 405, startPoint y: 198, endPoint x: 314, endPoint y: 190, distance: 92.0
click at [314, 190] on nz-spin "Gabrielle, Je suis quelque peu confuse des points soulevés. 1/ J'ai bien pris n…" at bounding box center [467, 173] width 310 height 241
click at [319, 58] on icon at bounding box center [319, 57] width 3 height 4
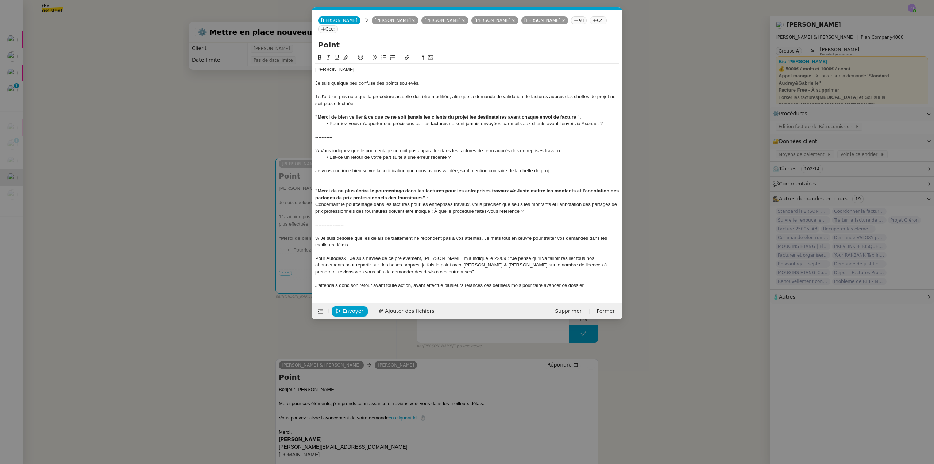
click at [394, 172] on div "Je vous confirme bien suivre la codification que nous avions validée, sauf ment…" at bounding box center [467, 170] width 304 height 7
click at [343, 185] on div at bounding box center [467, 184] width 304 height 7
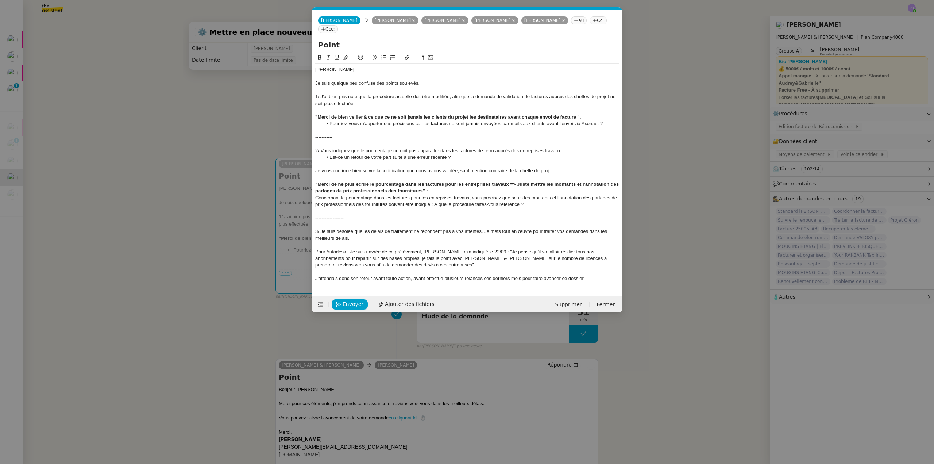
click at [348, 185] on strong ""Merci de ne plus écrire le pourcentaga dans les factures pour les entreprises …" at bounding box center [467, 187] width 305 height 12
click at [405, 184] on strong ""Merci de ne plus écrire le pourcentaga dans les factures pour les entreprises …" at bounding box center [467, 187] width 305 height 12
click at [317, 196] on div "Concernant le pourcentage dans les factures pour les entreprises travaux, vous …" at bounding box center [467, 200] width 304 height 13
click at [322, 197] on div "JE suis navrée, mais je ne comprends pas Concernant le pourcentage dans les fac…" at bounding box center [467, 200] width 304 height 13
click at [405, 196] on div "Je suis navrée, mais je ne comprends pas Concernant le pourcentage dans les fac…" at bounding box center [467, 200] width 304 height 13
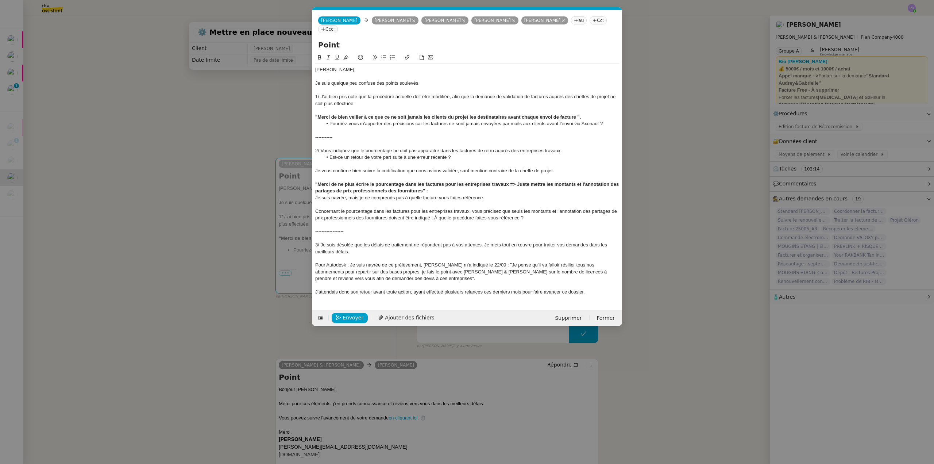
drag, startPoint x: 406, startPoint y: 198, endPoint x: 487, endPoint y: 198, distance: 81.4
click at [487, 198] on div "Je suis navrée, mais je ne comprends pas à quelle facture vous faites référence." at bounding box center [467, 197] width 304 height 7
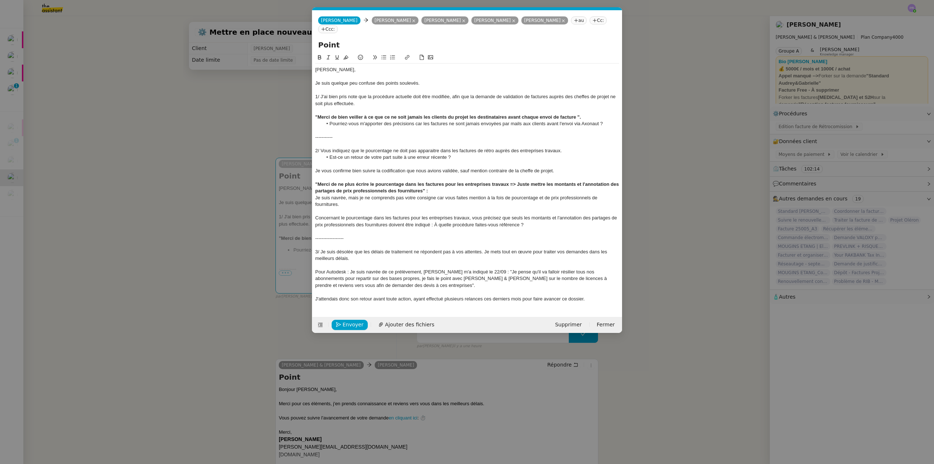
click at [438, 196] on div "Je suis navrée, mais je ne comprends pas votre consigne car vous faites mention…" at bounding box center [467, 200] width 304 height 13
click at [437, 197] on div "Je suis navrée, mais je ne comprends pas votre consigne car vous faites mention…" at bounding box center [467, 200] width 304 height 13
click at [372, 206] on div "Je suis navrée, mais je ne comprends pas votre consigne, car vous faites mentio…" at bounding box center [467, 200] width 304 height 13
drag, startPoint x: 453, startPoint y: 226, endPoint x: 298, endPoint y: 215, distance: 155.4
click at [297, 219] on nz-modal-container "Service TA - VOYAGE - PROPOSITION GLOBALE A utiliser dans le cadre de propositi…" at bounding box center [467, 232] width 934 height 464
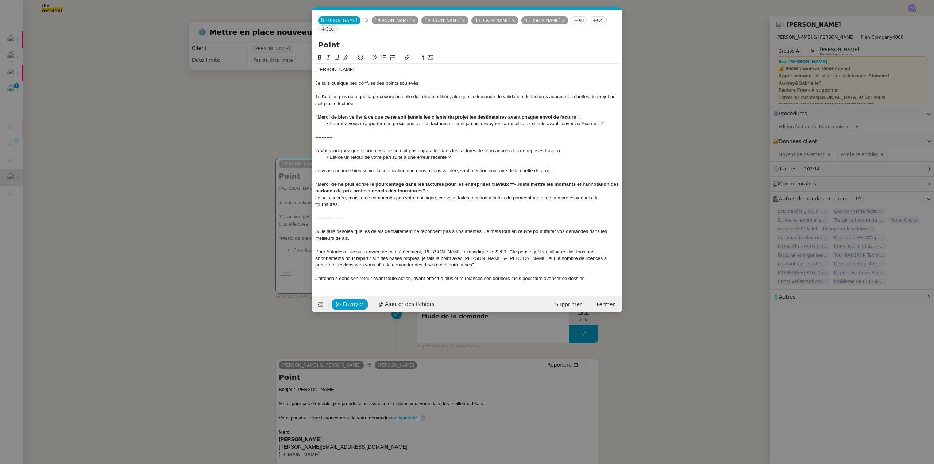
click at [595, 280] on div "J'attendais donc son retour avant toute action, ayant effectué plusieurs relanc…" at bounding box center [467, 278] width 304 height 7
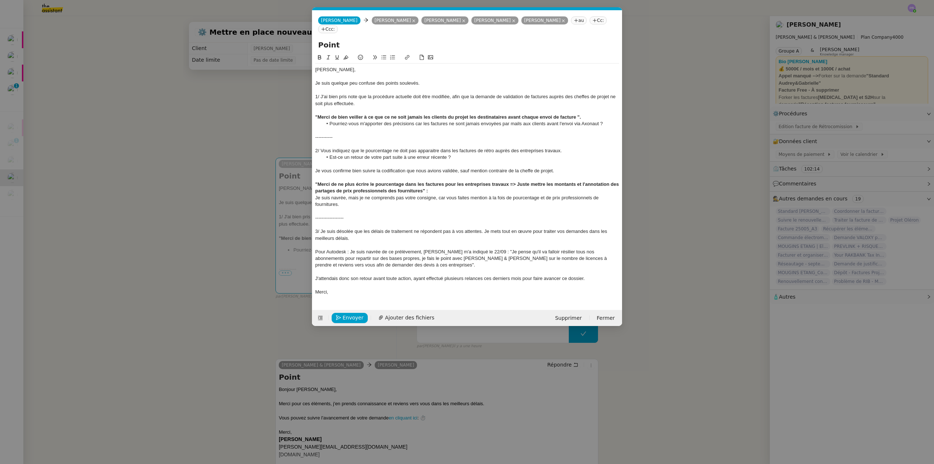
click at [273, 256] on nz-modal-container "Service TA - VOYAGE - PROPOSITION GLOBALE A utiliser dans le cadre de propositi…" at bounding box center [467, 232] width 934 height 464
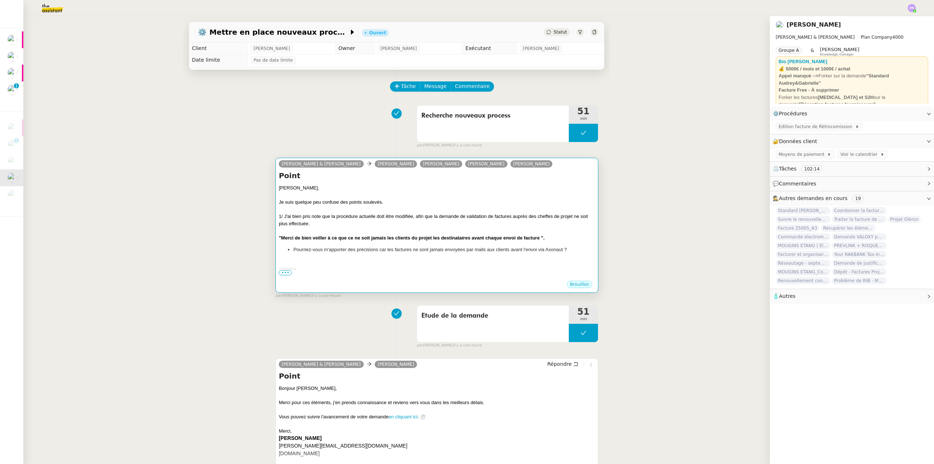
click at [384, 231] on div at bounding box center [437, 230] width 316 height 7
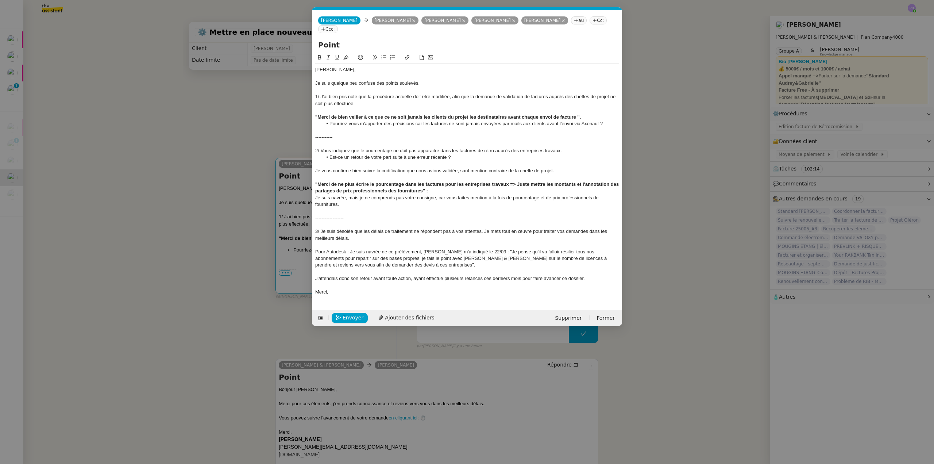
scroll to position [0, 15]
drag, startPoint x: 331, startPoint y: 237, endPoint x: 321, endPoint y: 231, distance: 12.1
click at [321, 231] on div "3/ Je suis désolée que les délais de traitement ne répondent pas à vos attentes…" at bounding box center [467, 234] width 304 height 13
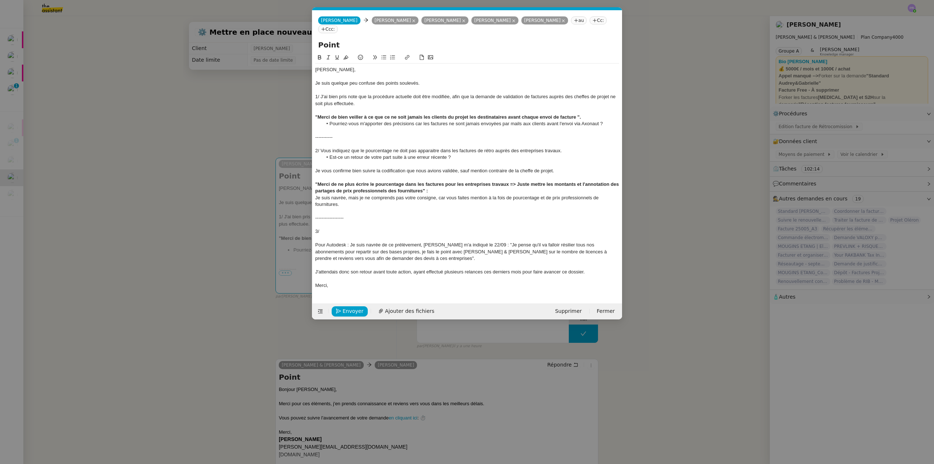
click at [317, 243] on div "Pour Autodesk : Je suis navrée de ce prélèvement, Ségolène m'a indiqué le 22/09…" at bounding box center [467, 251] width 304 height 20
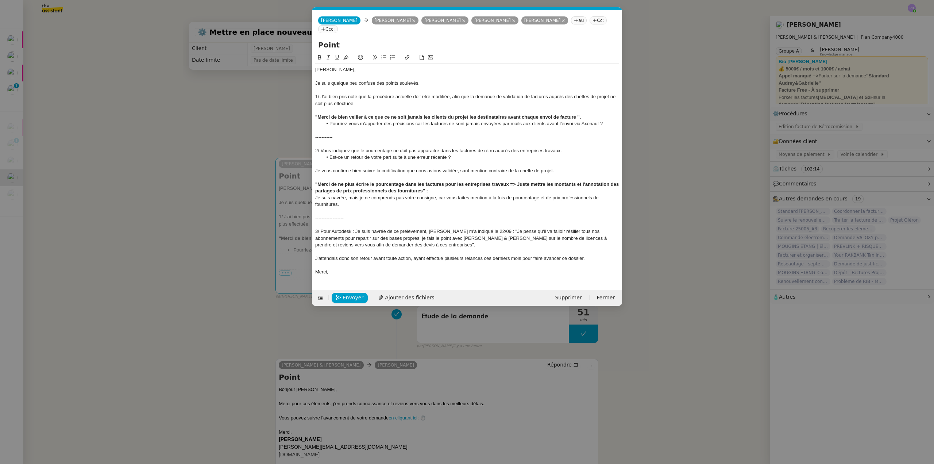
click at [592, 259] on div "J'attendais donc son retour avant toute action, ayant effectué plusieurs relanc…" at bounding box center [467, 258] width 304 height 7
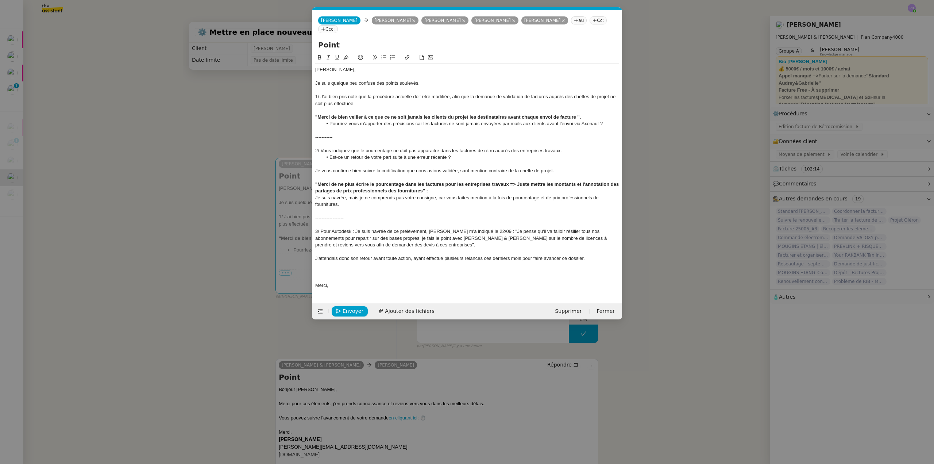
scroll to position [0, 0]
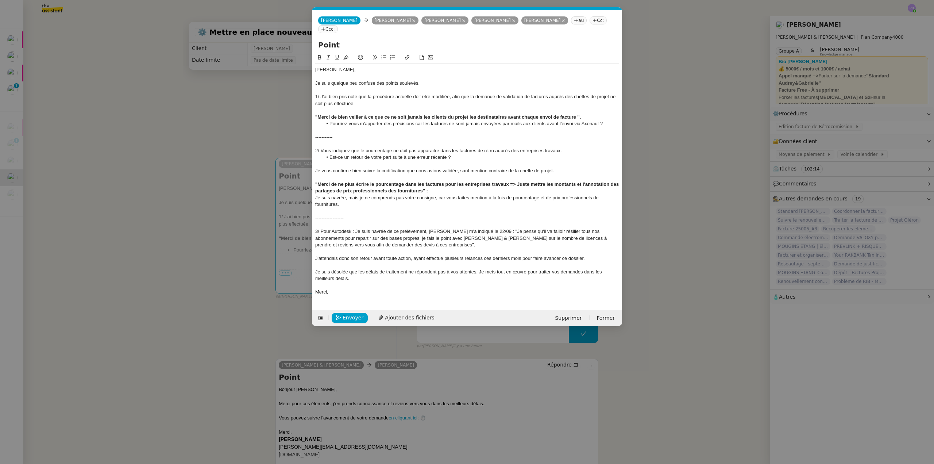
click at [501, 280] on div "Je suis désolée que les délais de traitement ne répondent pas à vos attentes. J…" at bounding box center [467, 274] width 304 height 13
drag, startPoint x: 332, startPoint y: 231, endPoint x: 322, endPoint y: 229, distance: 10.1
click at [322, 229] on div "3/ Pour Autodesk : Je suis navrée de ce prélèvement, Ségolène m'a indiqué le 22…" at bounding box center [467, 238] width 304 height 20
click at [165, 214] on nz-modal-container "Service TA - VOYAGE - PROPOSITION GLOBALE A utiliser dans le cadre de propositi…" at bounding box center [467, 232] width 934 height 464
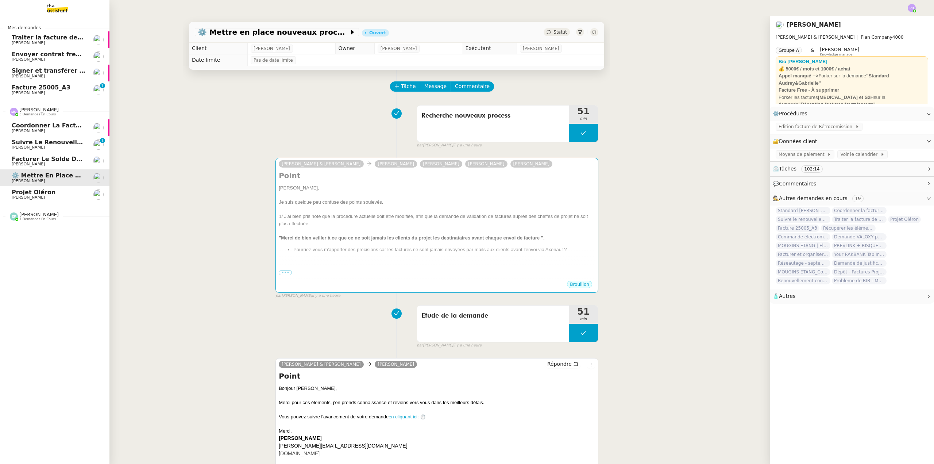
click at [57, 143] on span "Suivre le renouvellement produit Trimble" at bounding box center [81, 142] width 139 height 7
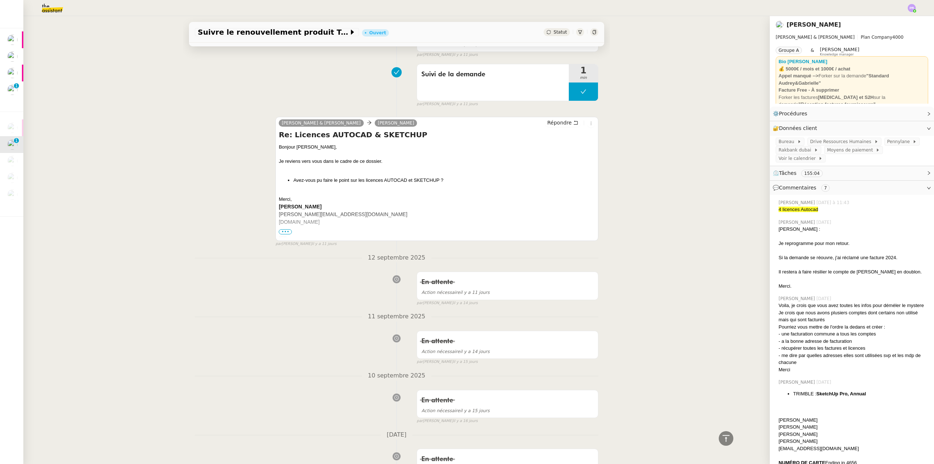
scroll to position [1423, 0]
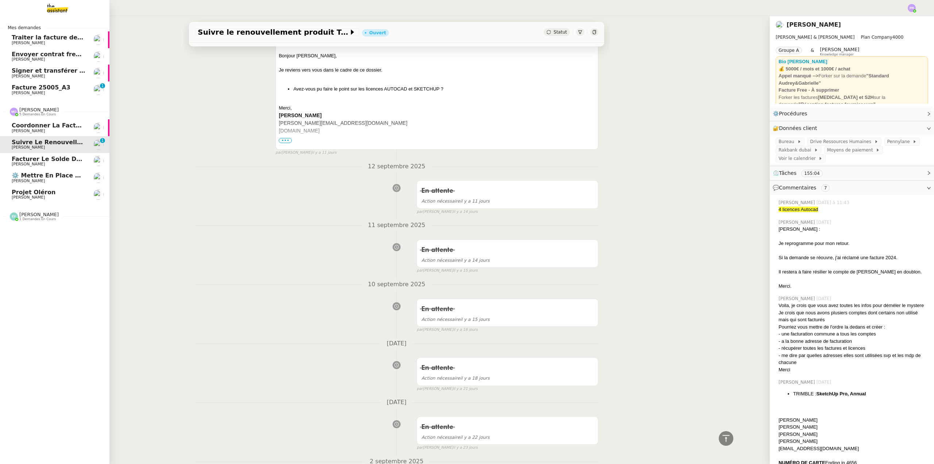
click at [59, 178] on span "⚙️ Mettre en place nouveaux processus facturation" at bounding box center [97, 175] width 171 height 7
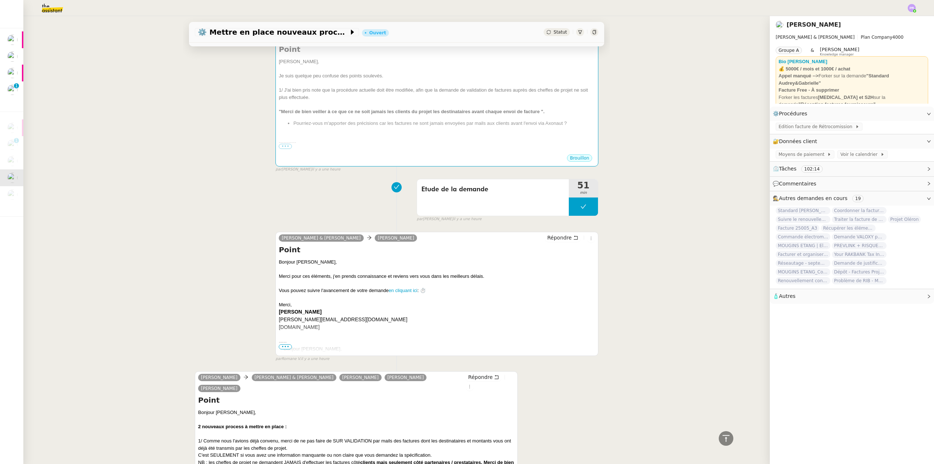
scroll to position [94, 0]
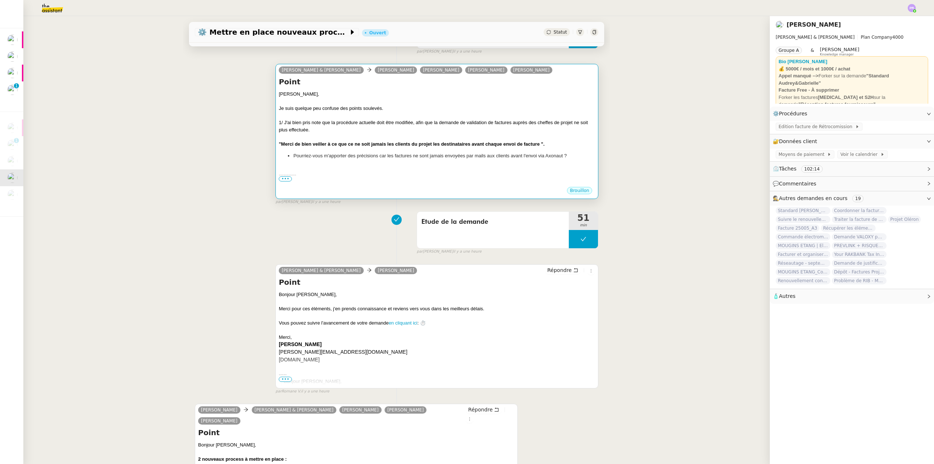
click at [324, 162] on div "Gabrielle, Je suis quelque peu confuse des points soulevés. 1/ J'ai bien pris n…" at bounding box center [437, 217] width 316 height 254
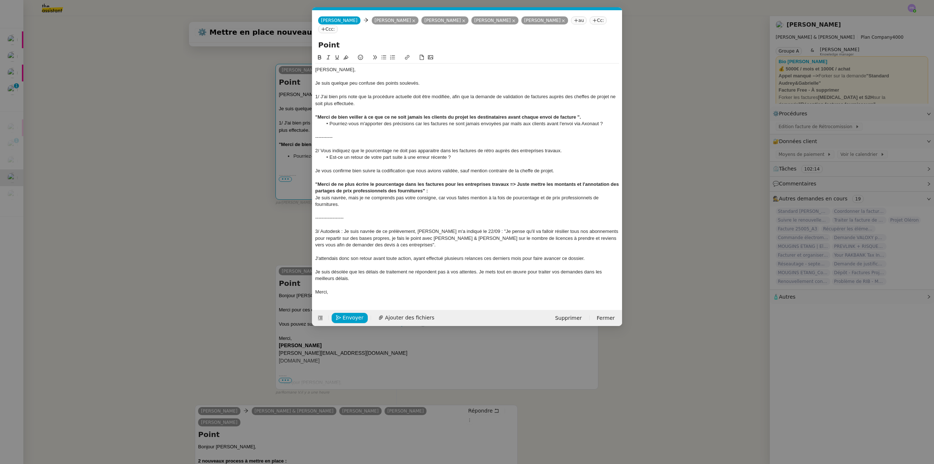
scroll to position [0, 15]
drag, startPoint x: 492, startPoint y: 257, endPoint x: 519, endPoint y: 257, distance: 27.0
click at [519, 257] on div "J'attendais donc son retour avant toute action, ayant effectué plusieurs relanc…" at bounding box center [467, 258] width 304 height 7
drag, startPoint x: 522, startPoint y: 257, endPoint x: 513, endPoint y: 256, distance: 9.5
click at [513, 256] on div "J'attendais donc son retour avant toute action, ayant effectué plusieurs relanc…" at bounding box center [467, 258] width 304 height 7
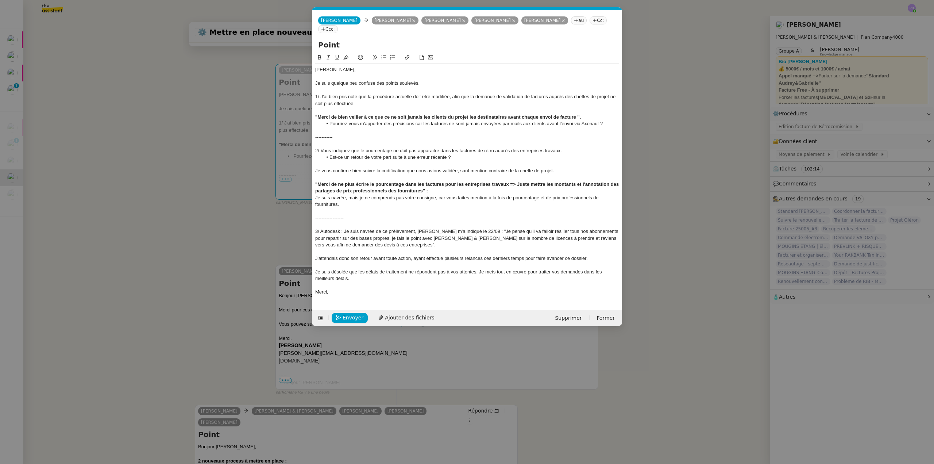
click at [247, 227] on nz-modal-container "Service TA - VOYAGE - PROPOSITION GLOBALE A utiliser dans le cadre de propositi…" at bounding box center [467, 232] width 934 height 464
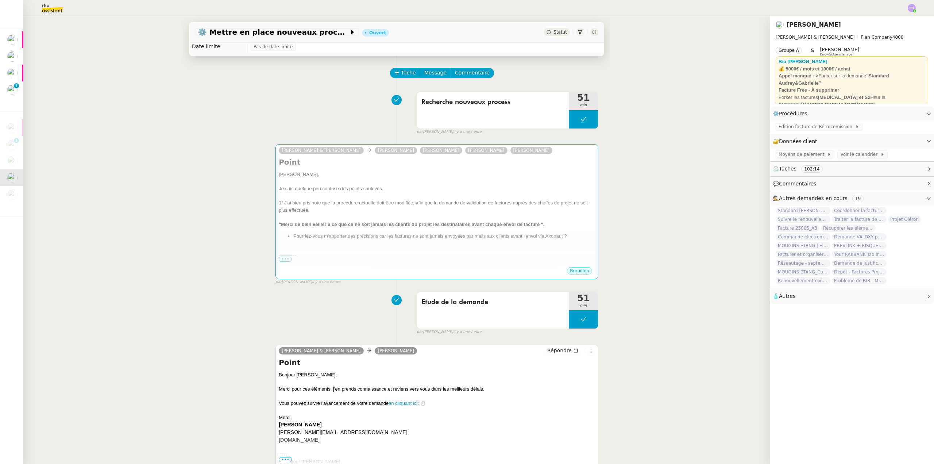
scroll to position [0, 0]
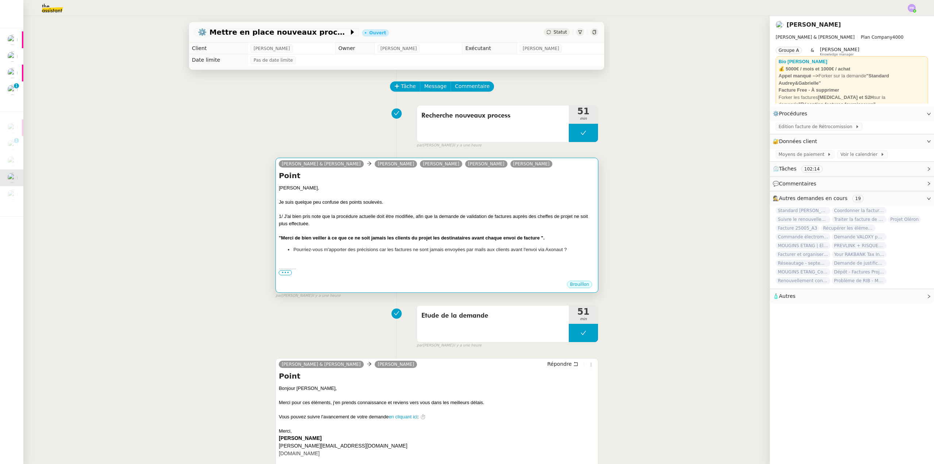
click at [348, 221] on div "1/ J'ai bien pris note que la procédure actuelle doit être modifiée, afin que l…" at bounding box center [437, 220] width 316 height 14
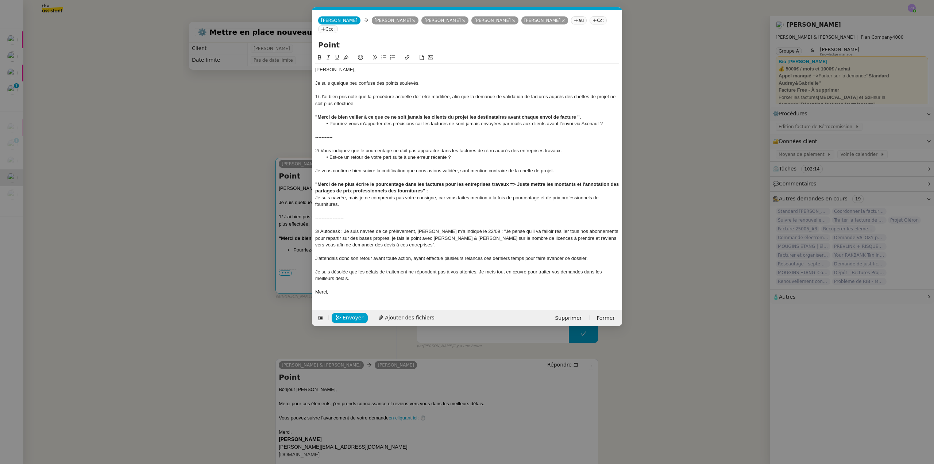
scroll to position [0, 15]
click at [327, 254] on div at bounding box center [467, 251] width 304 height 7
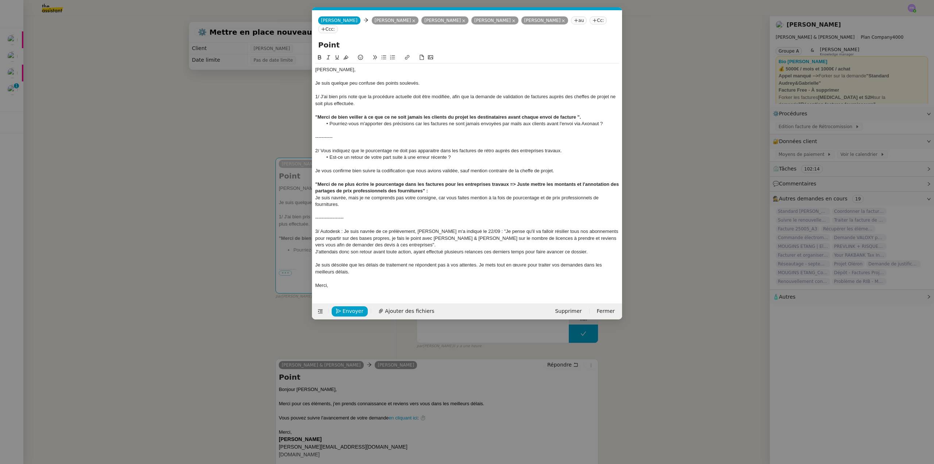
click at [78, 108] on nz-modal-container "Service TA - VOYAGE - PROPOSITION GLOBALE A utiliser dans le cadre de propositi…" at bounding box center [467, 232] width 934 height 464
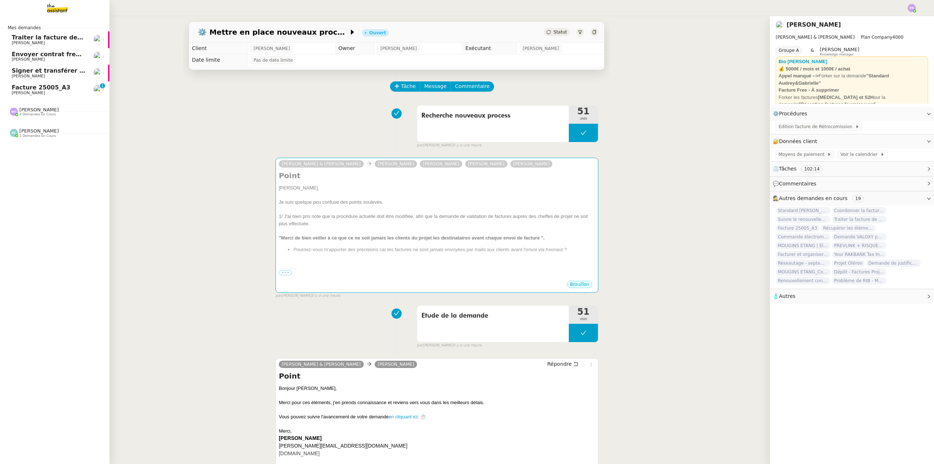
click at [39, 85] on span "Facture 25005_A3" at bounding box center [41, 87] width 59 height 7
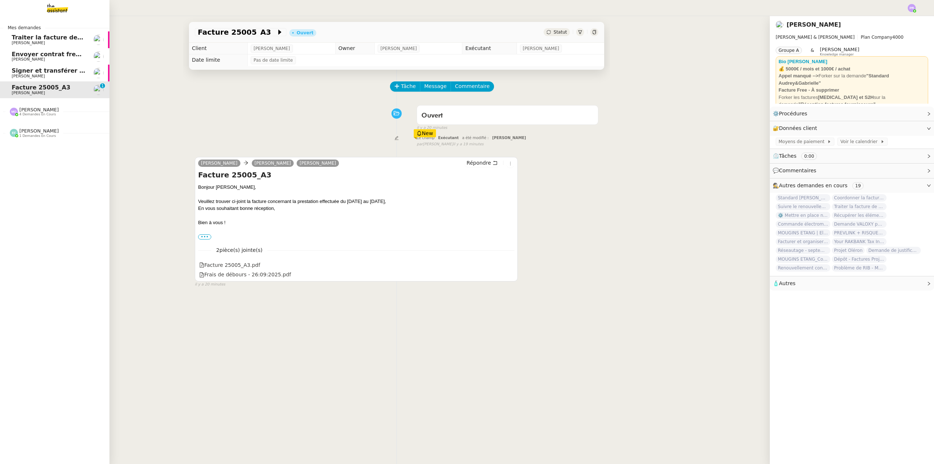
click at [53, 40] on span "Traiter la facture de septembre 2025" at bounding box center [72, 37] width 121 height 7
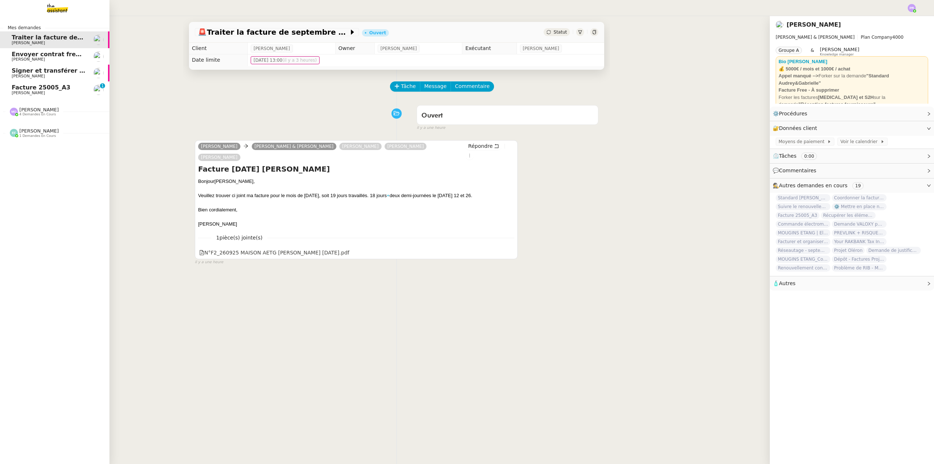
click at [66, 55] on span "Envoyer contrat freelance pour signature" at bounding box center [80, 54] width 136 height 7
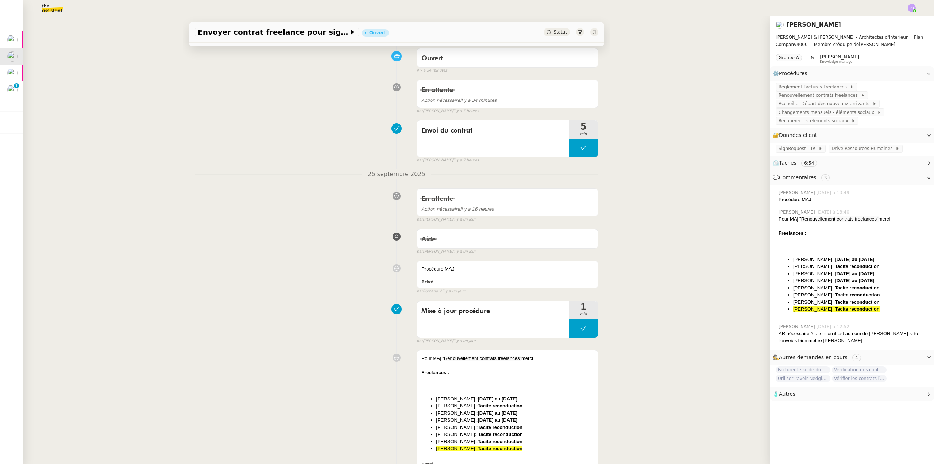
scroll to position [73, 0]
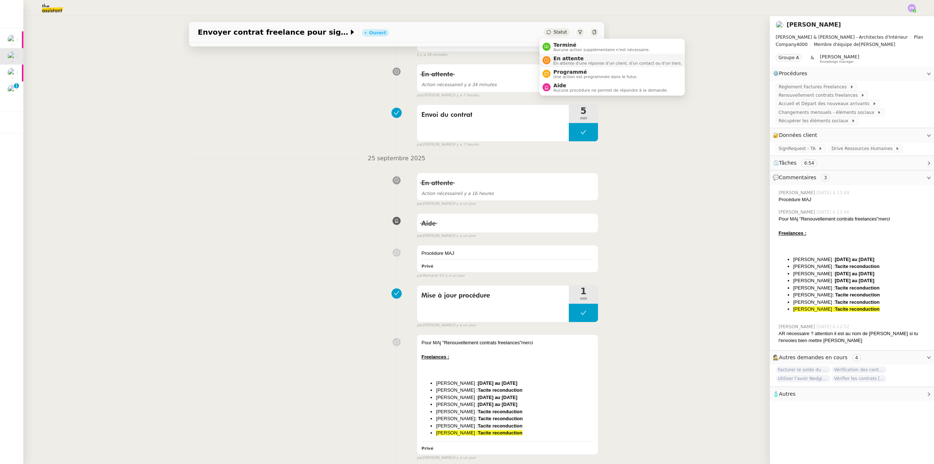
click at [570, 58] on span "En attente" at bounding box center [617, 58] width 128 height 6
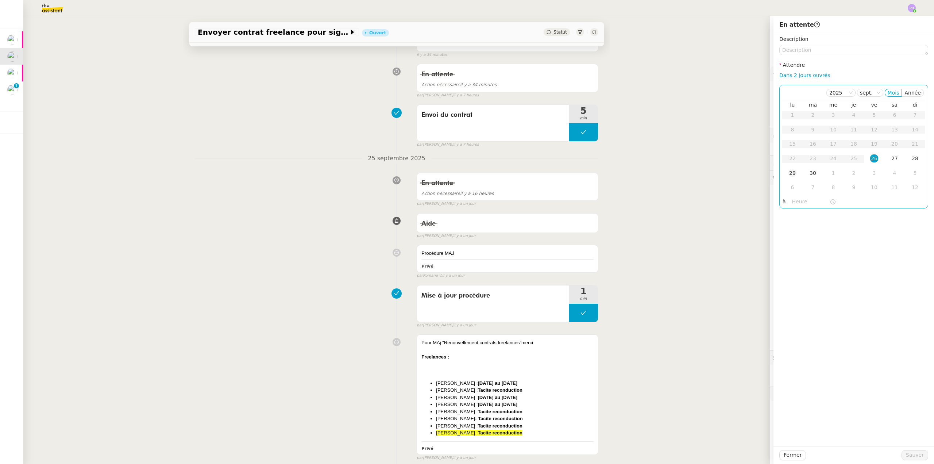
click at [791, 173] on td "29" at bounding box center [792, 173] width 20 height 15
click at [910, 452] on span "Sauver" at bounding box center [915, 455] width 18 height 8
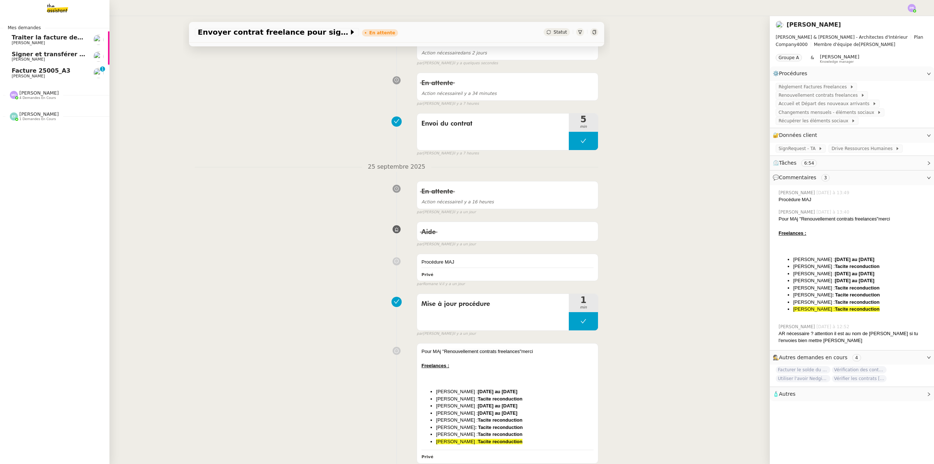
click at [57, 57] on span "Signer et transférer le document" at bounding box center [66, 54] width 108 height 7
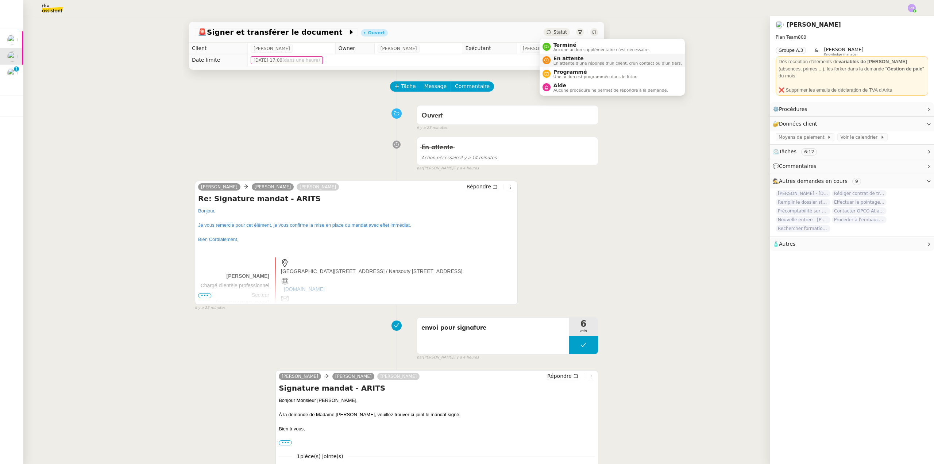
click at [569, 58] on span "En attente" at bounding box center [617, 58] width 128 height 6
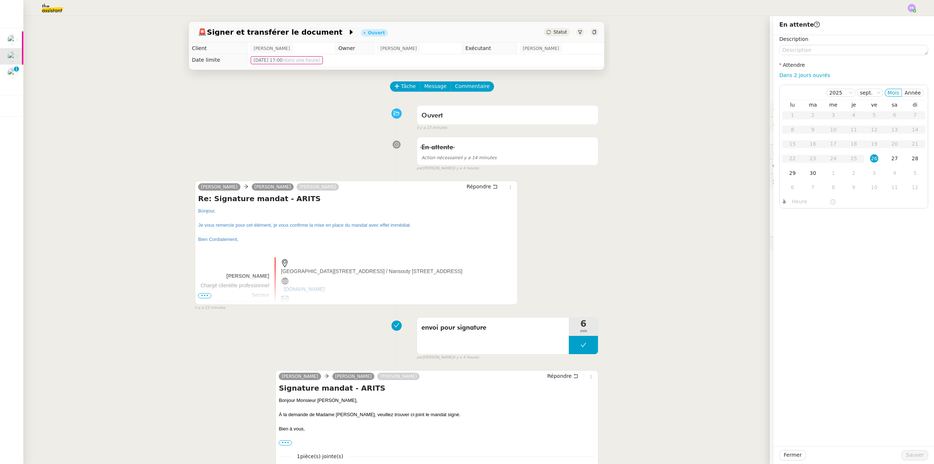
click at [535, 238] on div "GUILLAUME KRUEGER Sam Manon Loustau Répondre Re: Signature mandat - ARITS Bonjo…" at bounding box center [396, 242] width 403 height 137
